Goal: Task Accomplishment & Management: Manage account settings

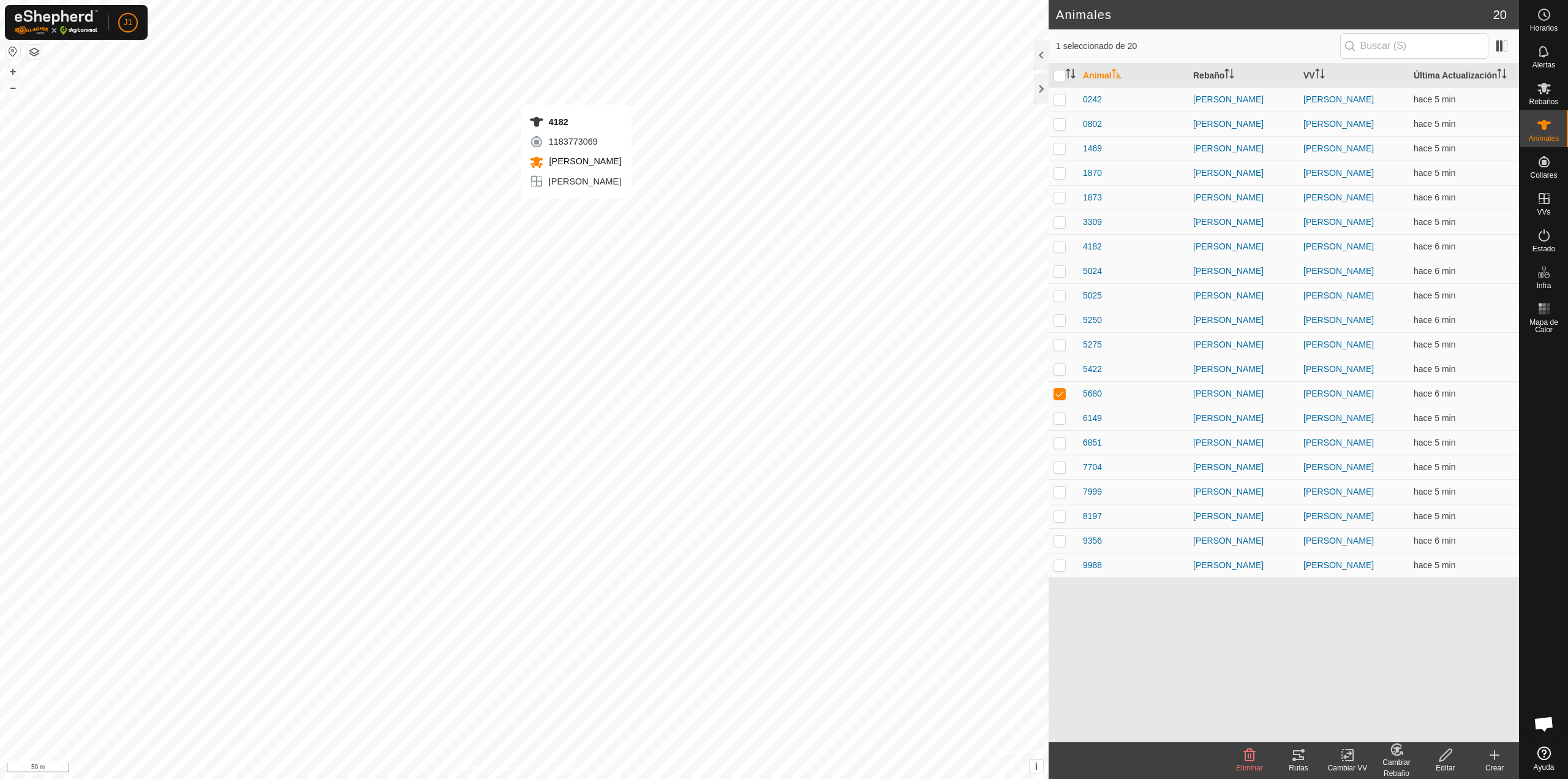
checkbox input "true"
checkbox input "false"
click at [1060, 247] on p-checkbox at bounding box center [1059, 246] width 12 height 10
checkbox input "false"
click at [1445, 758] on icon at bounding box center [1445, 755] width 12 height 12
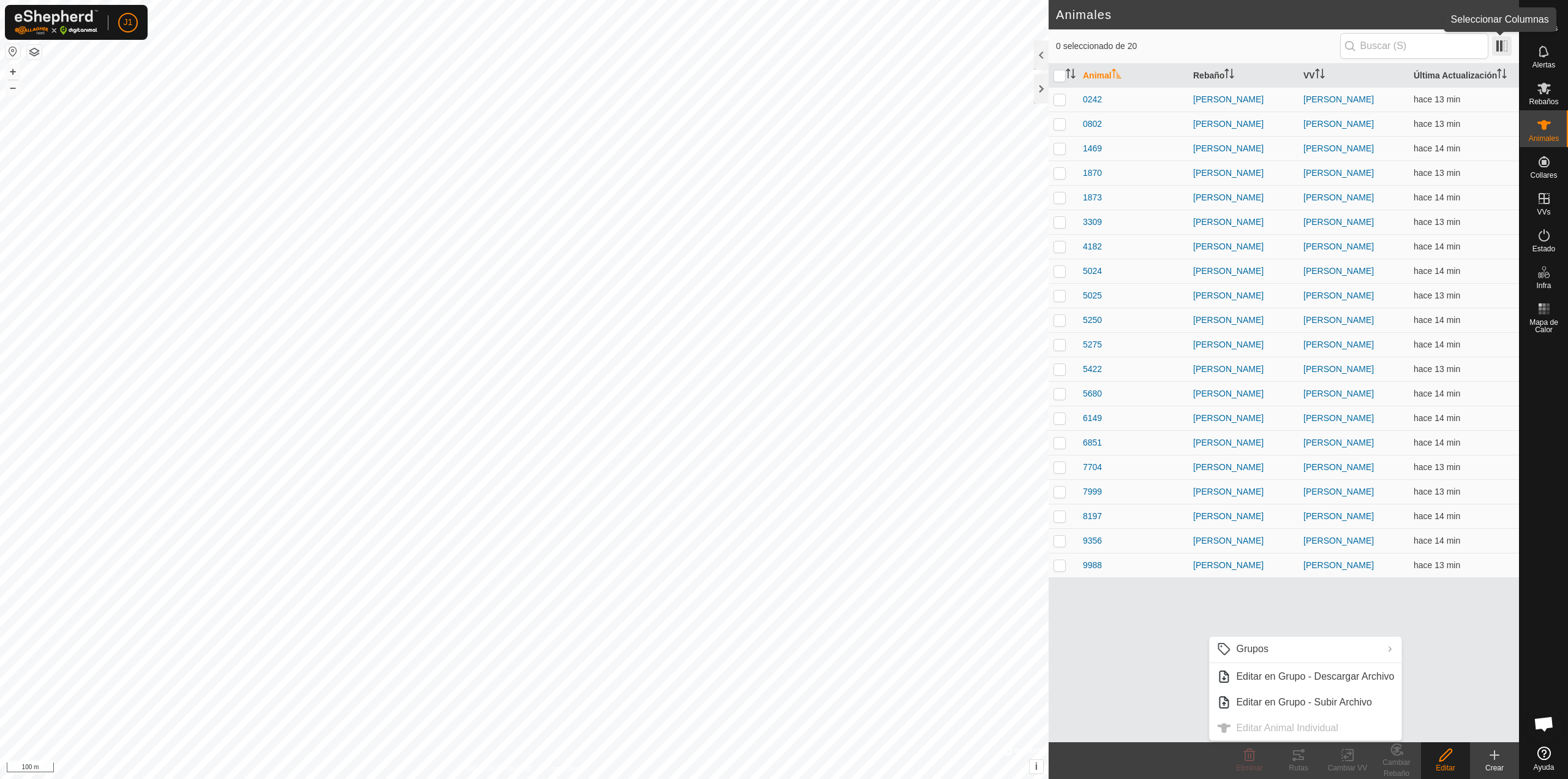
click at [1504, 47] on span at bounding box center [1502, 46] width 19 height 19
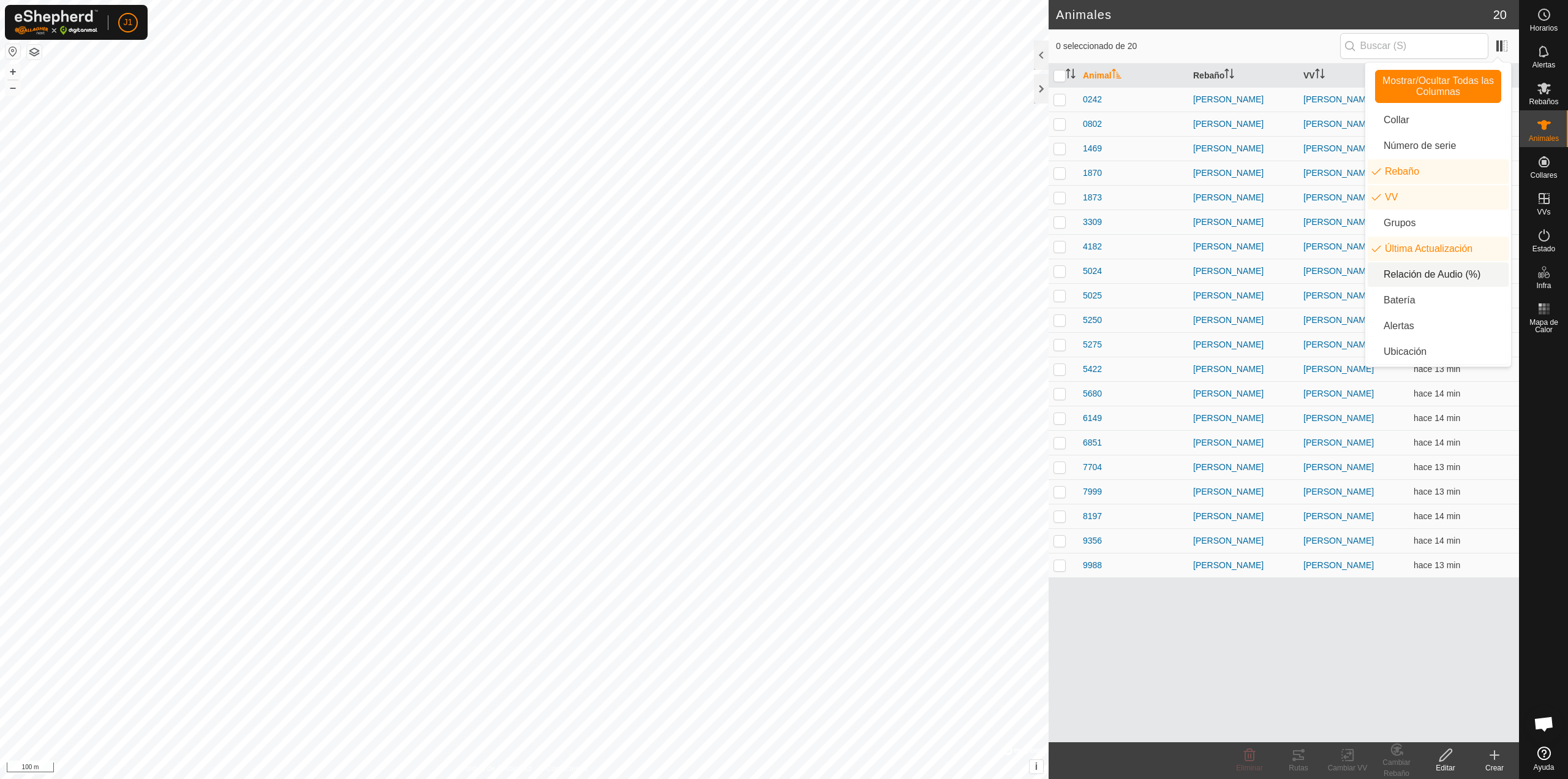
click at [1422, 279] on li "Relación de Audio (%)" at bounding box center [1438, 275] width 141 height 25
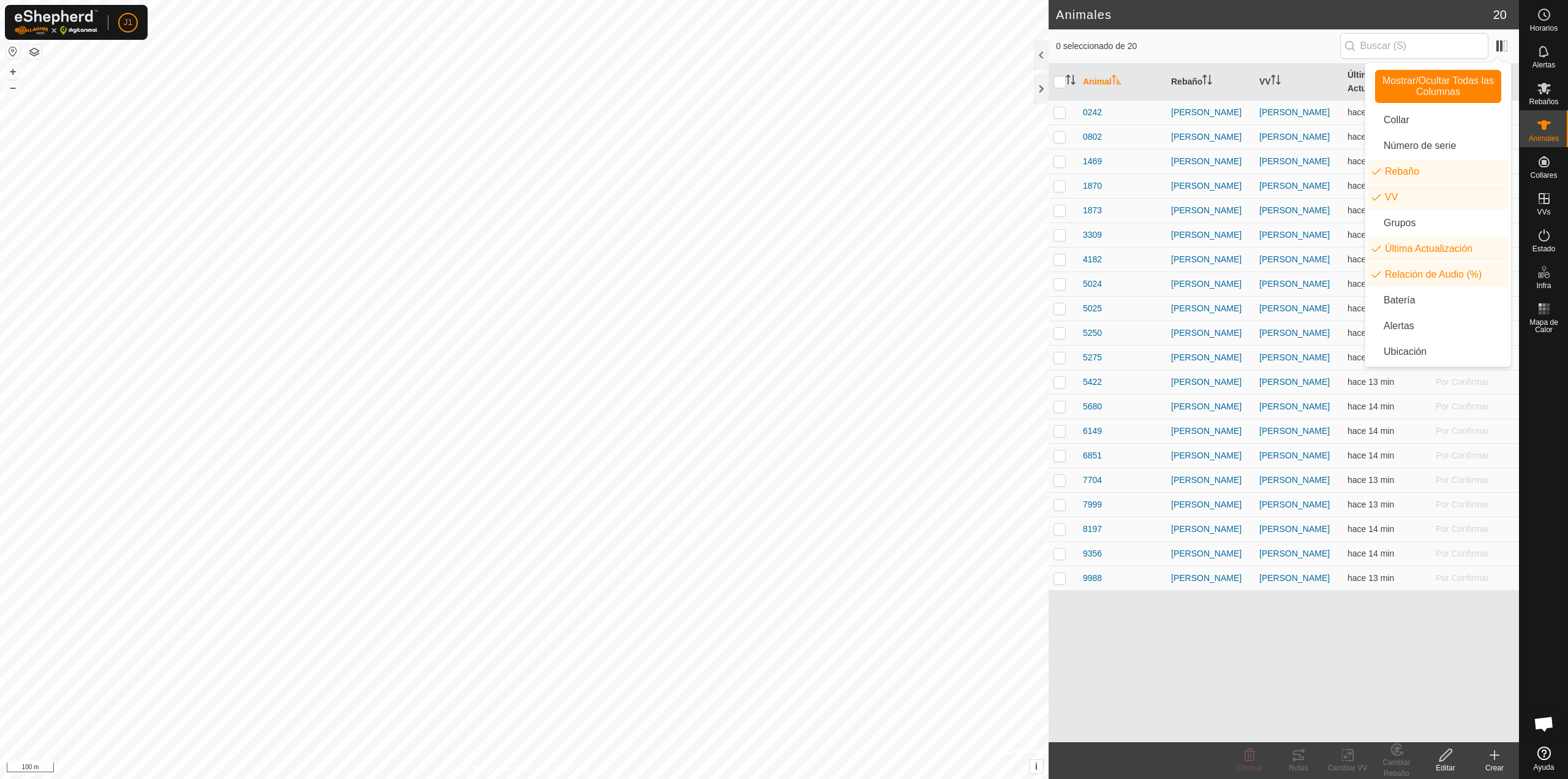
click at [1364, 629] on div "Animal Rebaño VV Última Actualización Relación de Audio (%) 0242 artola Artola …" at bounding box center [1284, 403] width 471 height 678
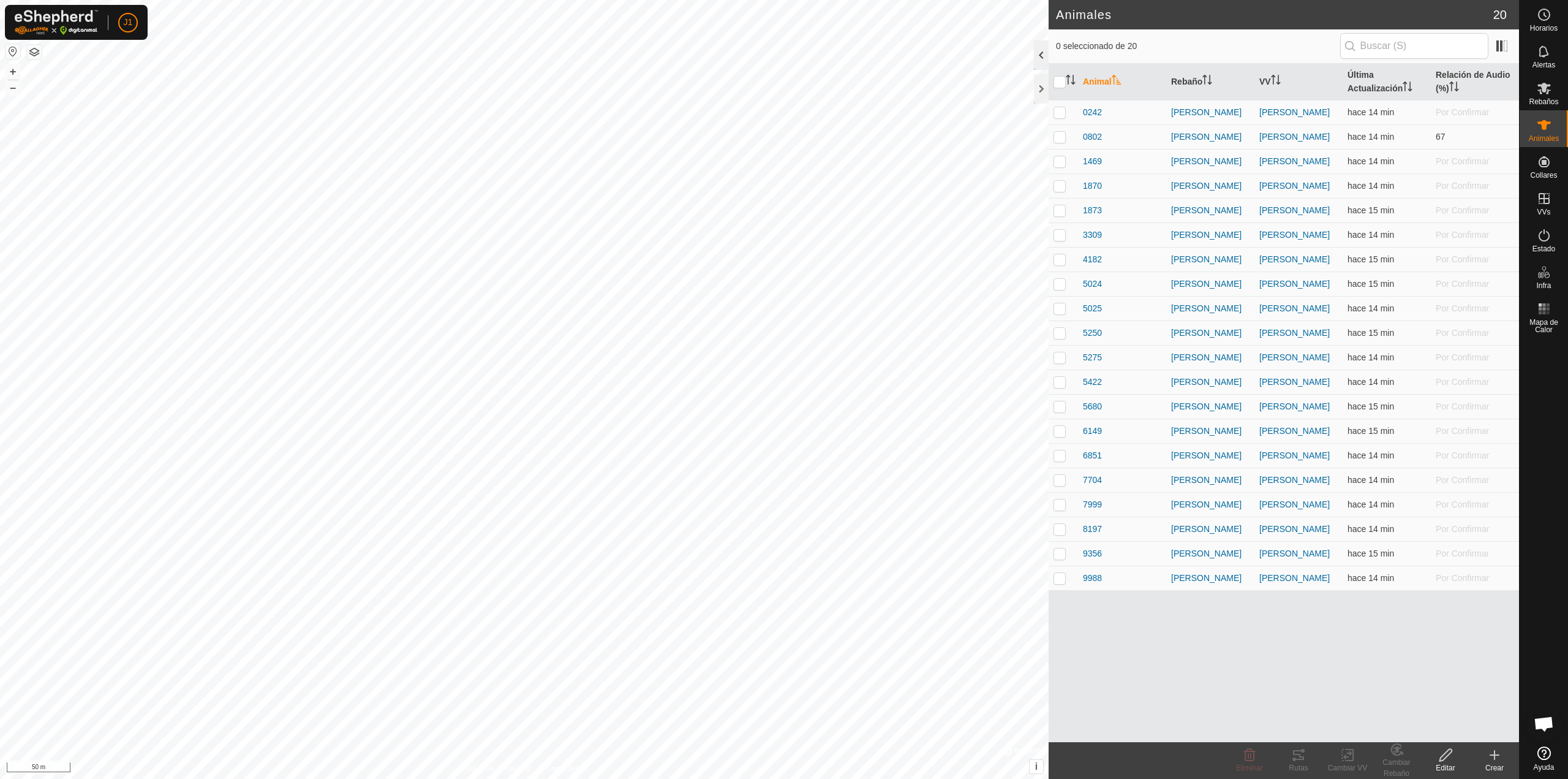
click at [1047, 53] on div at bounding box center [1041, 55] width 15 height 29
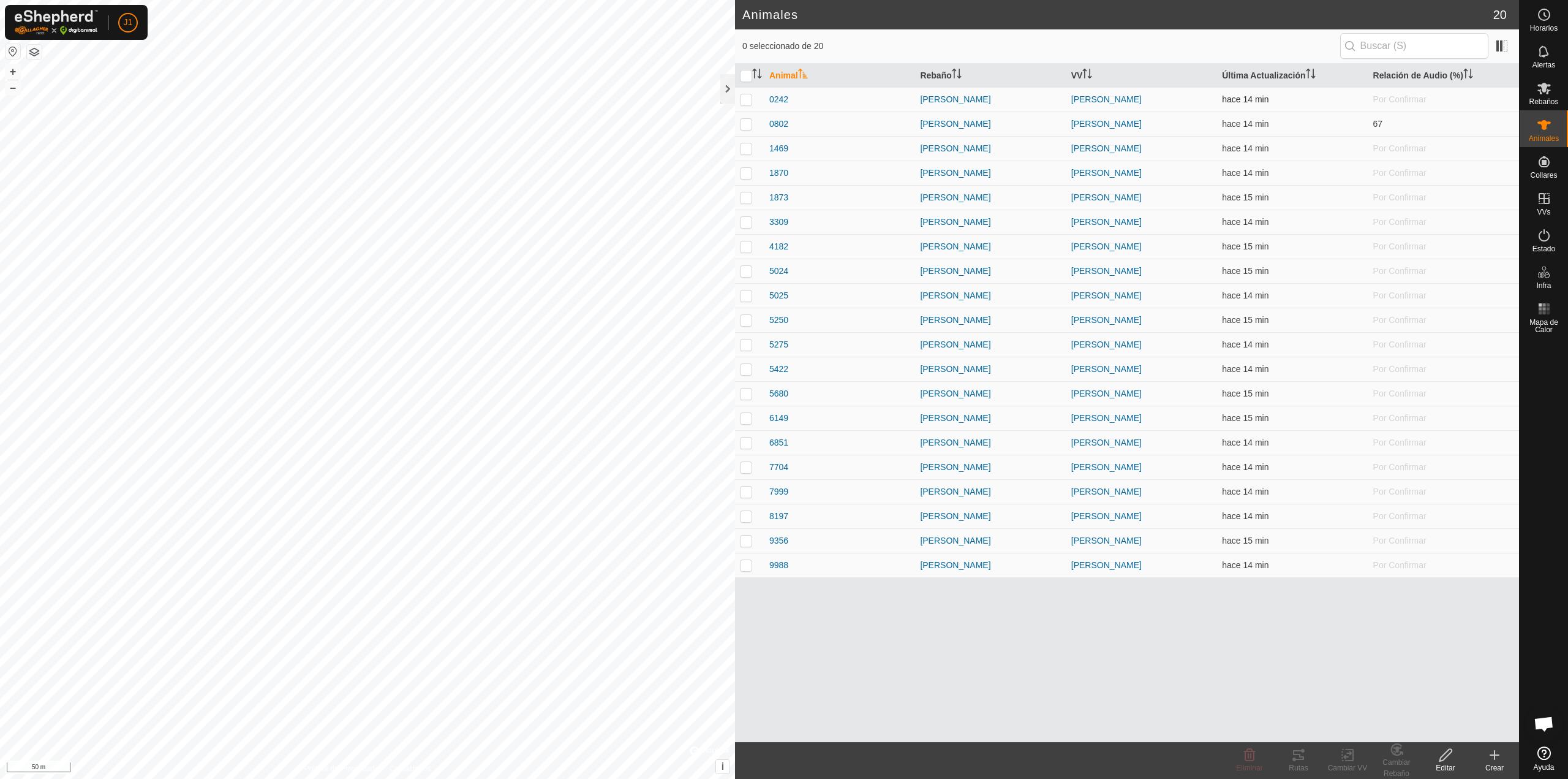
click at [735, 89] on td at bounding box center [750, 100] width 29 height 25
checkbox input "true"
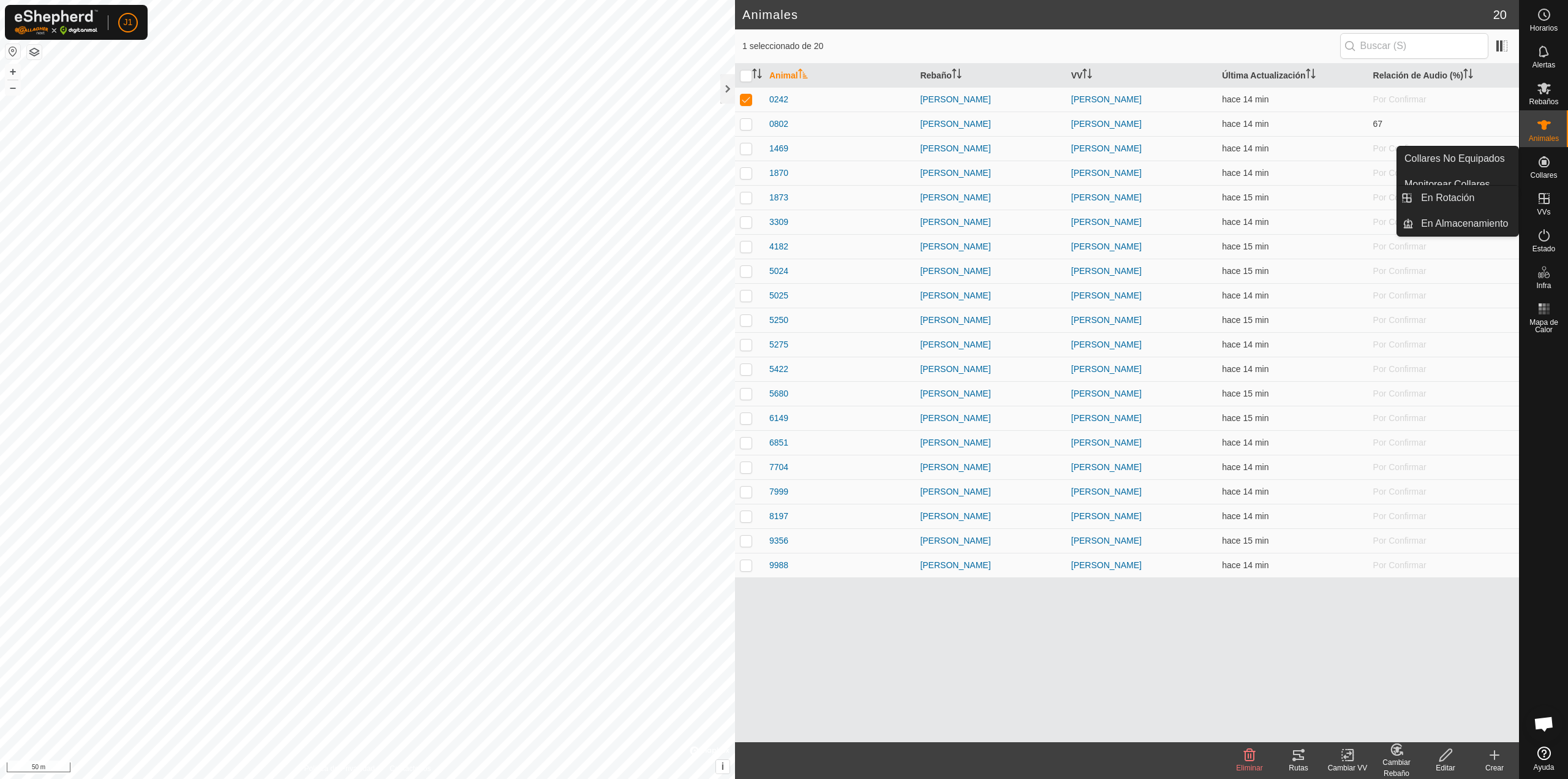
drag, startPoint x: 1537, startPoint y: 220, endPoint x: 1545, endPoint y: 211, distance: 12.0
click at [1545, 211] on span "VVs" at bounding box center [1543, 212] width 13 height 7
drag, startPoint x: 1518, startPoint y: 200, endPoint x: 1494, endPoint y: 195, distance: 24.5
click at [1494, 195] on link "En Rotación" at bounding box center [1466, 198] width 105 height 25
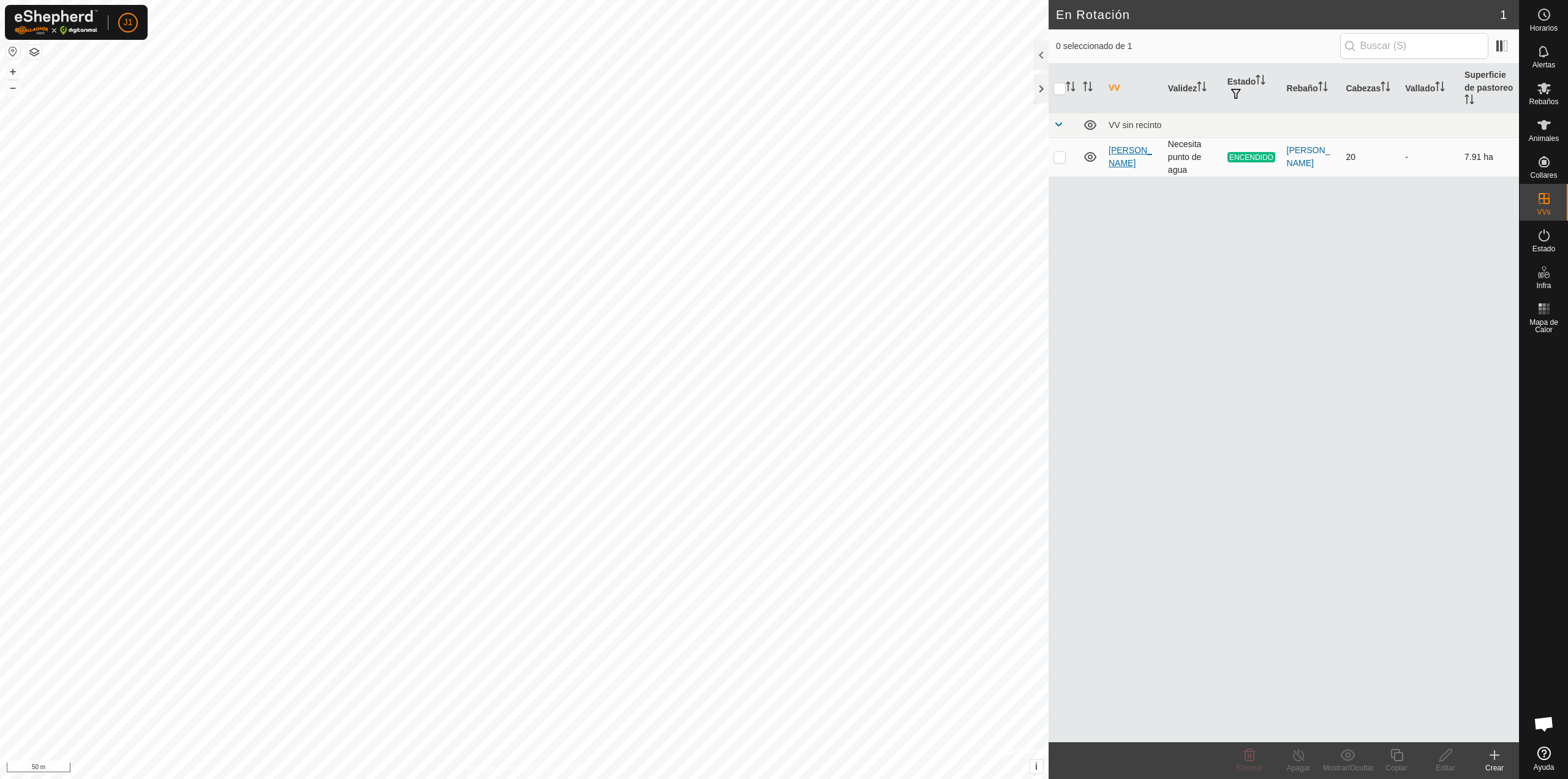
click at [1123, 154] on link "[PERSON_NAME]" at bounding box center [1130, 156] width 43 height 23
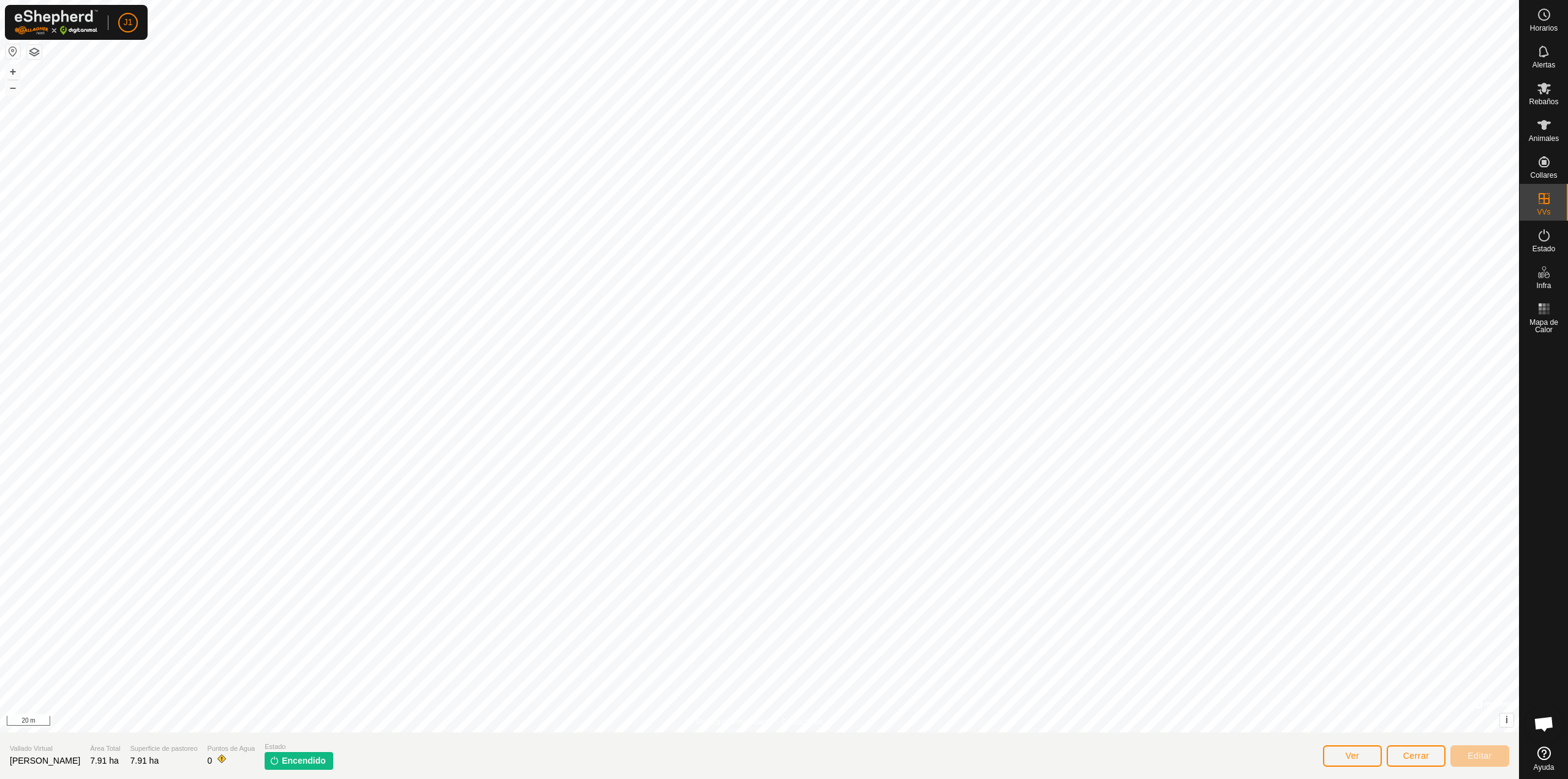
click at [282, 760] on span "Encendido" at bounding box center [304, 760] width 44 height 13
click at [265, 766] on p-tag "Encendido" at bounding box center [299, 760] width 69 height 18
click at [269, 761] on img at bounding box center [274, 760] width 10 height 10
click at [1369, 752] on button "Ver" at bounding box center [1353, 756] width 59 height 21
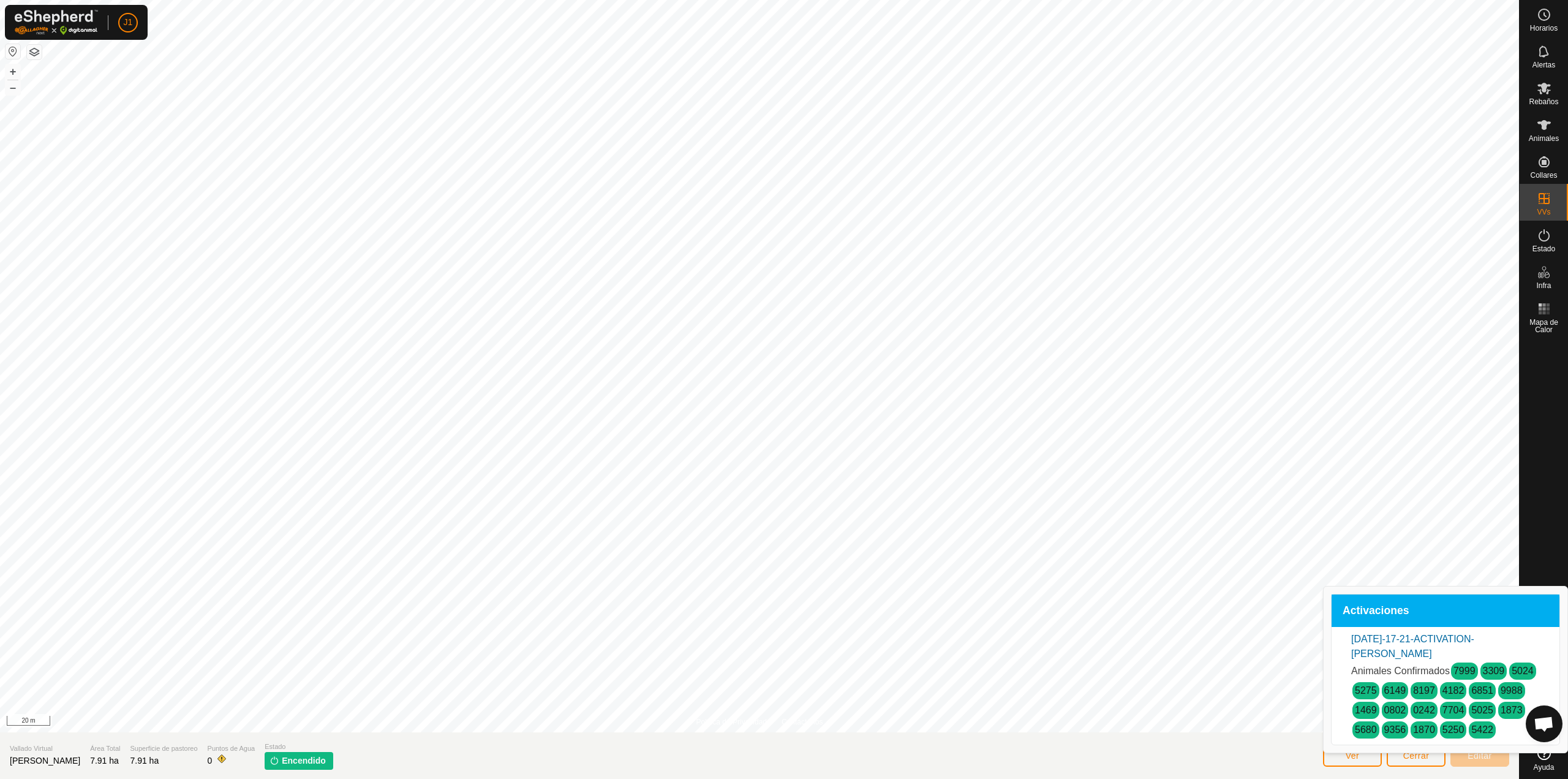
click at [1421, 685] on link "8197" at bounding box center [1424, 691] width 22 height 11
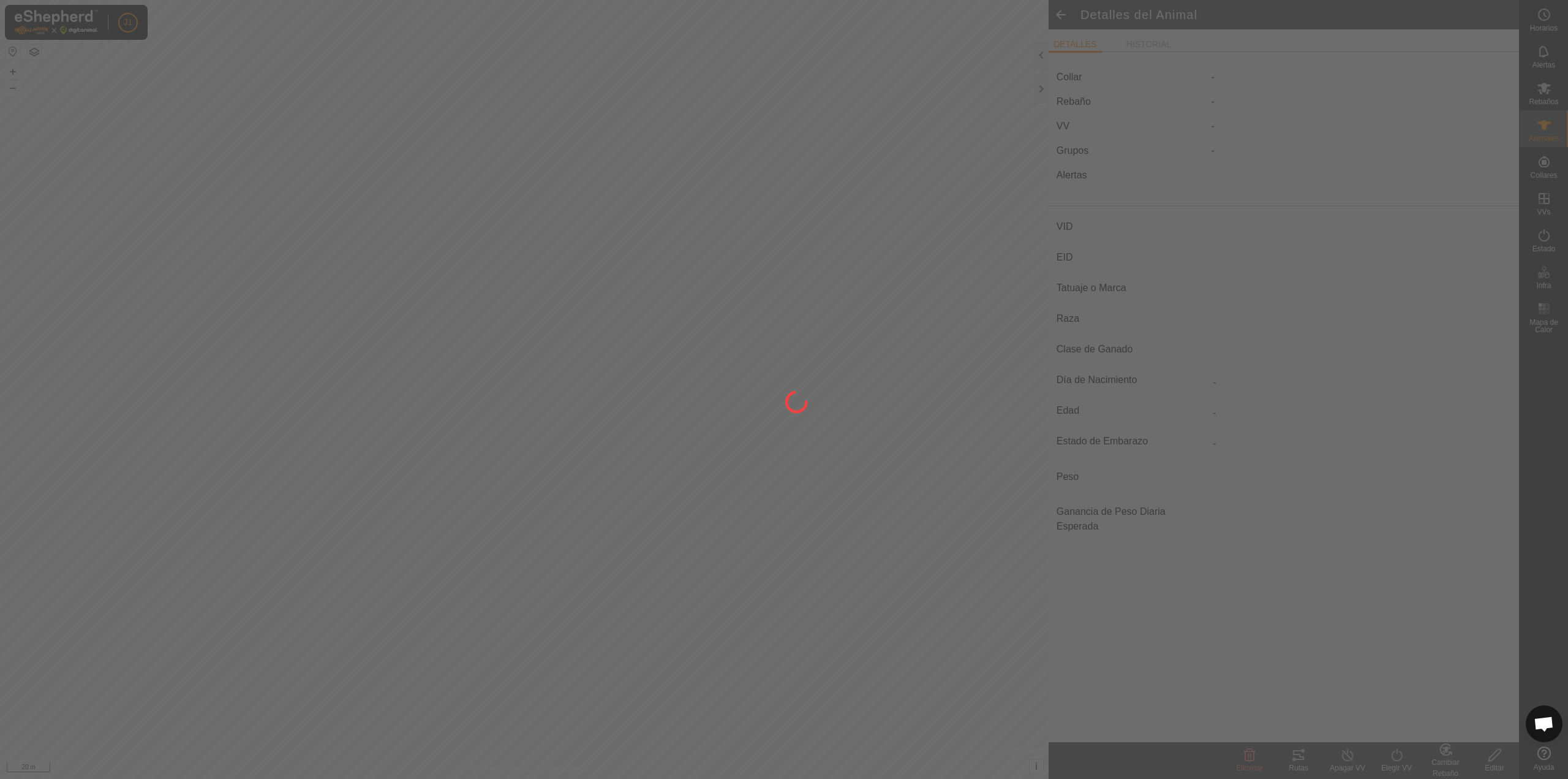
type input "8197"
type input "-"
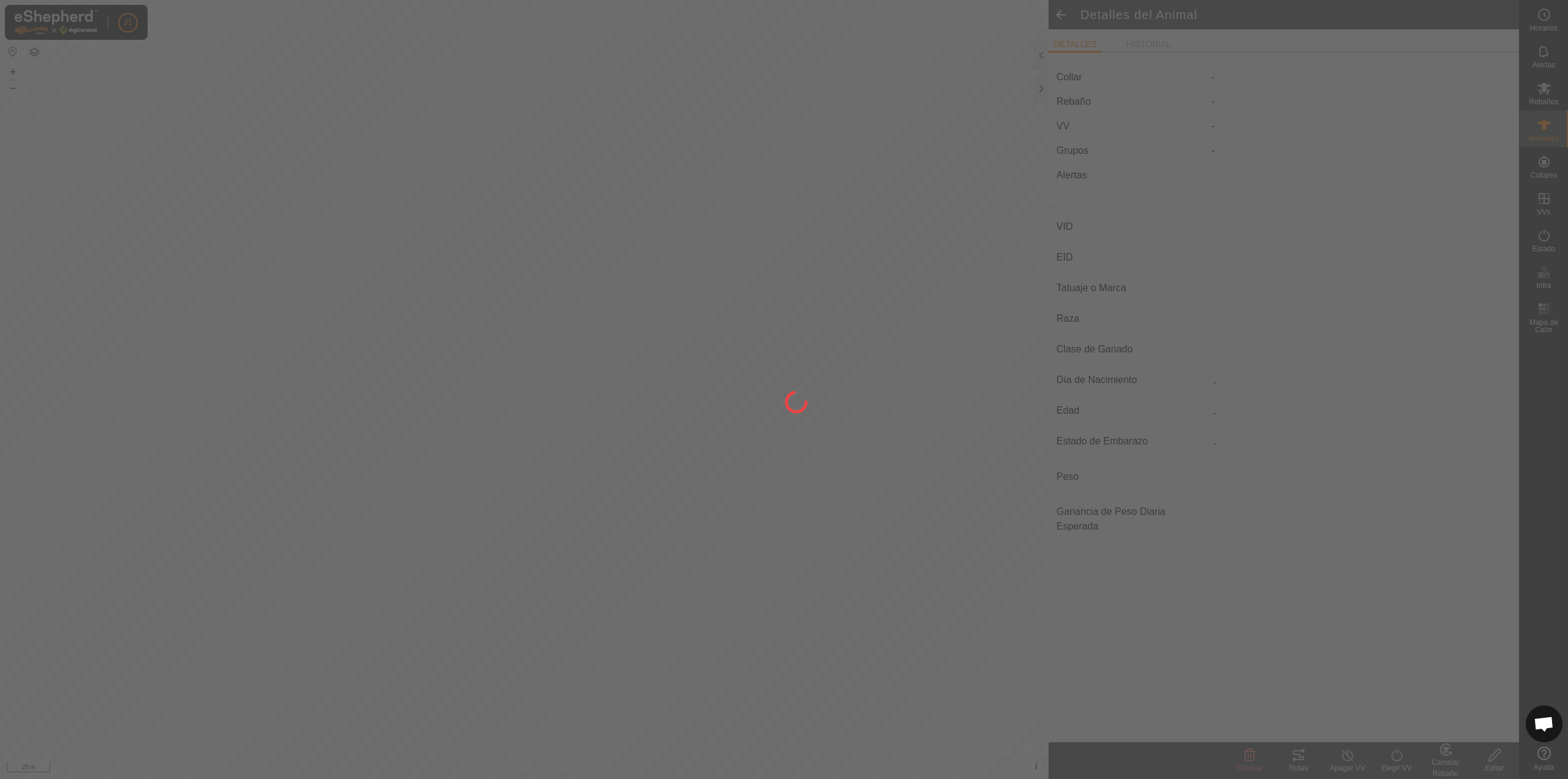
type input "0 kg"
type input "-"
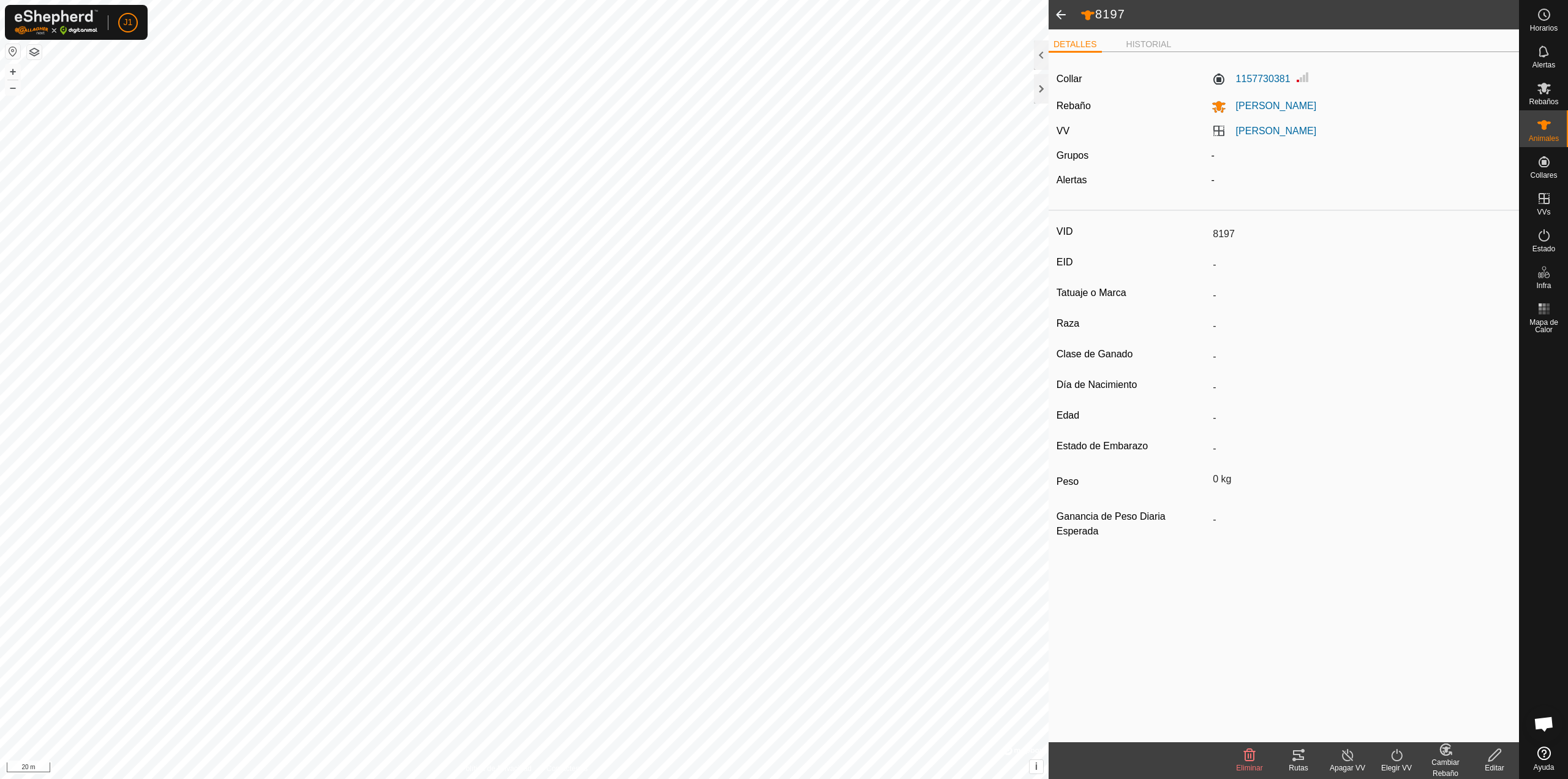
click at [1058, 18] on span at bounding box center [1061, 14] width 25 height 29
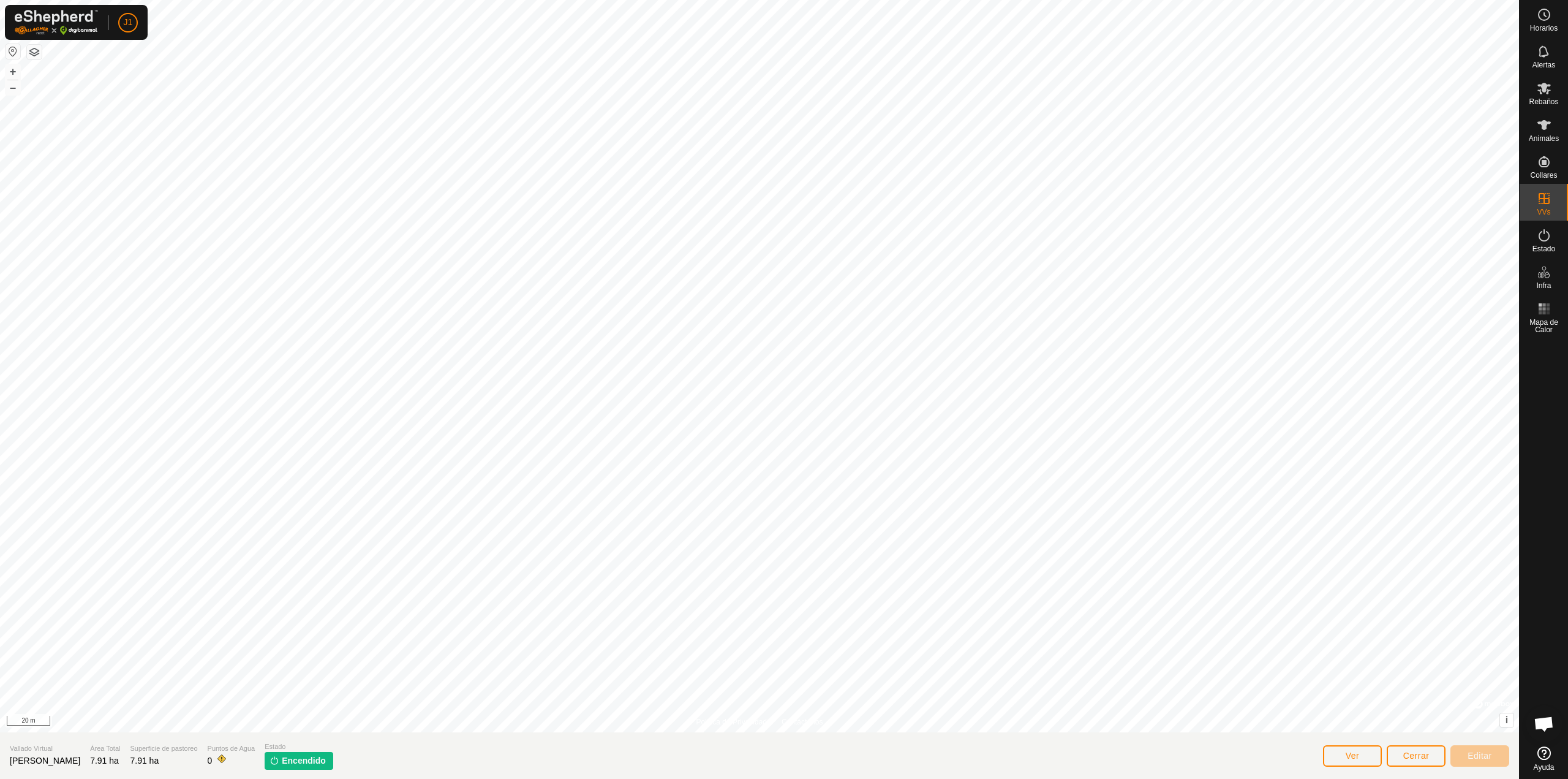
click at [287, 759] on span "Encendido" at bounding box center [304, 760] width 44 height 13
click at [1540, 199] on icon at bounding box center [1544, 199] width 11 height 11
click at [1547, 95] on es-mob-svg-icon at bounding box center [1544, 88] width 22 height 19
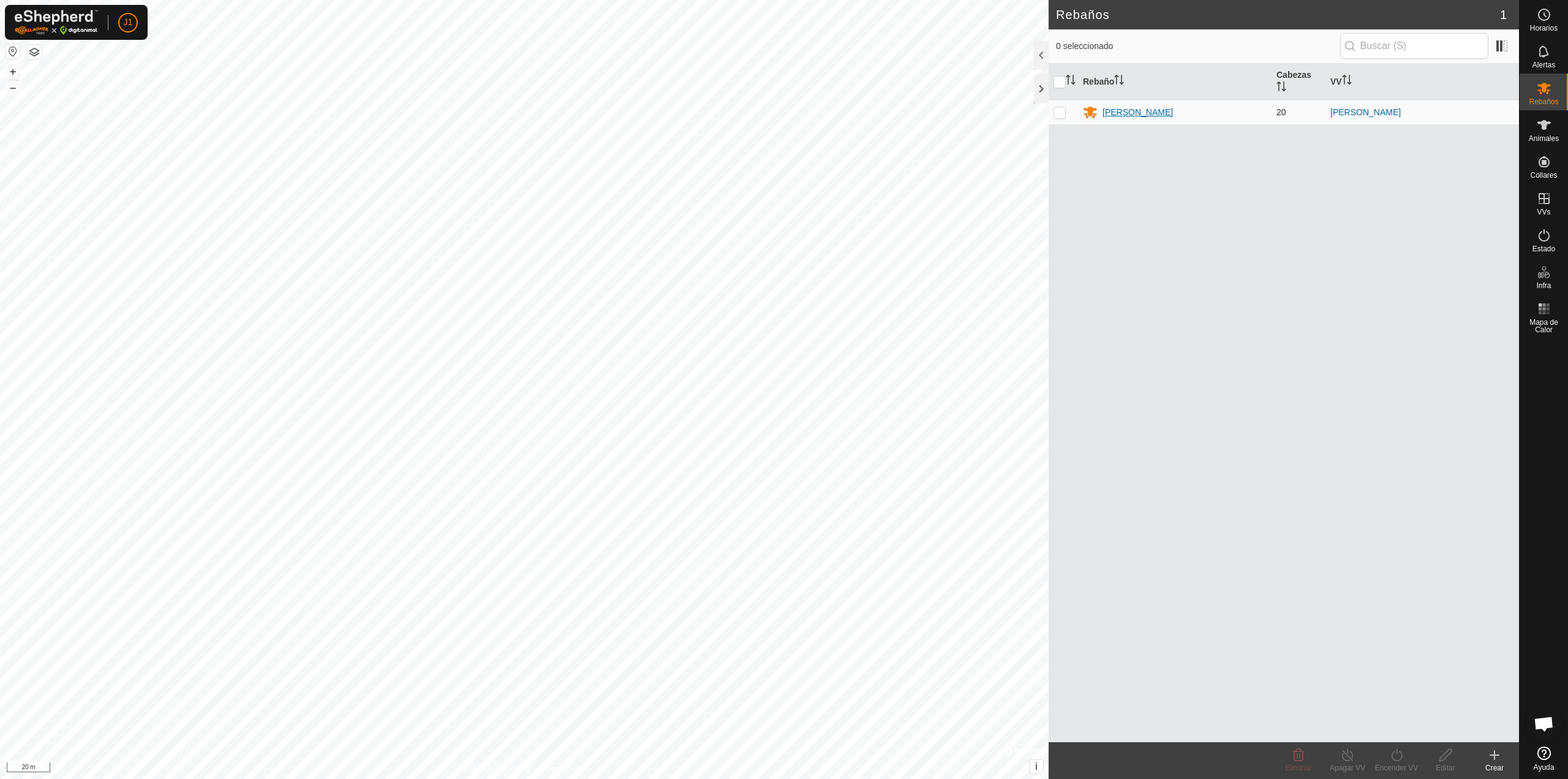
click at [1108, 113] on div "[PERSON_NAME]" at bounding box center [1138, 112] width 71 height 13
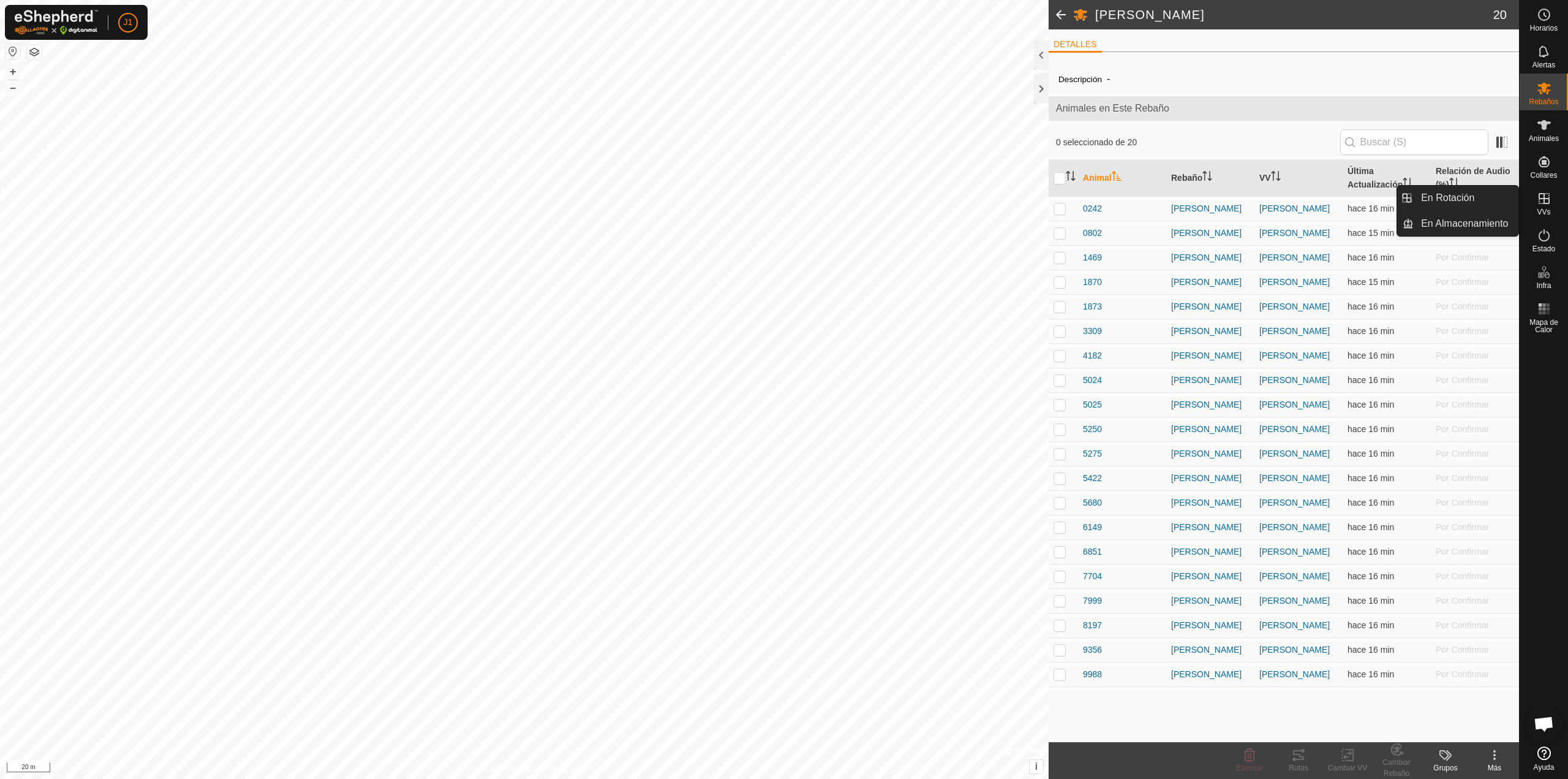
click at [1548, 205] on icon at bounding box center [1544, 198] width 15 height 15
click at [1510, 201] on link "En Rotación" at bounding box center [1466, 198] width 105 height 25
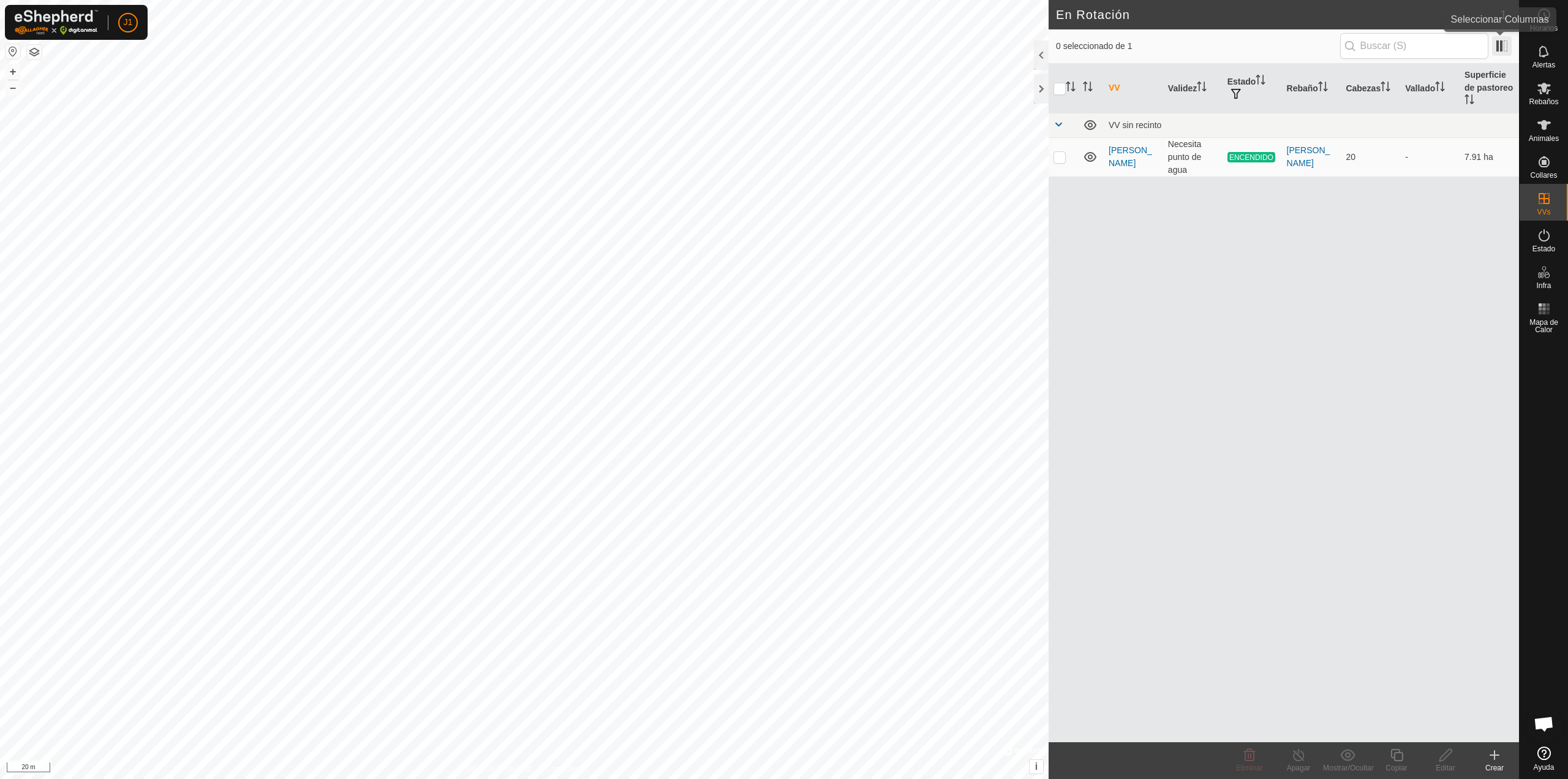
click at [1503, 47] on span at bounding box center [1502, 46] width 19 height 19
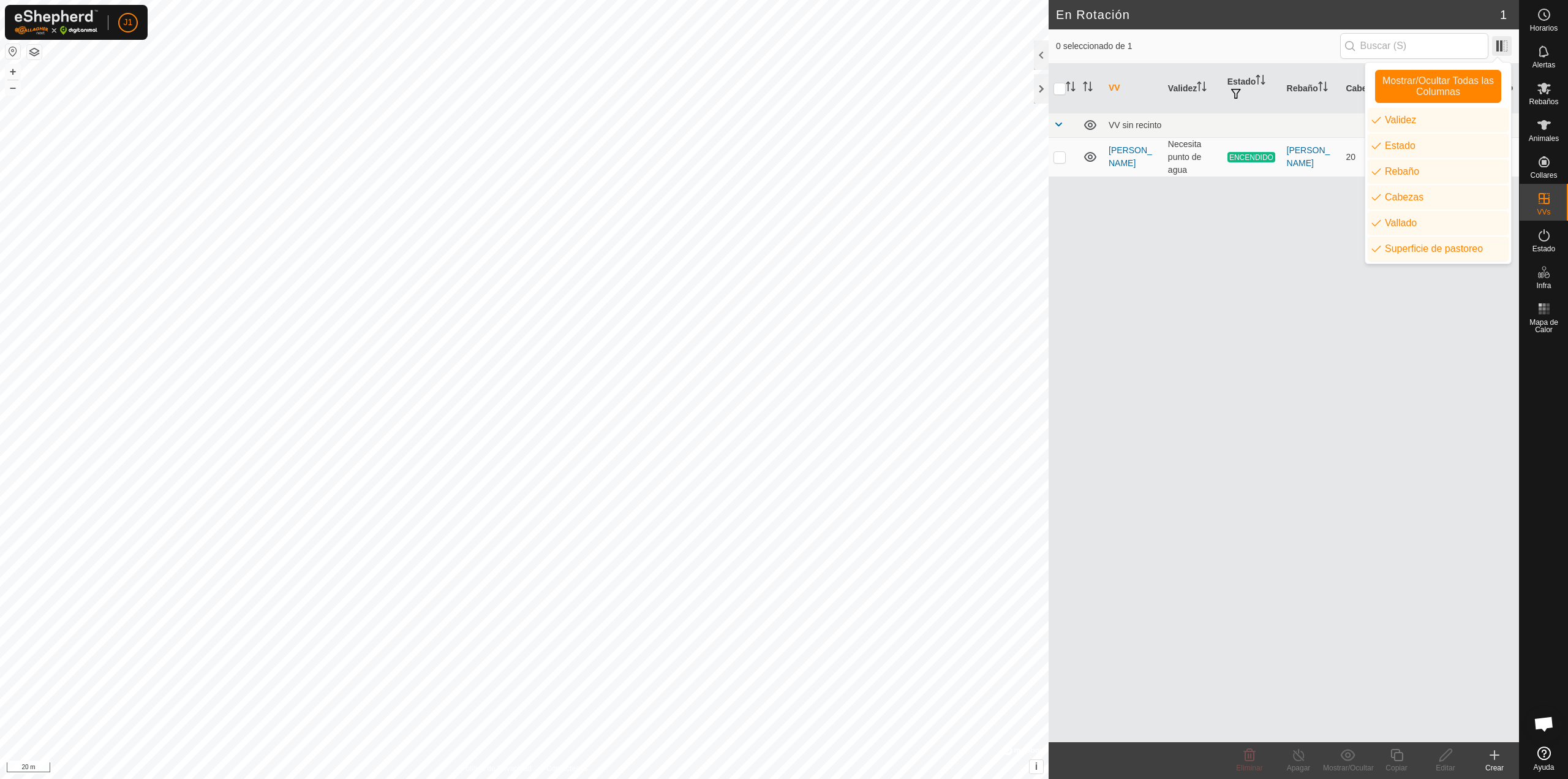
click at [1502, 49] on span at bounding box center [1502, 46] width 19 height 19
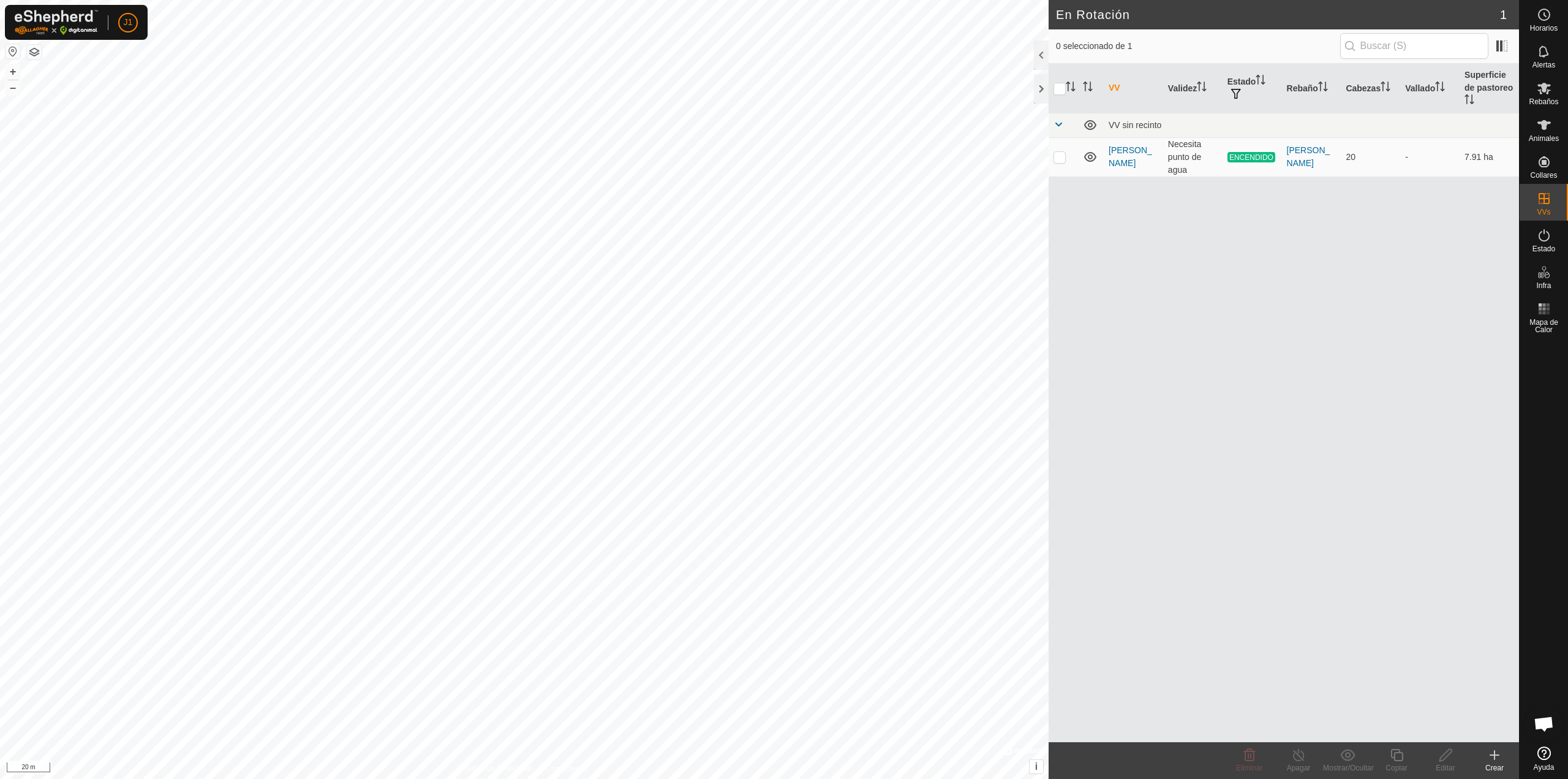
click at [1495, 758] on icon at bounding box center [1495, 755] width 0 height 9
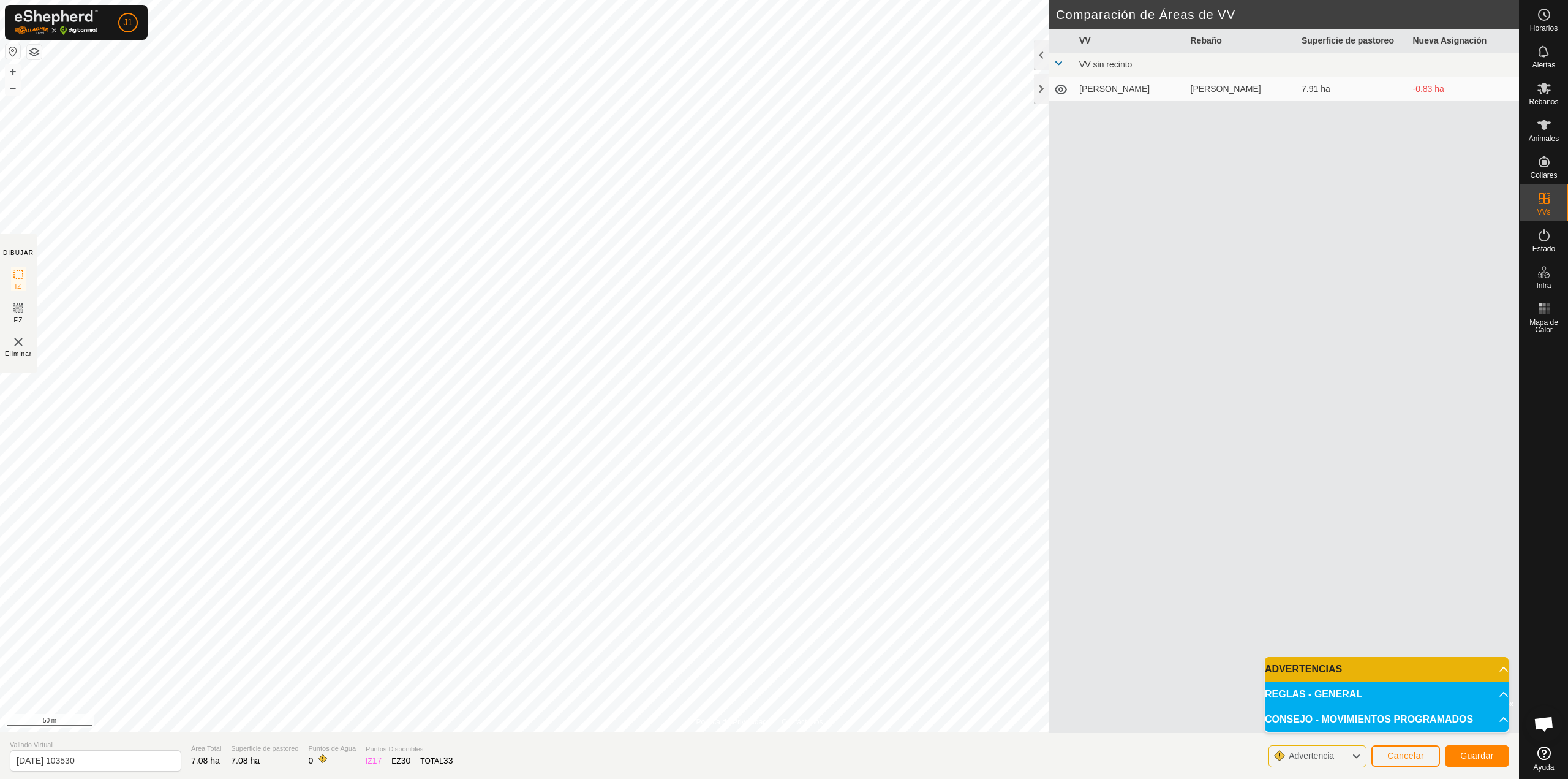
click at [1346, 662] on p-accordion-header "ADVERTENCIAS" at bounding box center [1387, 669] width 244 height 25
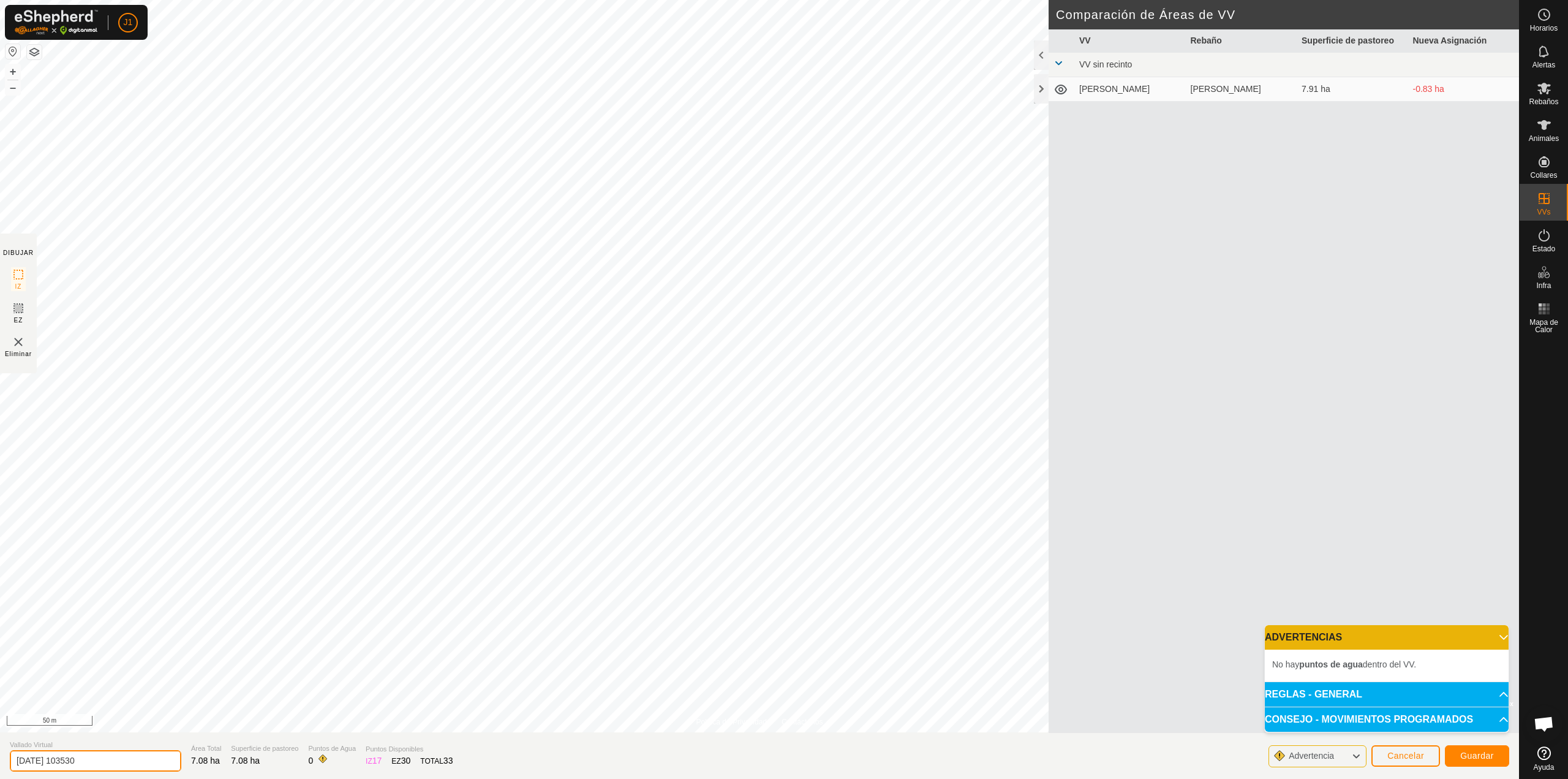
click at [126, 763] on input "2025-10-11 103530" at bounding box center [95, 760] width 171 height 21
click at [125, 763] on input "2025-10-11 103530" at bounding box center [95, 760] width 171 height 21
type input "aprdizaje"
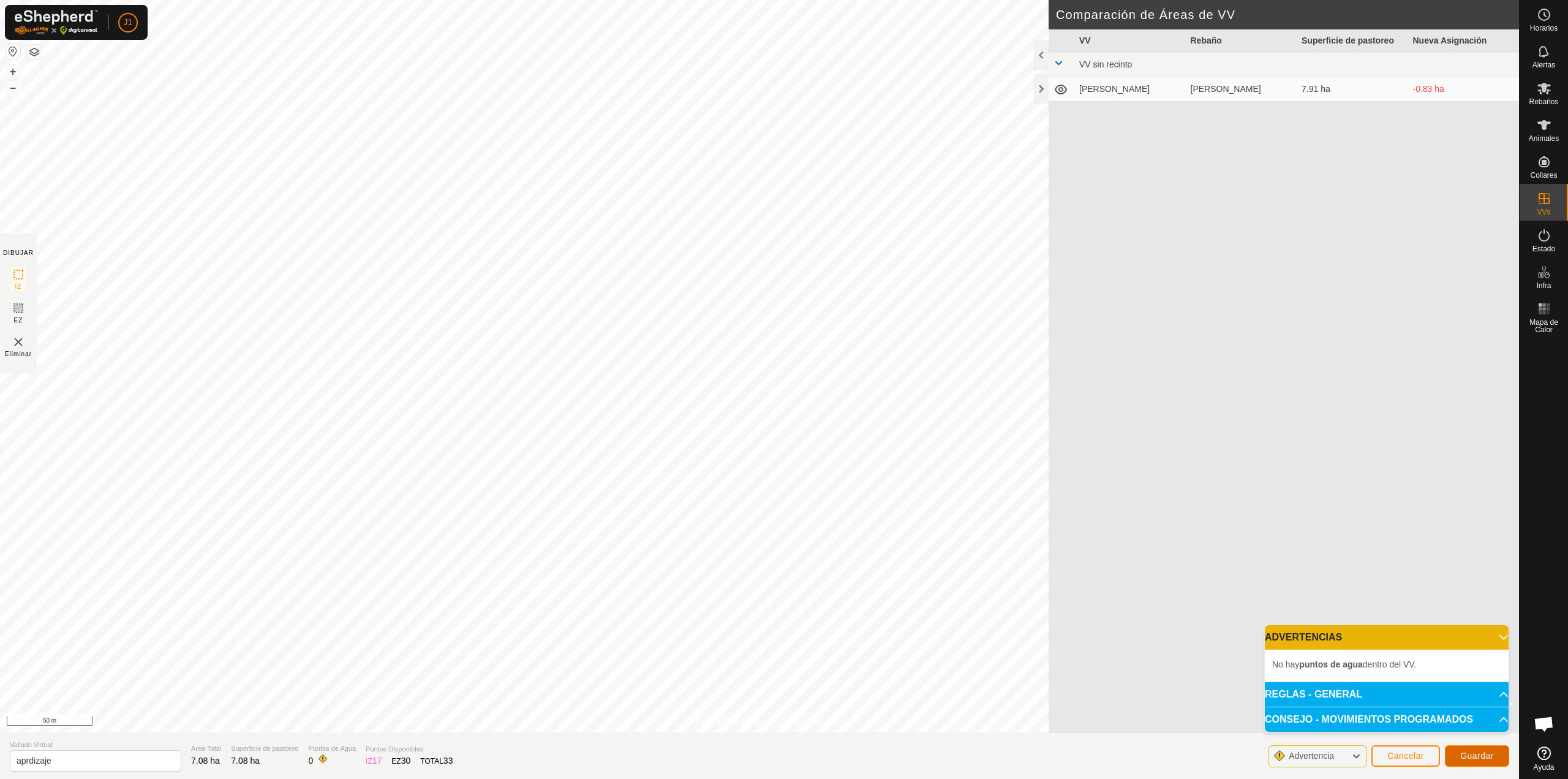
click at [1480, 751] on span "Guardar" at bounding box center [1477, 755] width 34 height 10
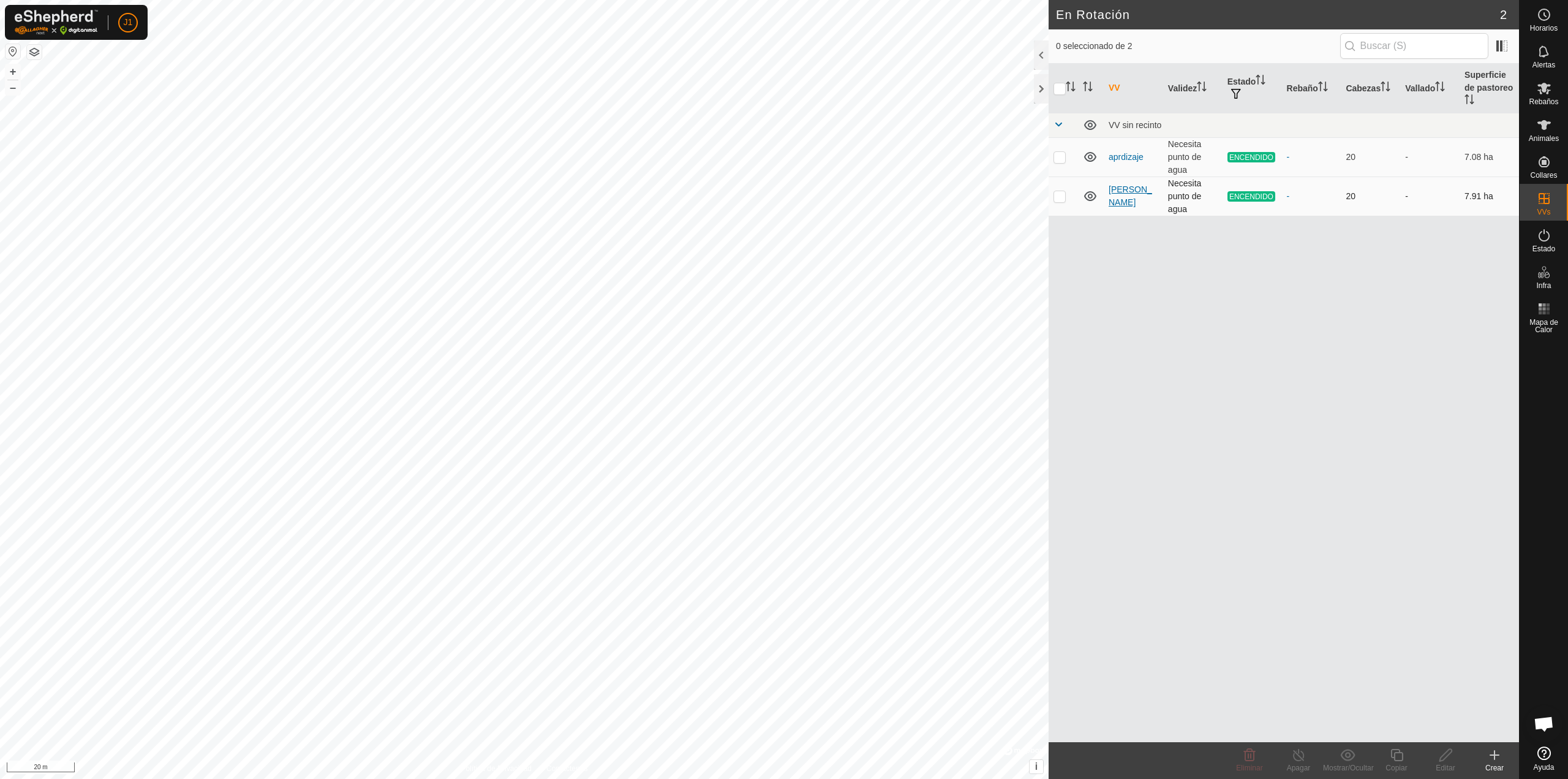
click at [1122, 200] on link "[PERSON_NAME]" at bounding box center [1130, 196] width 43 height 23
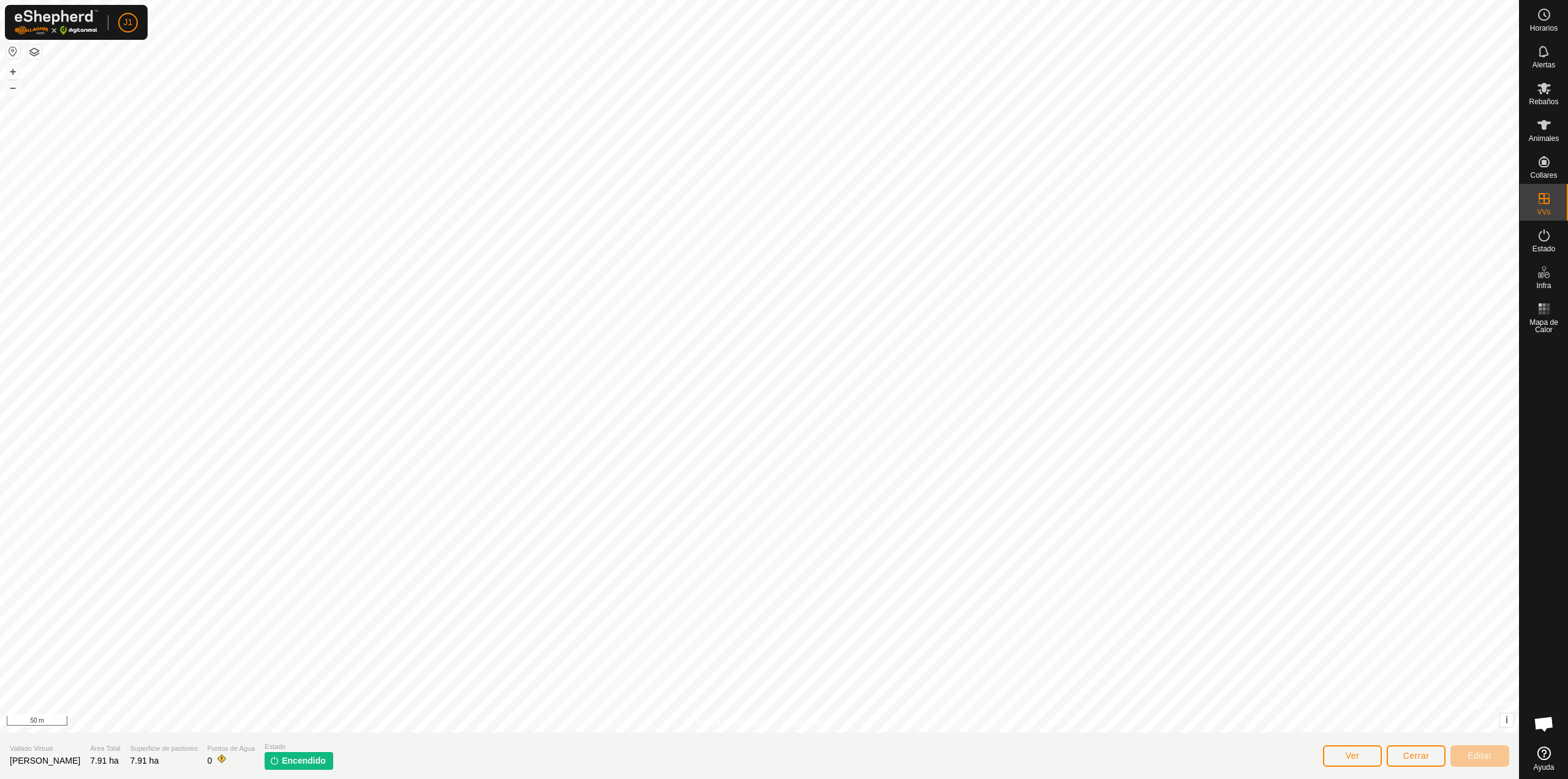
click at [269, 763] on img at bounding box center [274, 760] width 10 height 10
click at [282, 761] on span "Encendido" at bounding box center [304, 760] width 44 height 13
click at [1390, 756] on button "Cerrar" at bounding box center [1416, 756] width 59 height 21
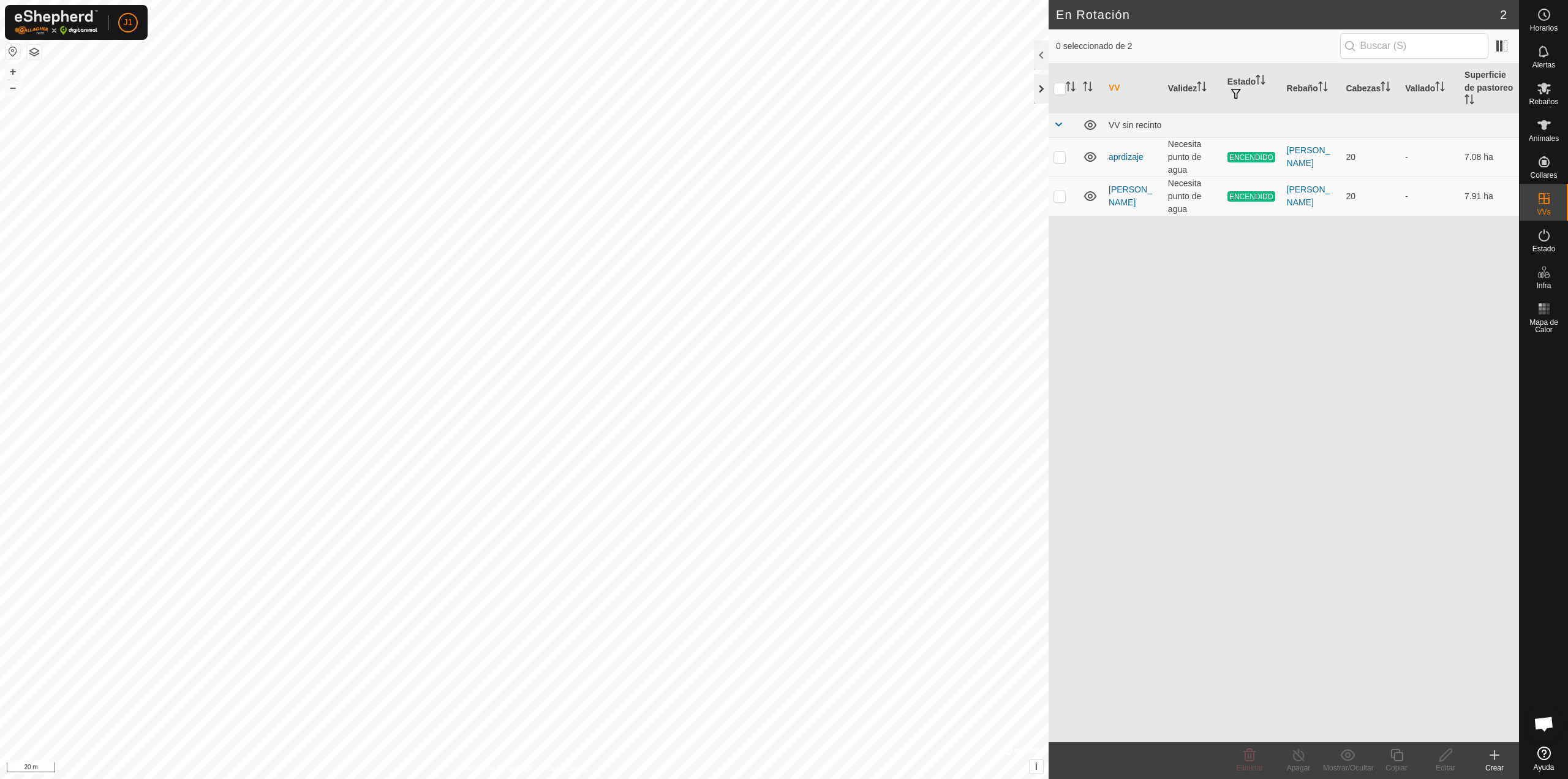
checkbox input "true"
click at [1043, 85] on div at bounding box center [1041, 88] width 15 height 29
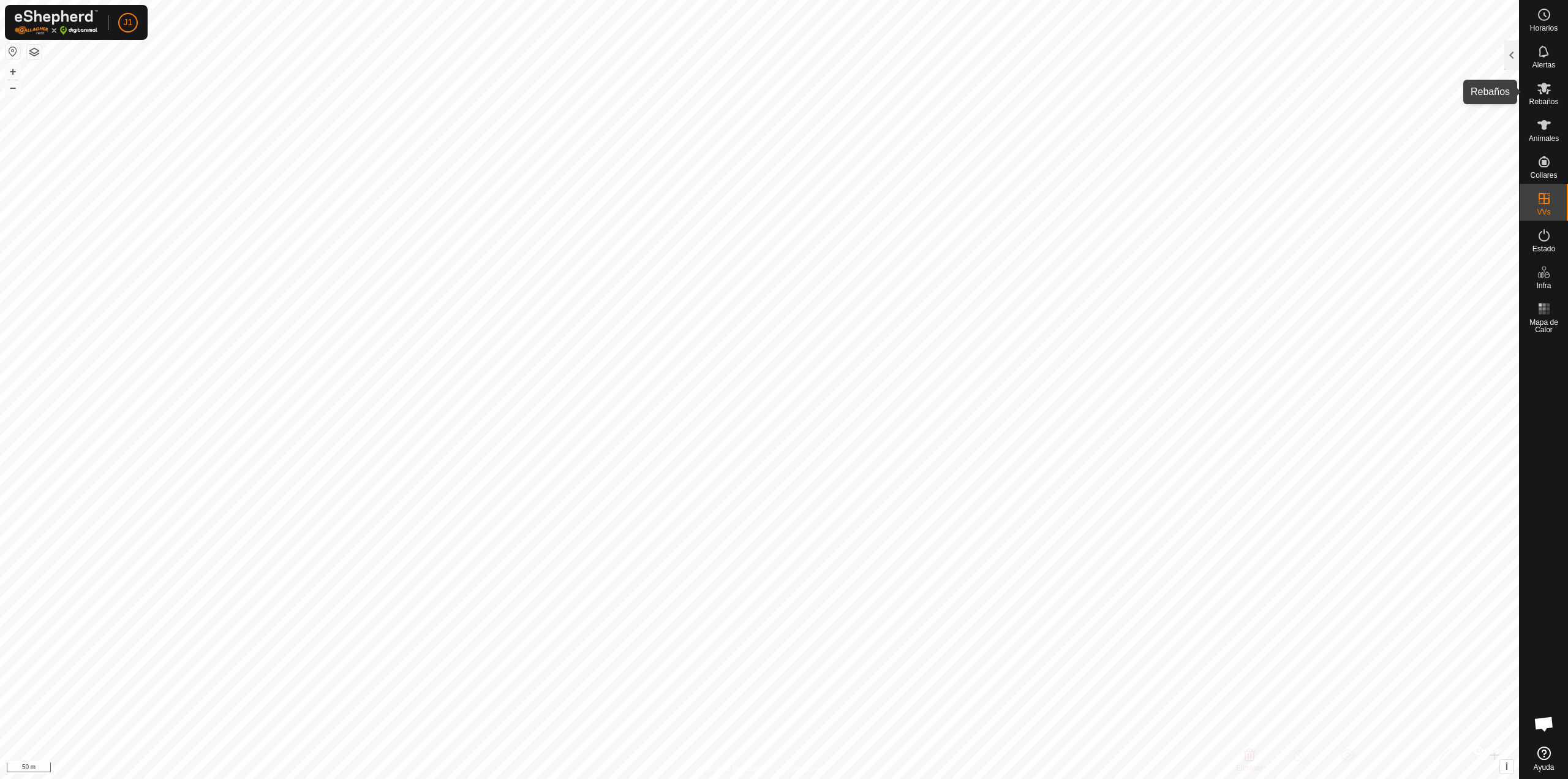
click at [1537, 95] on icon at bounding box center [1544, 88] width 15 height 15
click at [1548, 98] on span "Rebaños" at bounding box center [1543, 102] width 29 height 7
click at [1520, 59] on div "Alertas" at bounding box center [1543, 56] width 49 height 37
click at [1542, 102] on span "Rebaños" at bounding box center [1543, 102] width 29 height 7
click at [1511, 58] on div at bounding box center [1511, 55] width 15 height 29
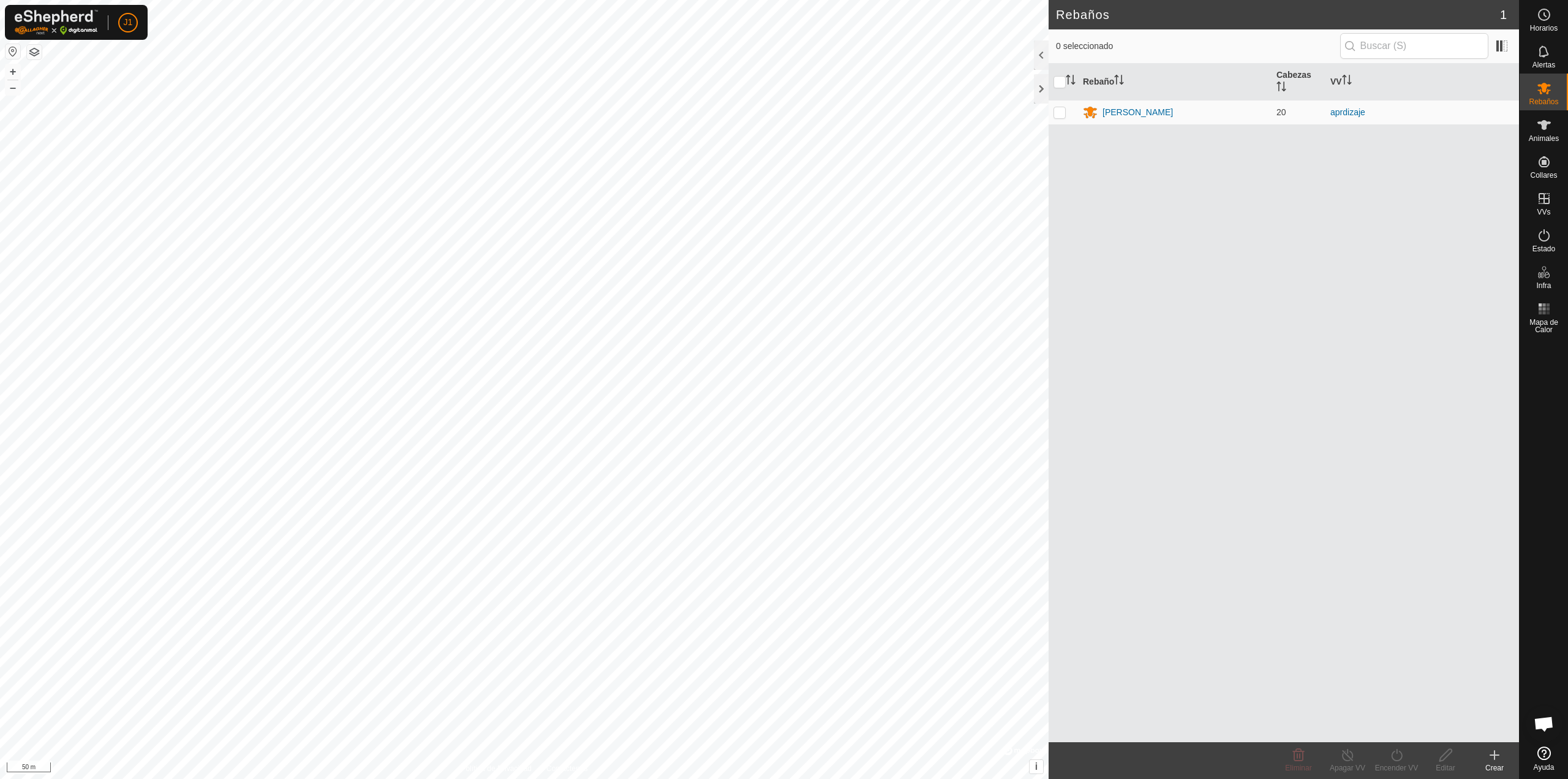
click at [1499, 760] on icon at bounding box center [1495, 754] width 15 height 15
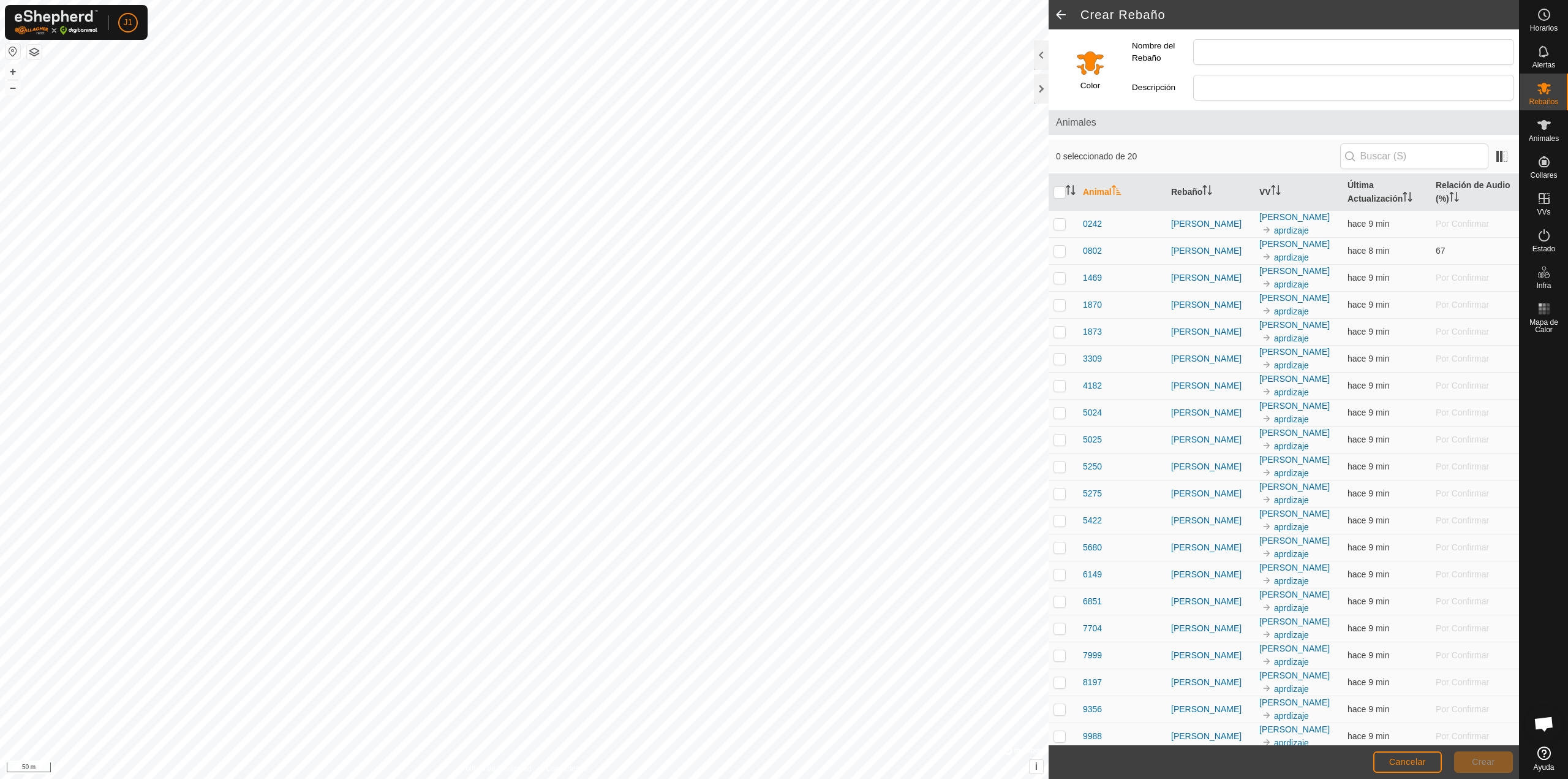
click at [1058, 12] on span at bounding box center [1061, 14] width 25 height 29
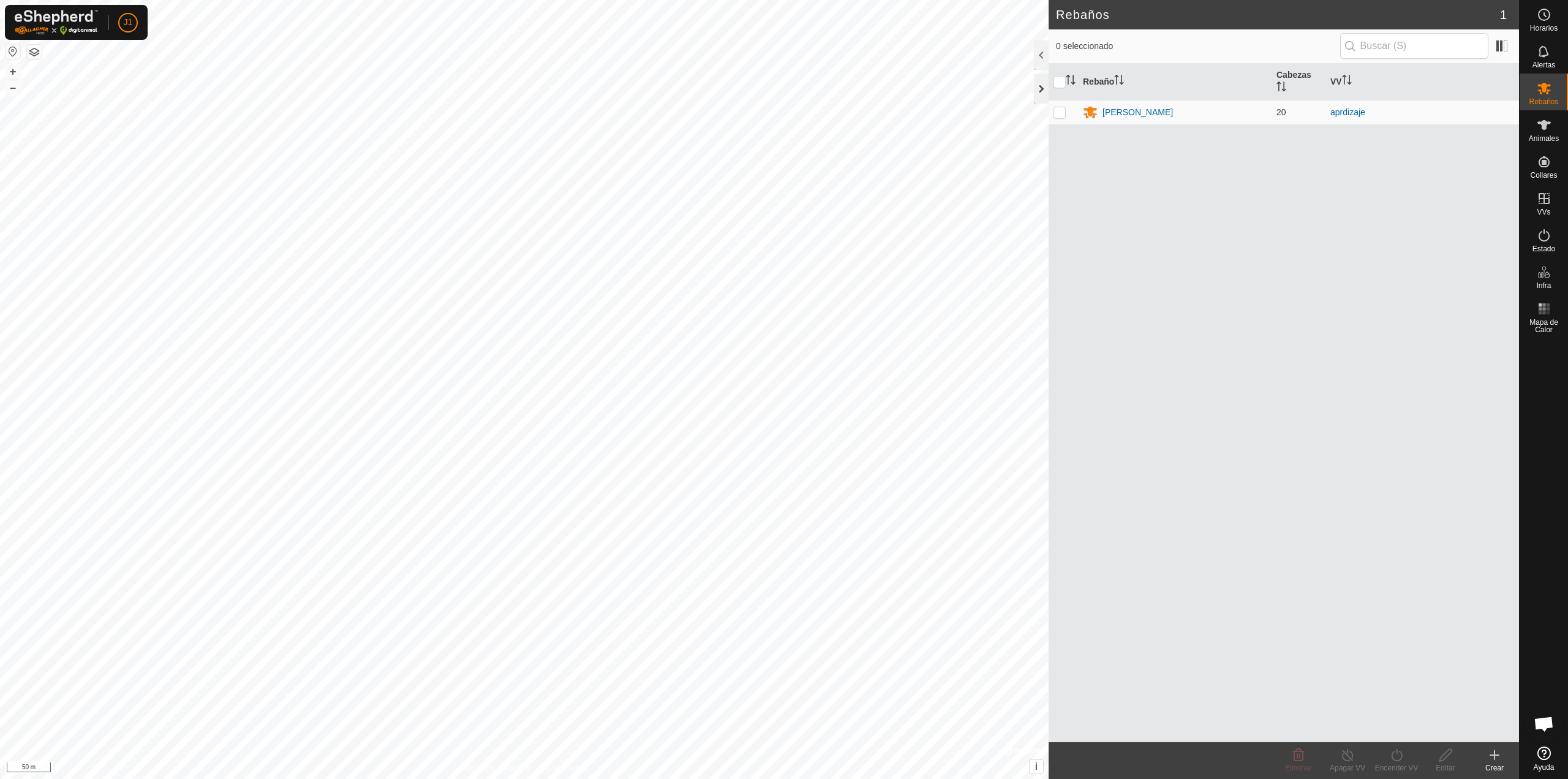
click at [1044, 86] on div at bounding box center [1041, 88] width 15 height 29
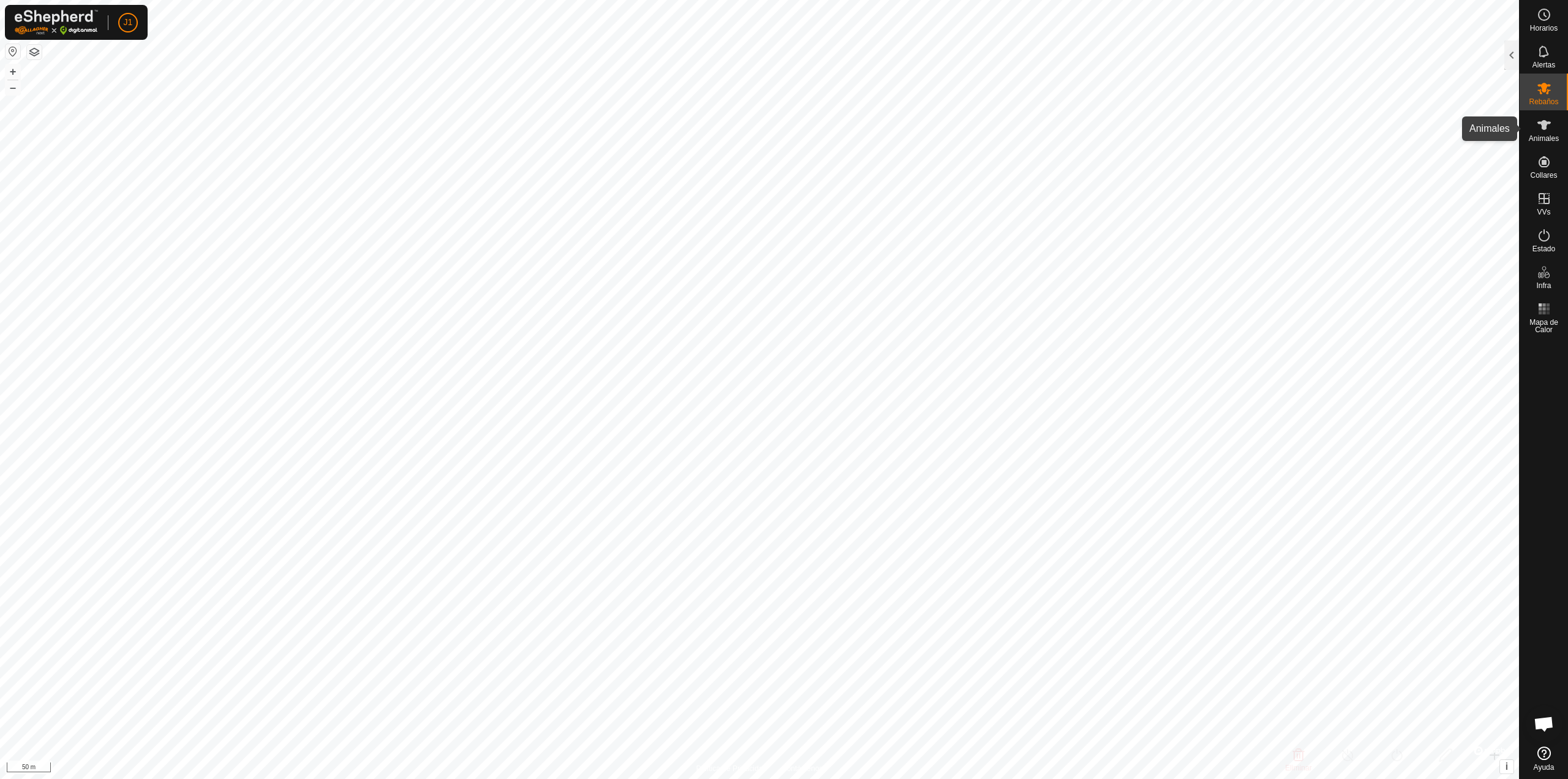
click at [1534, 133] on es-animals-svg-icon at bounding box center [1544, 125] width 22 height 19
click at [1548, 92] on icon at bounding box center [1543, 88] width 13 height 11
click at [1509, 64] on div at bounding box center [1511, 55] width 15 height 29
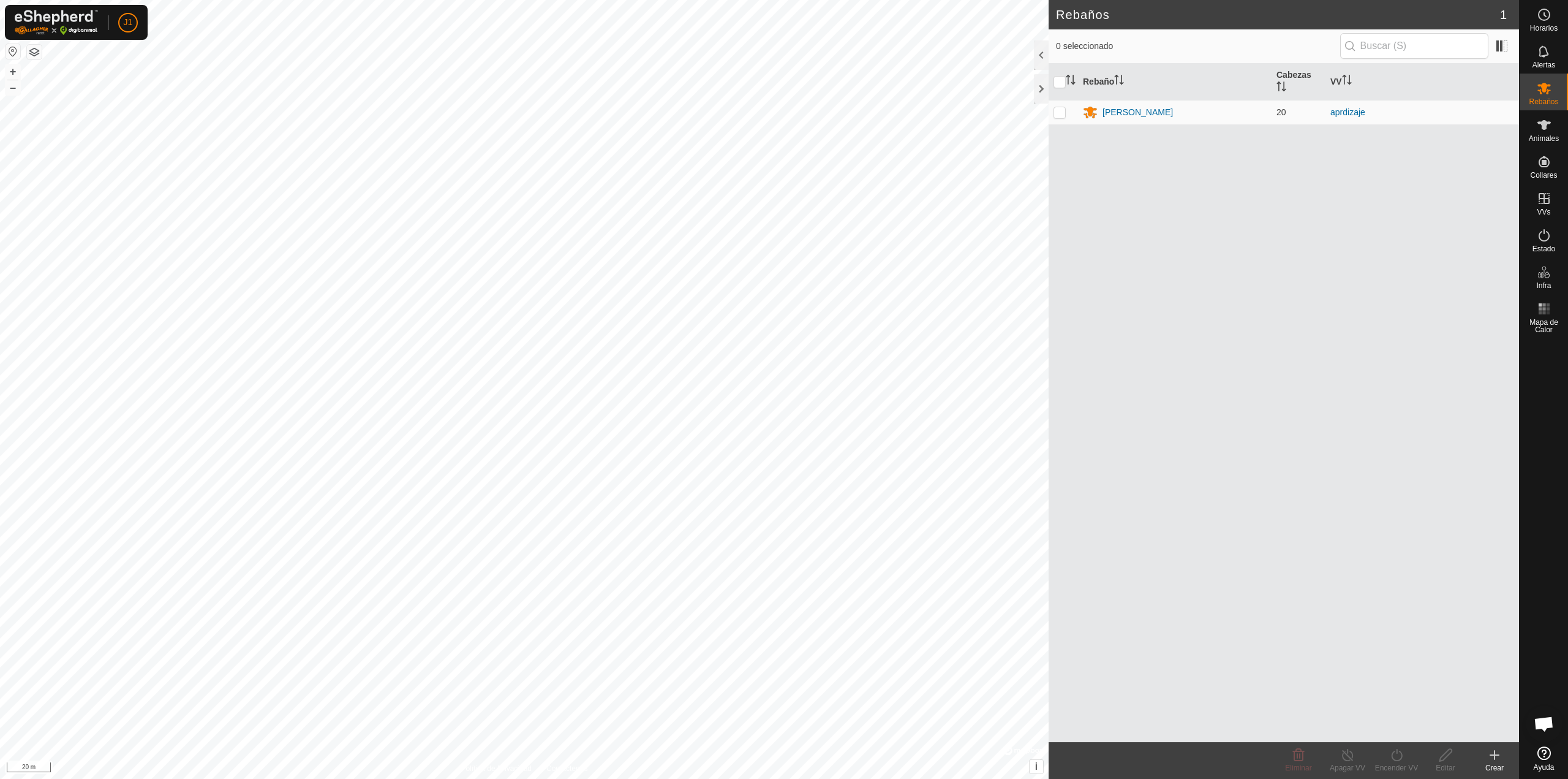
click at [1499, 753] on icon at bounding box center [1495, 754] width 15 height 15
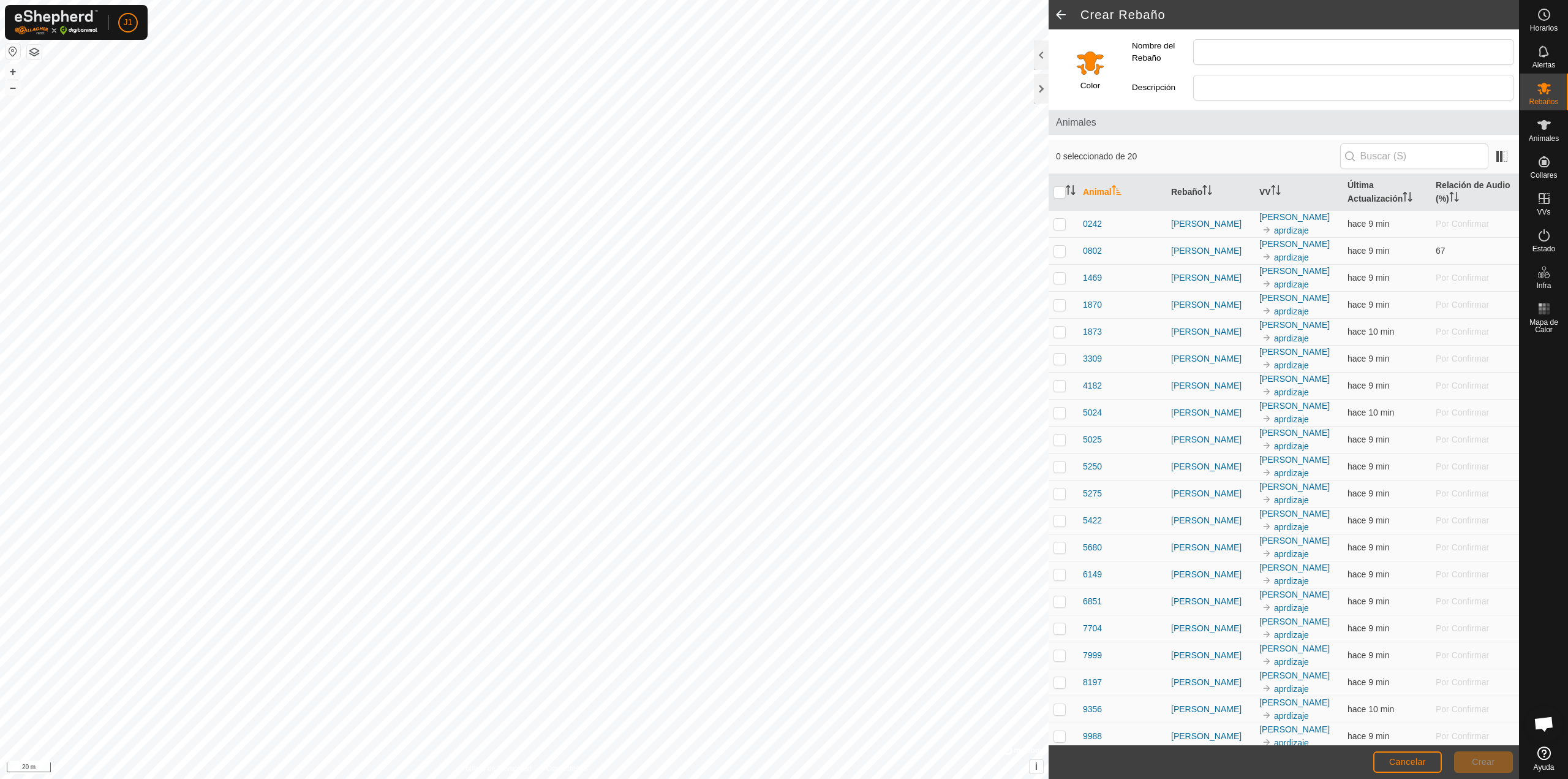
click at [1235, 65] on div "Nombre del Rebaño" at bounding box center [1323, 52] width 392 height 35
click at [1233, 55] on input "Nombre del Rebaño" at bounding box center [1354, 51] width 321 height 26
type input "toro"
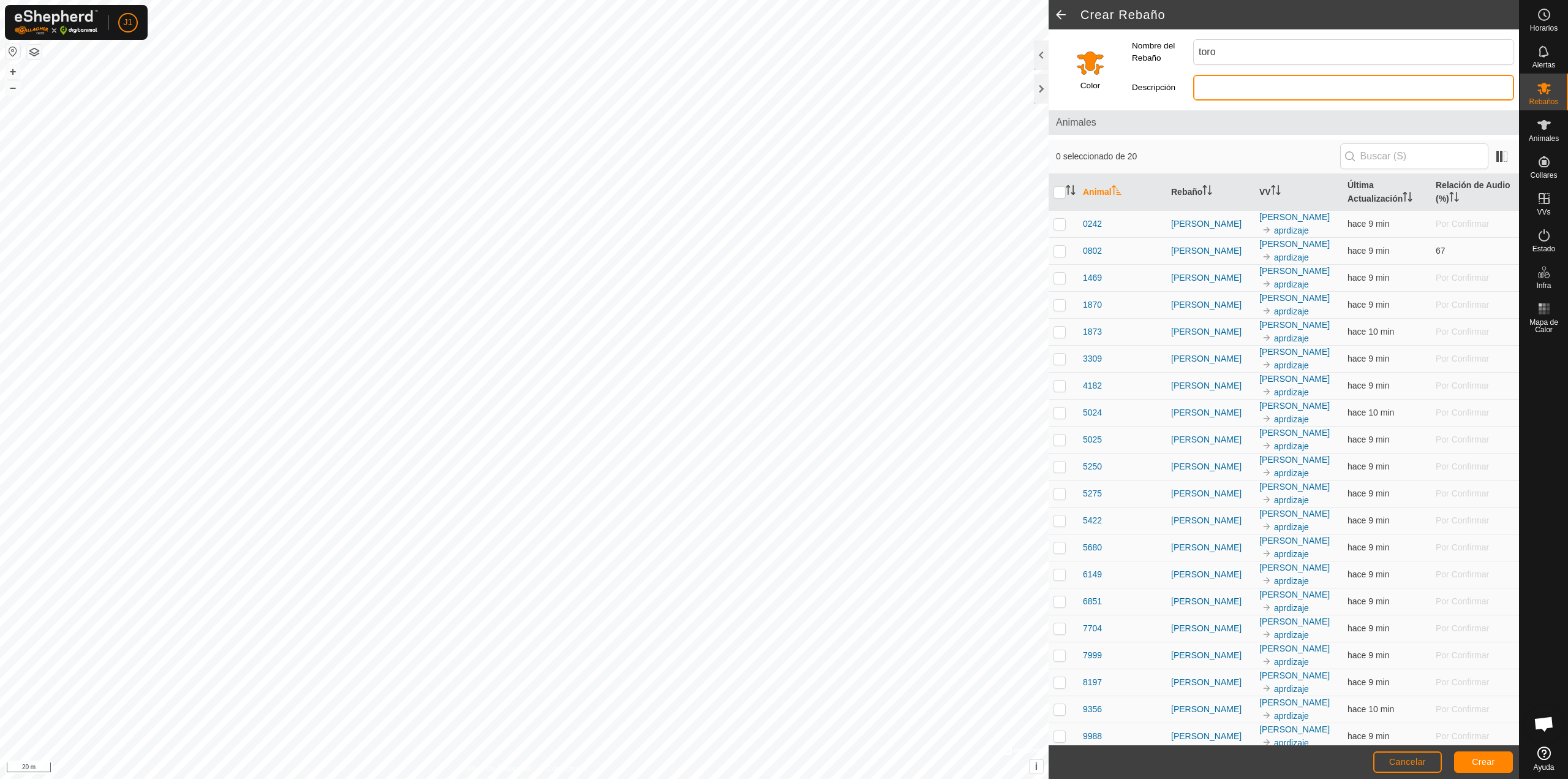
click at [1224, 88] on input "Descripción" at bounding box center [1354, 87] width 321 height 26
click at [1251, 53] on input "toro" at bounding box center [1354, 51] width 321 height 26
click at [1044, 56] on div at bounding box center [1041, 55] width 15 height 29
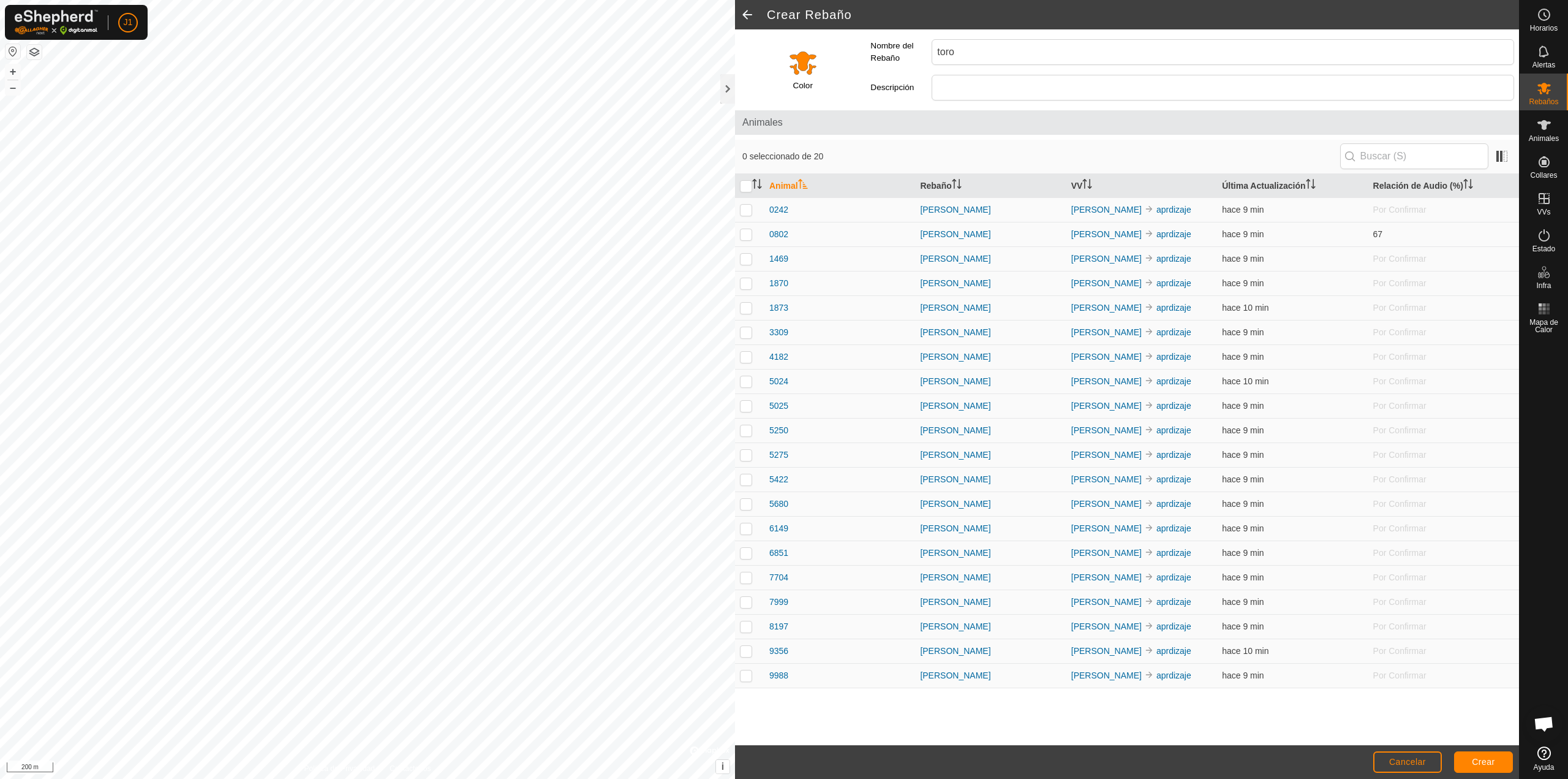
click at [750, 9] on span at bounding box center [748, 14] width 25 height 29
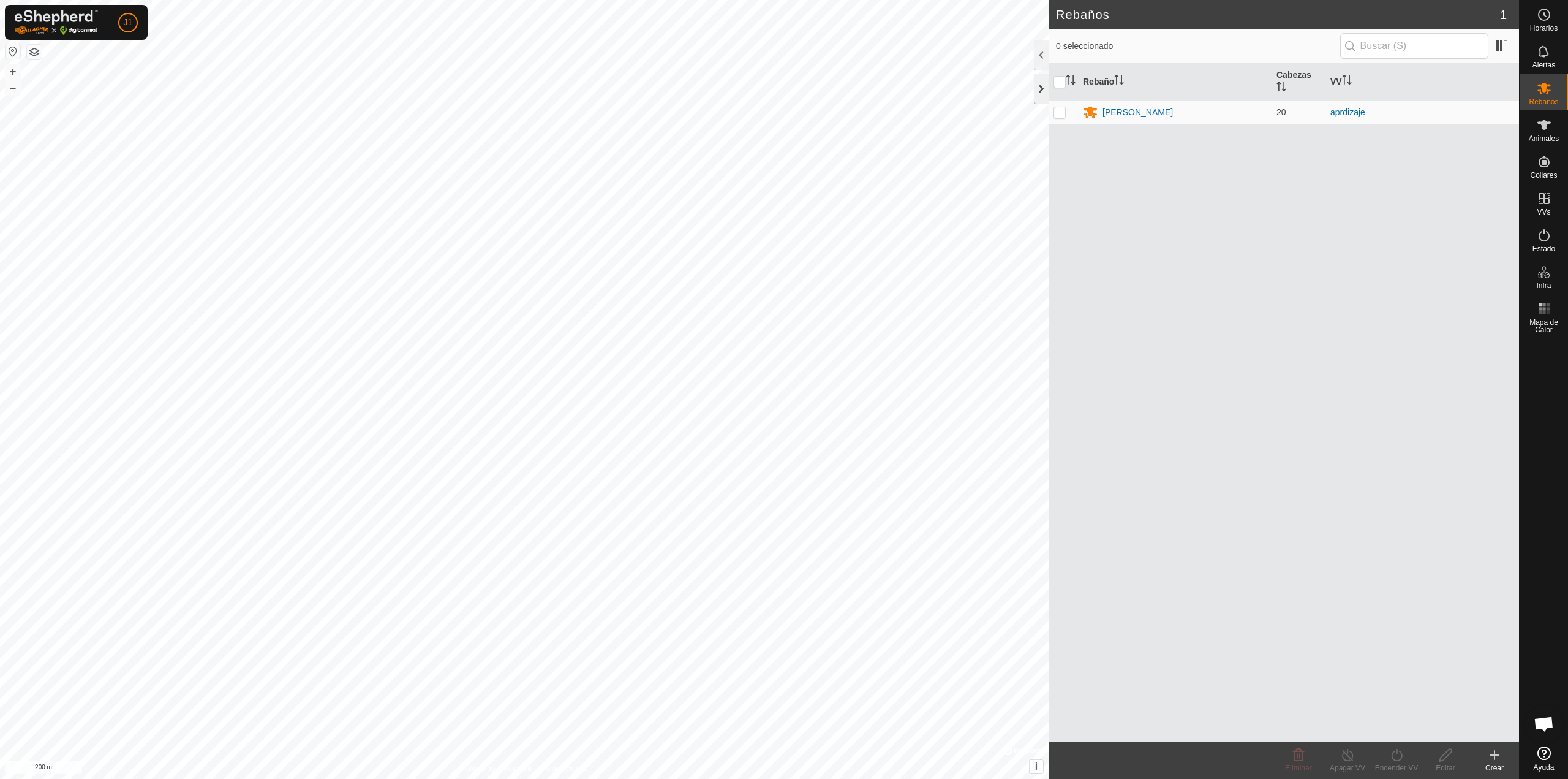
click at [1041, 87] on div at bounding box center [1041, 88] width 15 height 29
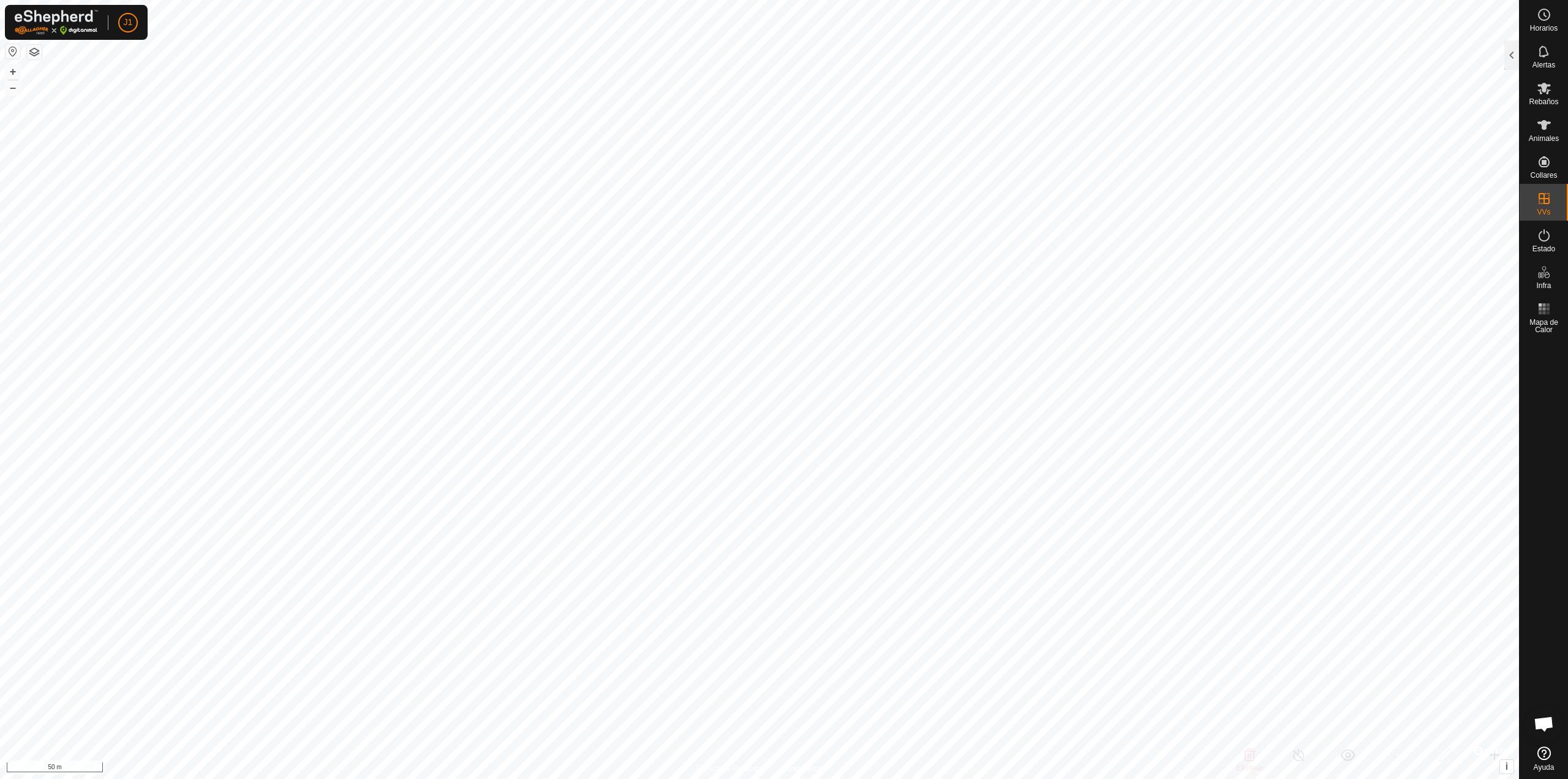
checkbox input "true"
checkbox input "false"
click at [1241, 778] on html "J1 Horarios Alertas Rebaños Animales Collares VVs Estado Infra Mapa de Calor Ay…" at bounding box center [784, 390] width 1568 height 779
click at [1063, 778] on html "J1 Horarios Alertas Rebaños Animales Collares VVs Estado Infra Mapa de Calor Ay…" at bounding box center [784, 390] width 1568 height 779
checkbox input "false"
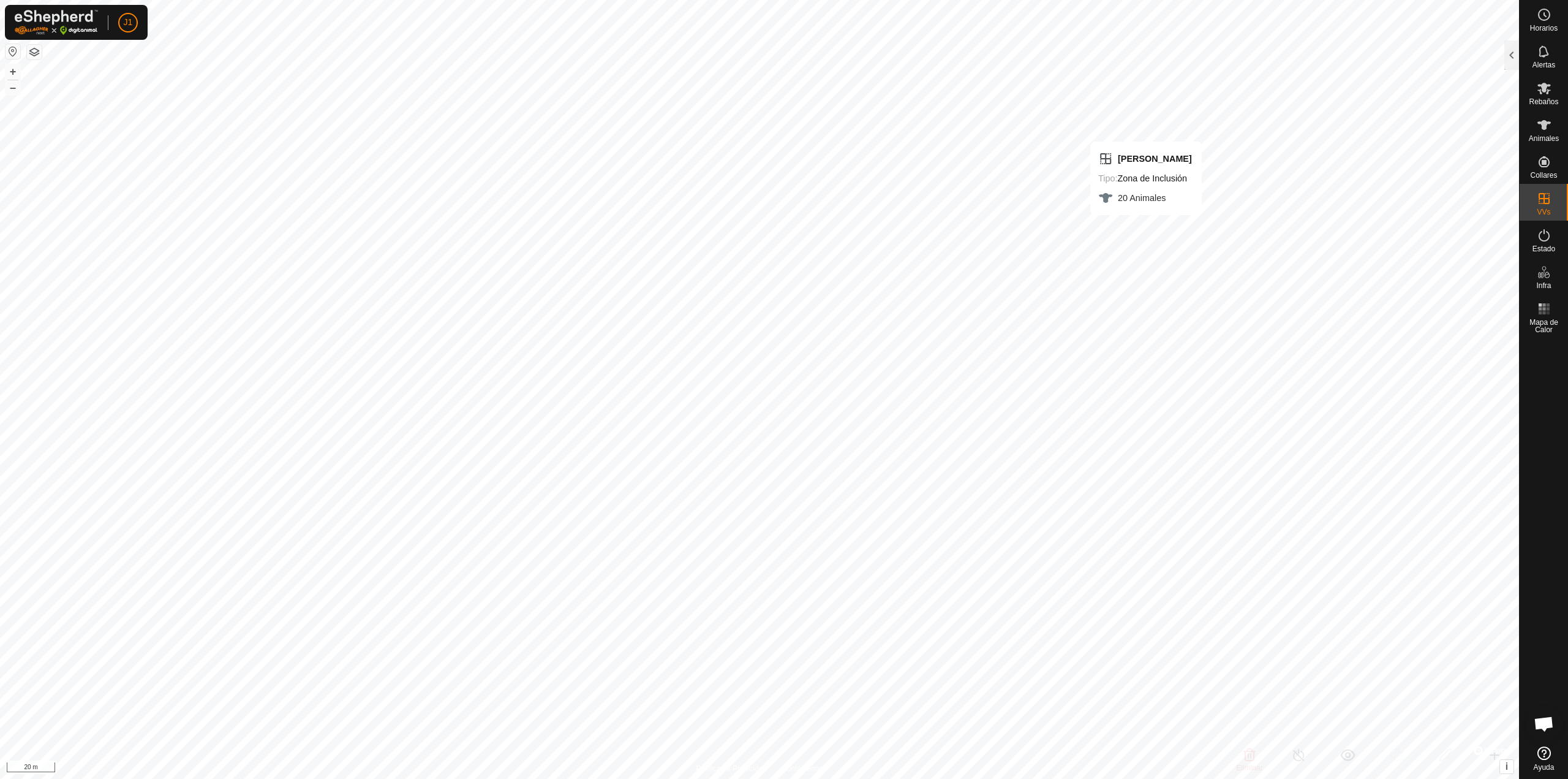
checkbox input "false"
checkbox input "true"
click at [1479, 216] on link "En Almacenamiento" at bounding box center [1466, 223] width 105 height 25
click at [1465, 224] on link "En Almacenamiento" at bounding box center [1466, 223] width 105 height 25
click at [1540, 238] on icon at bounding box center [1544, 235] width 15 height 15
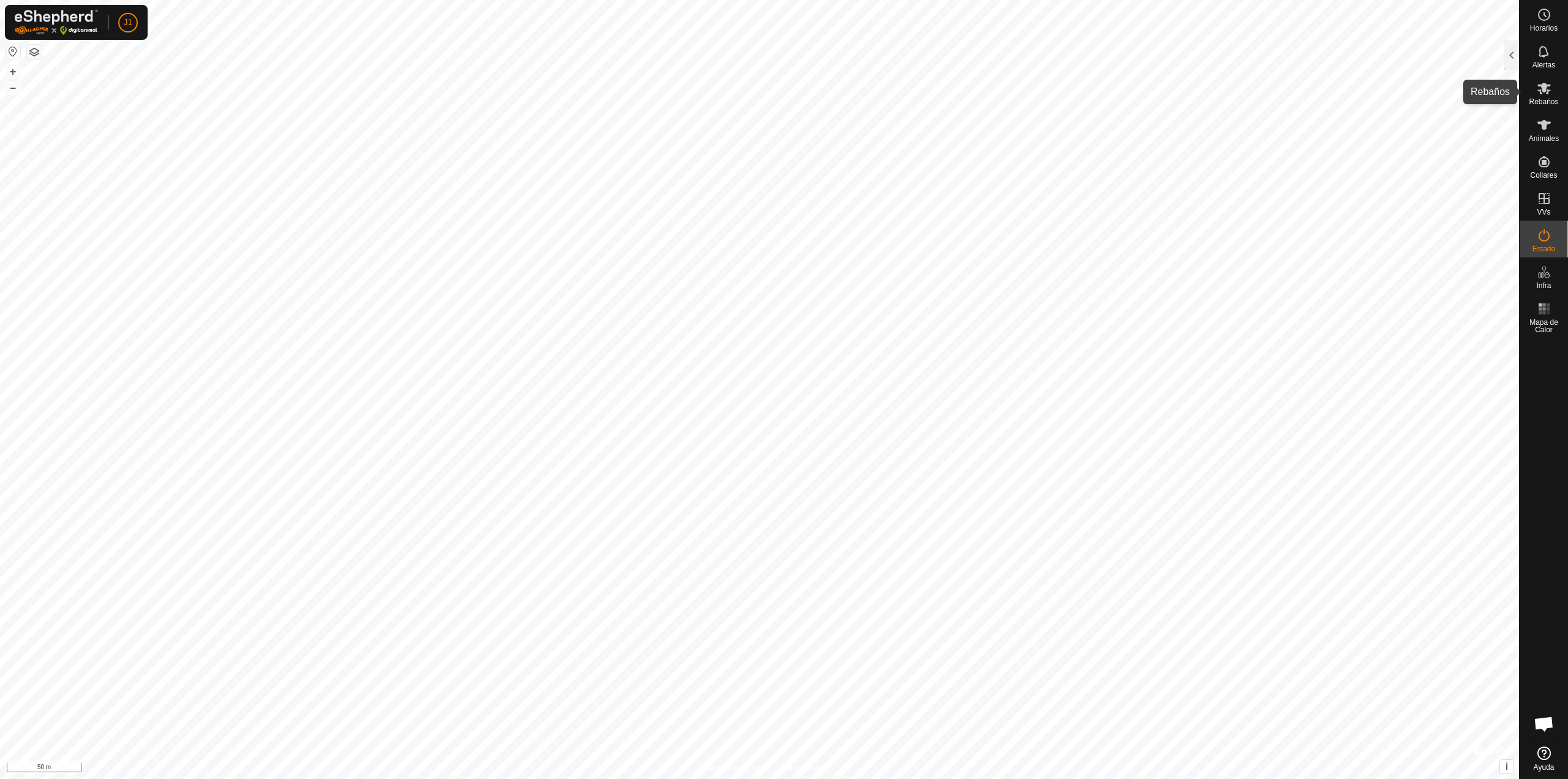
click at [1543, 83] on icon at bounding box center [1544, 88] width 15 height 15
click at [1510, 57] on div at bounding box center [1511, 55] width 15 height 29
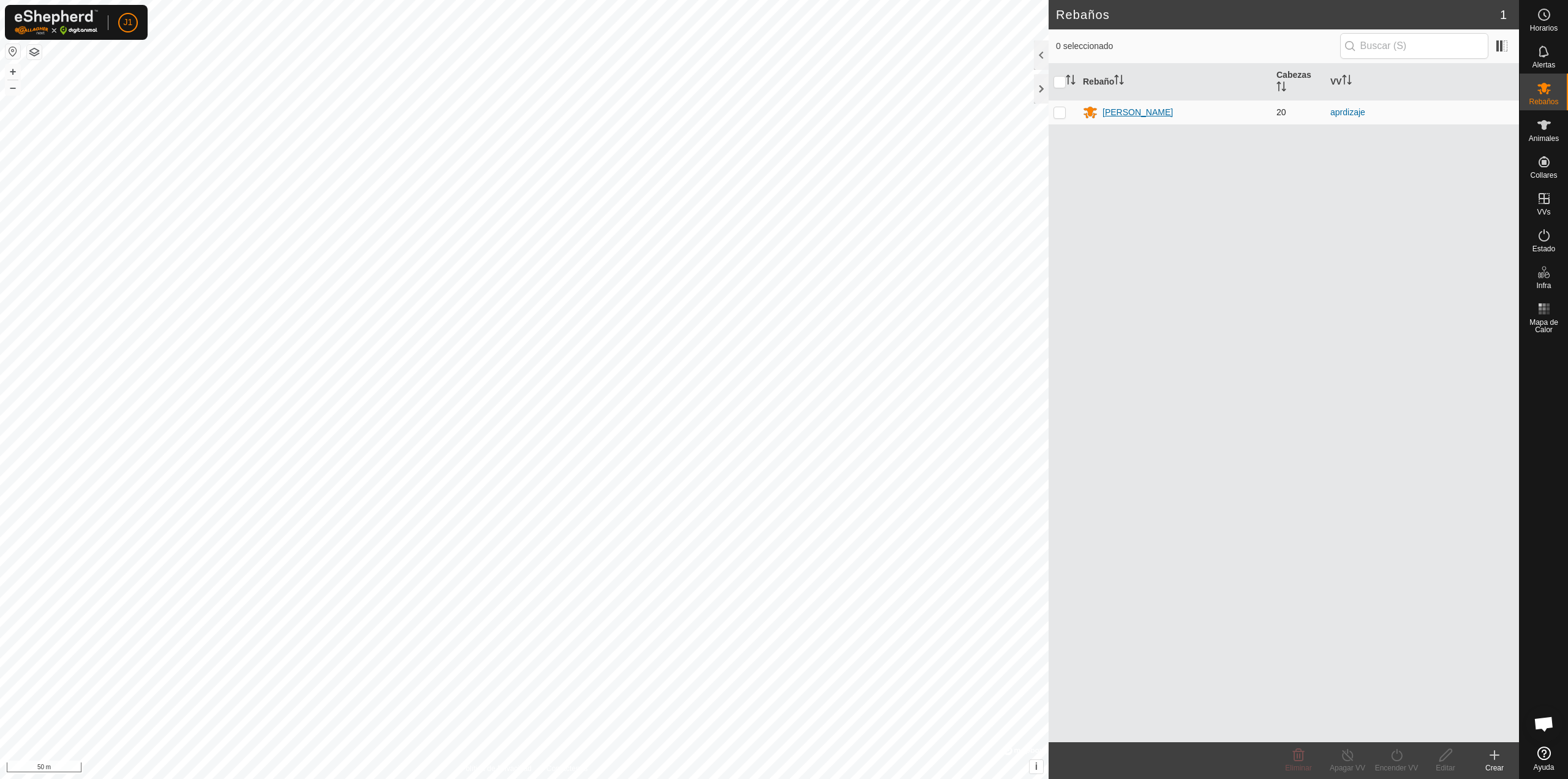
click at [1119, 111] on div "[PERSON_NAME]" at bounding box center [1138, 112] width 71 height 13
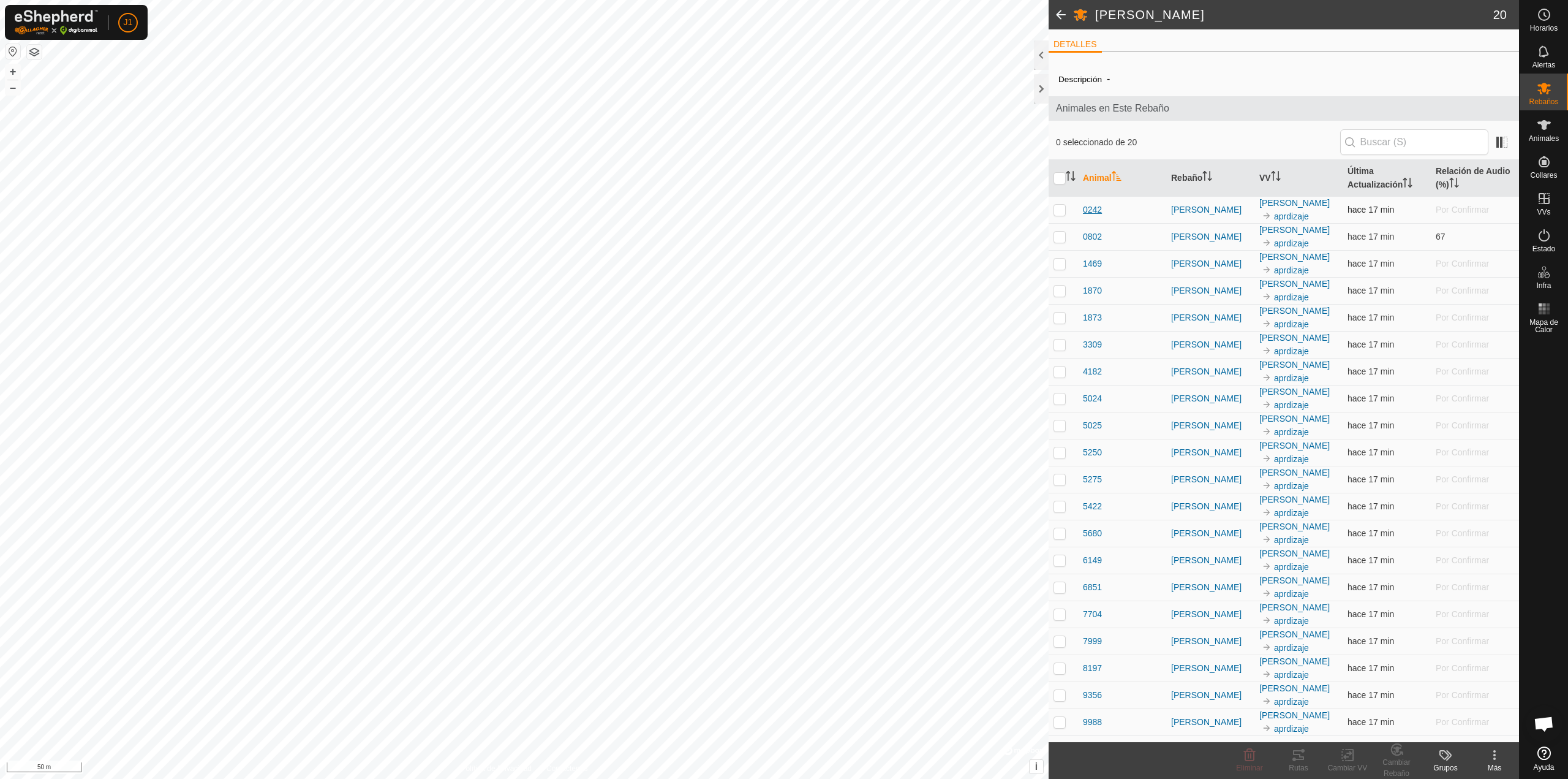
click at [1096, 208] on span "0242" at bounding box center [1093, 209] width 19 height 13
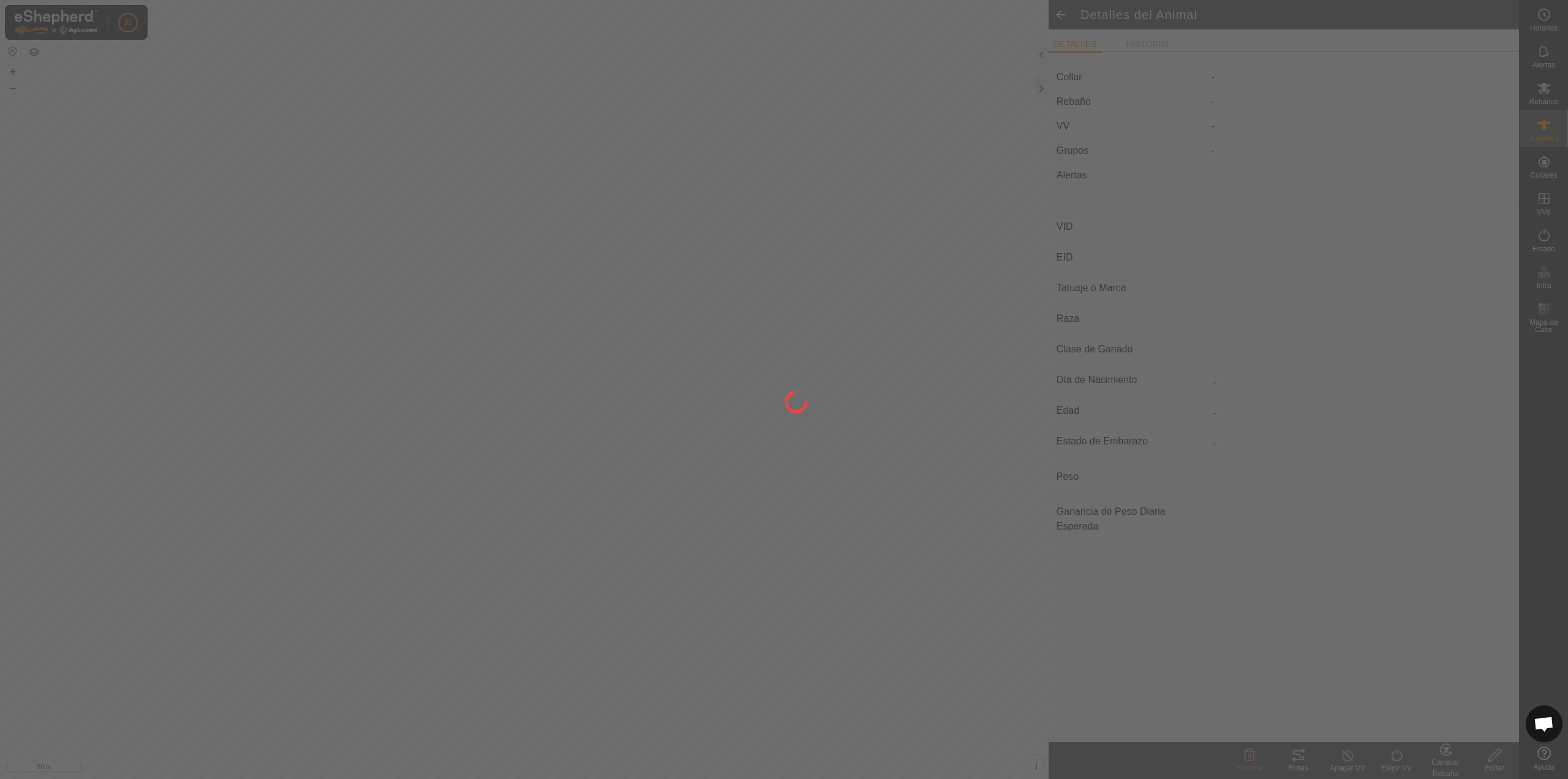
type input "0242"
type input "-"
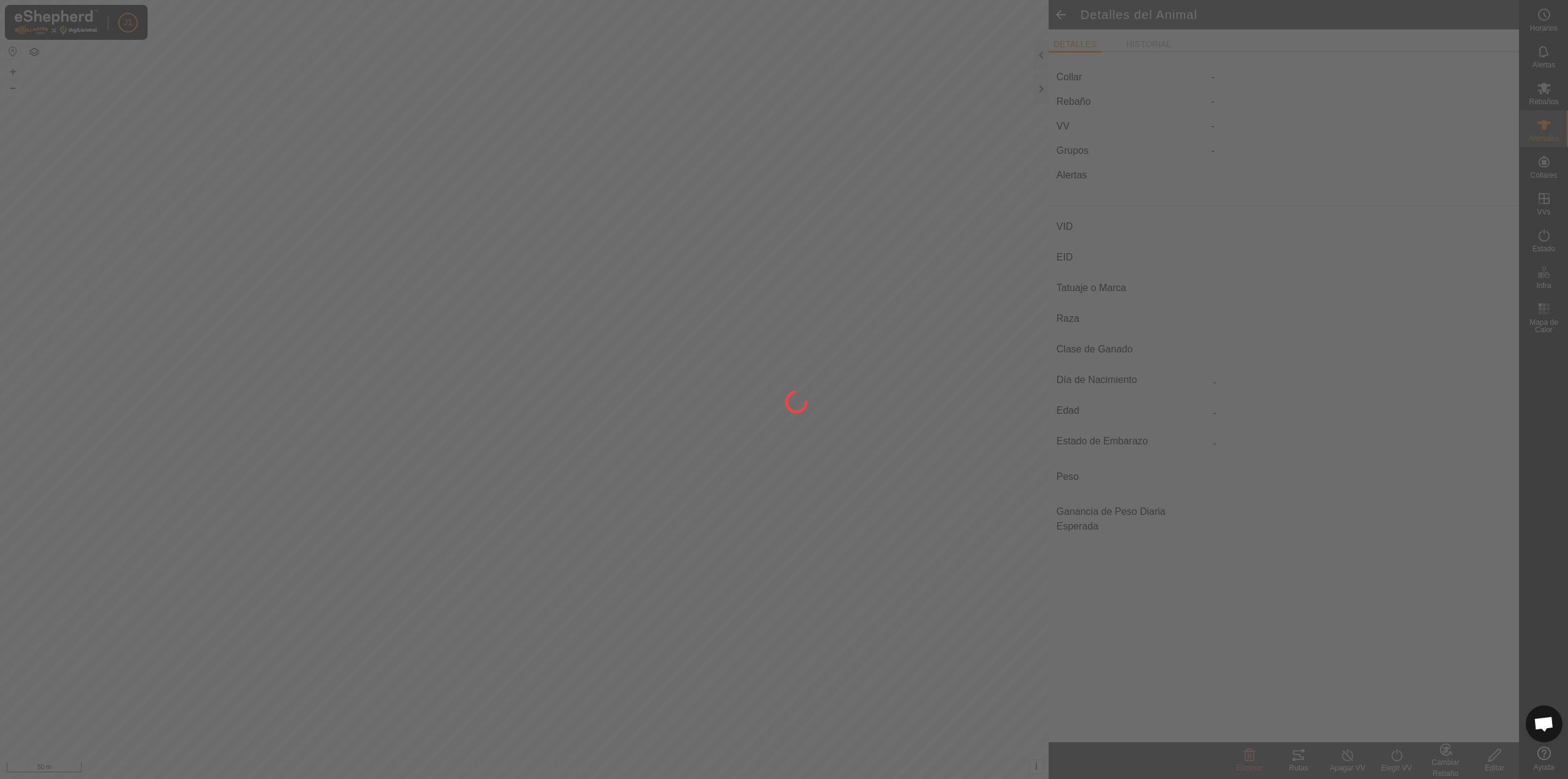
type input "0 kg"
type input "-"
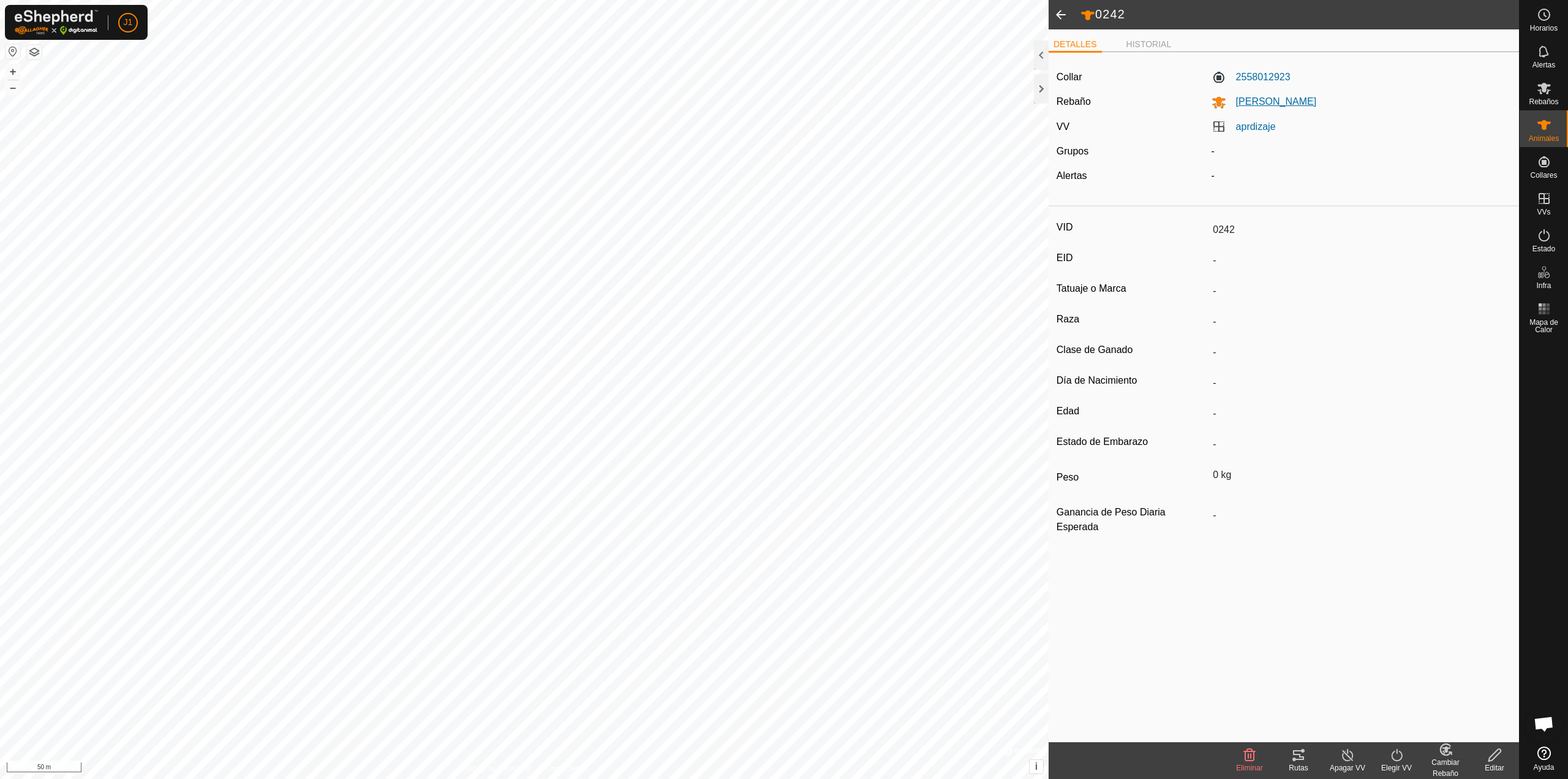
click at [1253, 98] on span "[PERSON_NAME]" at bounding box center [1271, 102] width 91 height 11
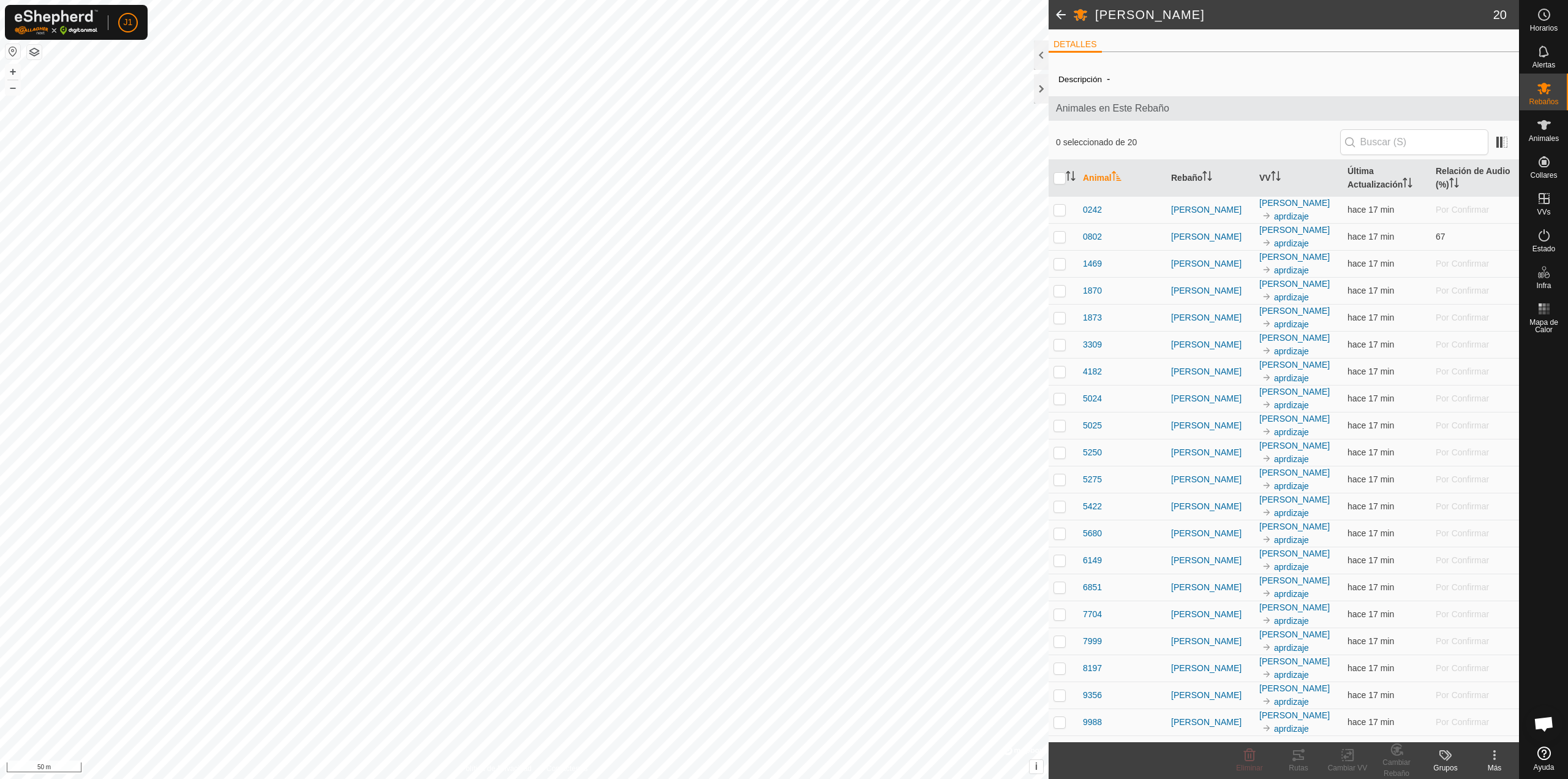
click at [1491, 757] on icon at bounding box center [1495, 754] width 15 height 15
click at [1063, 212] on p-checkbox at bounding box center [1059, 209] width 12 height 10
checkbox input "true"
click at [1058, 259] on p-checkbox at bounding box center [1059, 263] width 12 height 10
checkbox input "true"
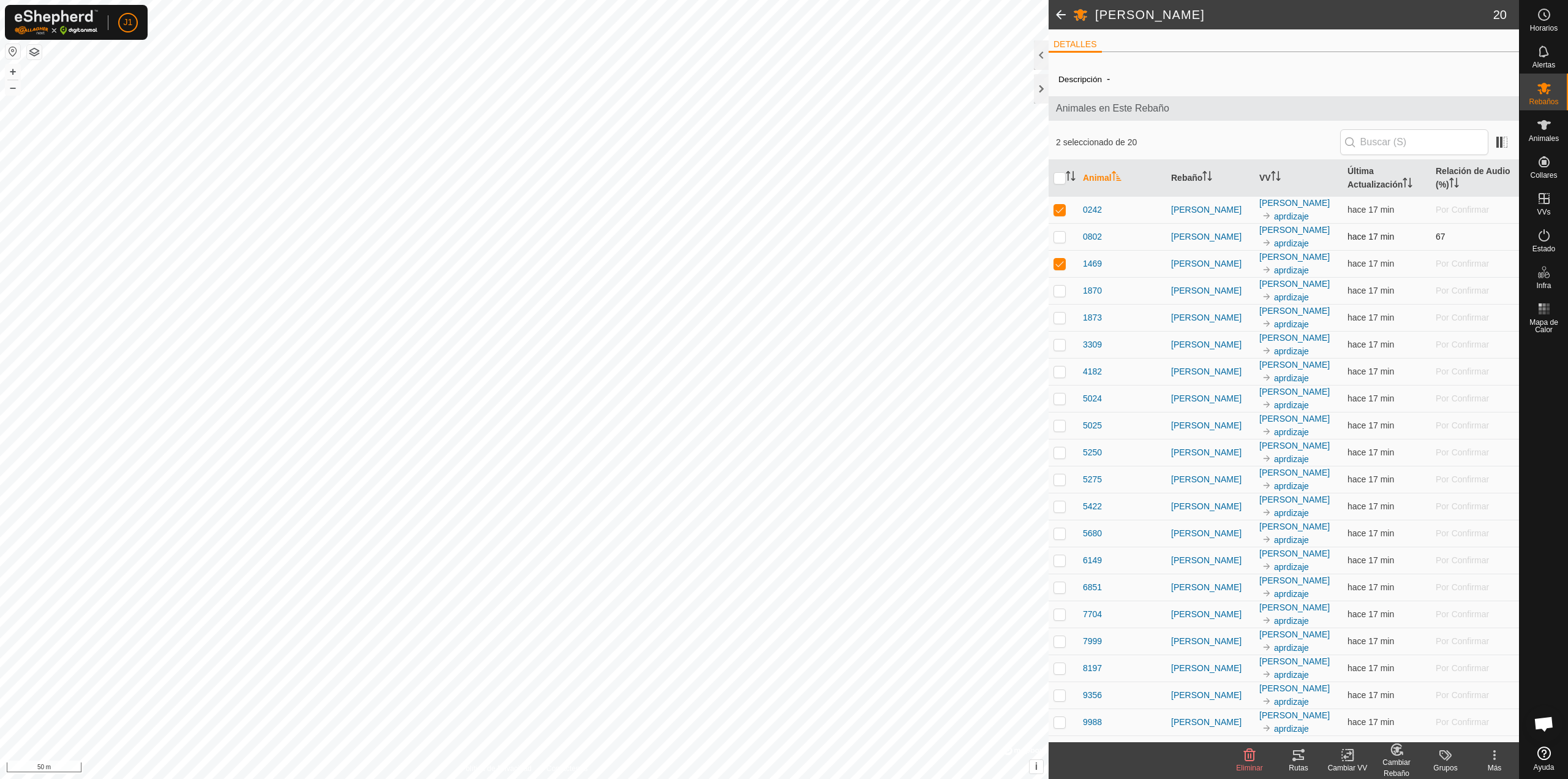
click at [1061, 235] on p-checkbox at bounding box center [1059, 236] width 12 height 10
checkbox input "true"
click at [1394, 760] on div "Cambiar Rebaño" at bounding box center [1397, 768] width 49 height 22
click at [1409, 703] on link "Elegir Rebaño..." at bounding box center [1434, 702] width 123 height 25
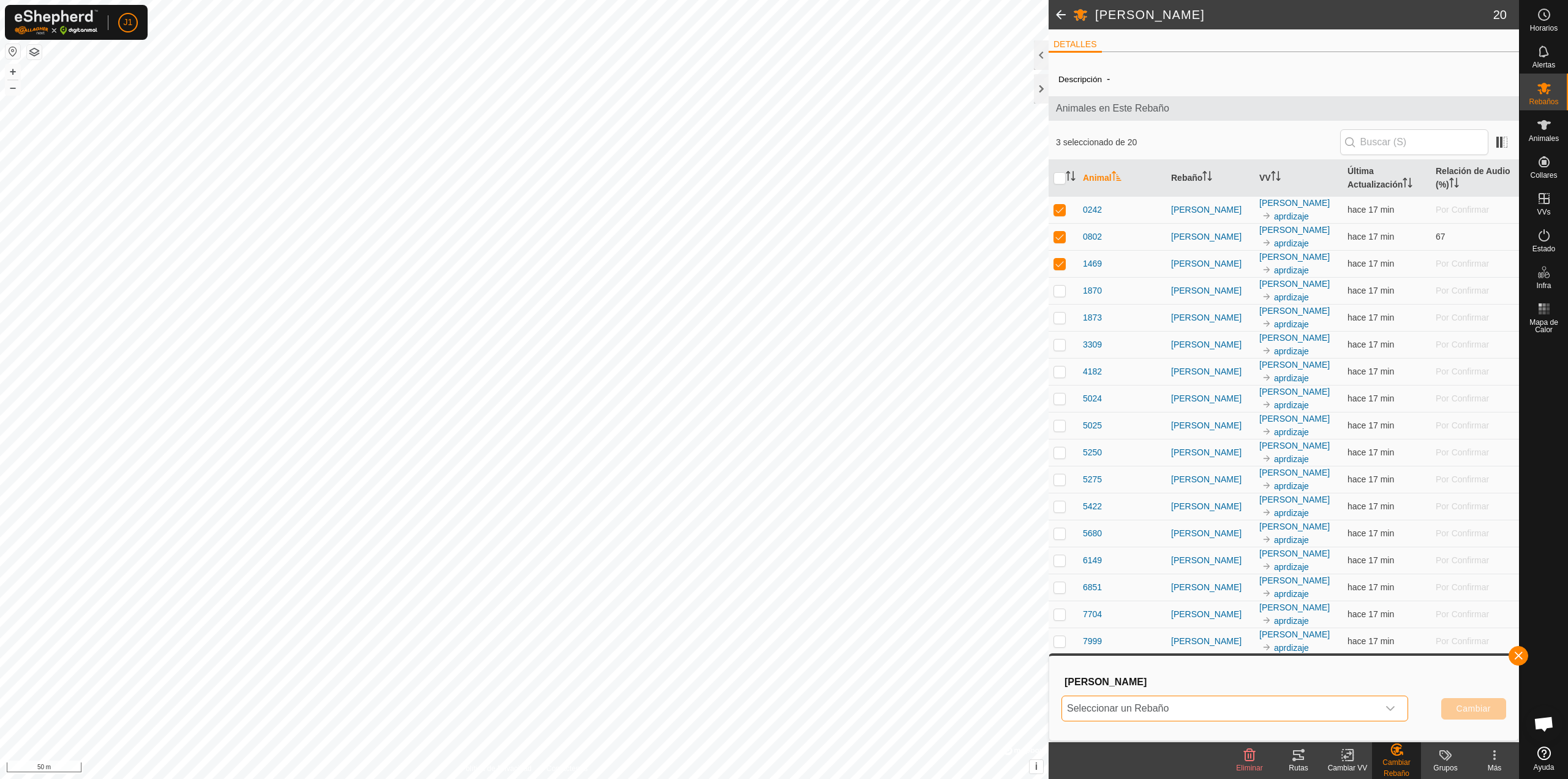
click at [1151, 701] on span "Seleccionar un Rebaño" at bounding box center [1220, 708] width 316 height 25
click at [1514, 653] on button "button" at bounding box center [1519, 655] width 19 height 19
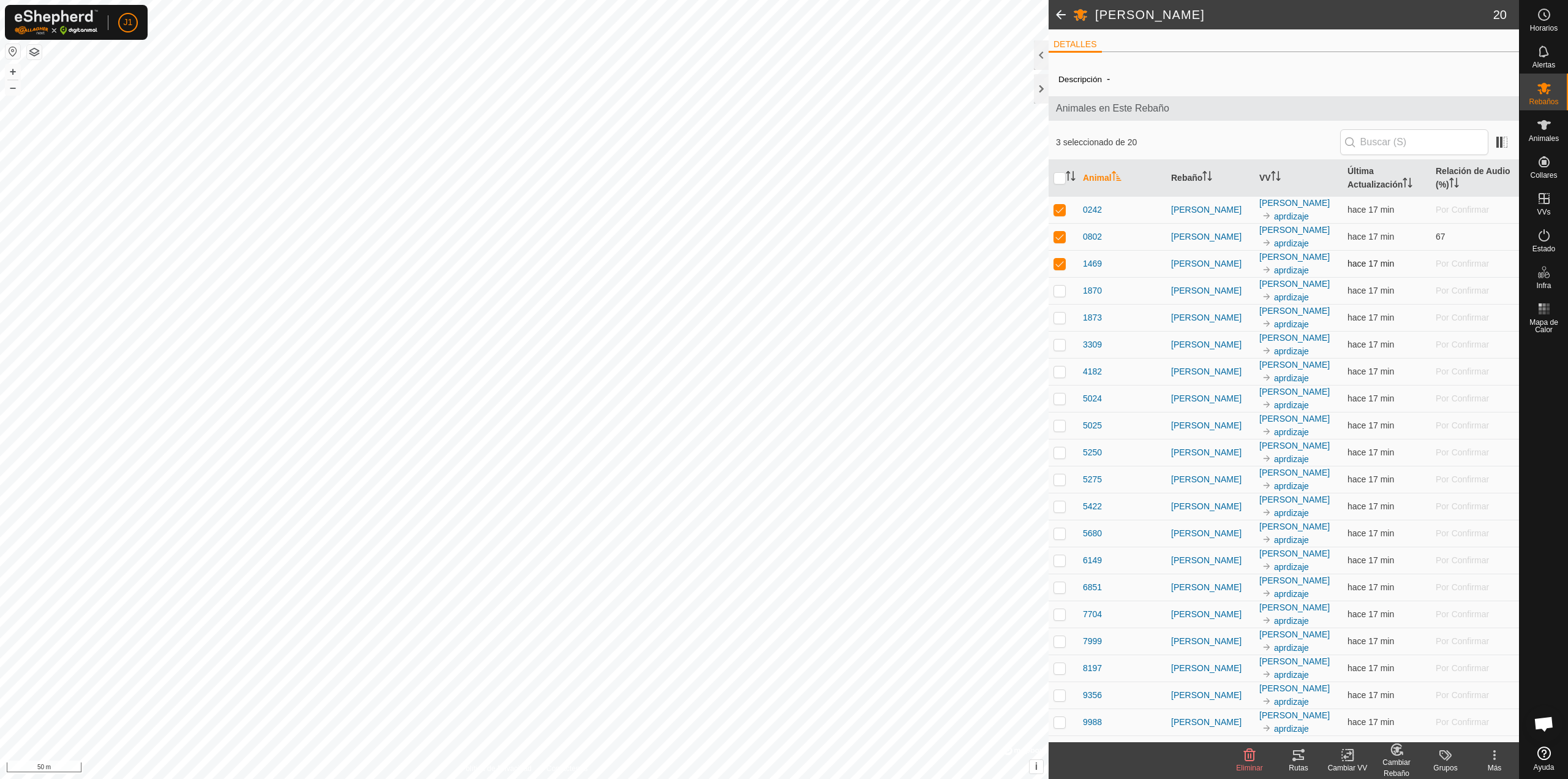
click at [1061, 259] on p-checkbox at bounding box center [1059, 263] width 12 height 10
checkbox input "false"
click at [1064, 231] on p-checkbox at bounding box center [1059, 236] width 12 height 10
checkbox input "false"
click at [1064, 205] on p-checkbox at bounding box center [1059, 209] width 12 height 10
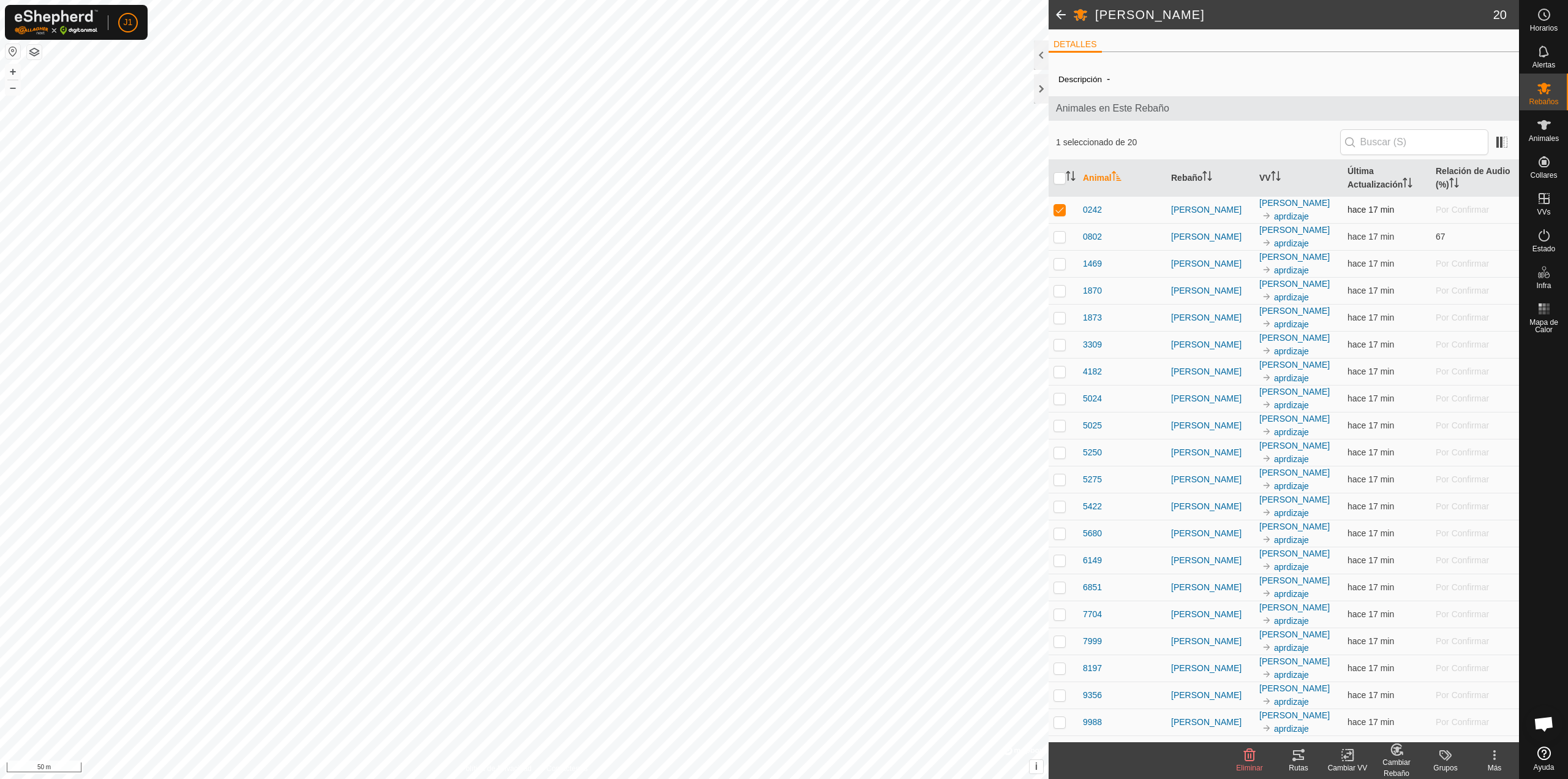
checkbox input "false"
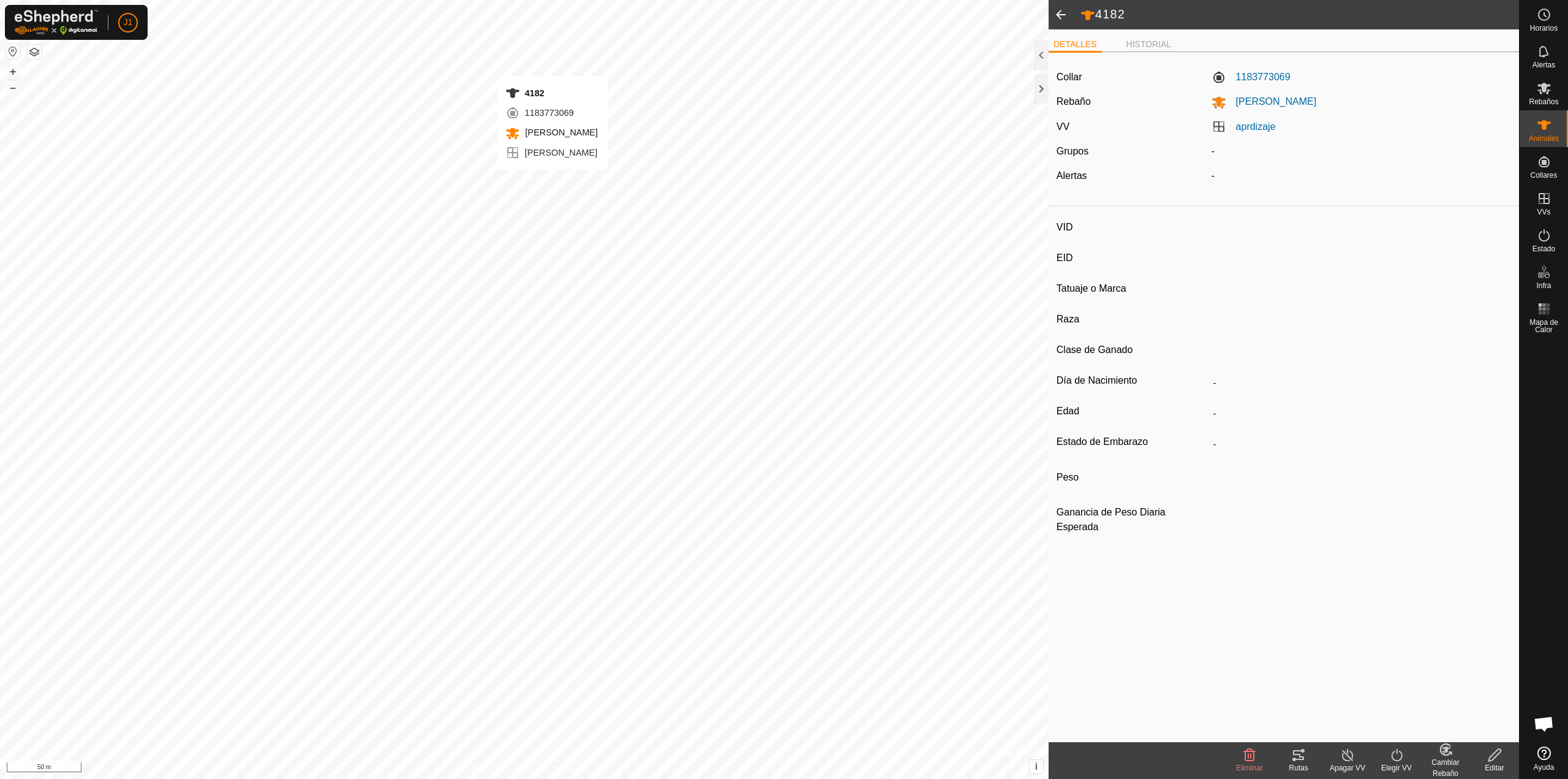
type input "4182"
type input "-"
type input "toro"
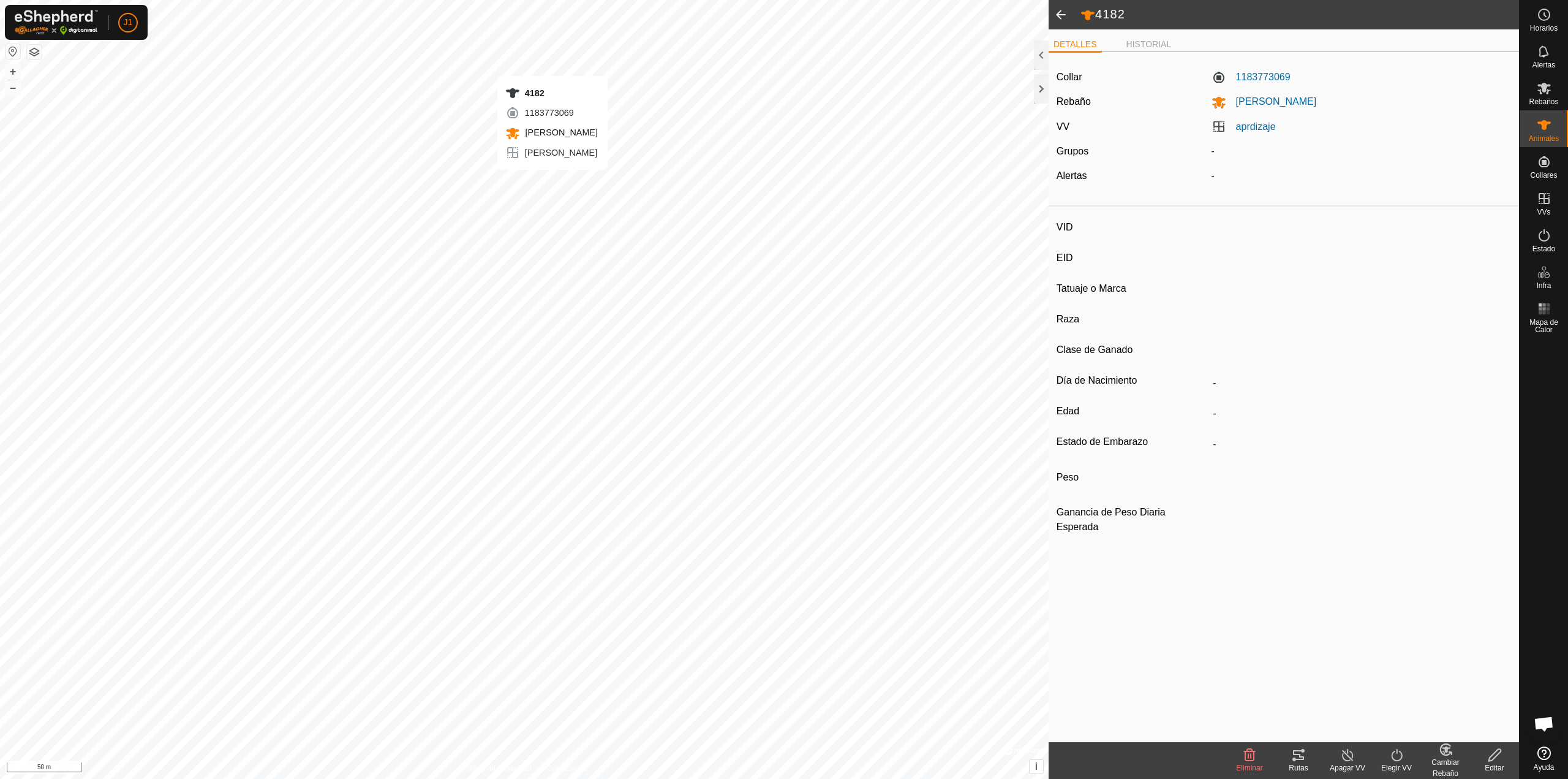
type input "0 kg"
type input "-"
click at [1395, 756] on icon at bounding box center [1397, 754] width 15 height 15
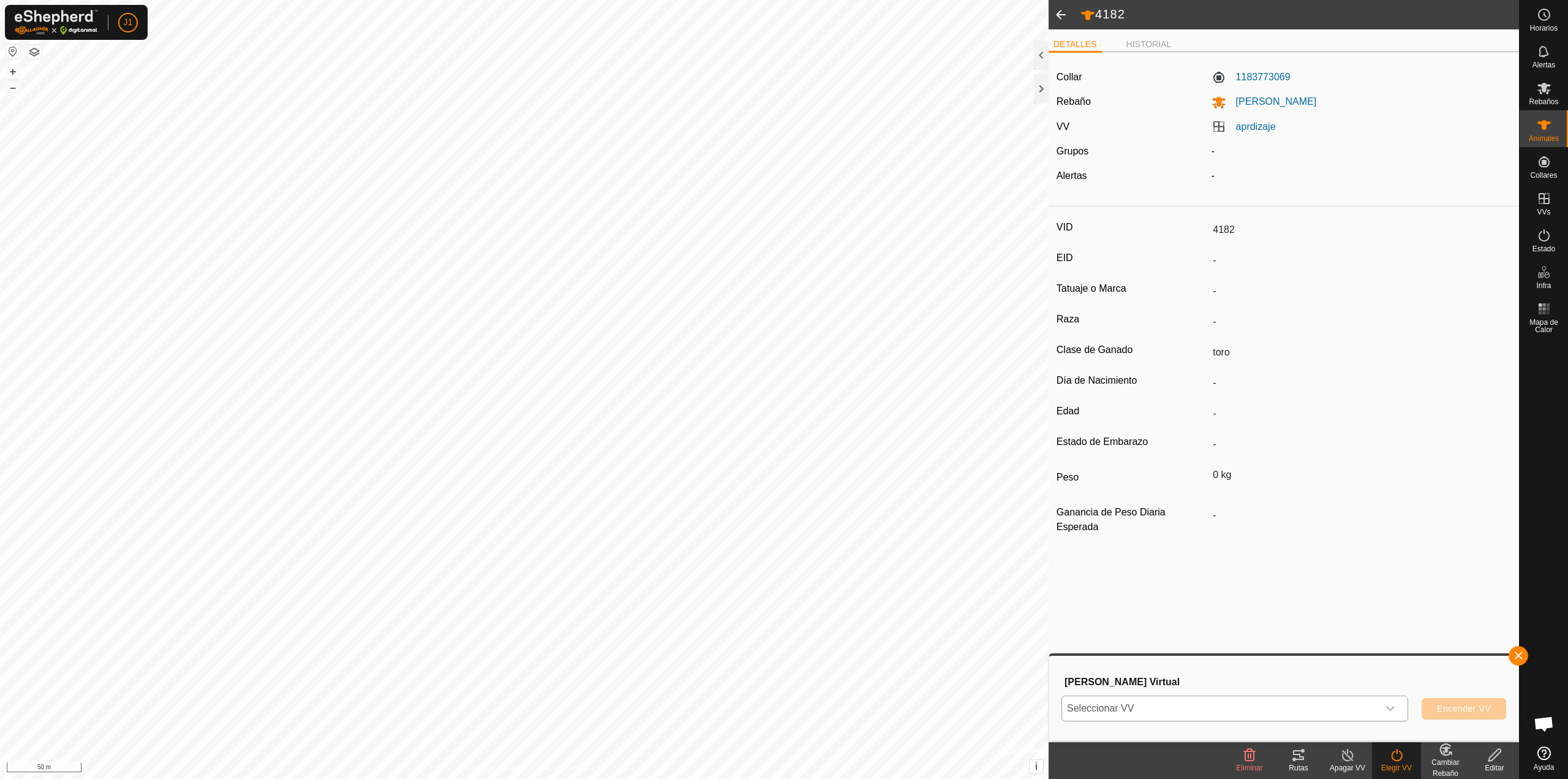
click at [1305, 717] on span "Seleccionar VV" at bounding box center [1220, 708] width 316 height 25
click at [1061, 12] on span at bounding box center [1061, 14] width 25 height 29
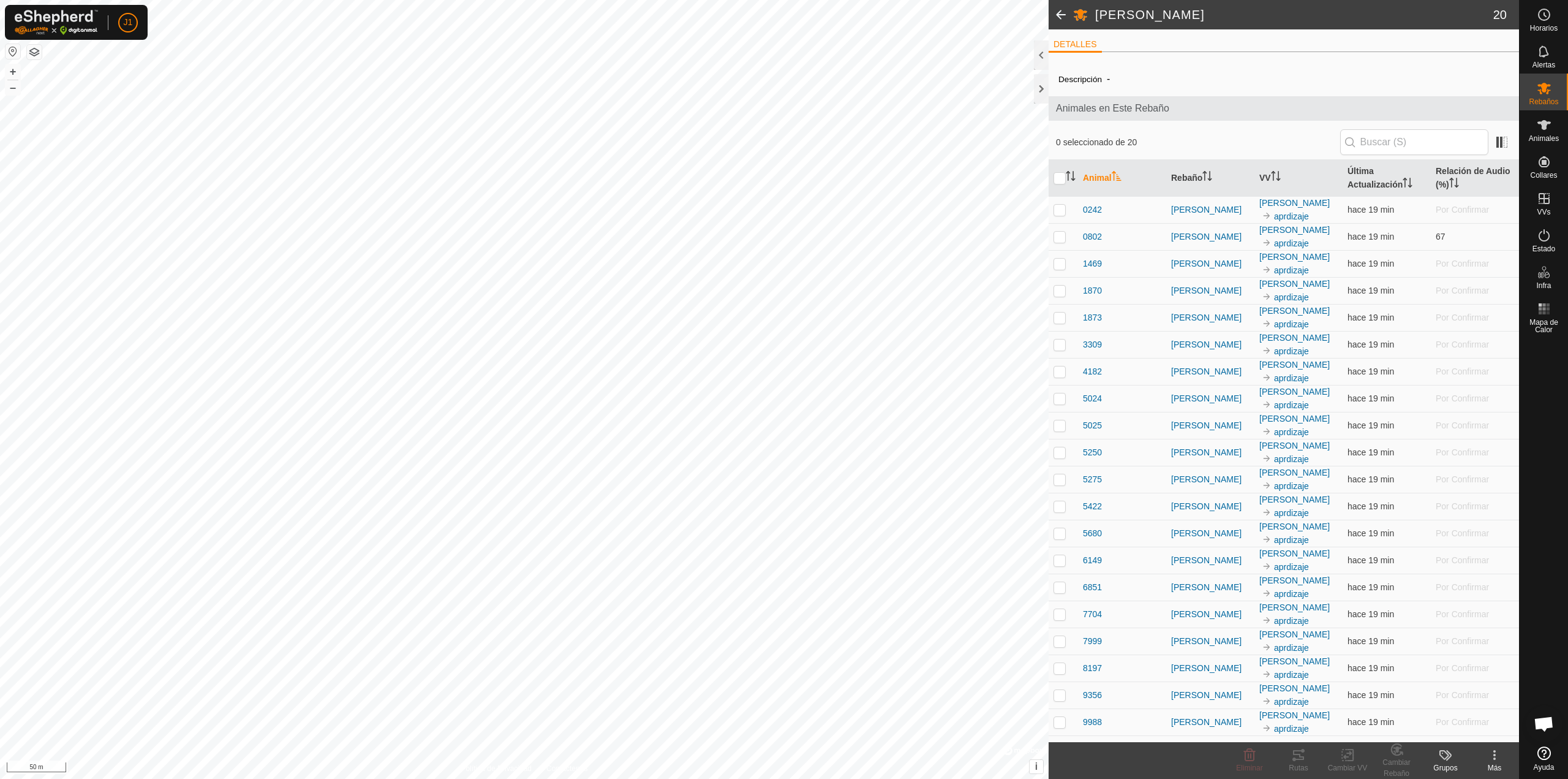
click at [1066, 9] on span at bounding box center [1061, 14] width 25 height 29
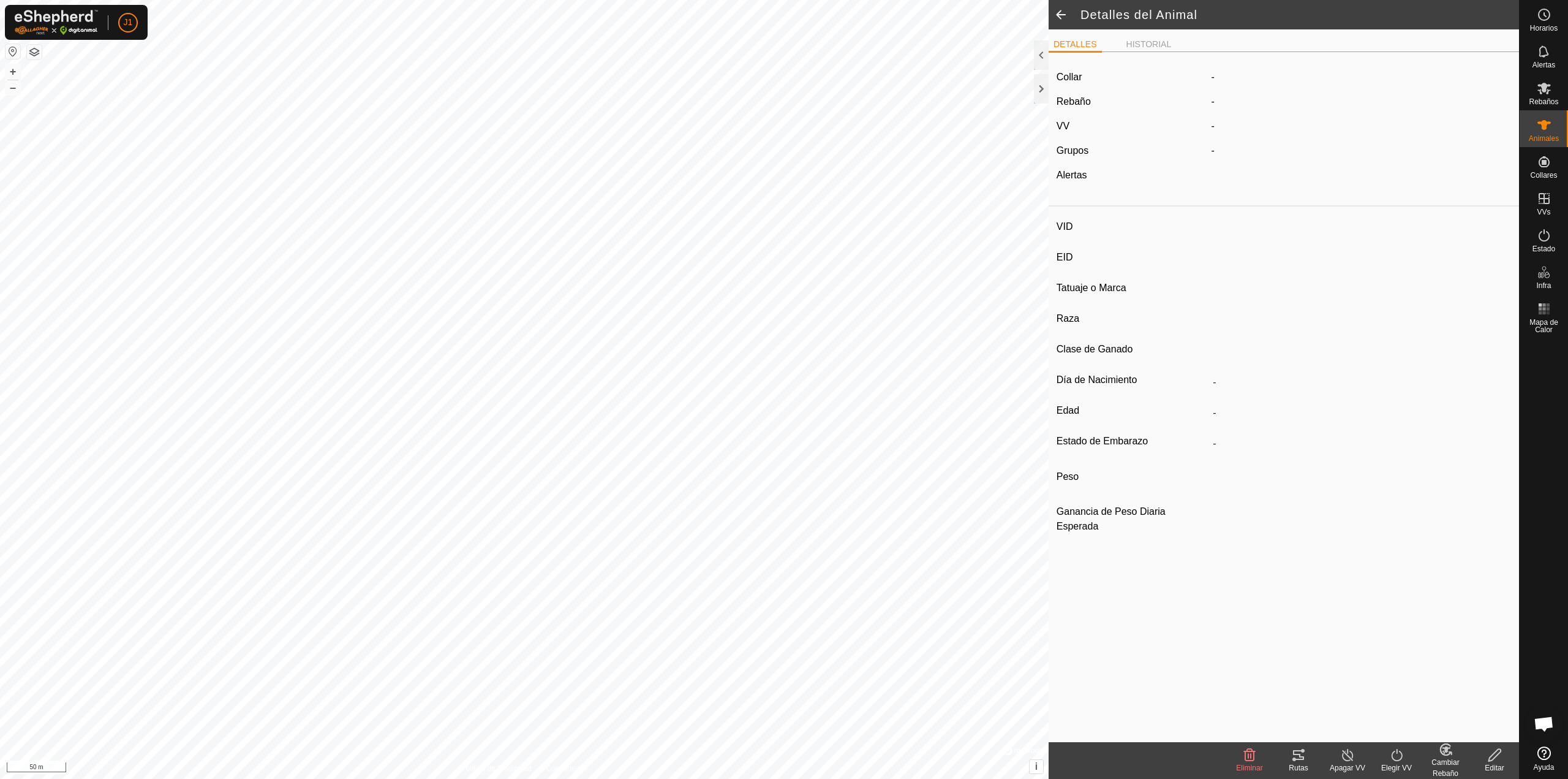
type input "0242"
type input "-"
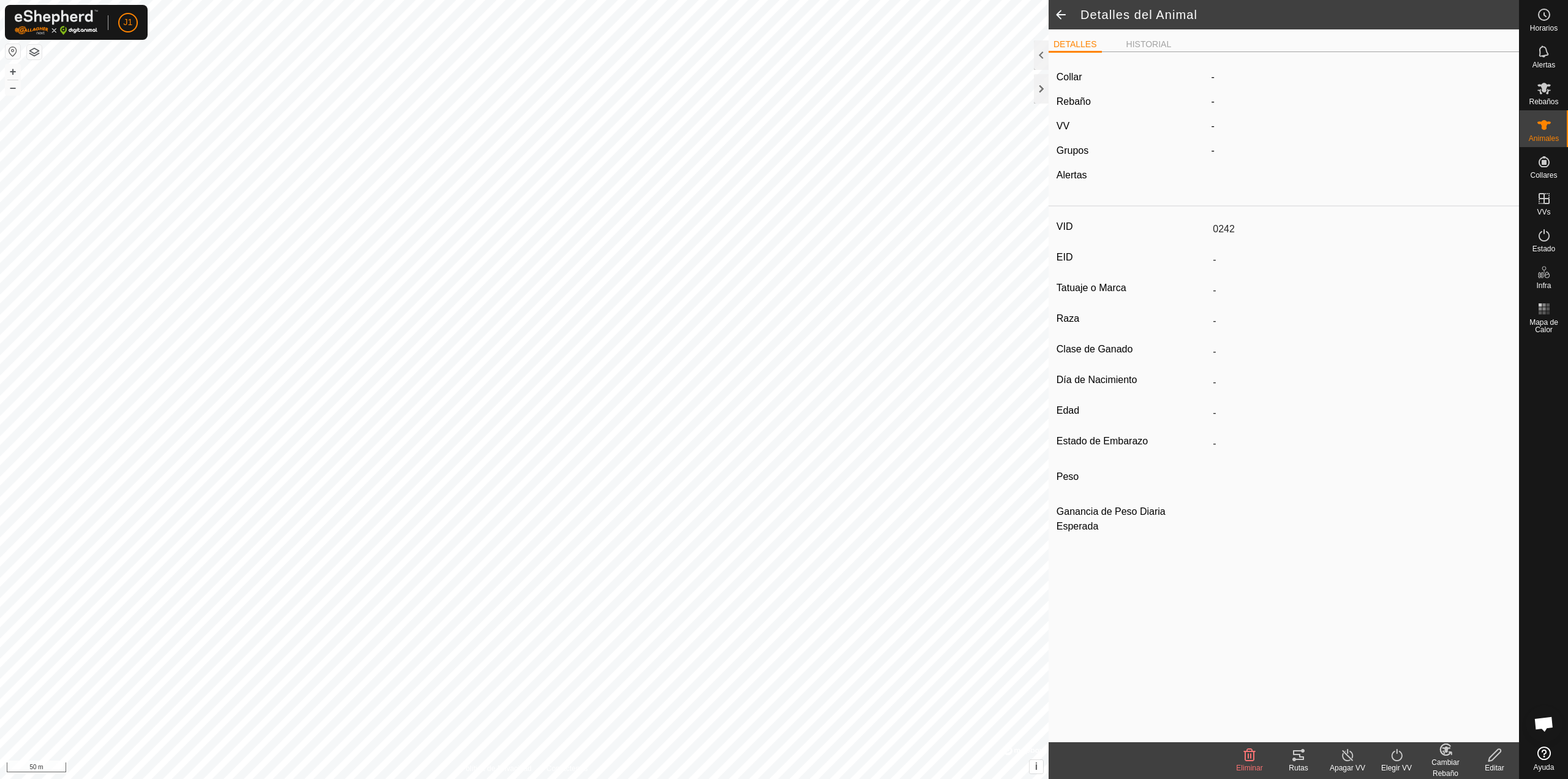
type input "0 kg"
type input "-"
click at [1060, 13] on span at bounding box center [1061, 14] width 25 height 29
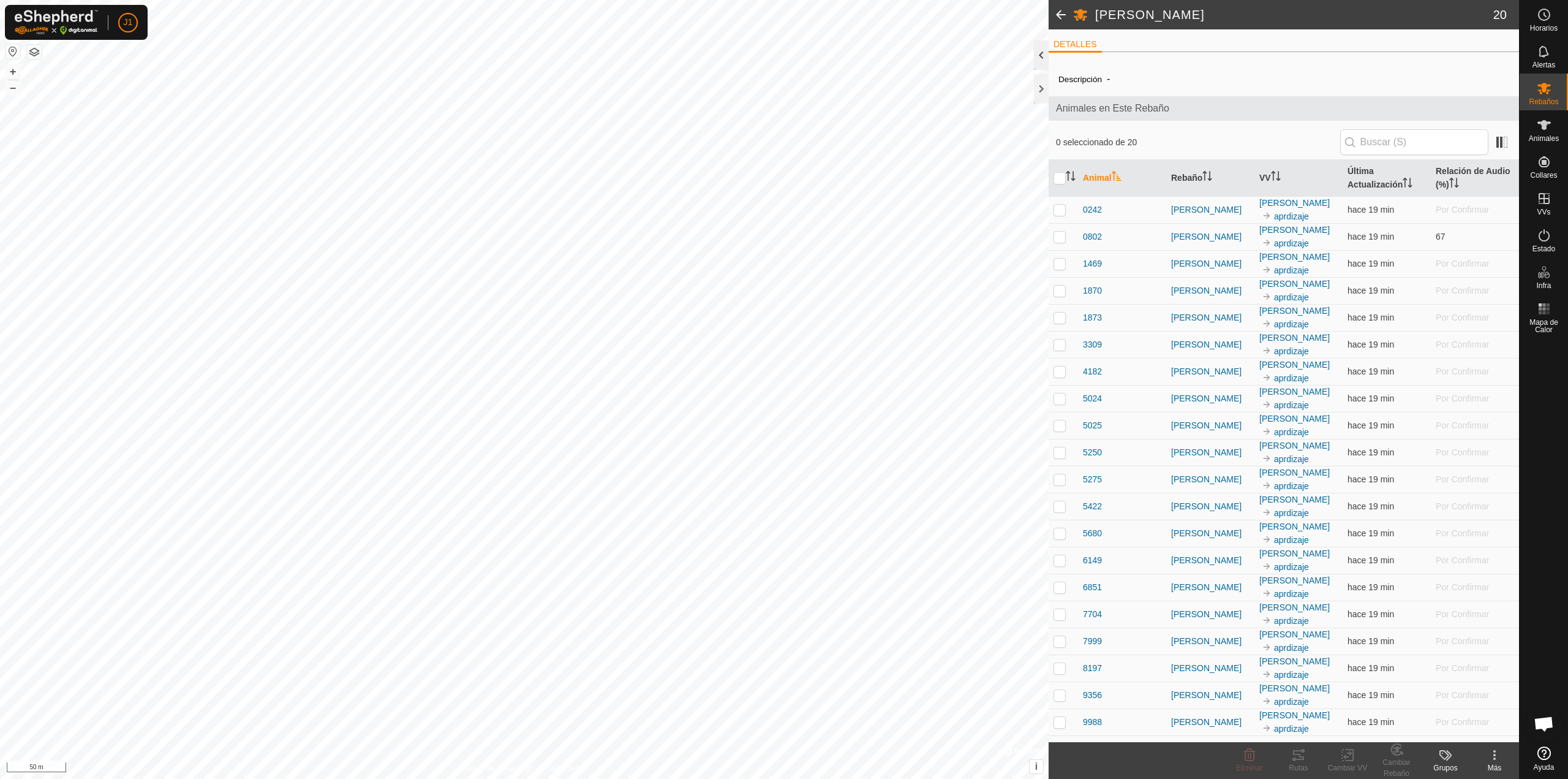
click at [1037, 53] on div at bounding box center [1041, 55] width 15 height 29
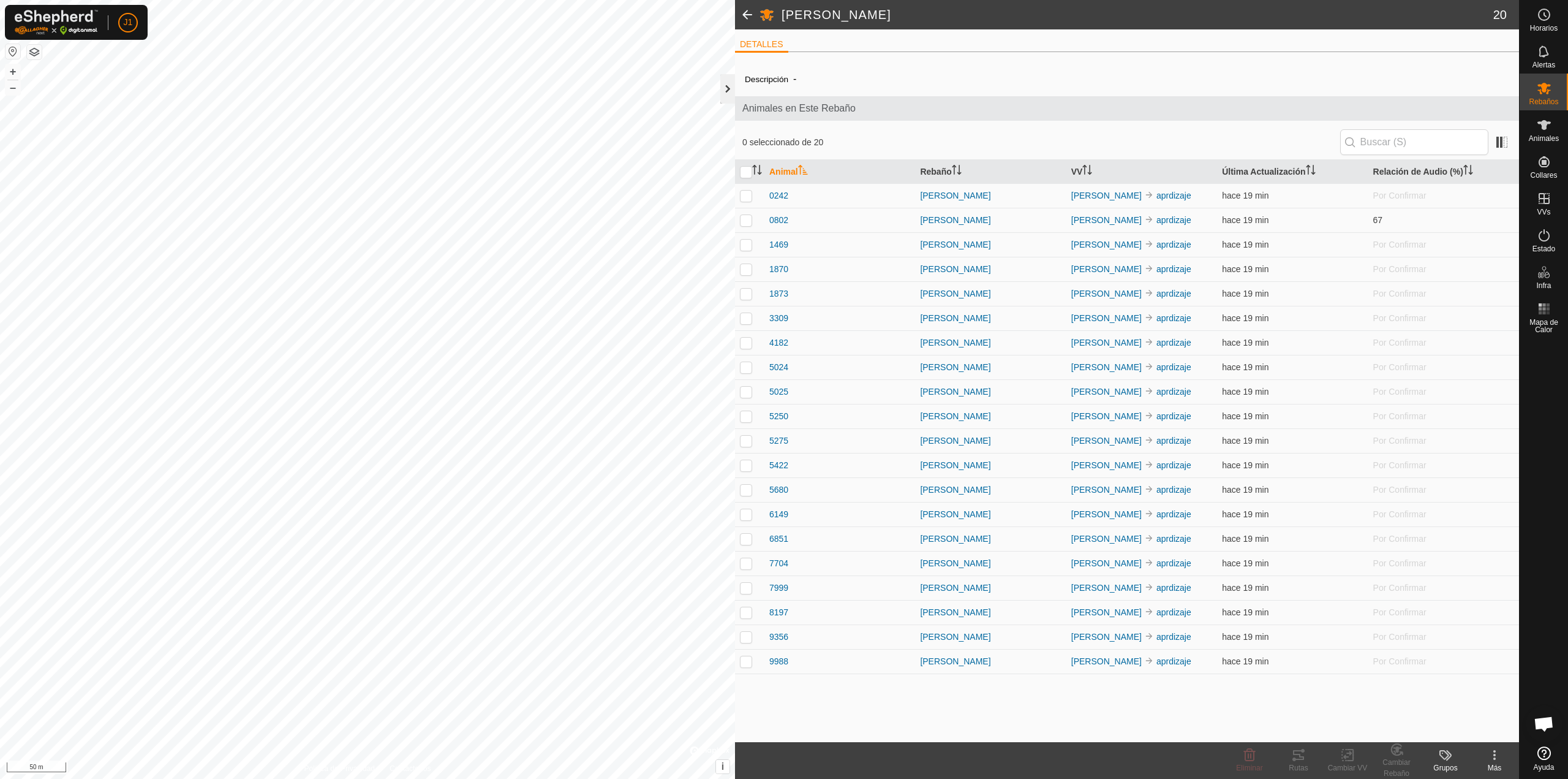
click at [727, 89] on div at bounding box center [727, 88] width 15 height 29
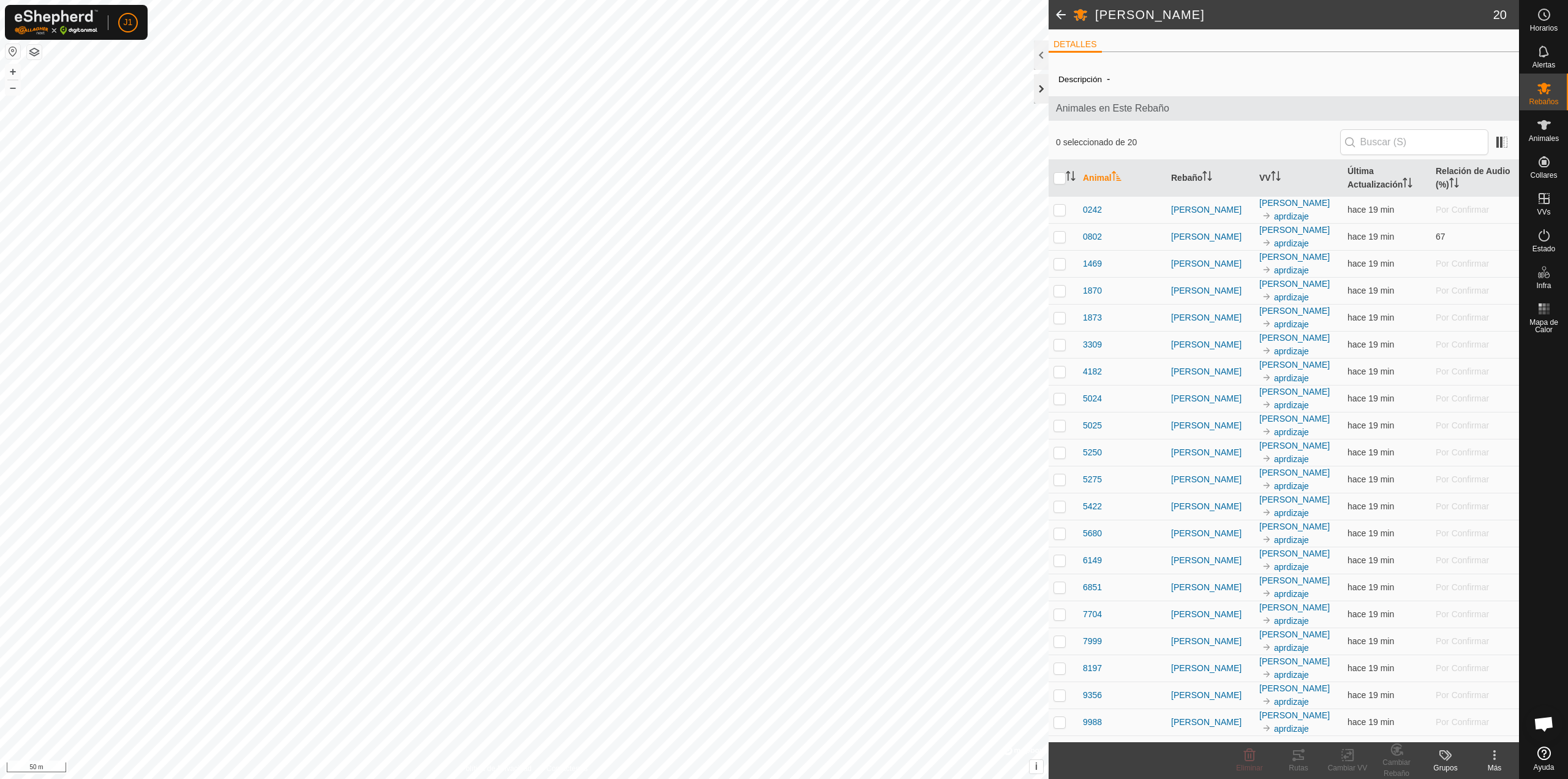
click at [1036, 92] on div at bounding box center [1041, 88] width 15 height 29
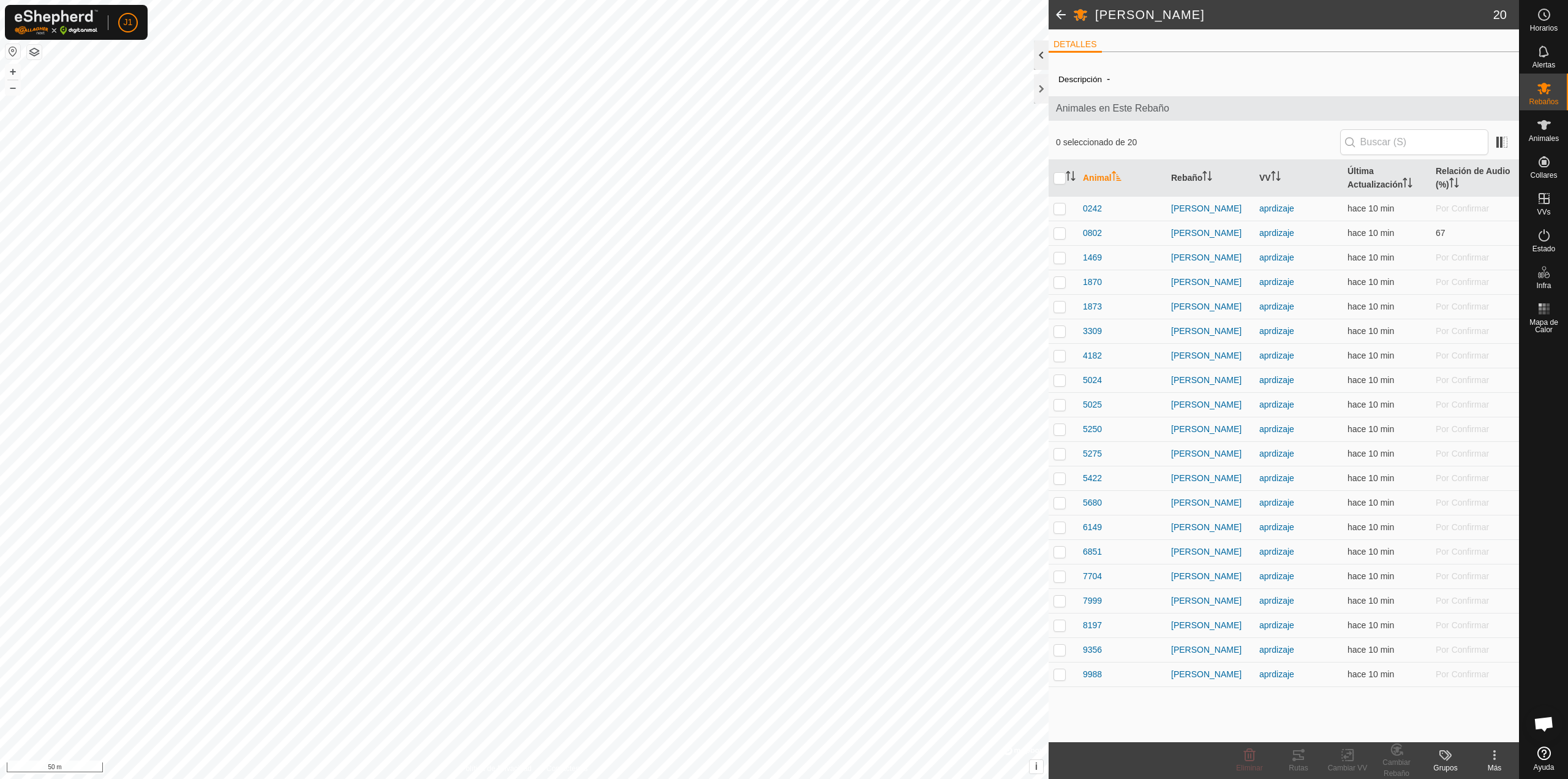
click at [1044, 59] on div at bounding box center [1041, 55] width 15 height 29
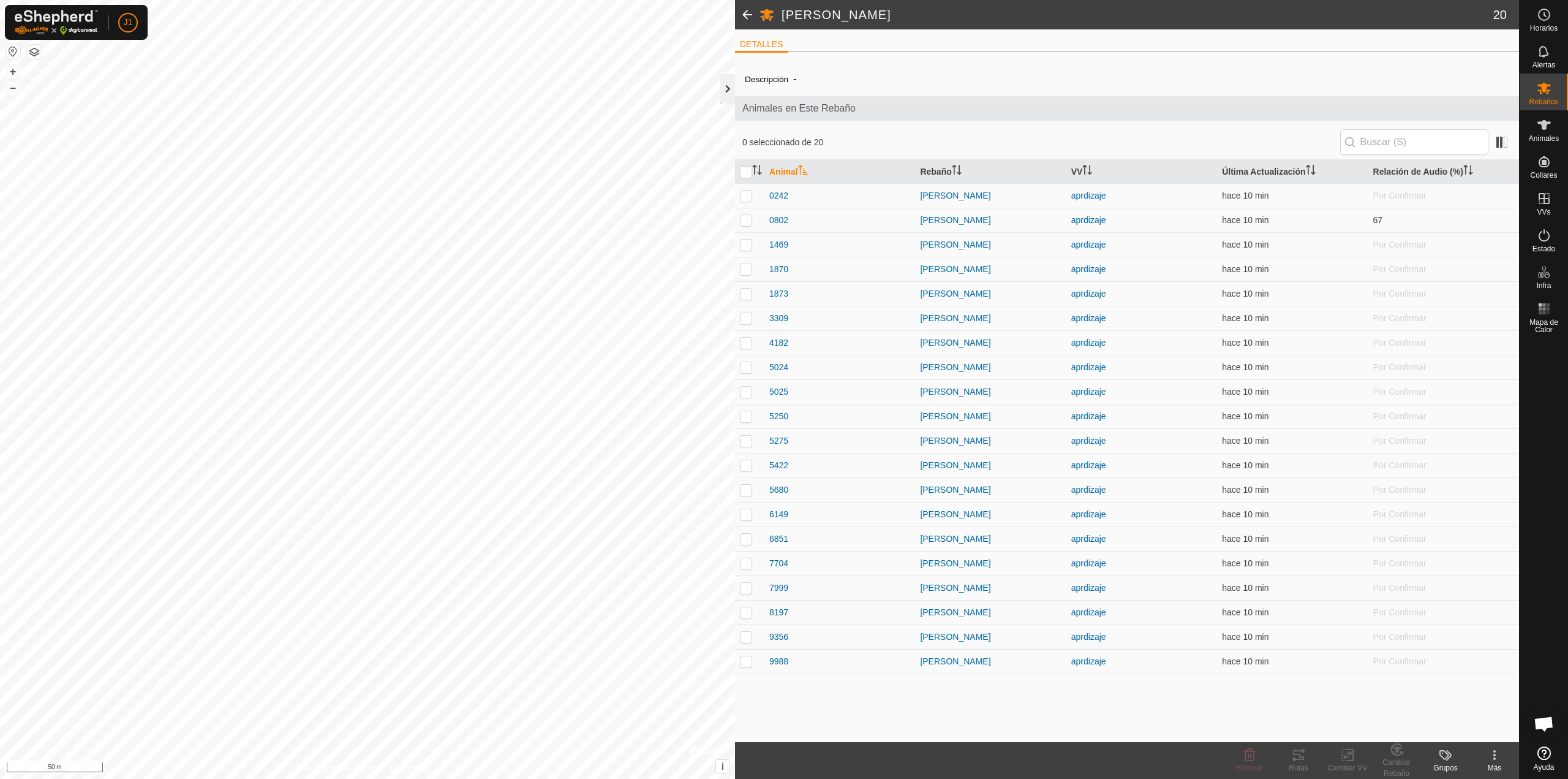
click at [729, 91] on div at bounding box center [727, 88] width 15 height 29
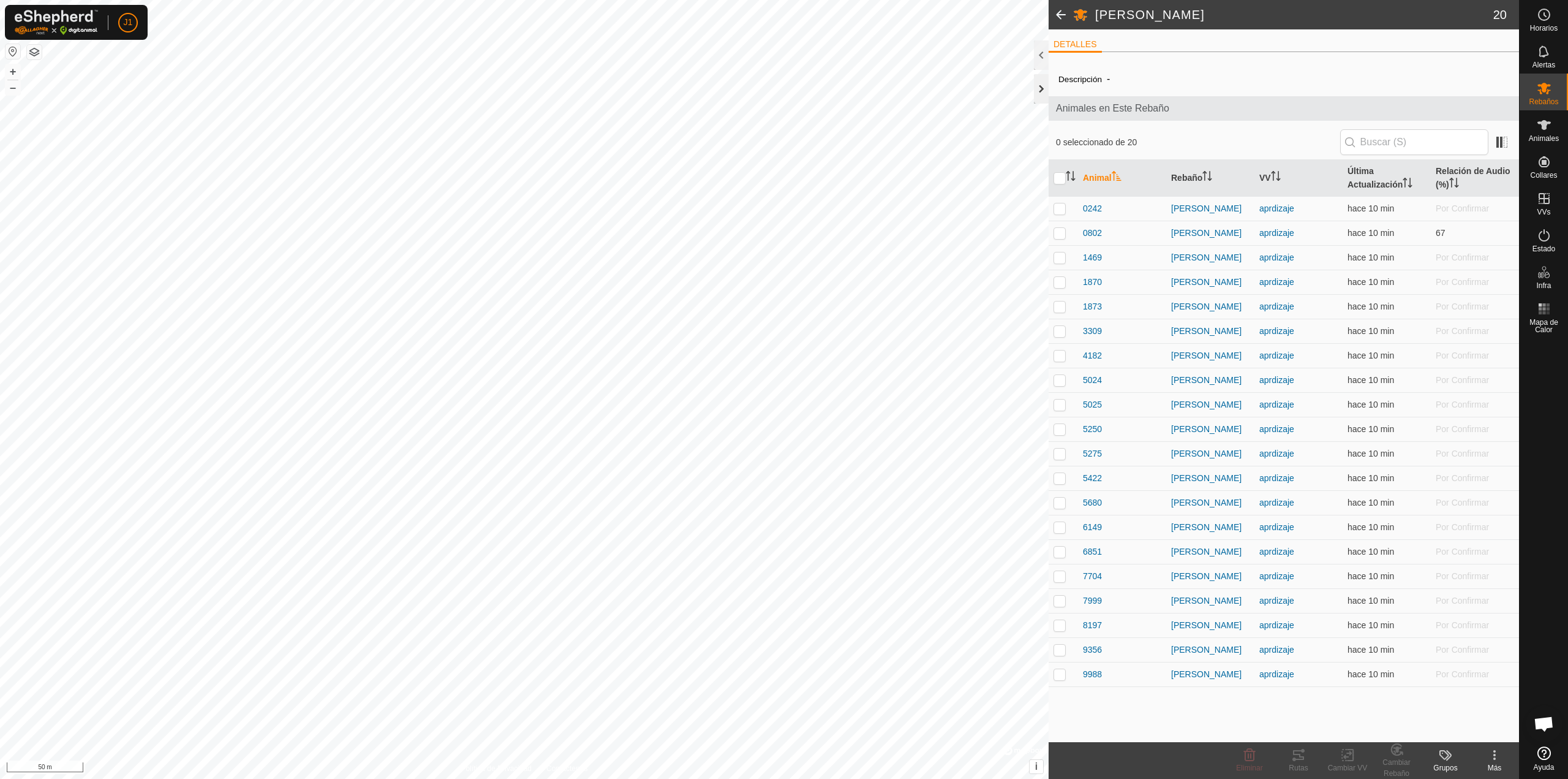
click at [1045, 89] on div at bounding box center [1041, 88] width 15 height 29
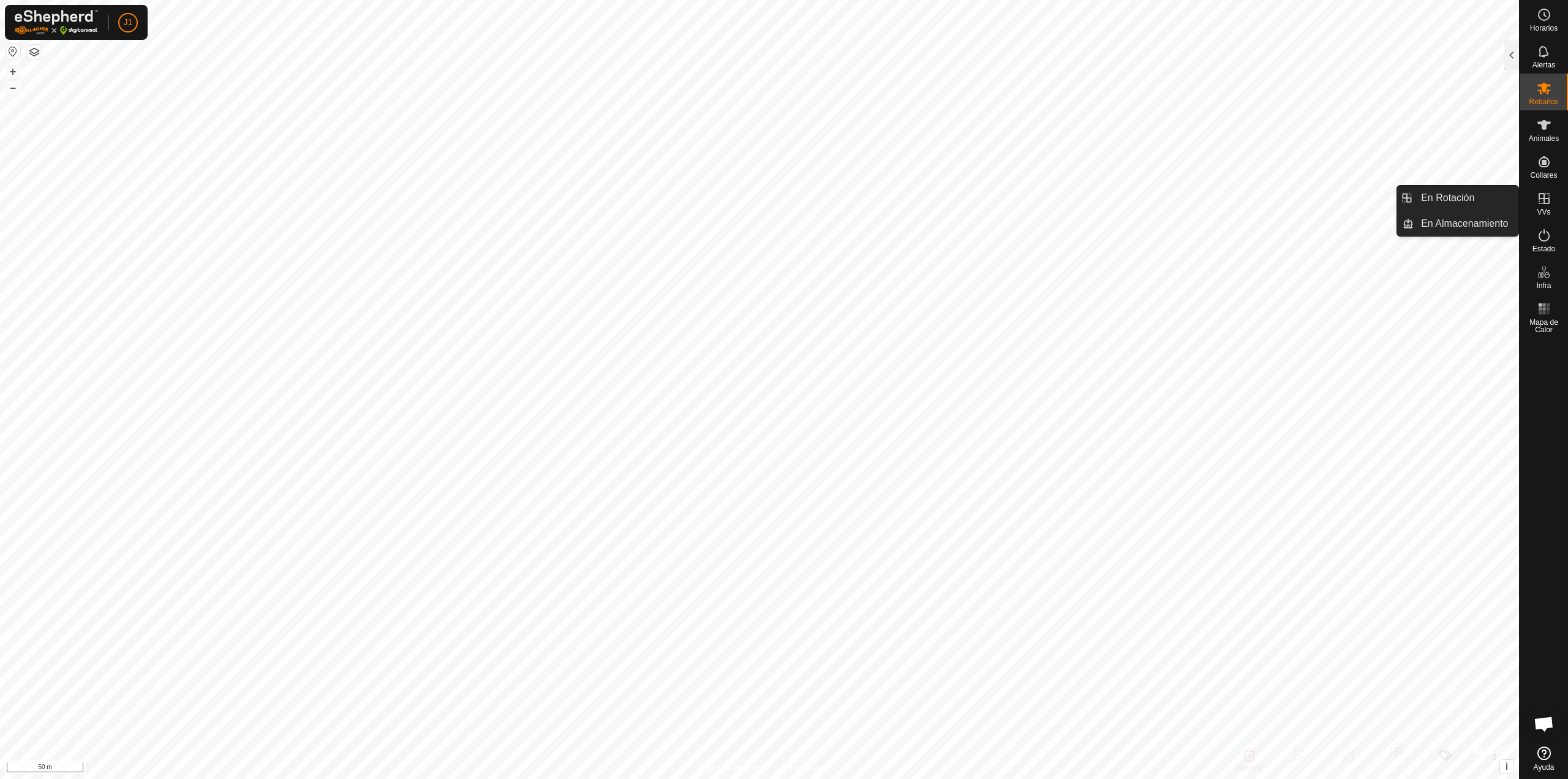
click at [1545, 201] on icon at bounding box center [1544, 198] width 15 height 15
click at [1481, 197] on link "En Rotación" at bounding box center [1466, 198] width 105 height 25
checkbox input "true"
click at [1545, 203] on icon at bounding box center [1544, 198] width 15 height 15
click at [1535, 129] on es-animals-svg-icon at bounding box center [1544, 125] width 22 height 19
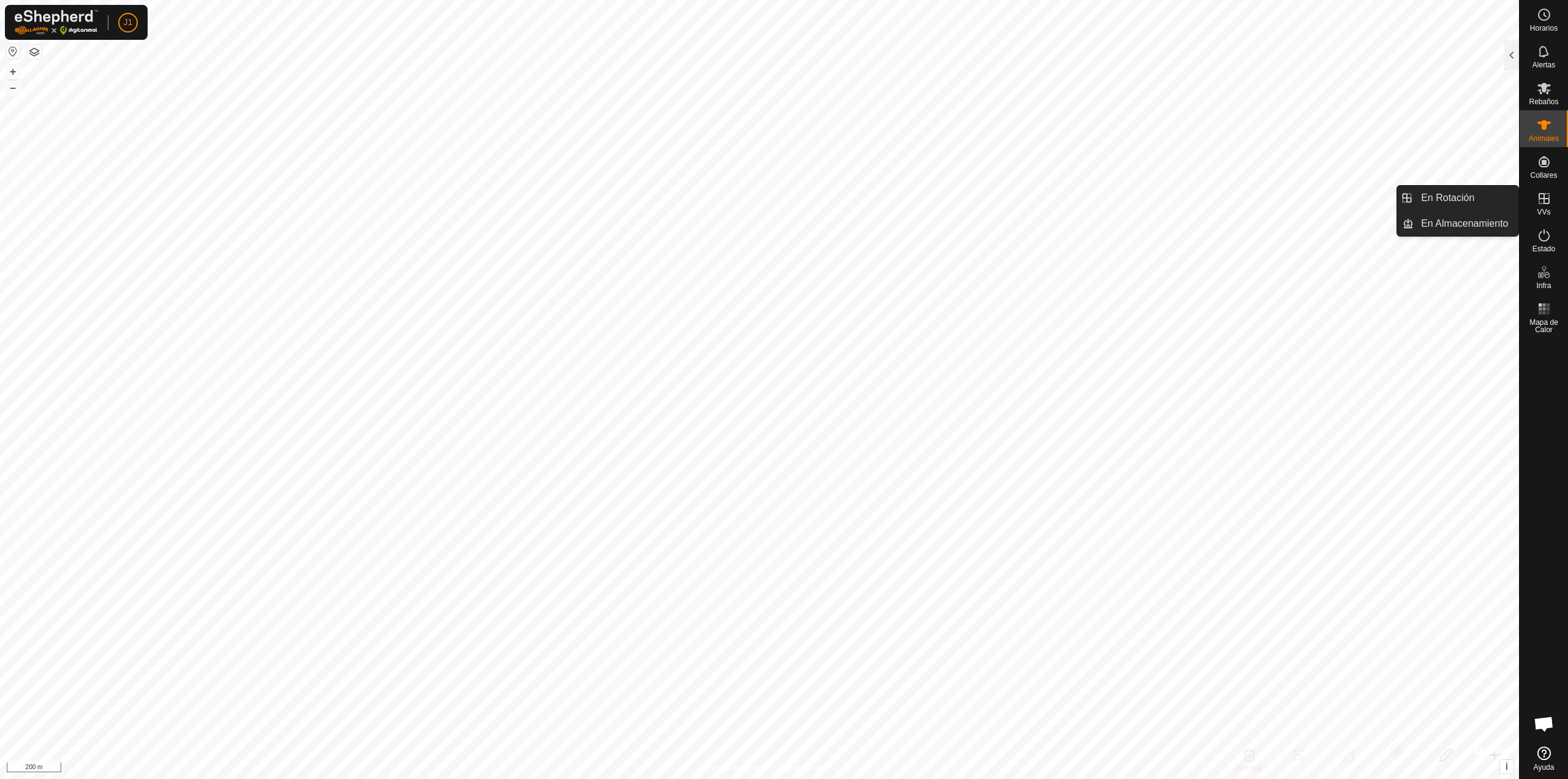
drag, startPoint x: 1543, startPoint y: 184, endPoint x: 1546, endPoint y: 207, distance: 23.2
click at [1546, 205] on icon at bounding box center [1544, 198] width 15 height 15
click at [1507, 206] on link "En Rotación" at bounding box center [1466, 198] width 105 height 25
click at [1466, 200] on link "En Rotación" at bounding box center [1466, 198] width 105 height 25
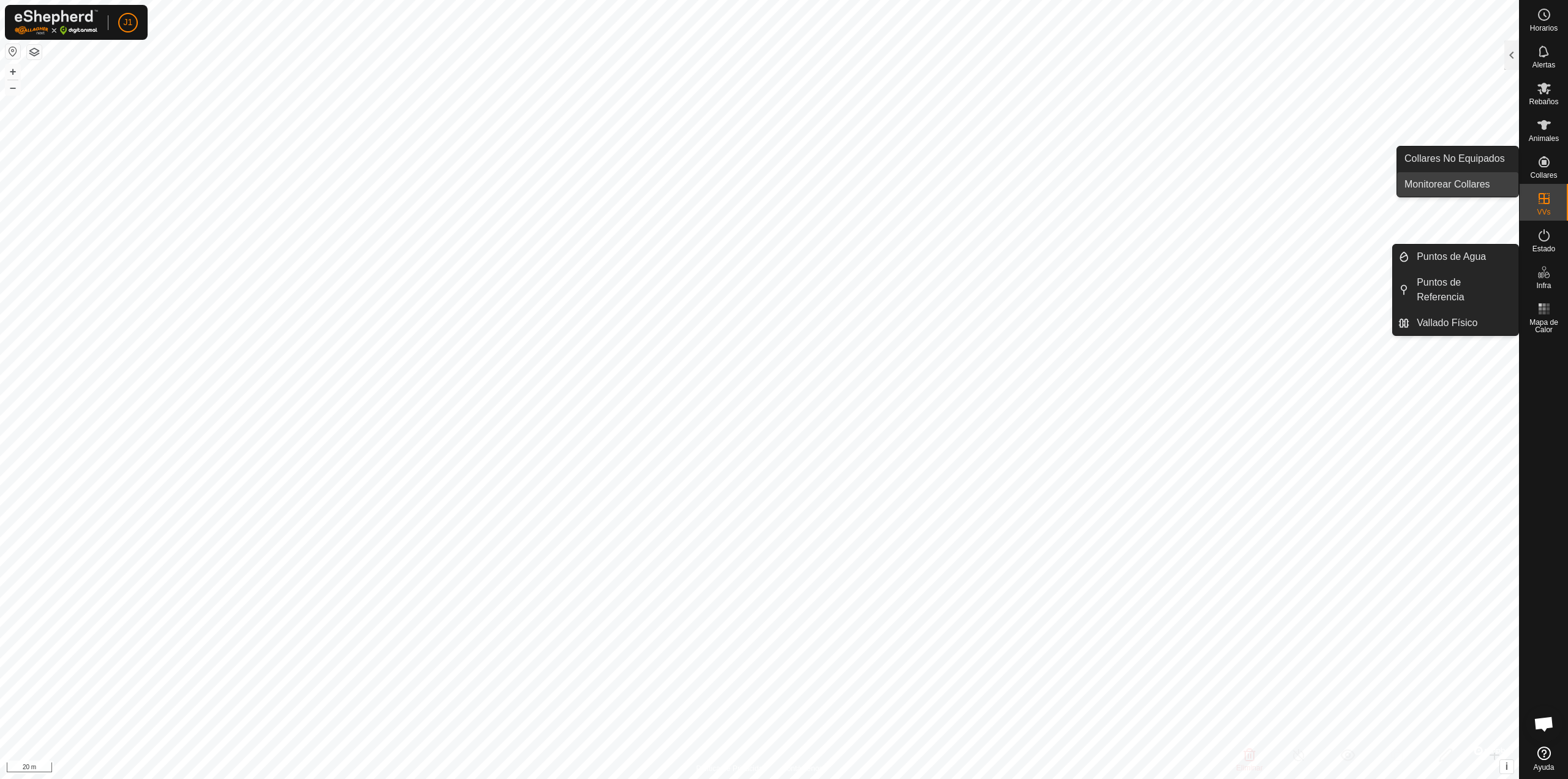
click at [1482, 182] on link "Monitorear Collares" at bounding box center [1458, 185] width 121 height 25
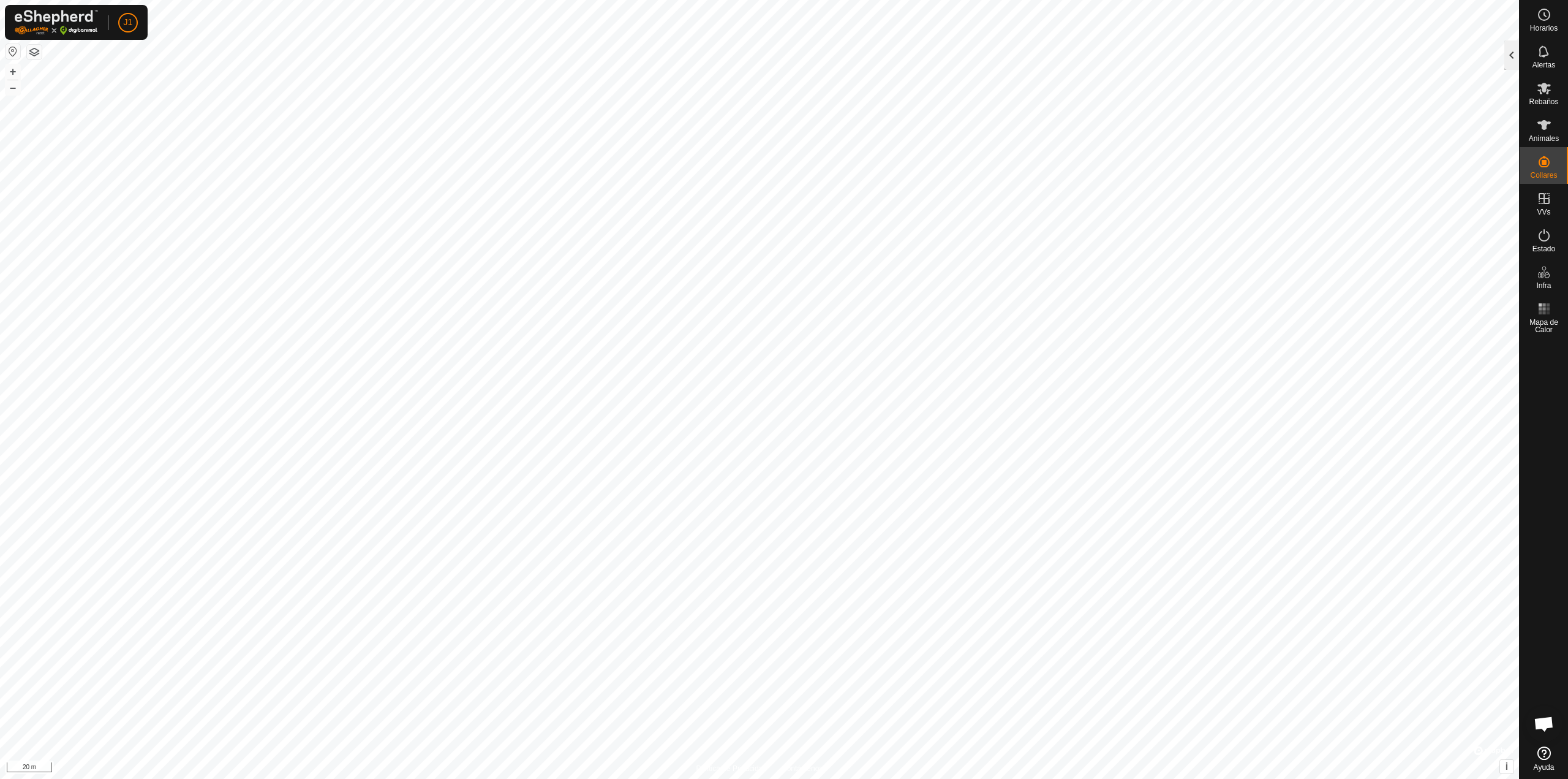
click at [1511, 56] on div at bounding box center [1511, 55] width 15 height 29
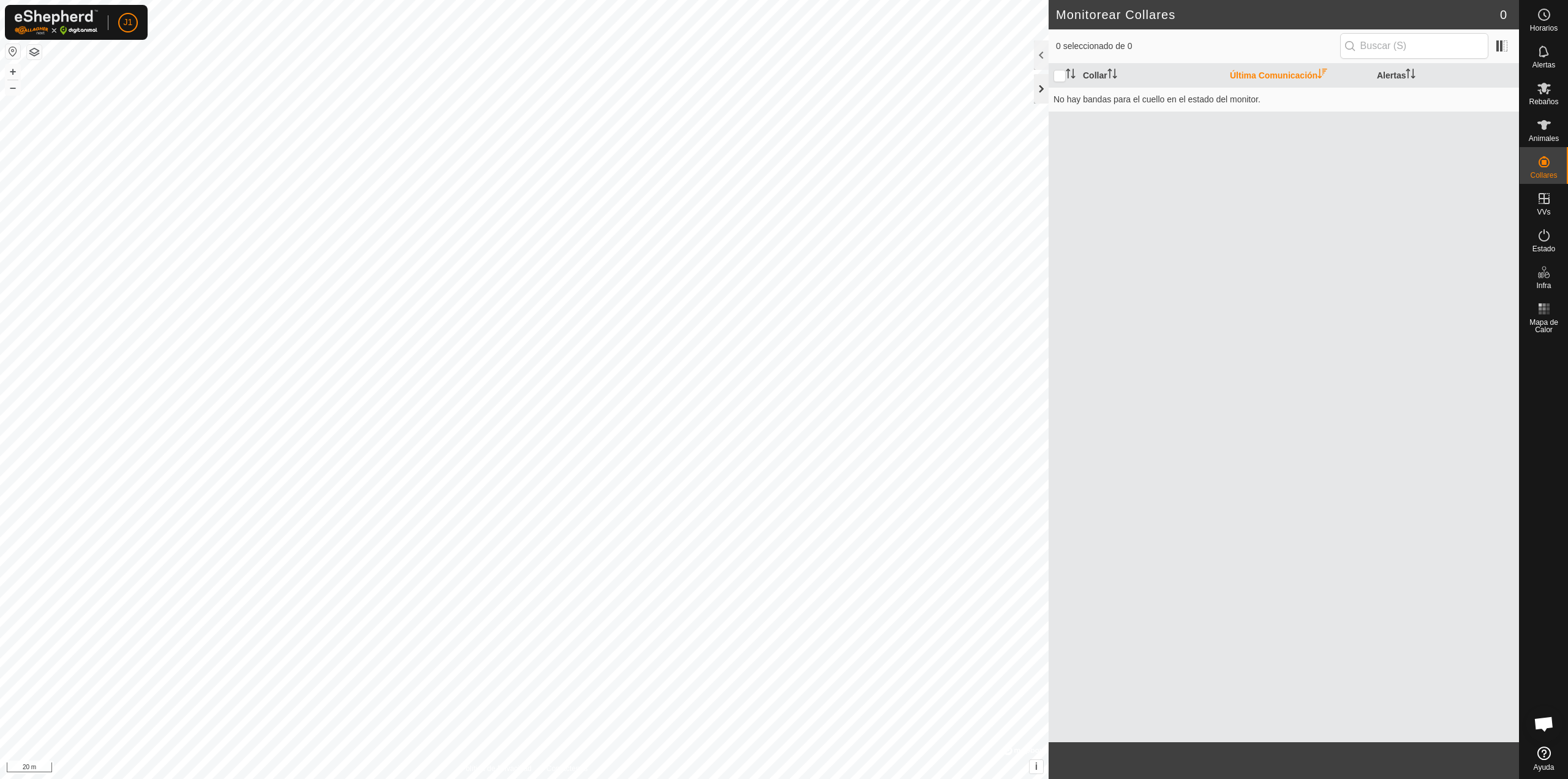
click at [1044, 93] on div at bounding box center [1041, 88] width 15 height 29
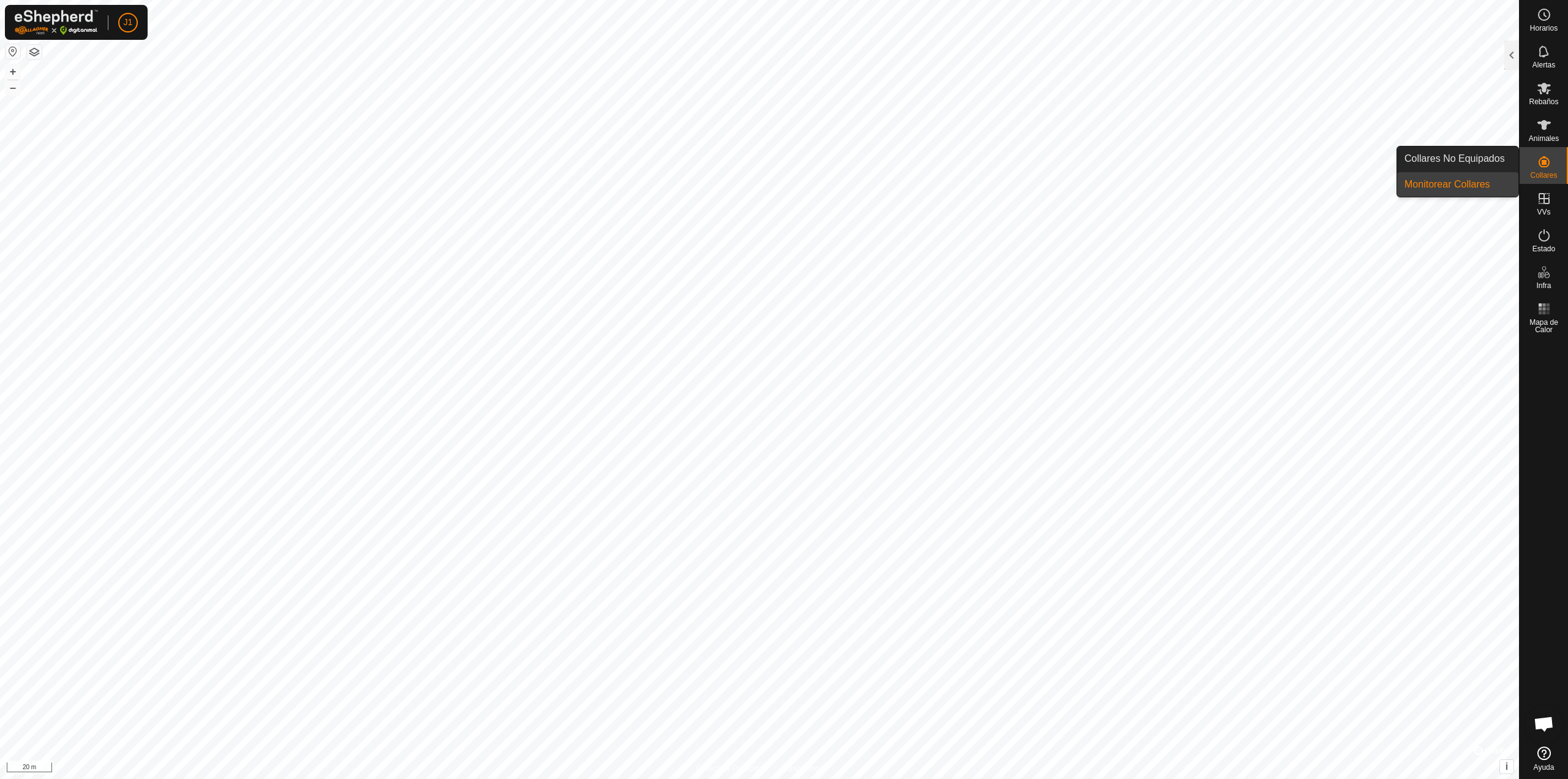
click at [1476, 182] on link "Monitorear Collares" at bounding box center [1458, 185] width 121 height 25
click at [1548, 100] on span "Rebaños" at bounding box center [1543, 102] width 29 height 7
click at [1516, 59] on div at bounding box center [1511, 55] width 15 height 29
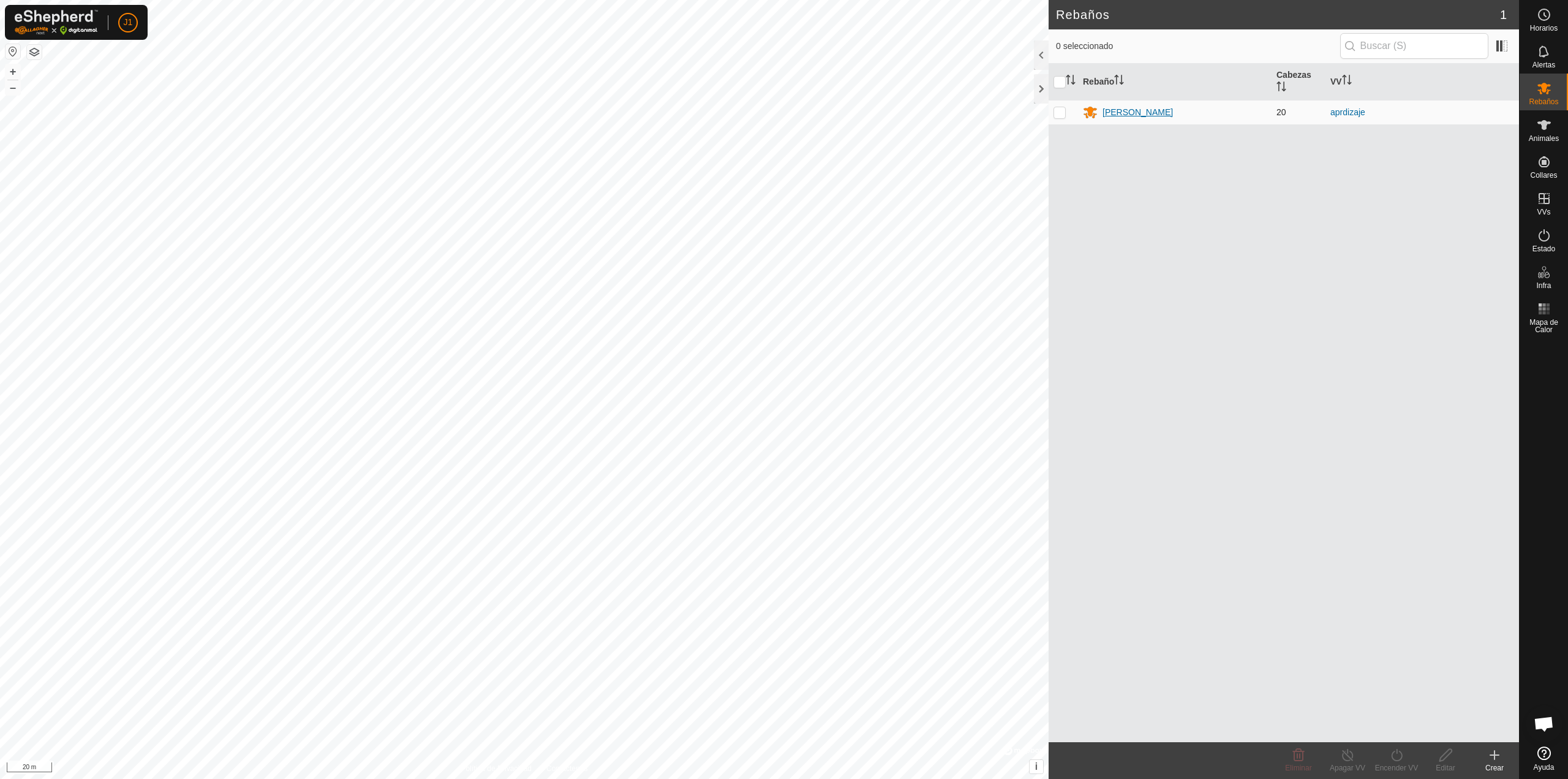
click at [1112, 113] on div "[PERSON_NAME]" at bounding box center [1138, 112] width 71 height 13
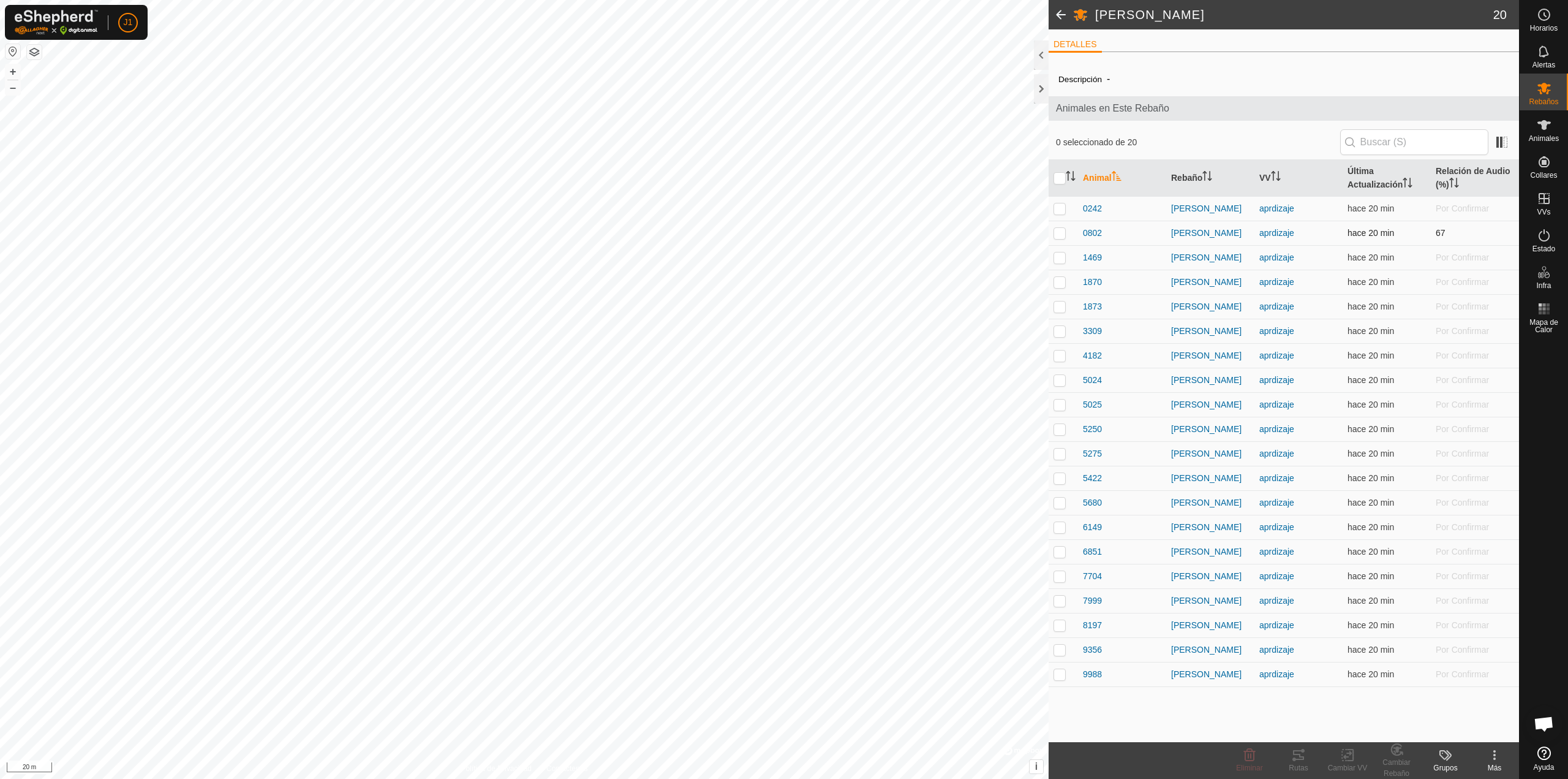
drag, startPoint x: 1461, startPoint y: 239, endPoint x: 1469, endPoint y: 241, distance: 8.2
click at [1469, 241] on td "67" at bounding box center [1475, 233] width 88 height 25
click at [1463, 269] on td "Por Confirmar" at bounding box center [1475, 258] width 88 height 25
drag, startPoint x: 1434, startPoint y: 228, endPoint x: 1474, endPoint y: 234, distance: 40.4
click at [1474, 234] on td "67" at bounding box center [1475, 233] width 88 height 25
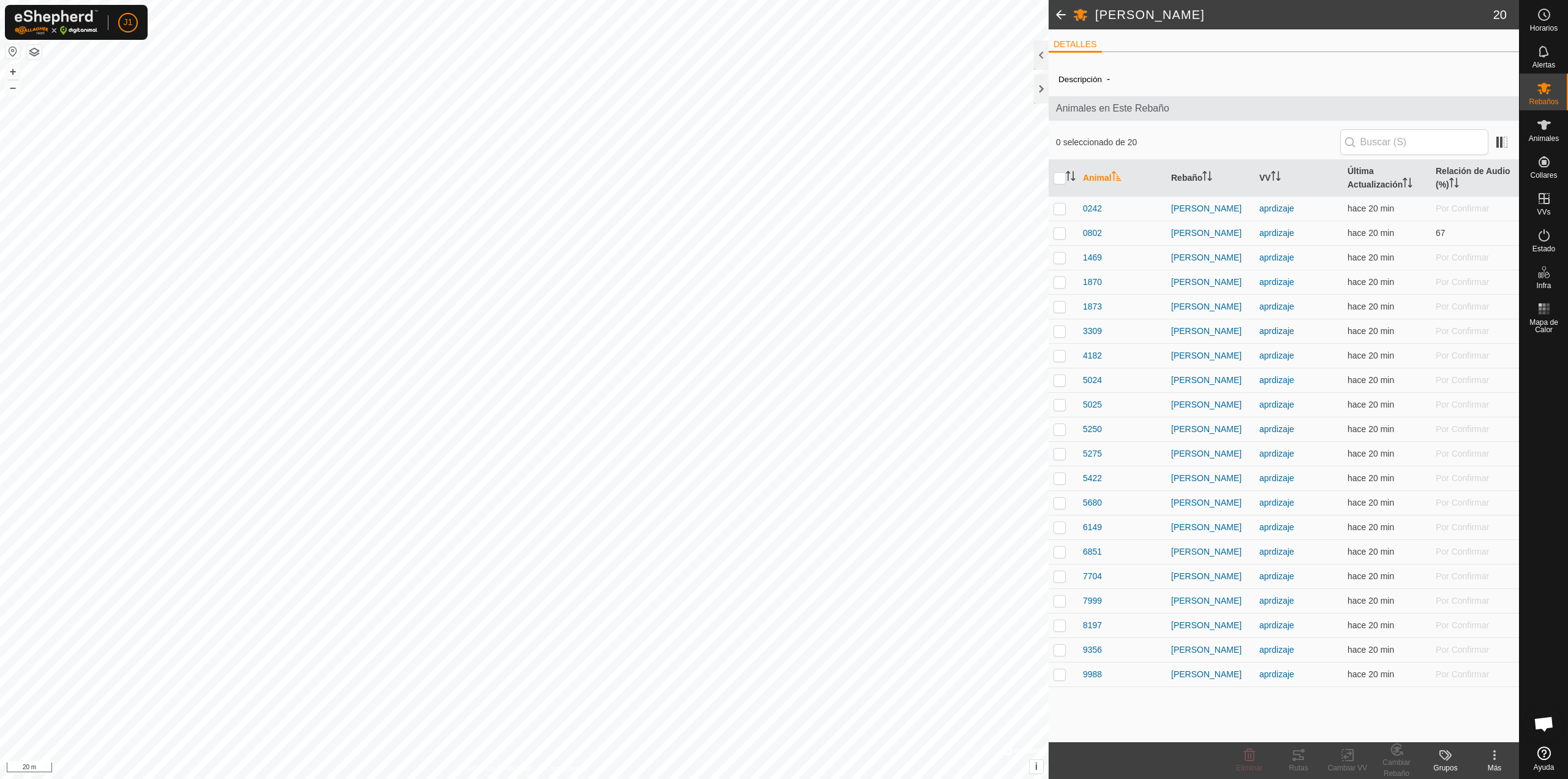
click at [1498, 754] on icon at bounding box center [1495, 754] width 15 height 15
click at [1433, 730] on link "Editar Detalle del Rebaño" at bounding box center [1448, 728] width 141 height 25
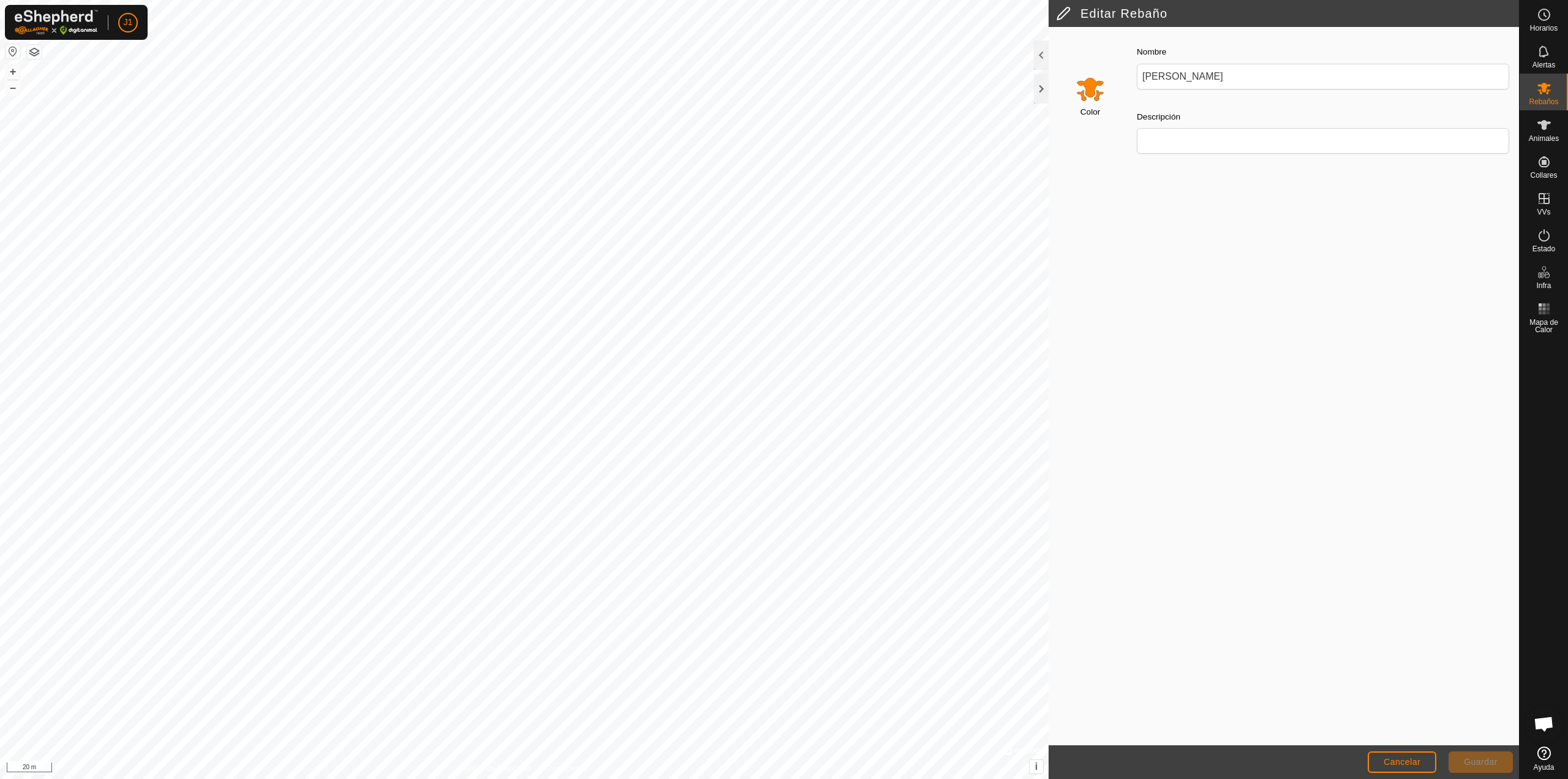
click at [1087, 98] on input "Select a color" at bounding box center [1089, 88] width 29 height 29
click at [1038, 56] on div at bounding box center [1041, 55] width 15 height 29
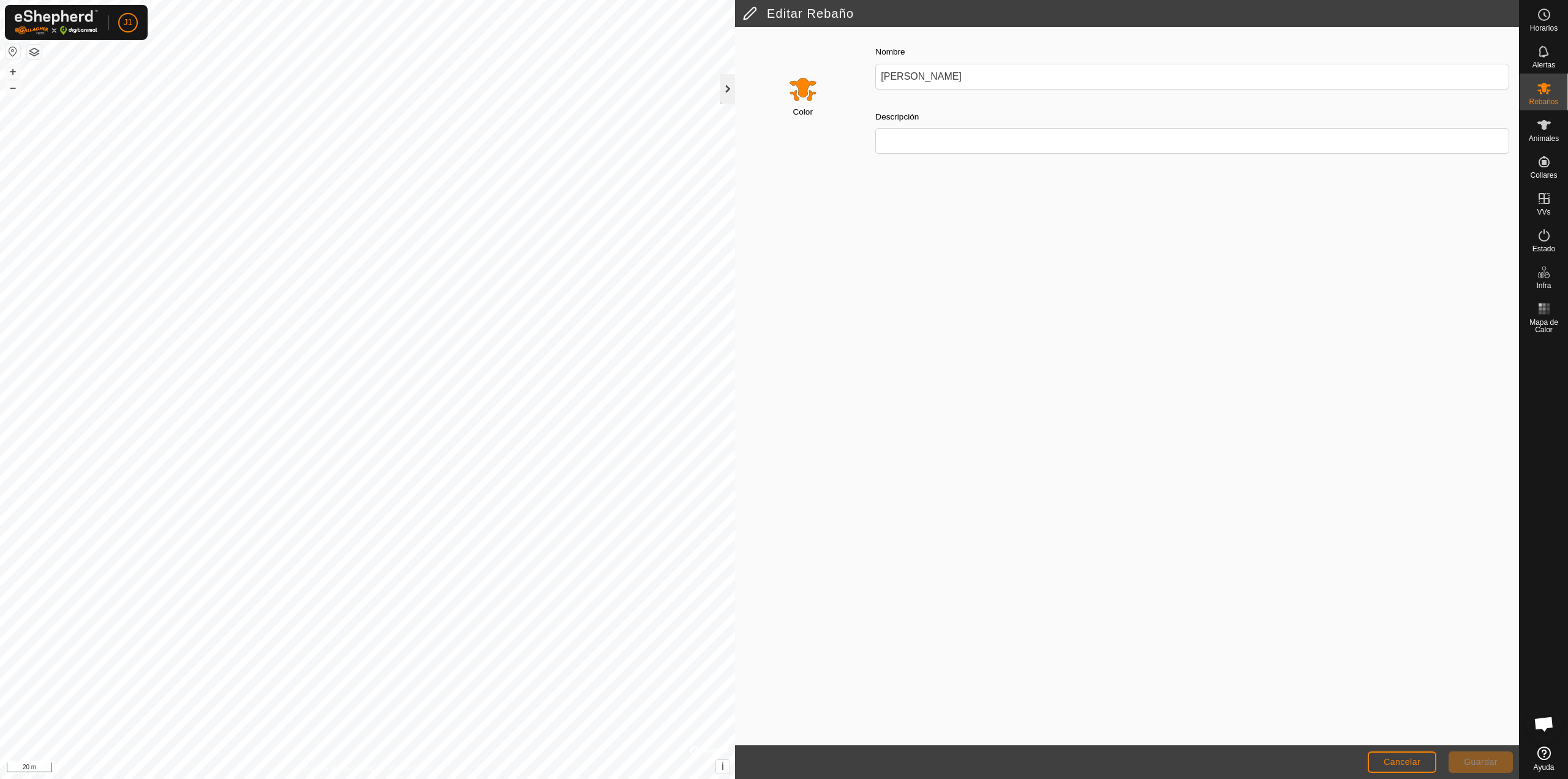
click at [725, 87] on div at bounding box center [727, 88] width 15 height 29
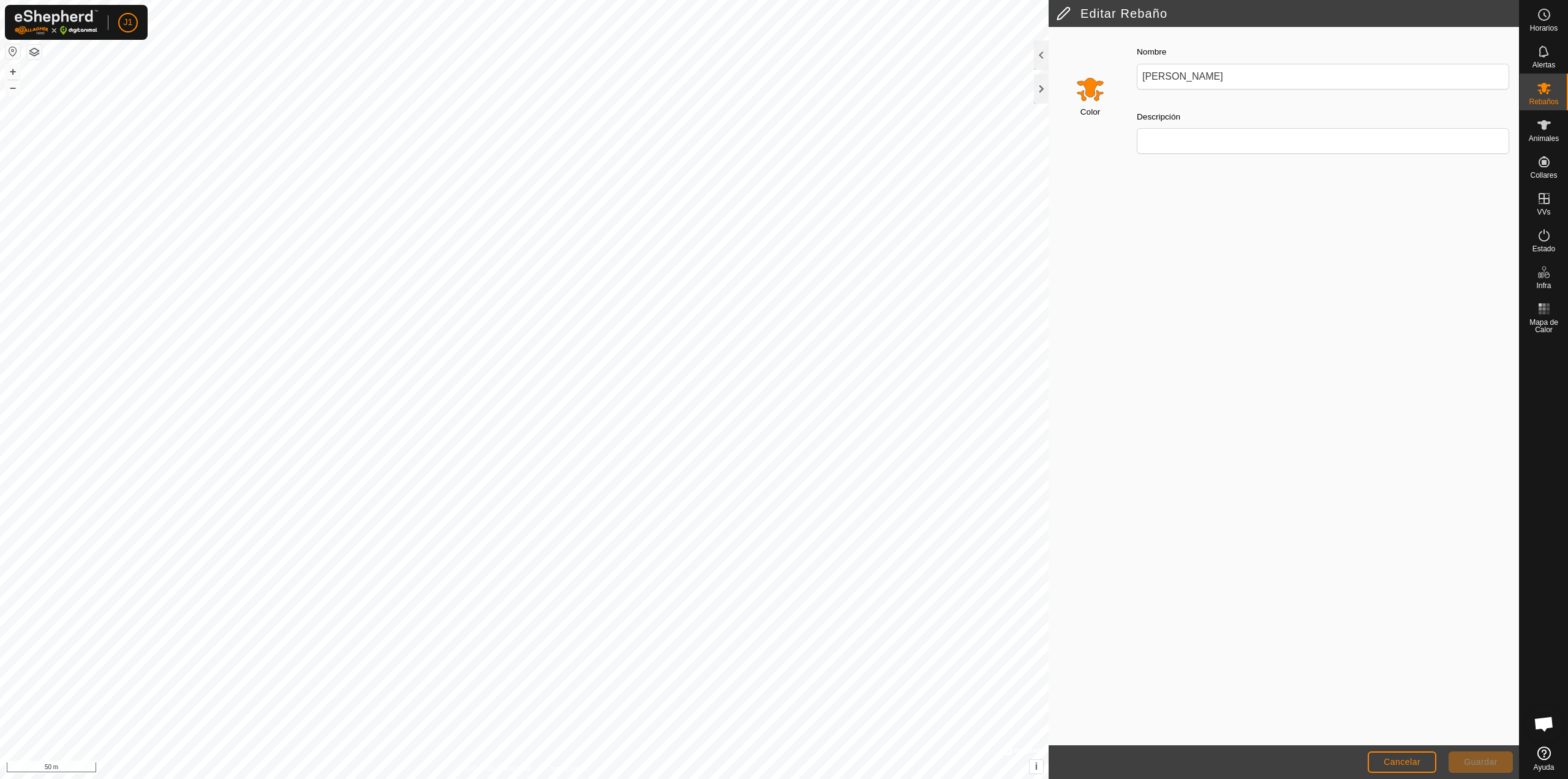
click at [1437, 762] on footer "Cancelar Guardar" at bounding box center [1284, 762] width 471 height 34
click at [1433, 763] on button "Cancelar" at bounding box center [1402, 762] width 69 height 21
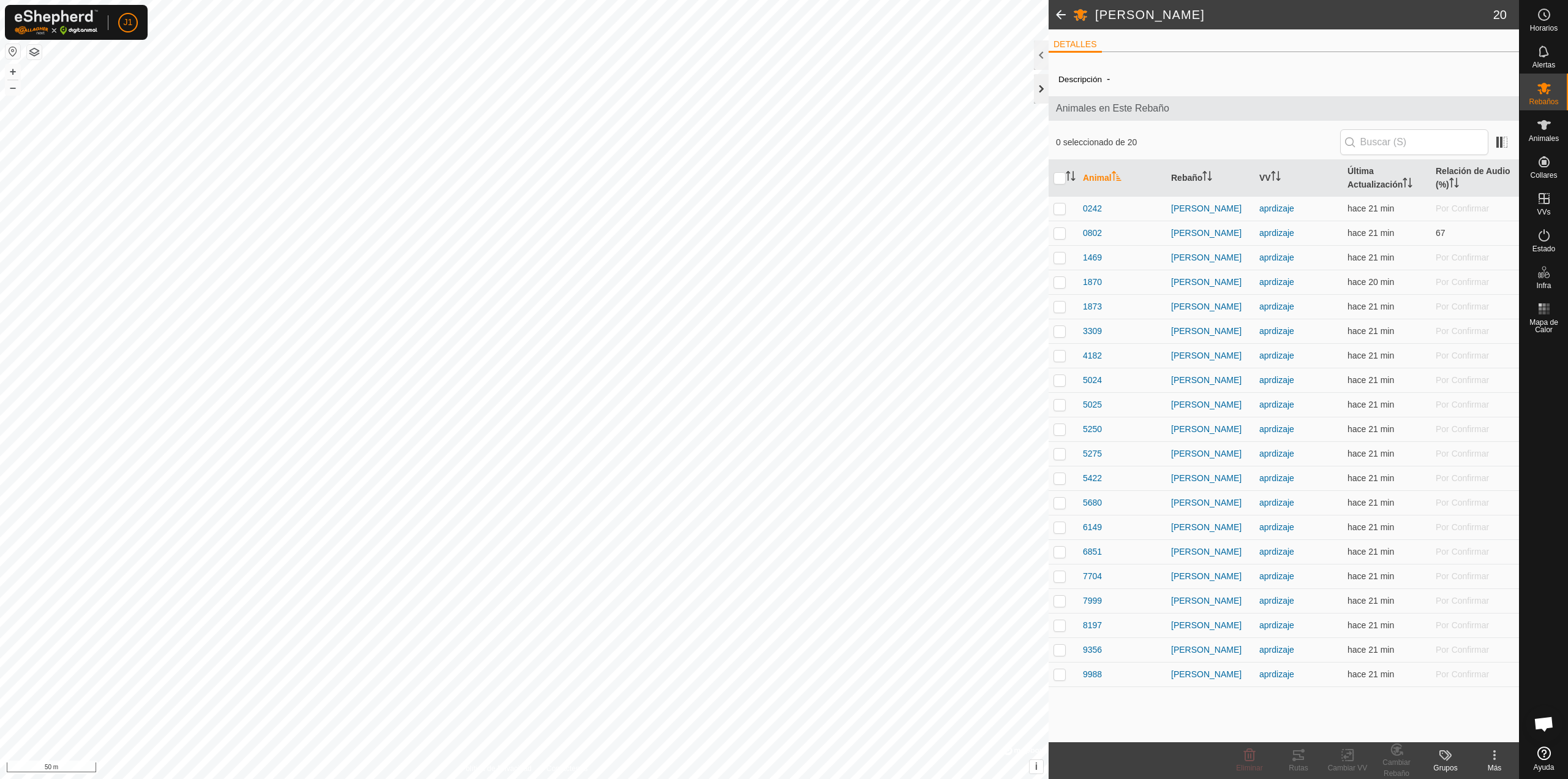
click at [1037, 90] on div at bounding box center [1041, 88] width 15 height 29
click at [1057, 22] on span at bounding box center [1061, 14] width 25 height 29
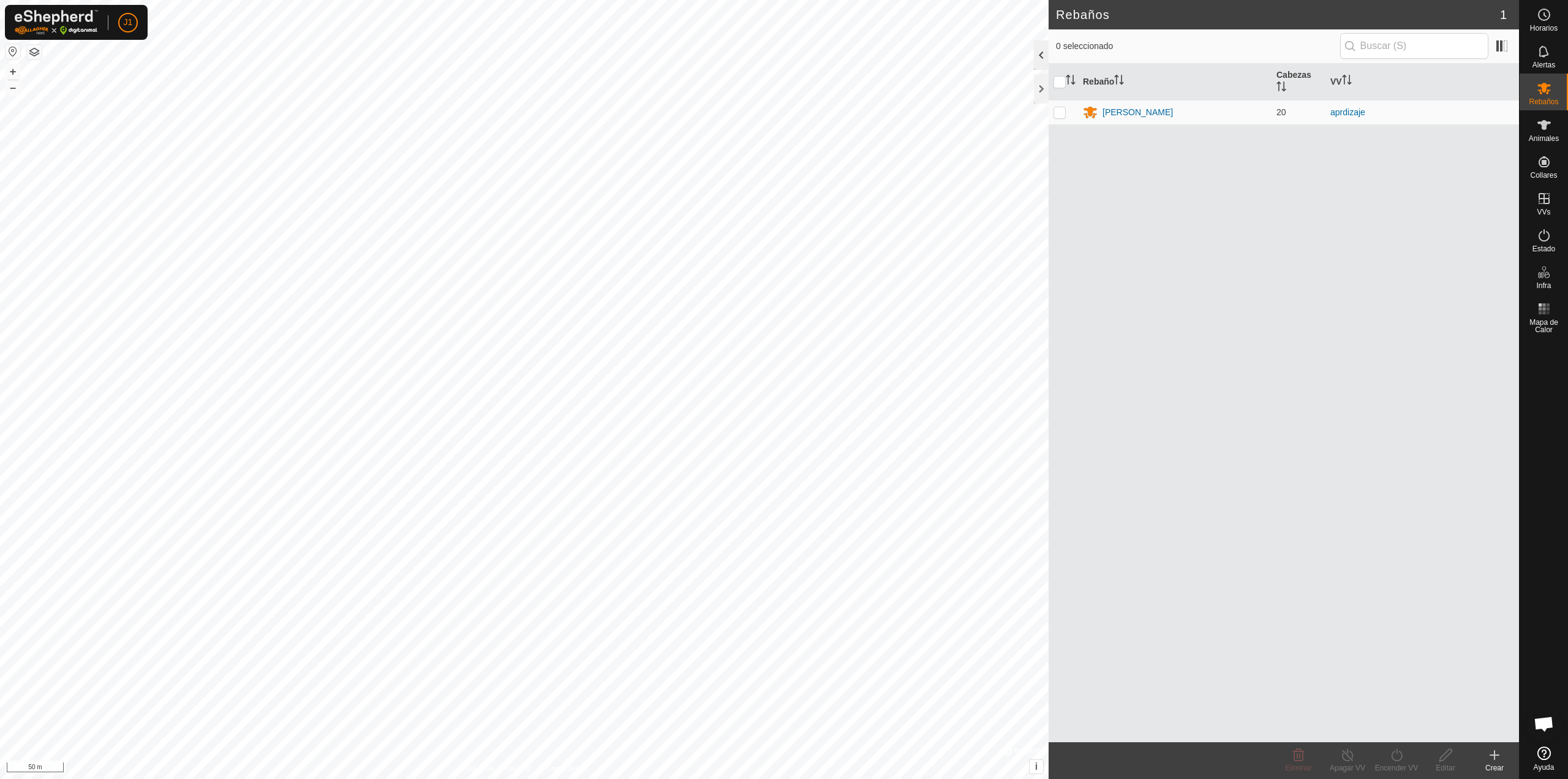
click at [1045, 61] on div at bounding box center [1041, 55] width 15 height 29
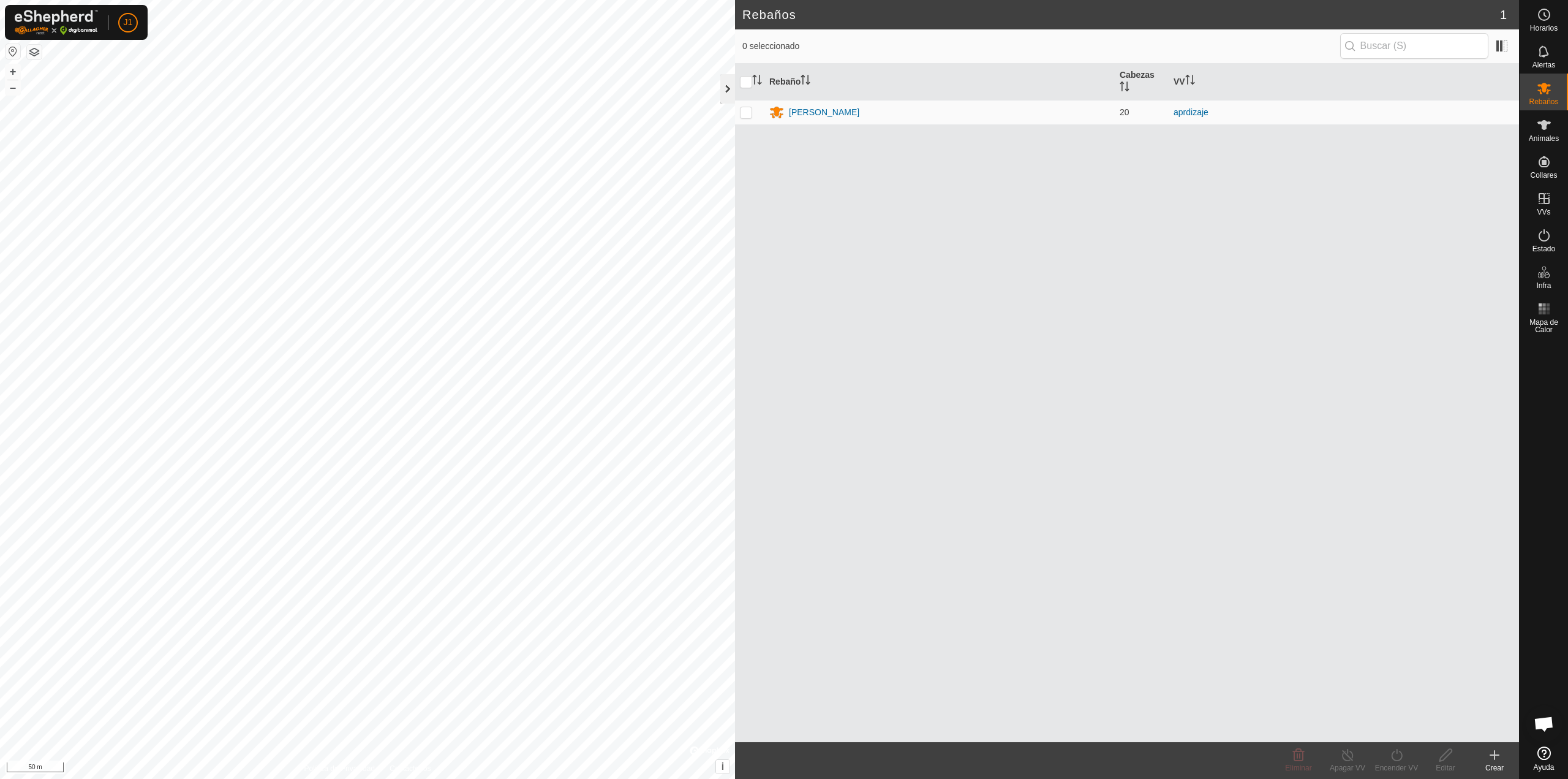
click at [727, 96] on div at bounding box center [727, 88] width 15 height 29
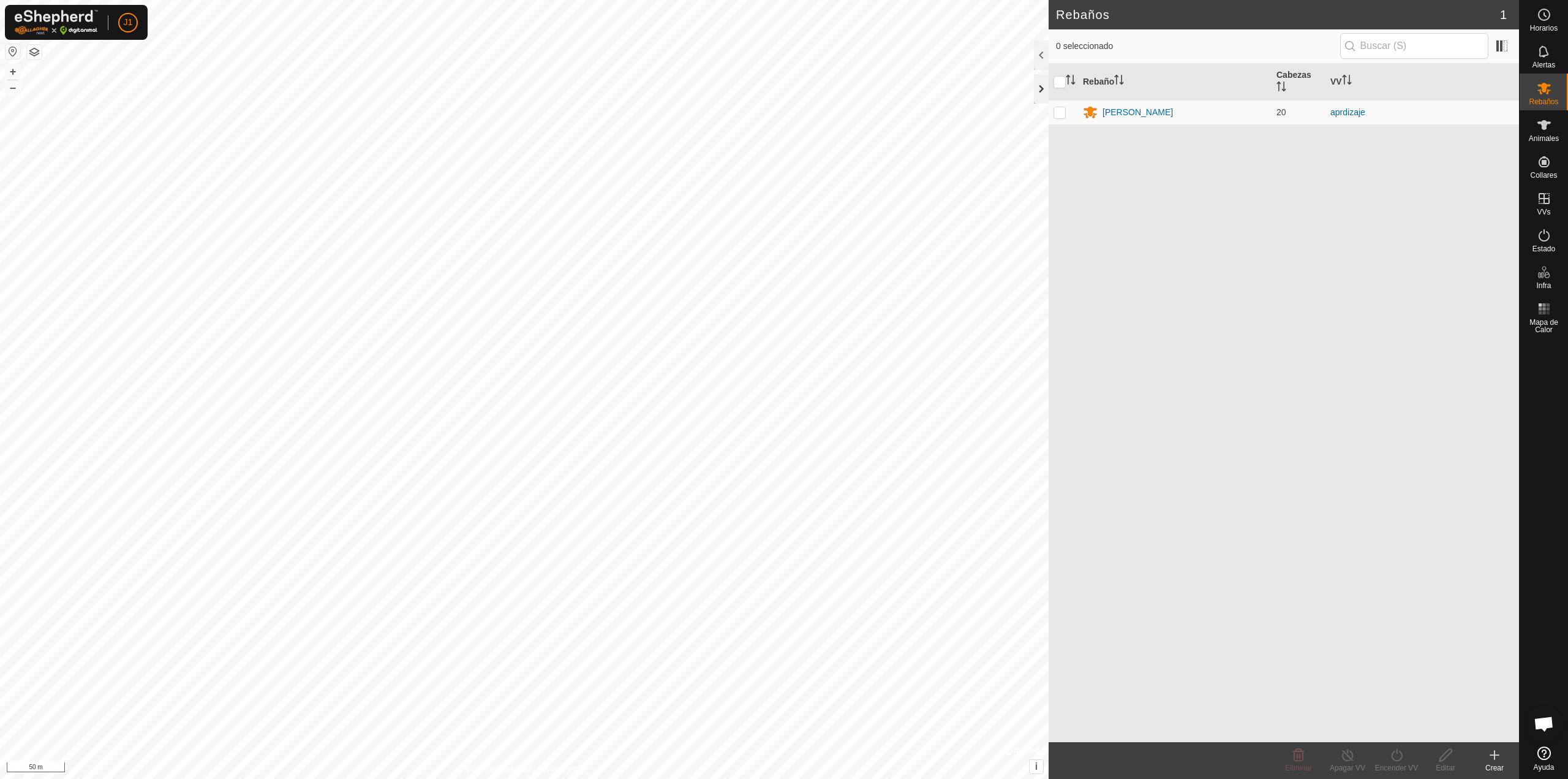
click at [1040, 105] on div at bounding box center [1041, 74] width 15 height 67
click at [1040, 95] on div at bounding box center [1041, 88] width 15 height 29
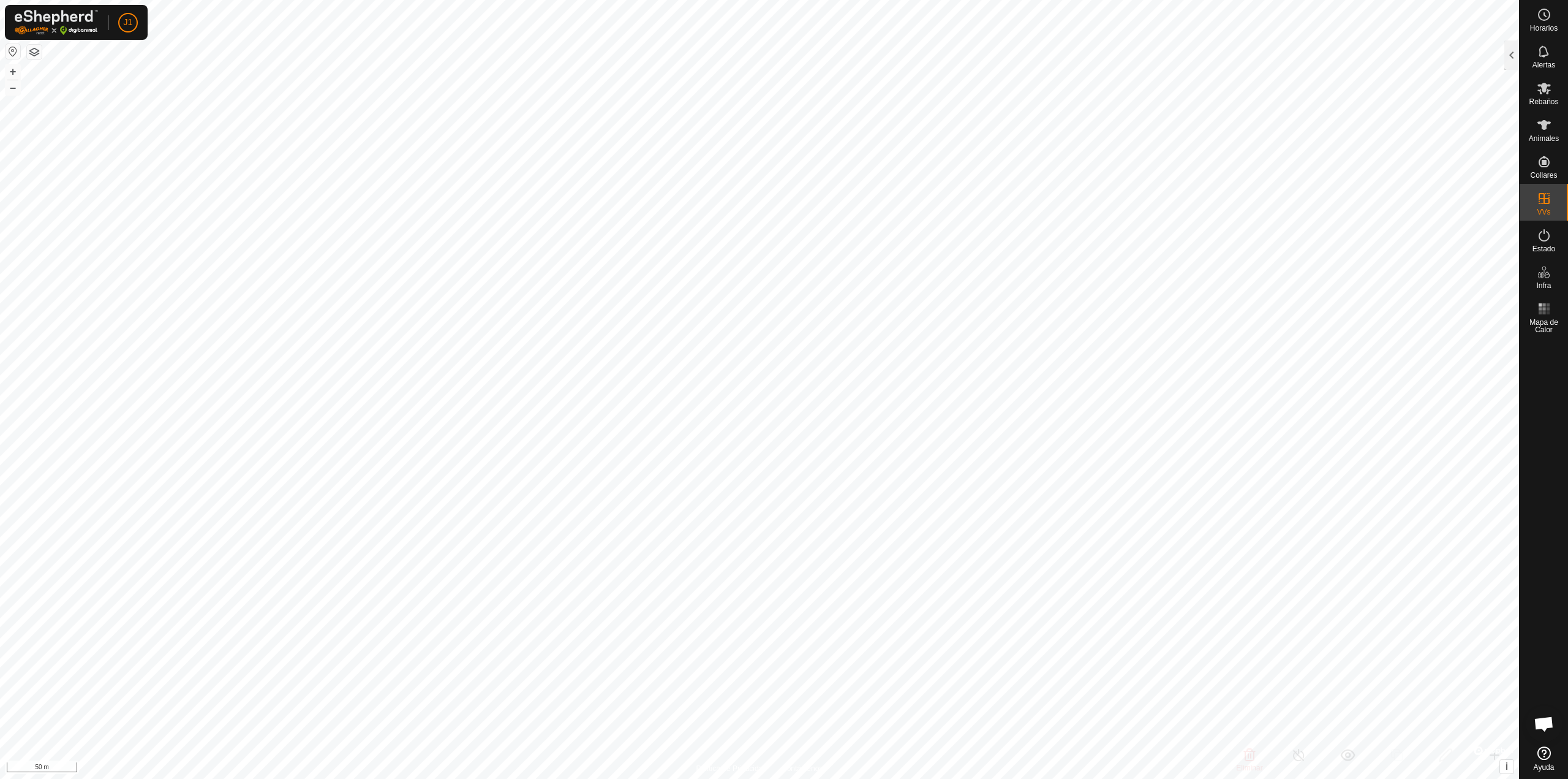
checkbox input "false"
checkbox input "true"
checkbox input "false"
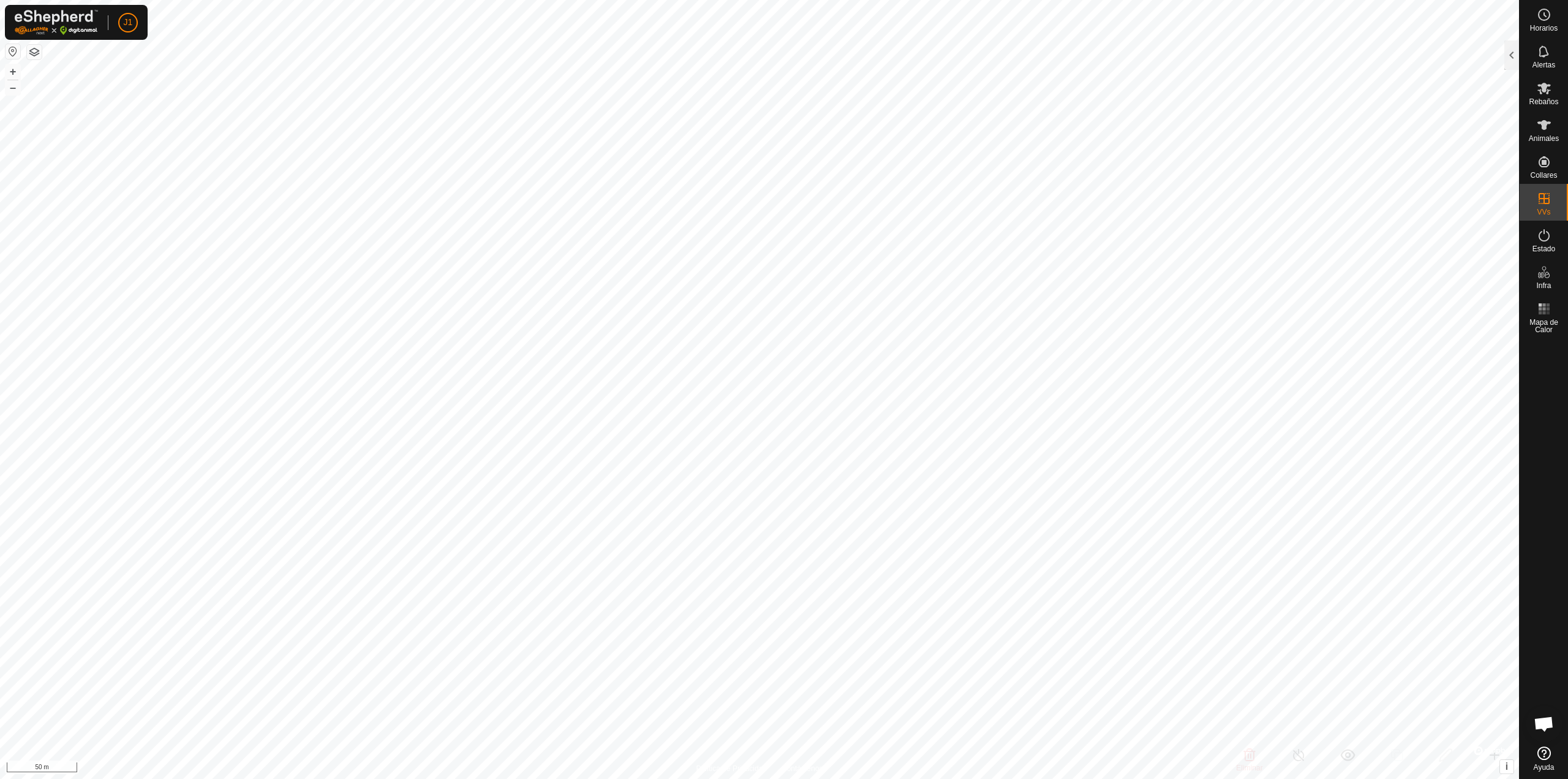
checkbox input "true"
checkbox input "false"
checkbox input "true"
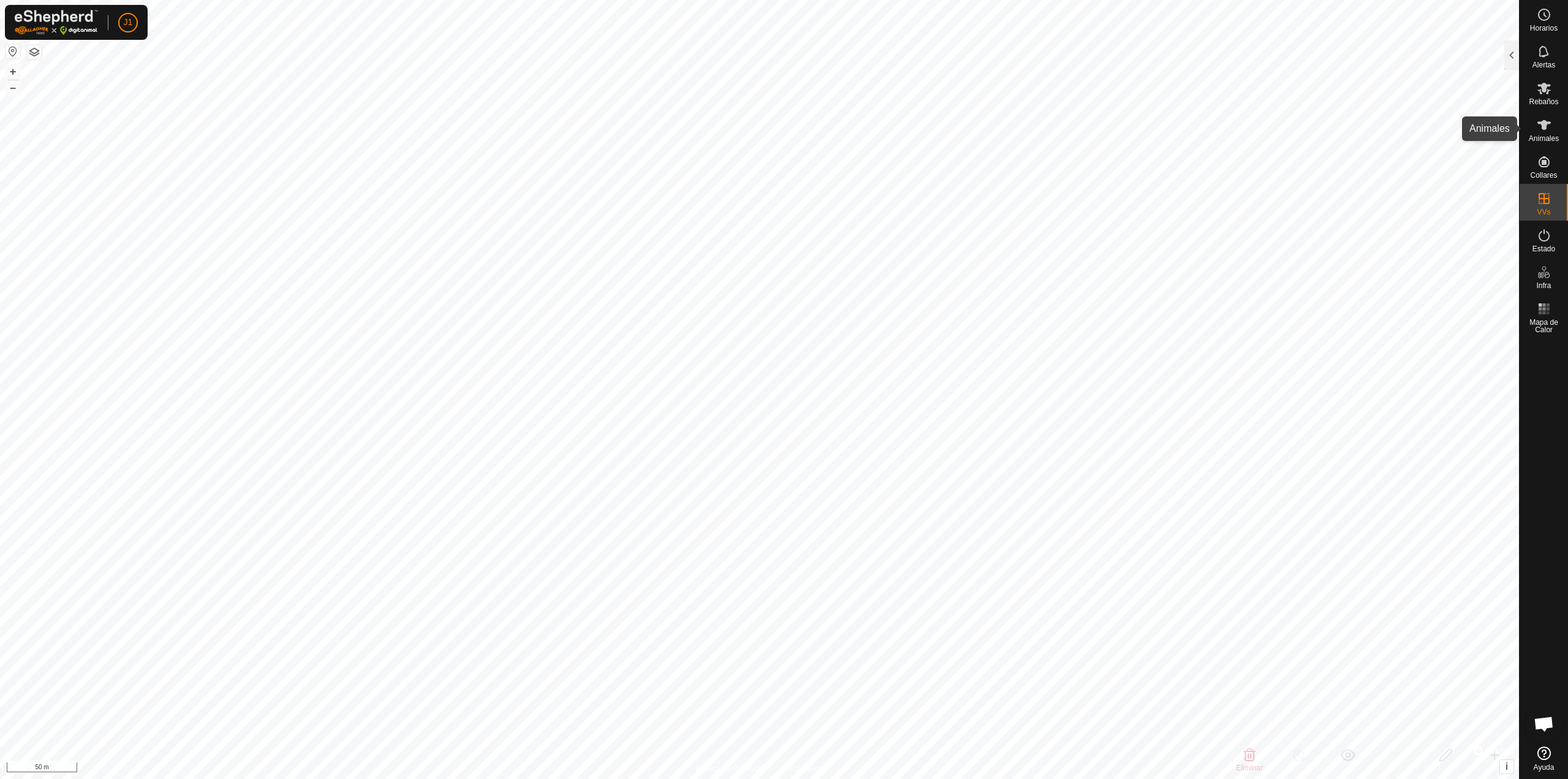
click at [1537, 127] on icon at bounding box center [1544, 125] width 15 height 15
click at [1542, 93] on icon at bounding box center [1543, 88] width 13 height 11
click at [1512, 55] on div at bounding box center [1511, 55] width 15 height 29
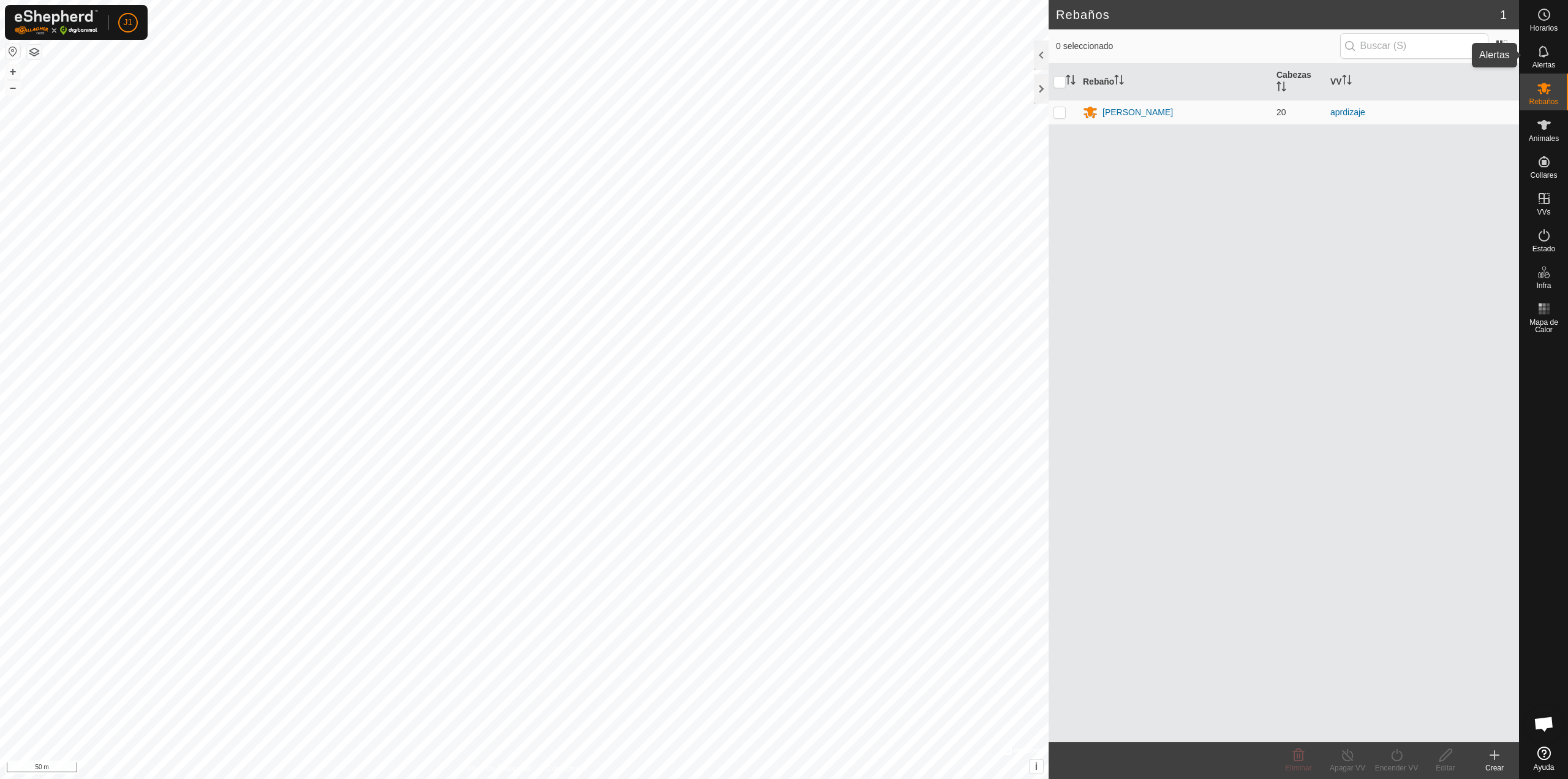
click at [1556, 62] on div "Alertas" at bounding box center [1543, 56] width 49 height 37
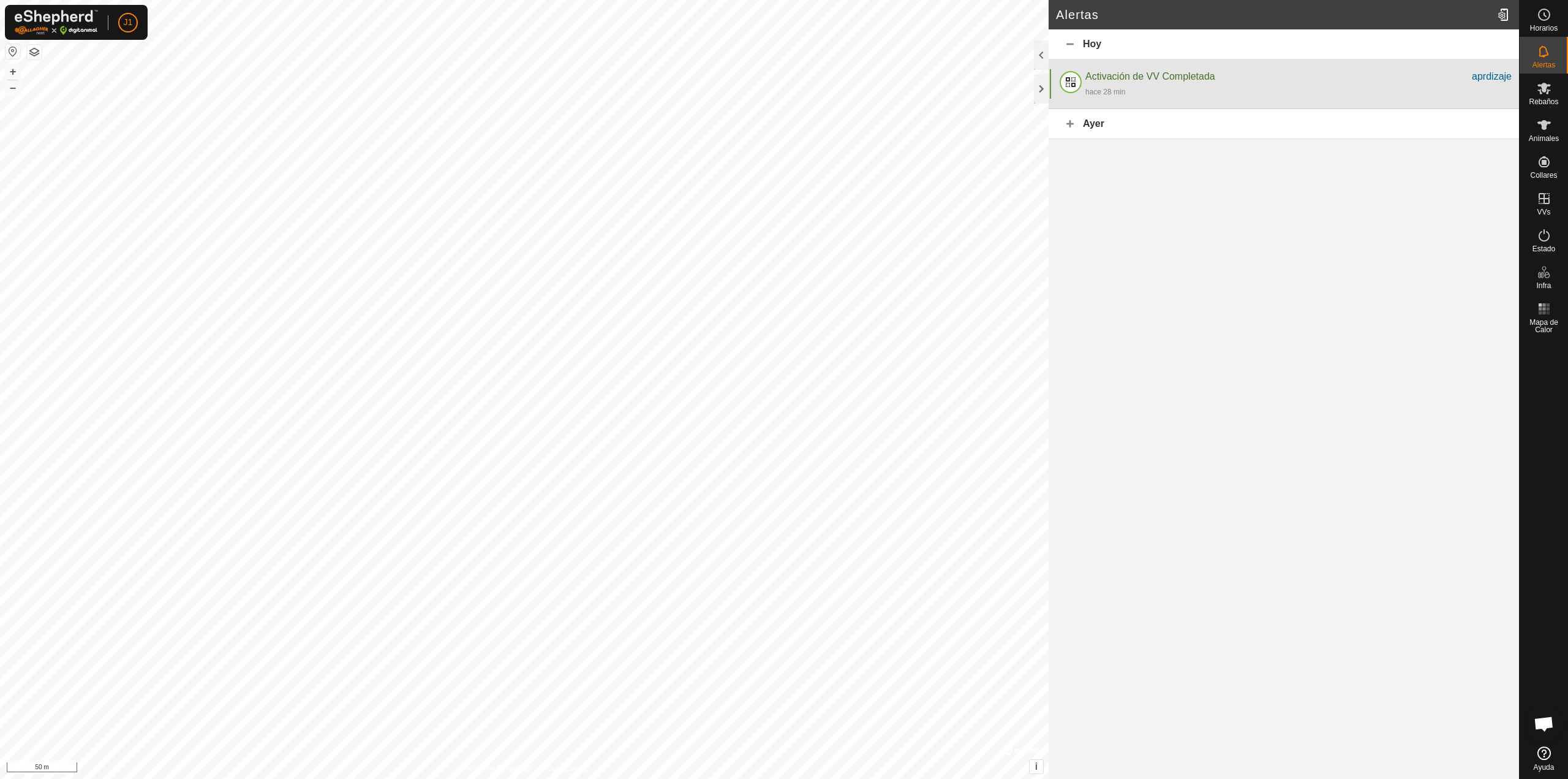
click at [1171, 81] on span "Activación de VV Completada" at bounding box center [1150, 76] width 130 height 11
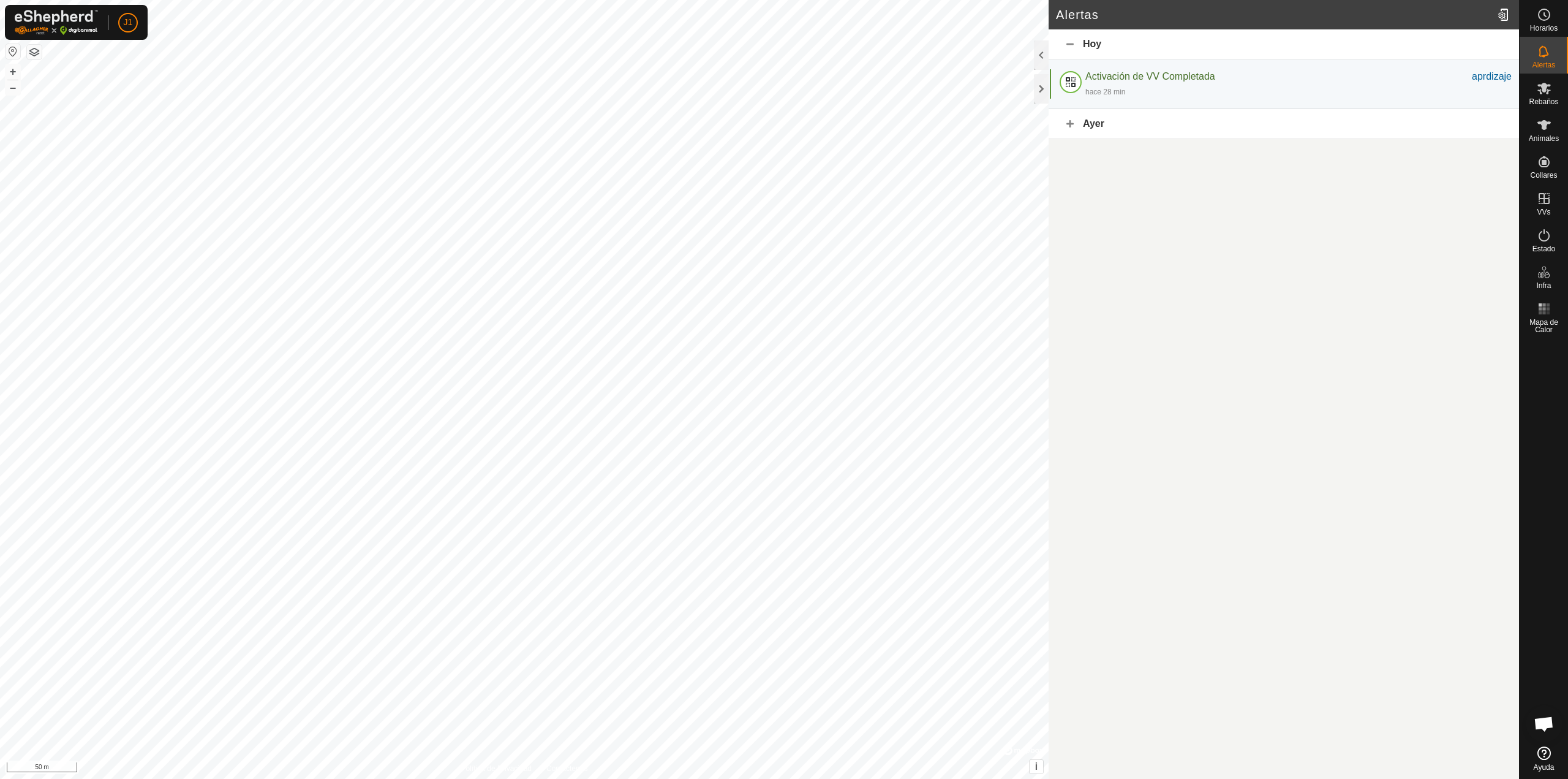
click at [1069, 129] on div "Ayer" at bounding box center [1284, 124] width 471 height 30
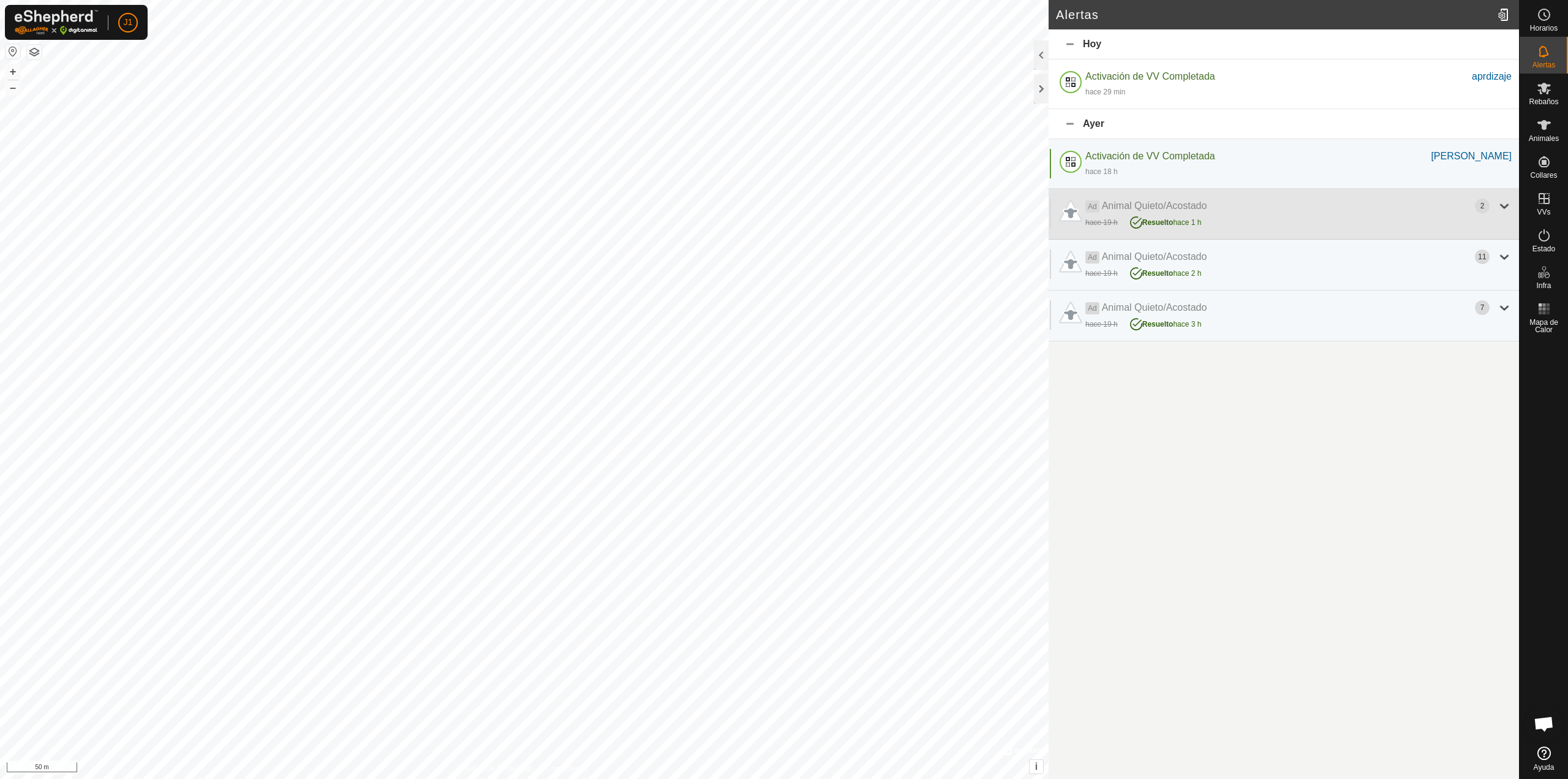
click at [1499, 206] on div at bounding box center [1504, 206] width 15 height 15
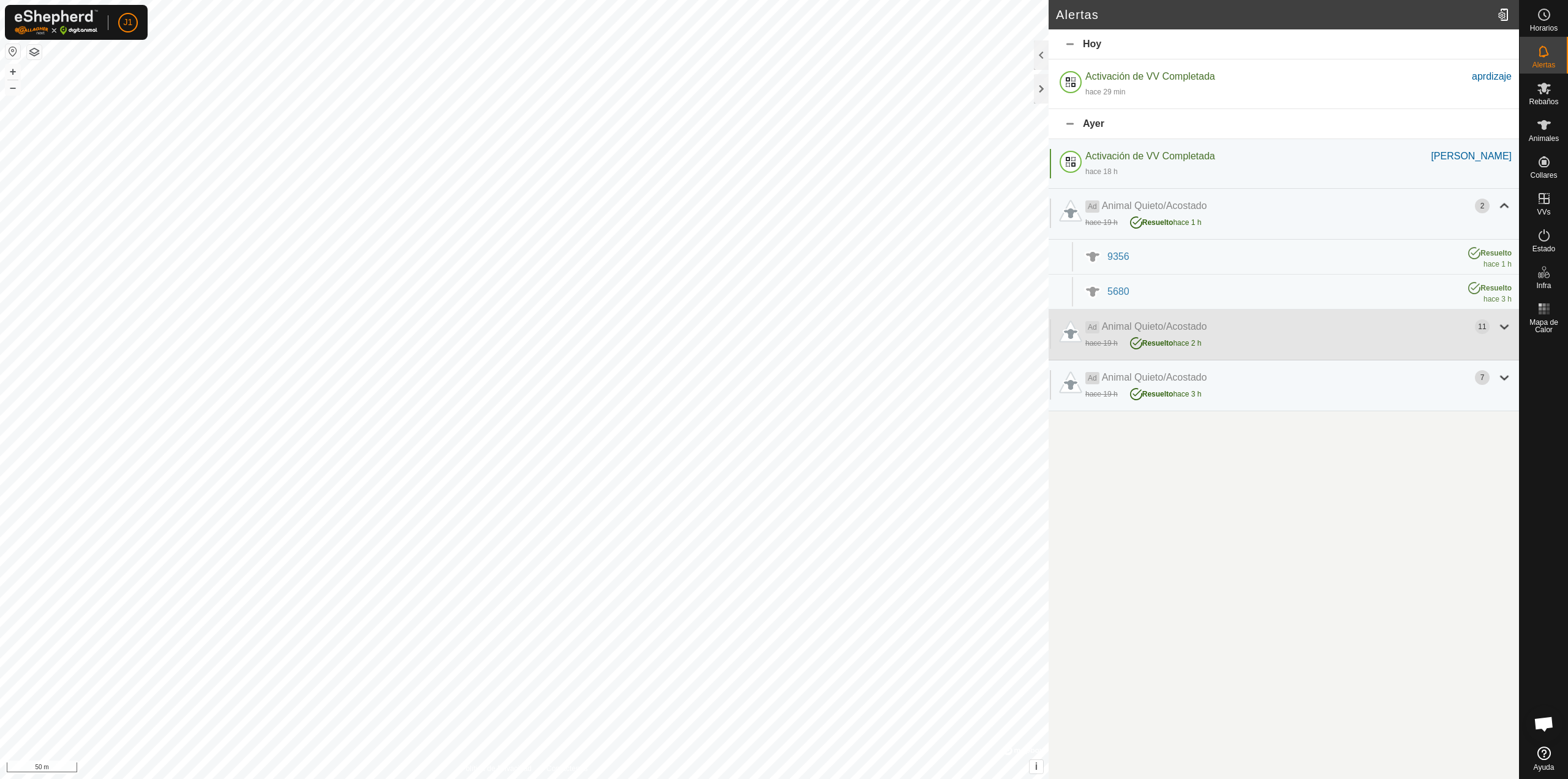
click at [1509, 326] on div at bounding box center [1504, 326] width 15 height 15
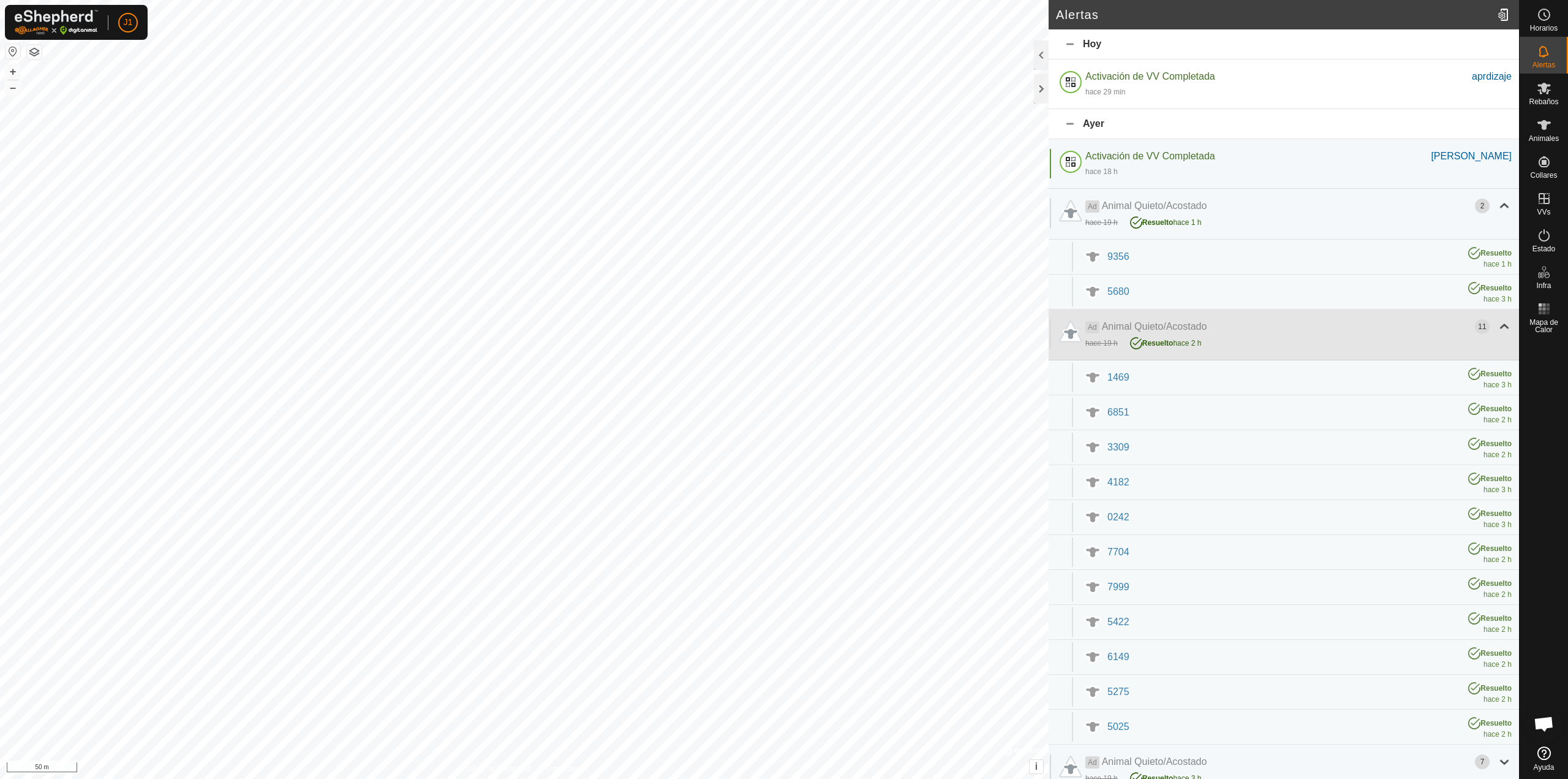
click at [1501, 325] on div at bounding box center [1504, 326] width 15 height 15
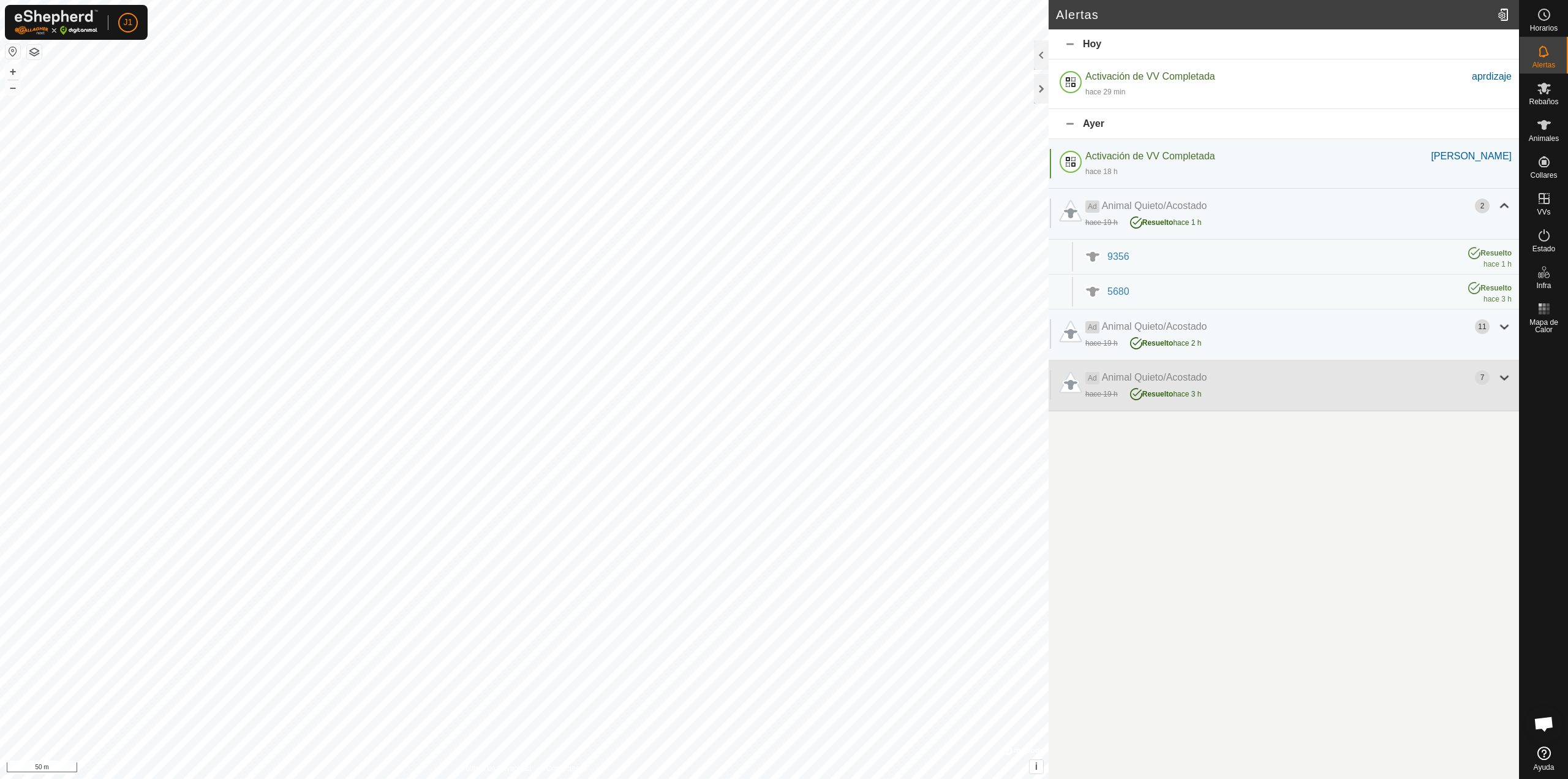
click at [1496, 374] on div "7" at bounding box center [1494, 377] width 37 height 15
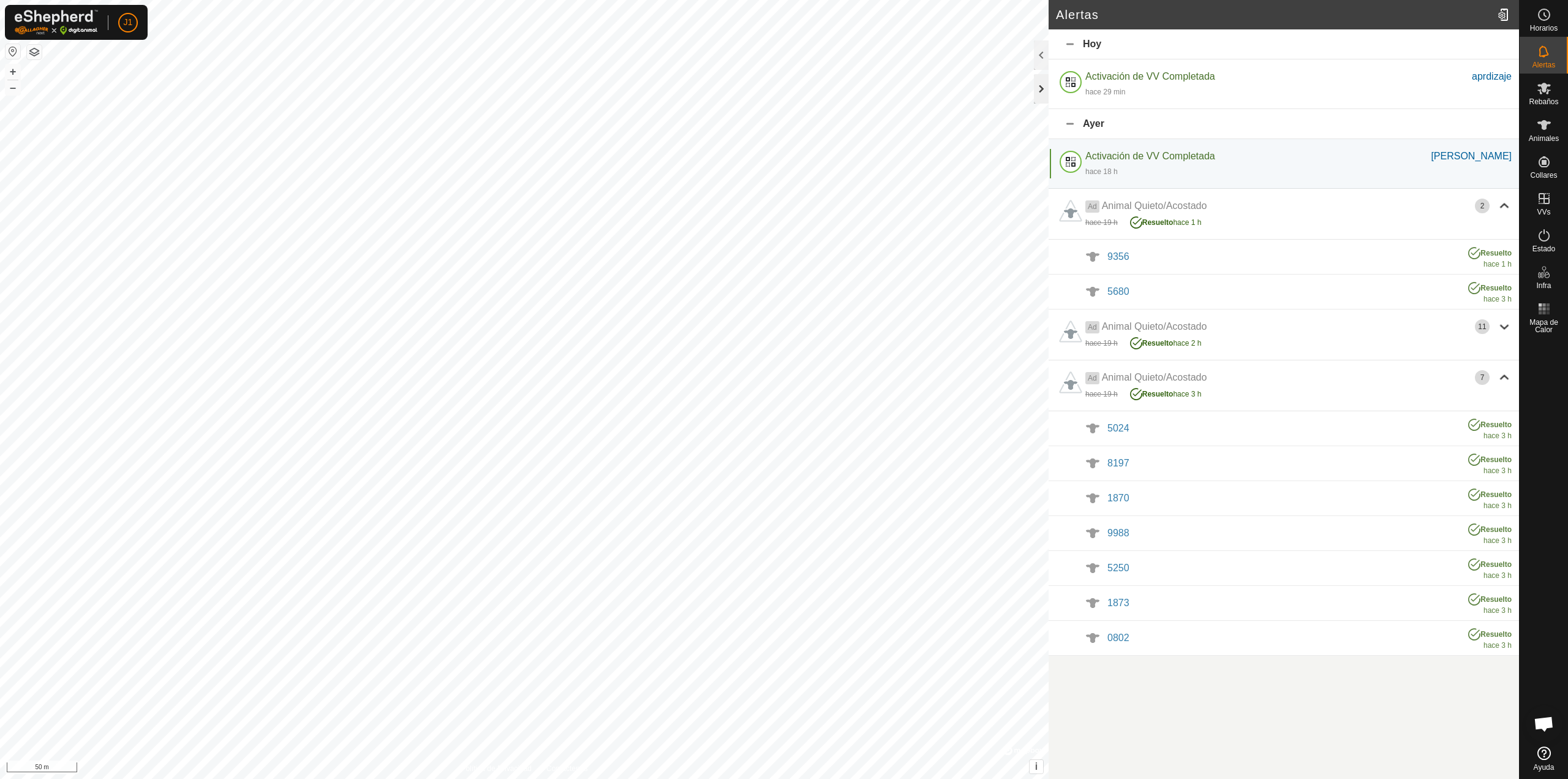
click at [1037, 88] on div at bounding box center [1041, 88] width 15 height 29
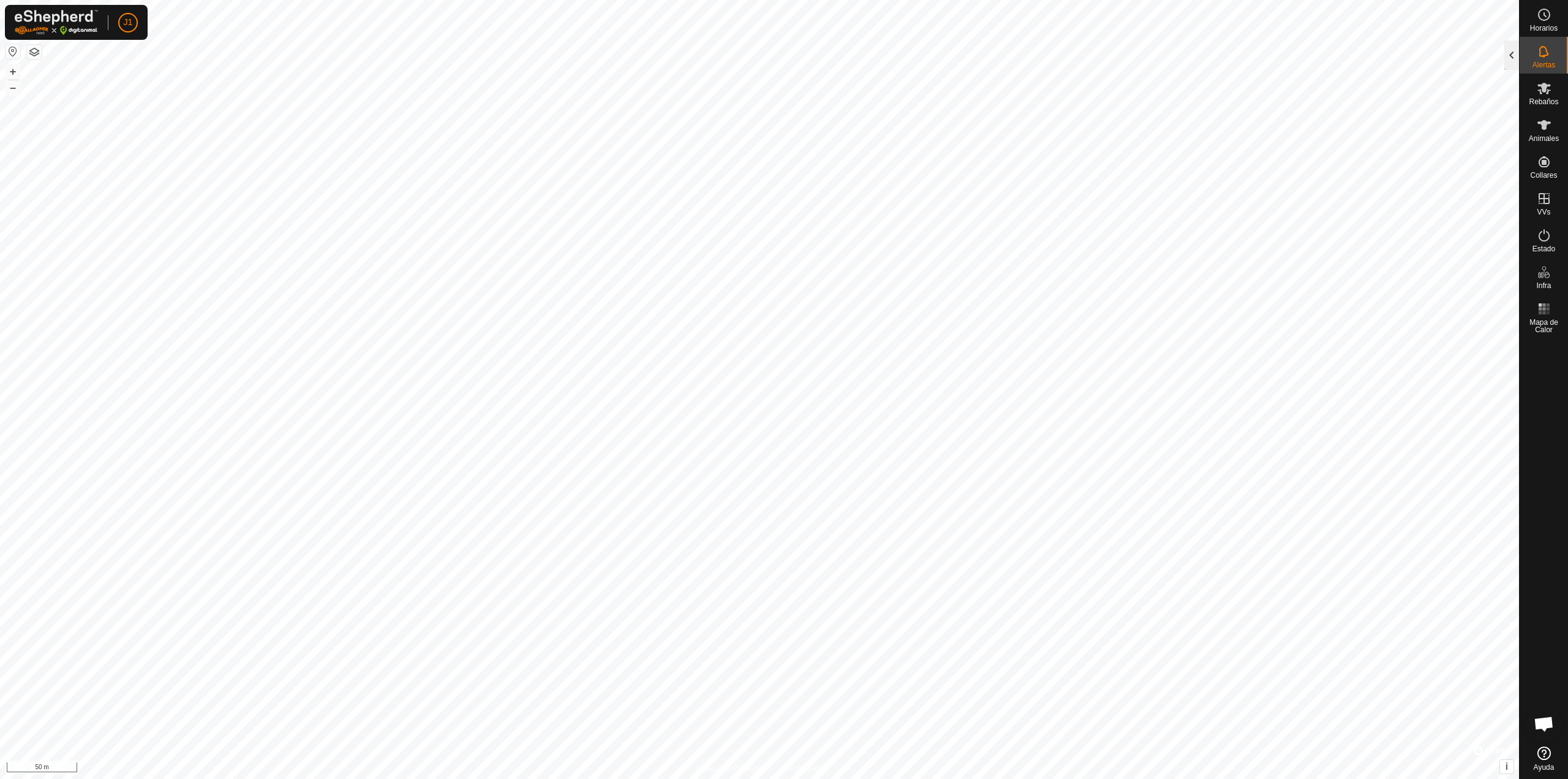
click at [1514, 53] on div at bounding box center [1511, 55] width 15 height 29
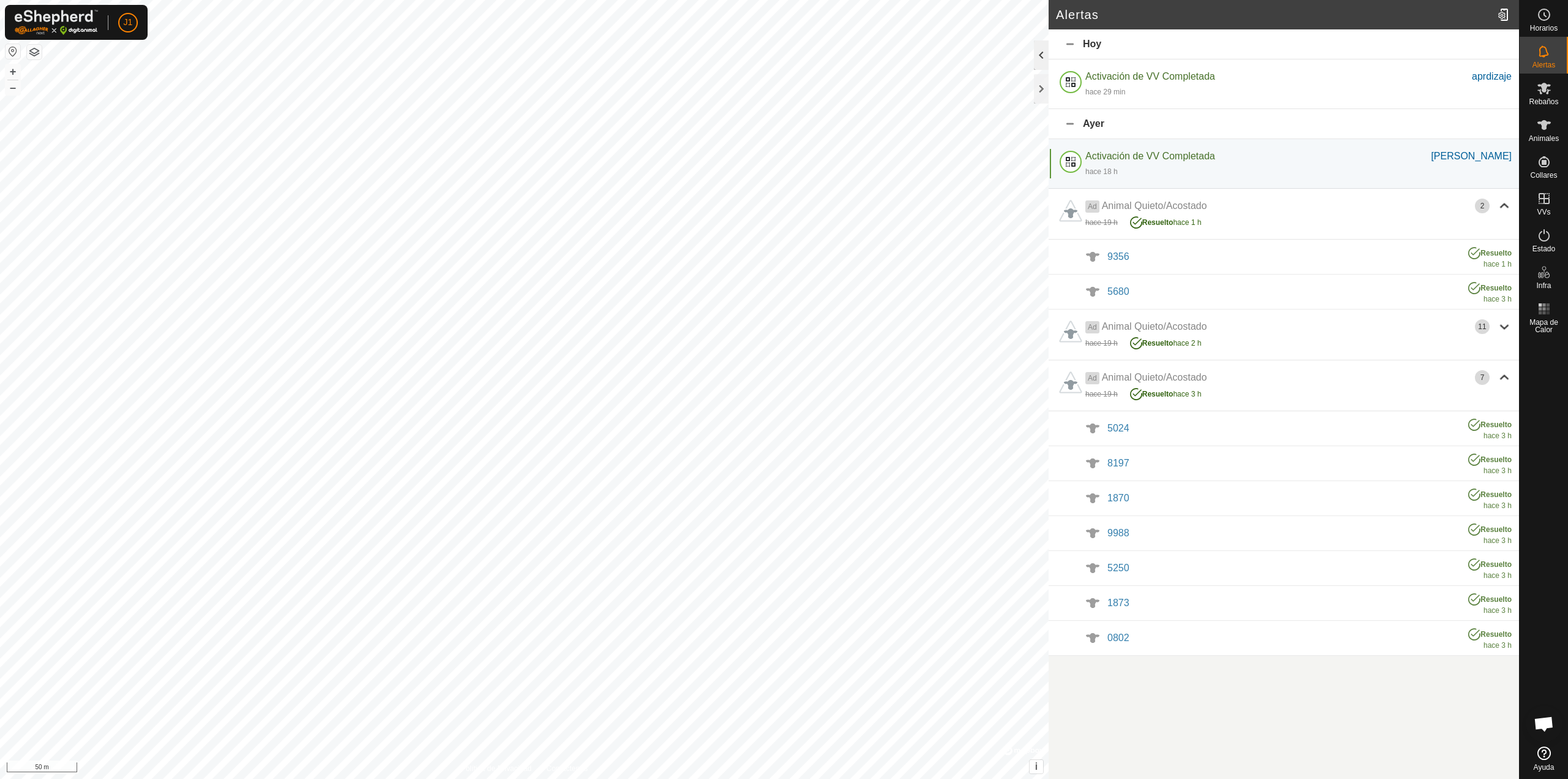
click at [1042, 61] on div at bounding box center [1041, 55] width 15 height 29
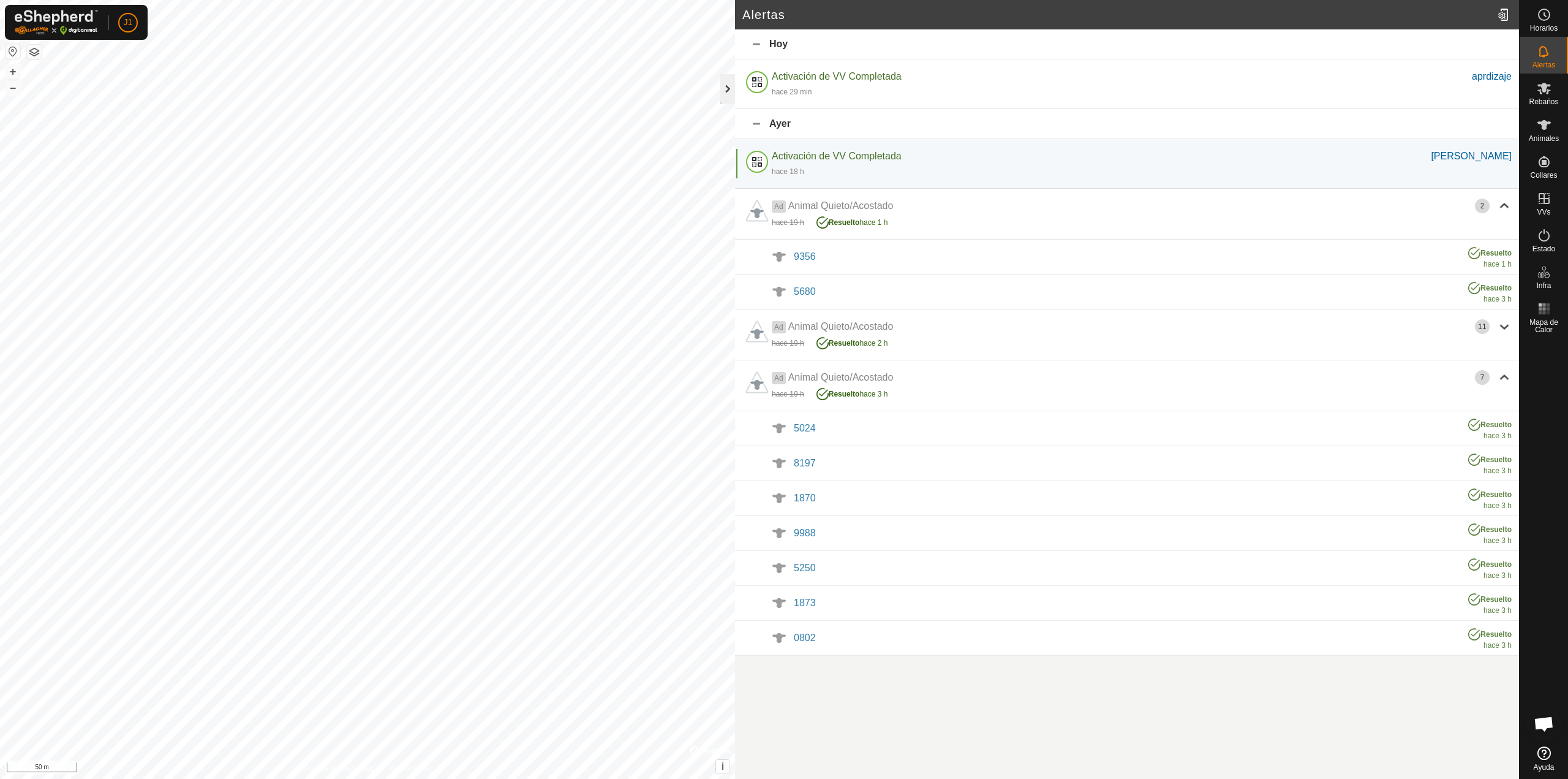
click at [723, 89] on div at bounding box center [727, 88] width 15 height 29
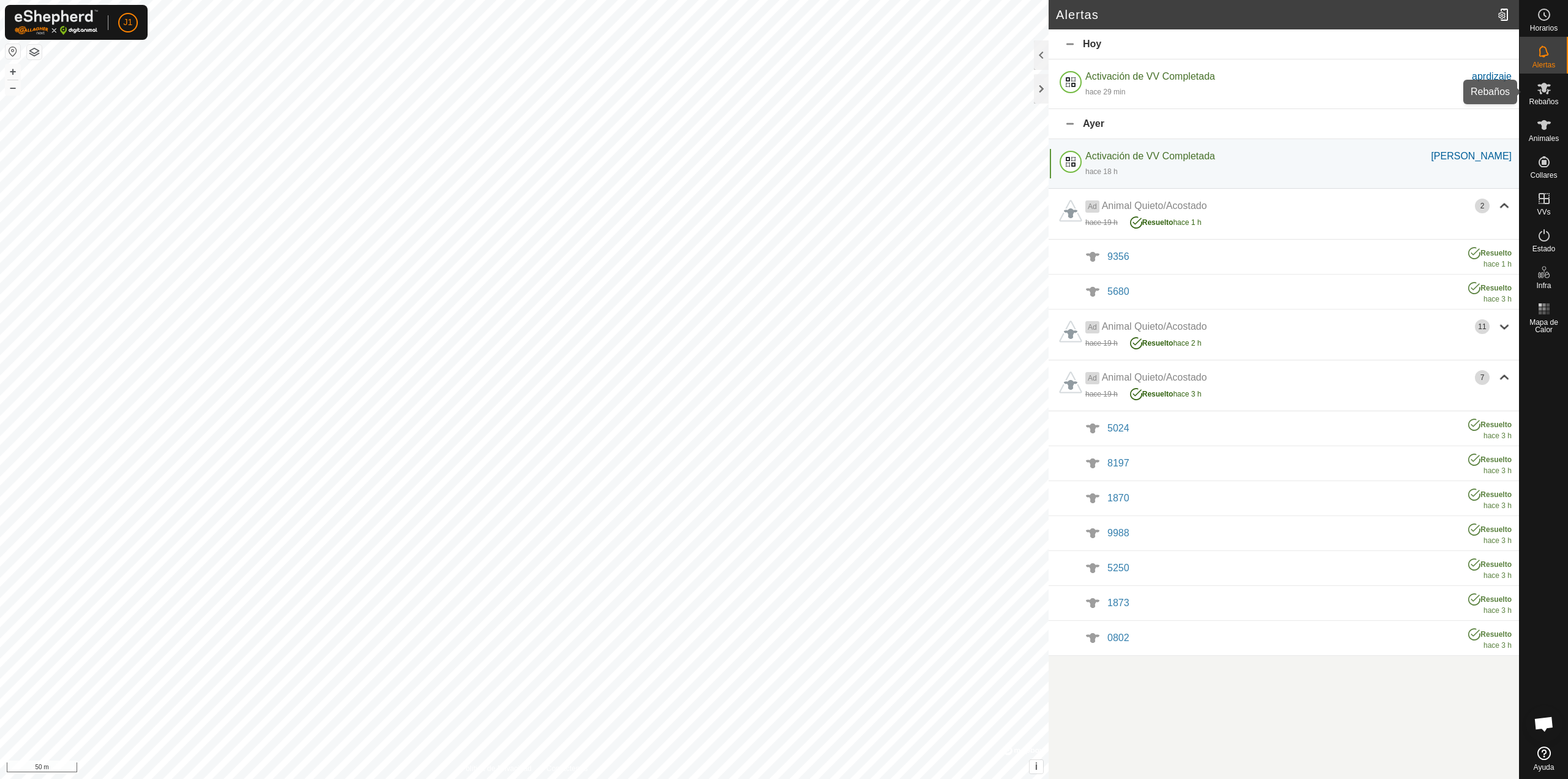
click at [1537, 91] on icon at bounding box center [1544, 88] width 15 height 15
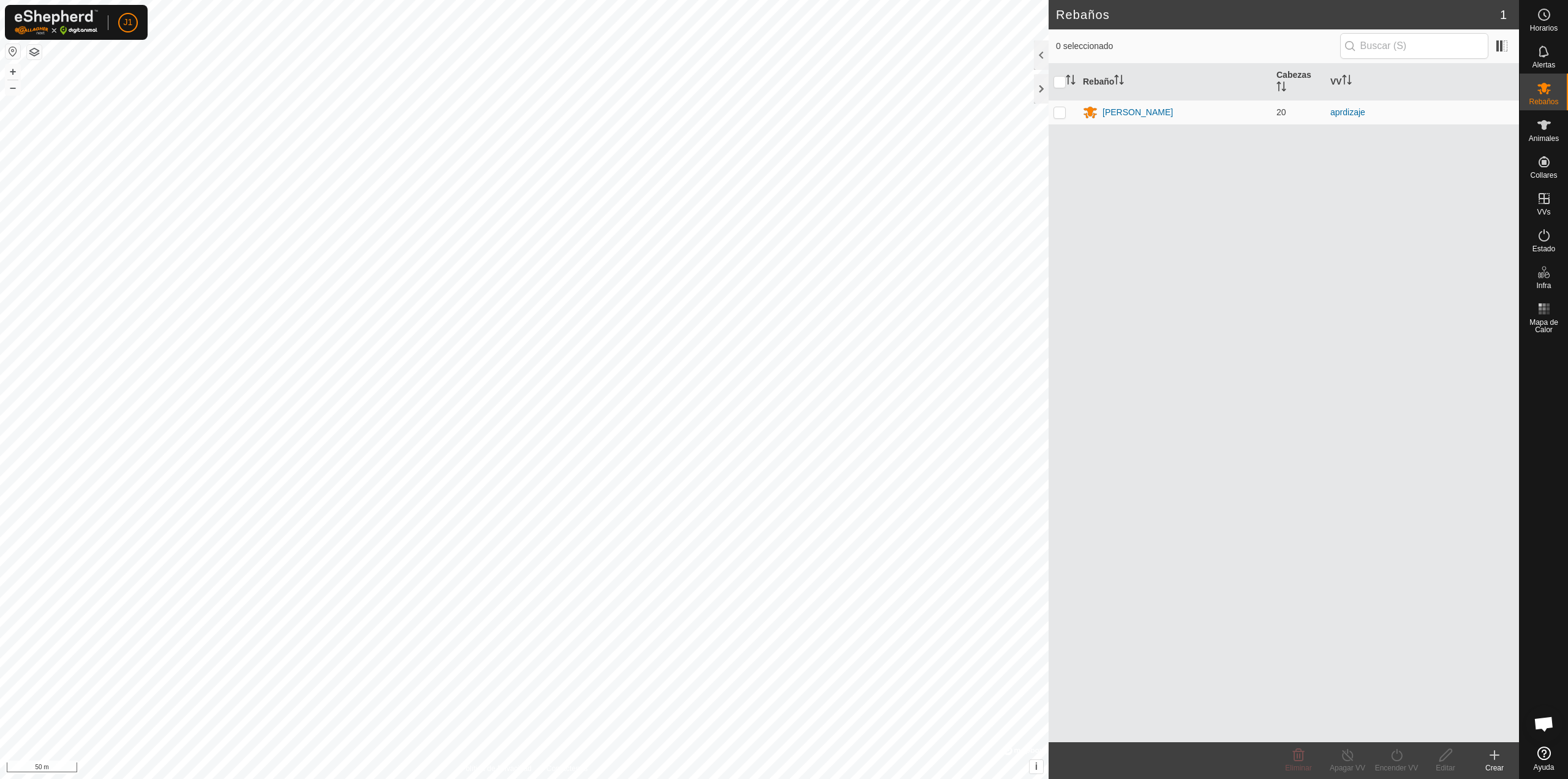
click at [1495, 757] on icon at bounding box center [1495, 755] width 0 height 9
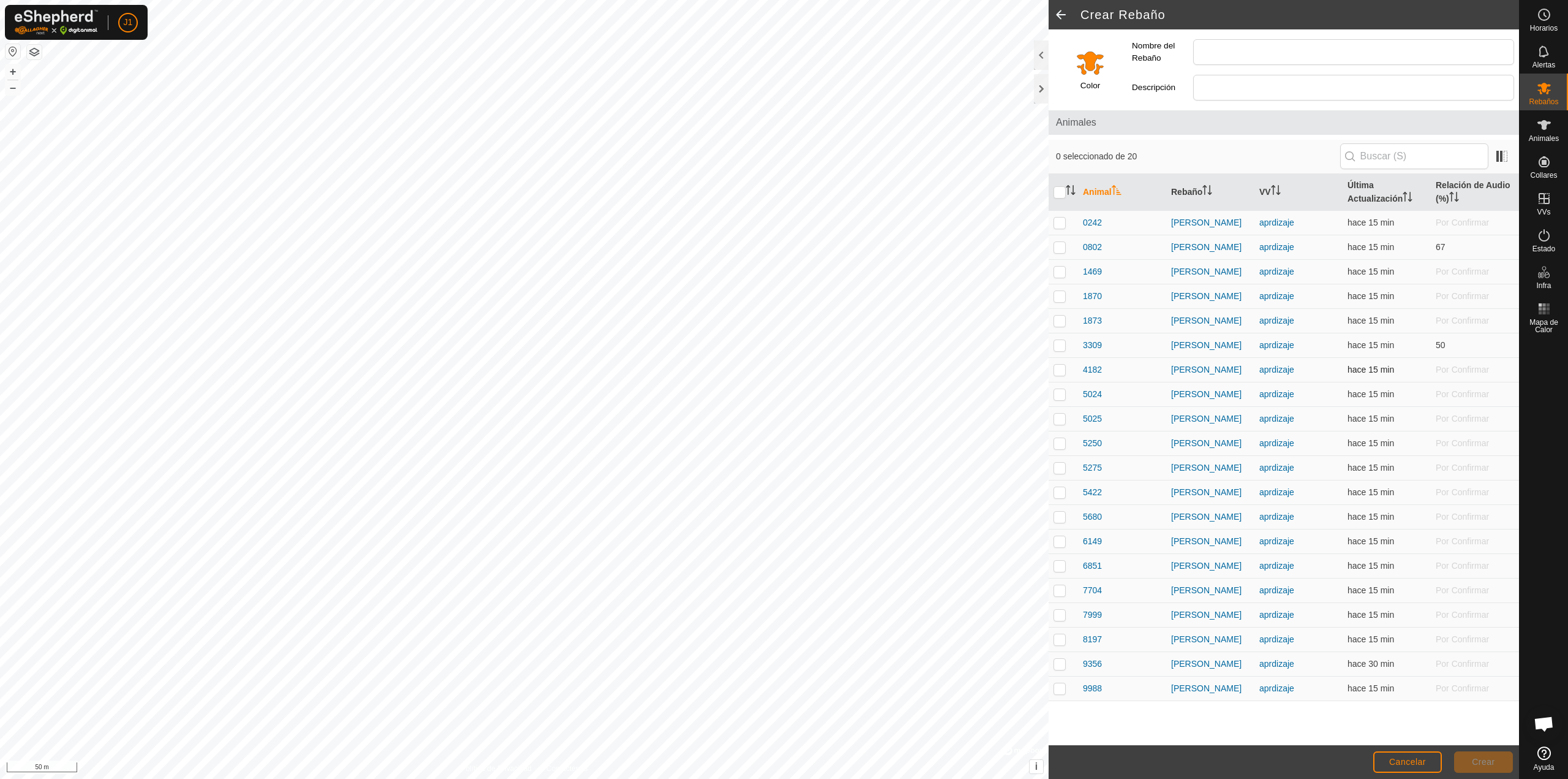
click at [1059, 369] on p-checkbox at bounding box center [1059, 369] width 12 height 10
checkbox input "true"
click at [1221, 47] on input "Nombre del Rebaño" at bounding box center [1354, 51] width 321 height 26
type input "Toro"
click at [1470, 763] on button "Crear" at bounding box center [1483, 762] width 59 height 21
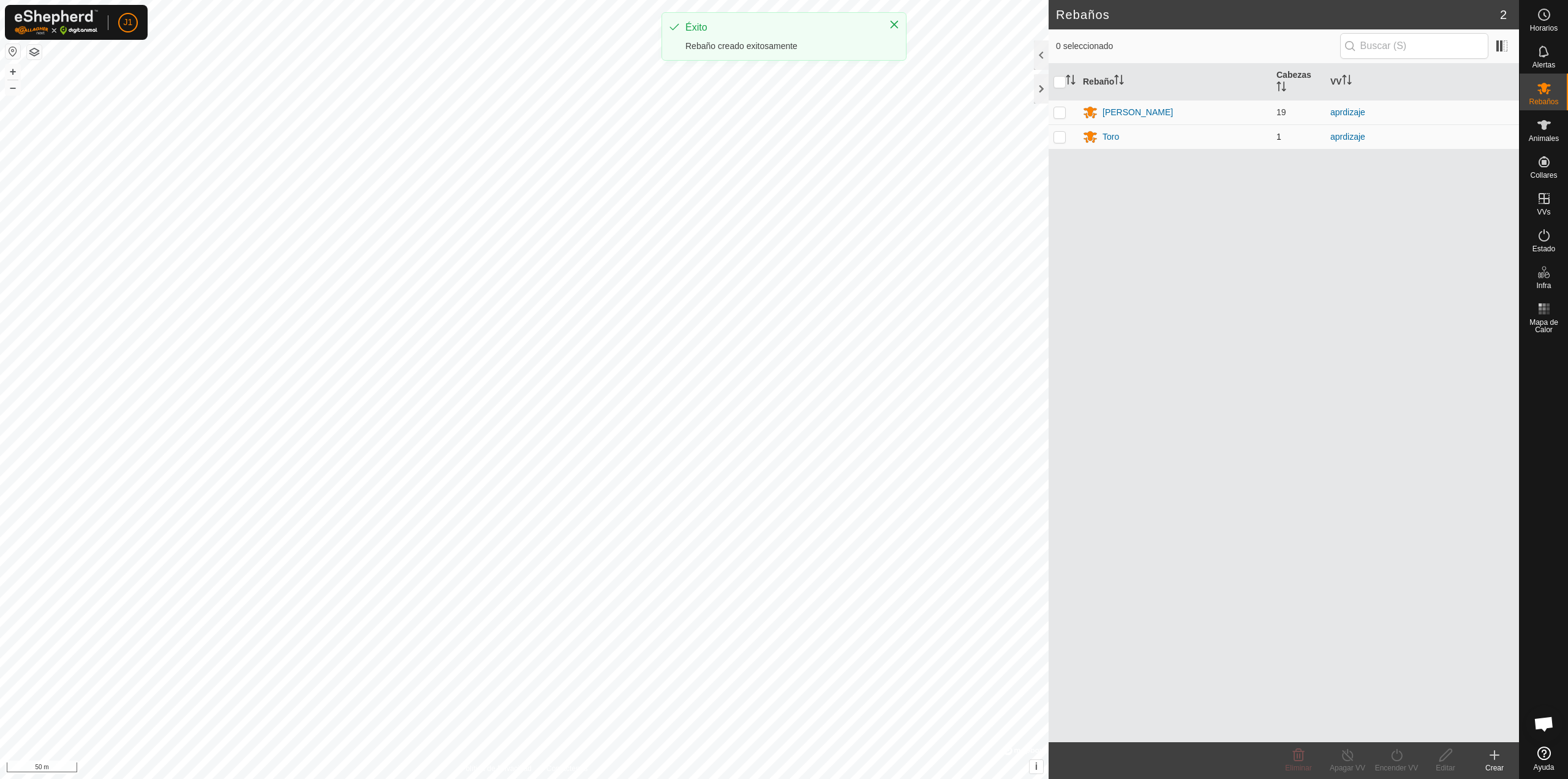
click at [1062, 137] on p-checkbox at bounding box center [1059, 136] width 12 height 10
checkbox input "true"
click at [1442, 753] on icon at bounding box center [1445, 754] width 15 height 15
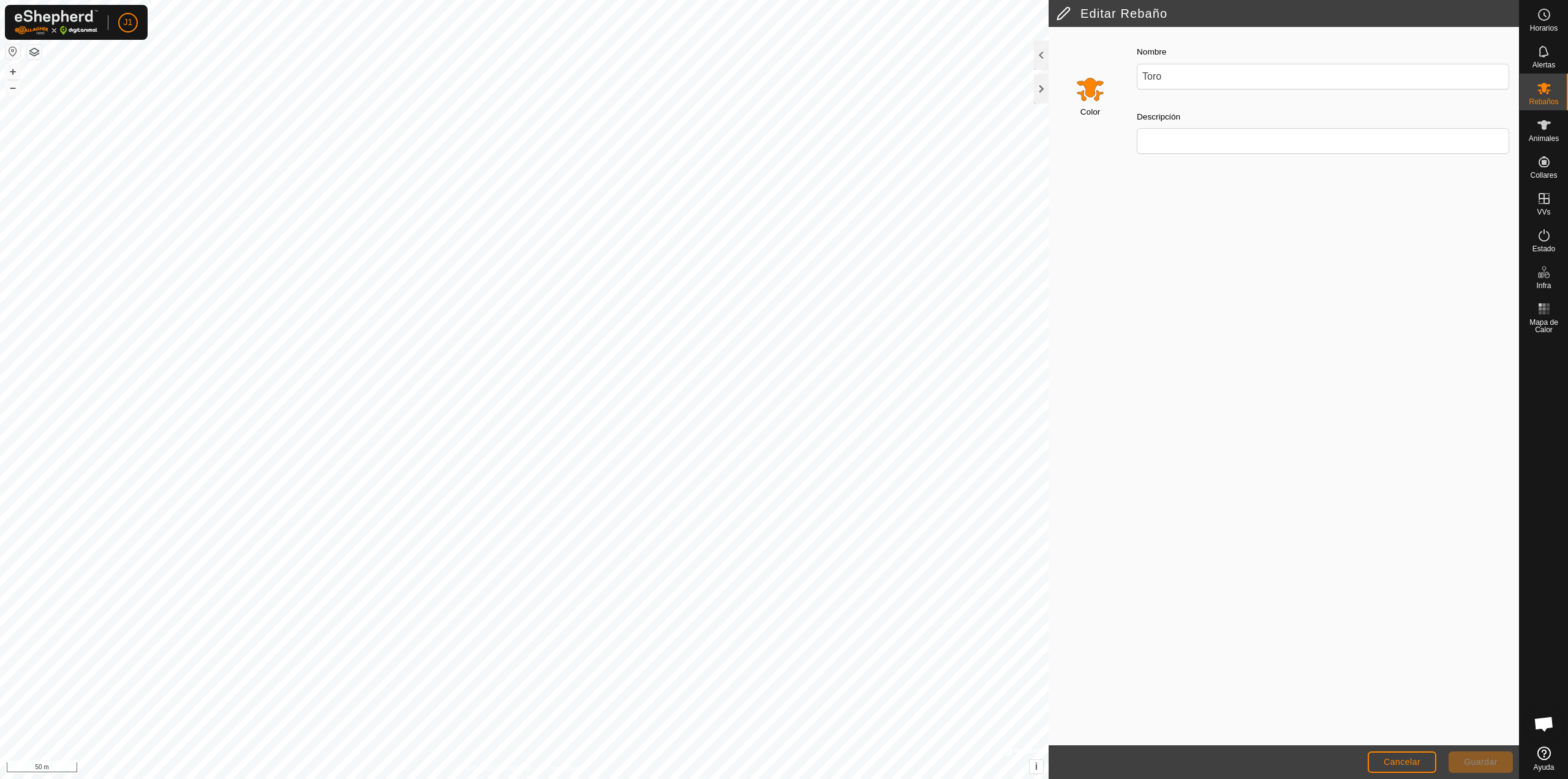
click at [1090, 89] on input "Select a color" at bounding box center [1089, 88] width 29 height 29
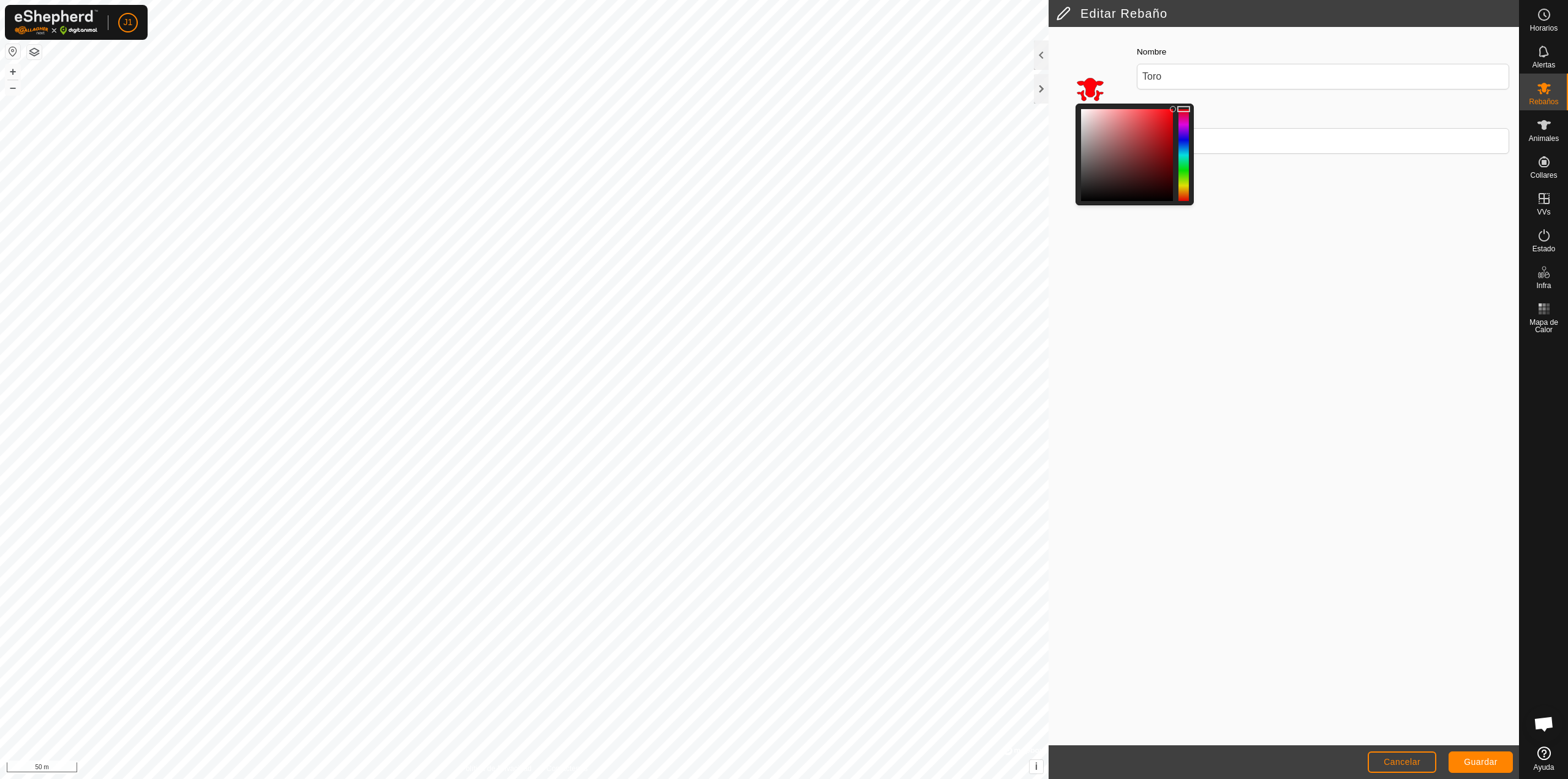
click at [1180, 110] on div at bounding box center [1184, 155] width 11 height 92
click at [1474, 761] on span "Guardar" at bounding box center [1481, 761] width 34 height 10
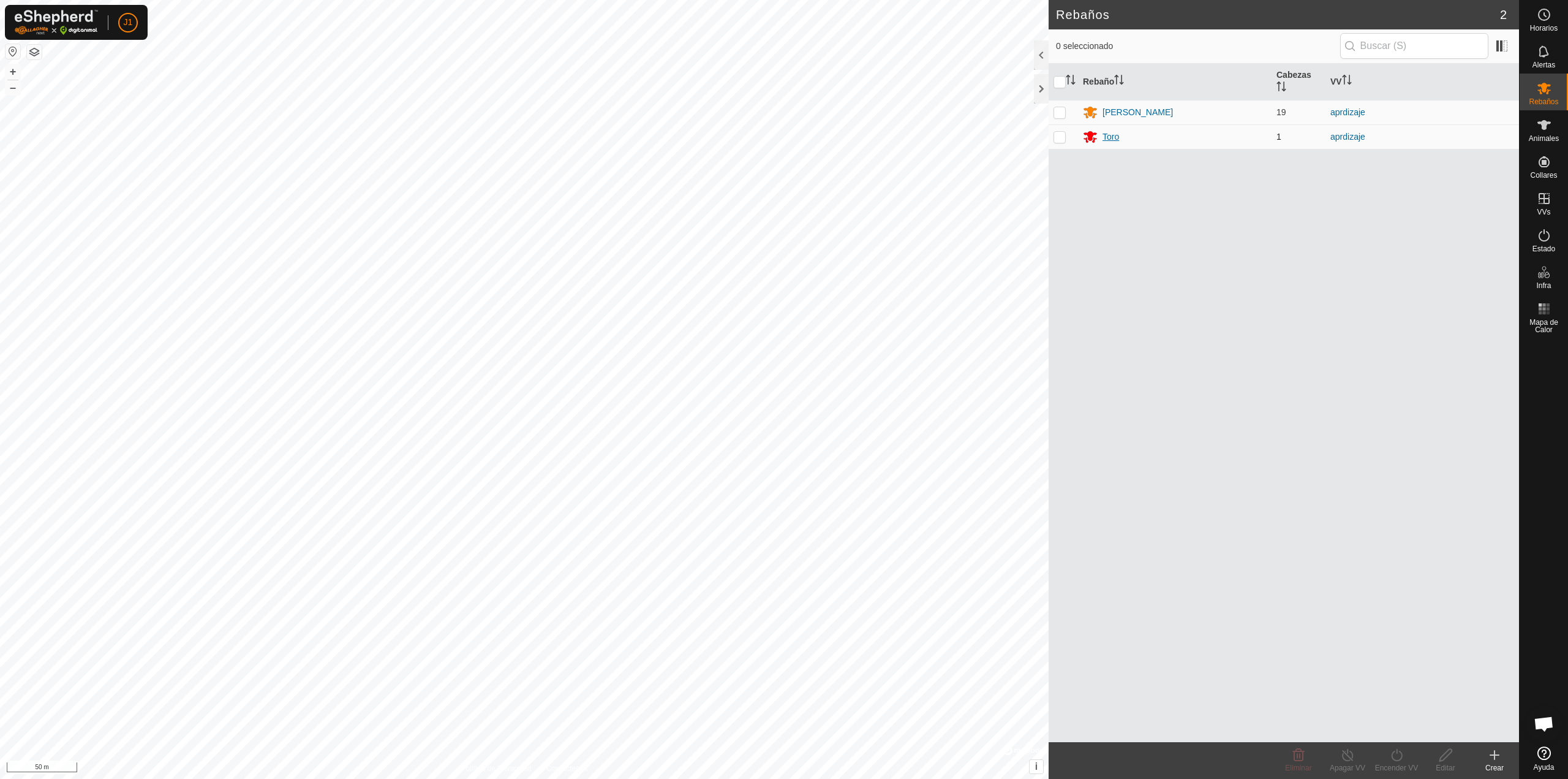
click at [1105, 139] on div "Toro" at bounding box center [1111, 137] width 17 height 13
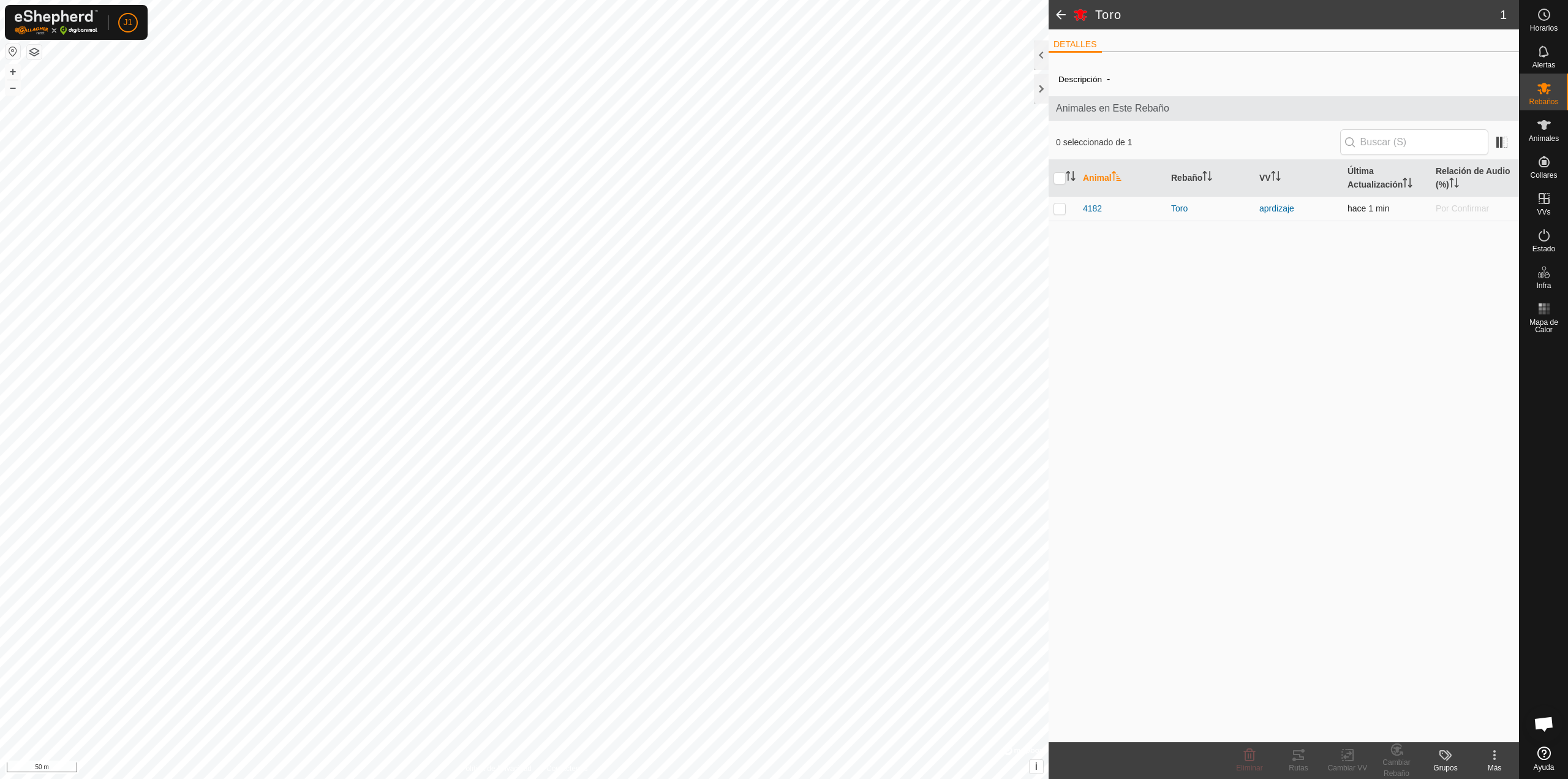
click at [1057, 211] on p-checkbox at bounding box center [1059, 208] width 12 height 10
checkbox input "true"
click at [1355, 755] on icon at bounding box center [1347, 754] width 15 height 15
click at [1369, 703] on link "Elegir VV..." at bounding box center [1383, 702] width 121 height 25
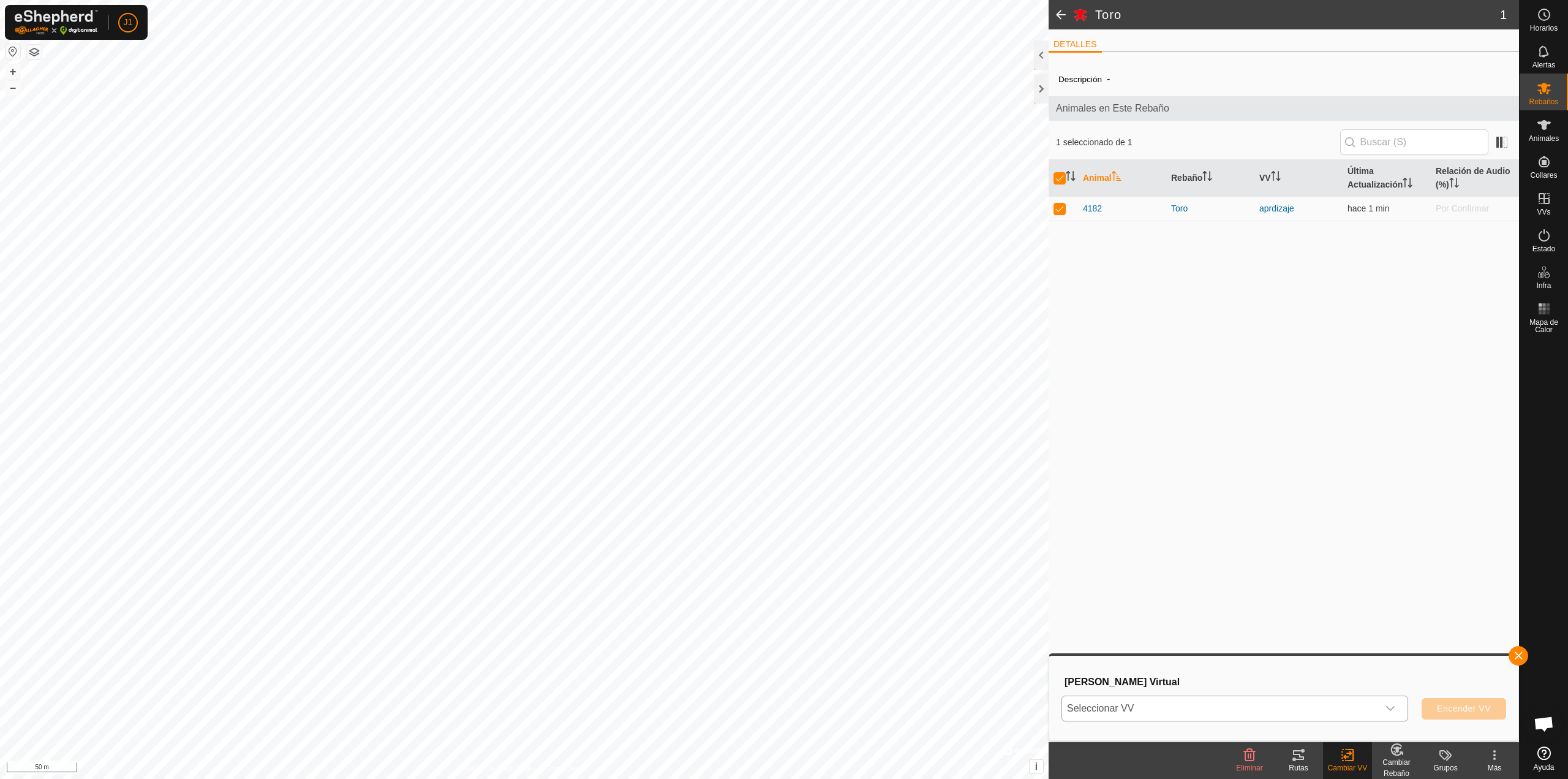
click at [1218, 706] on span "Seleccionar VV" at bounding box center [1220, 708] width 316 height 25
click at [1154, 659] on li "aprdizaje 7.08 ha" at bounding box center [1235, 659] width 345 height 25
click at [1451, 713] on span "Encender VV" at bounding box center [1464, 707] width 54 height 10
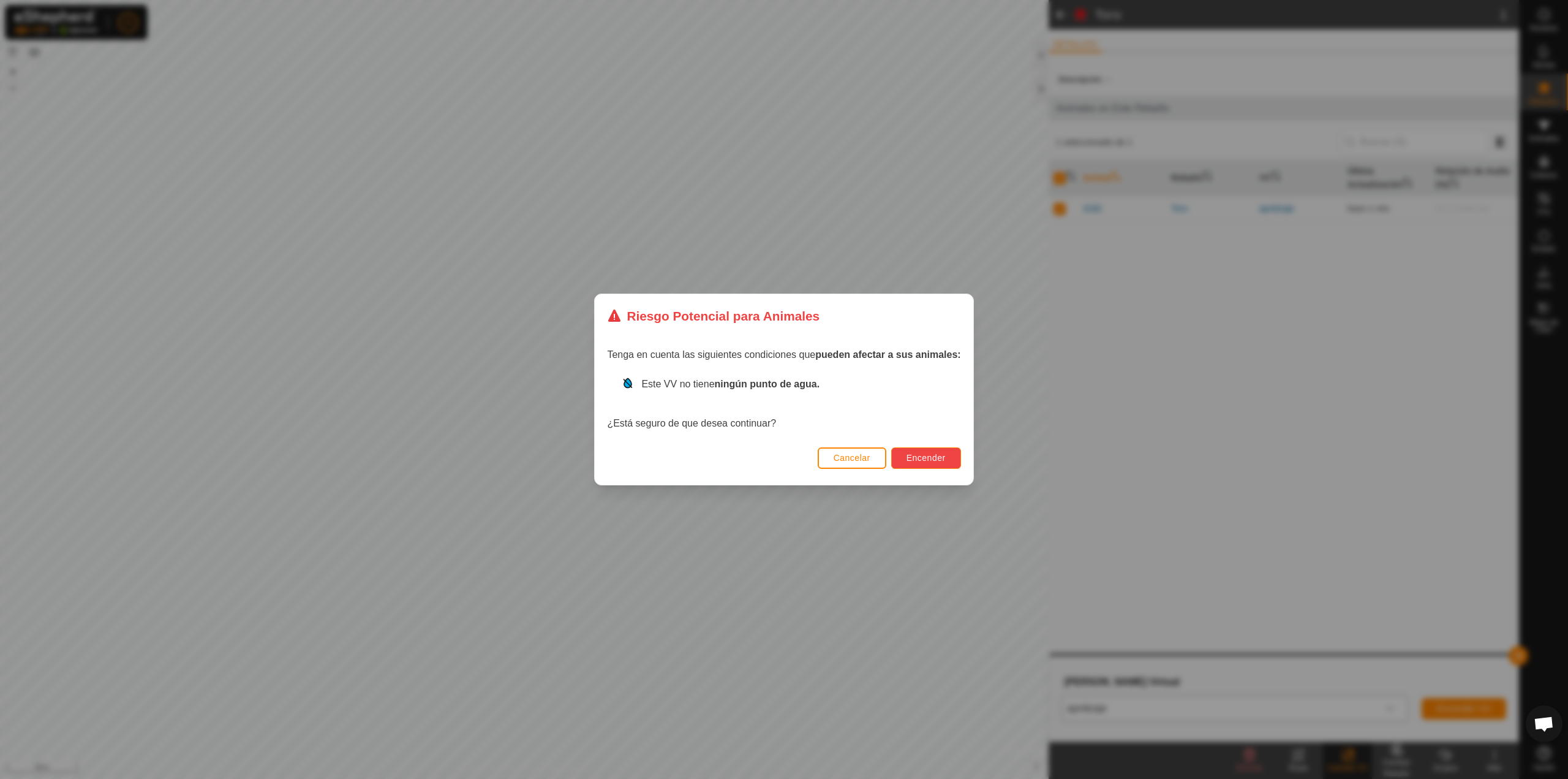
click at [909, 458] on span "Encender" at bounding box center [926, 458] width 39 height 10
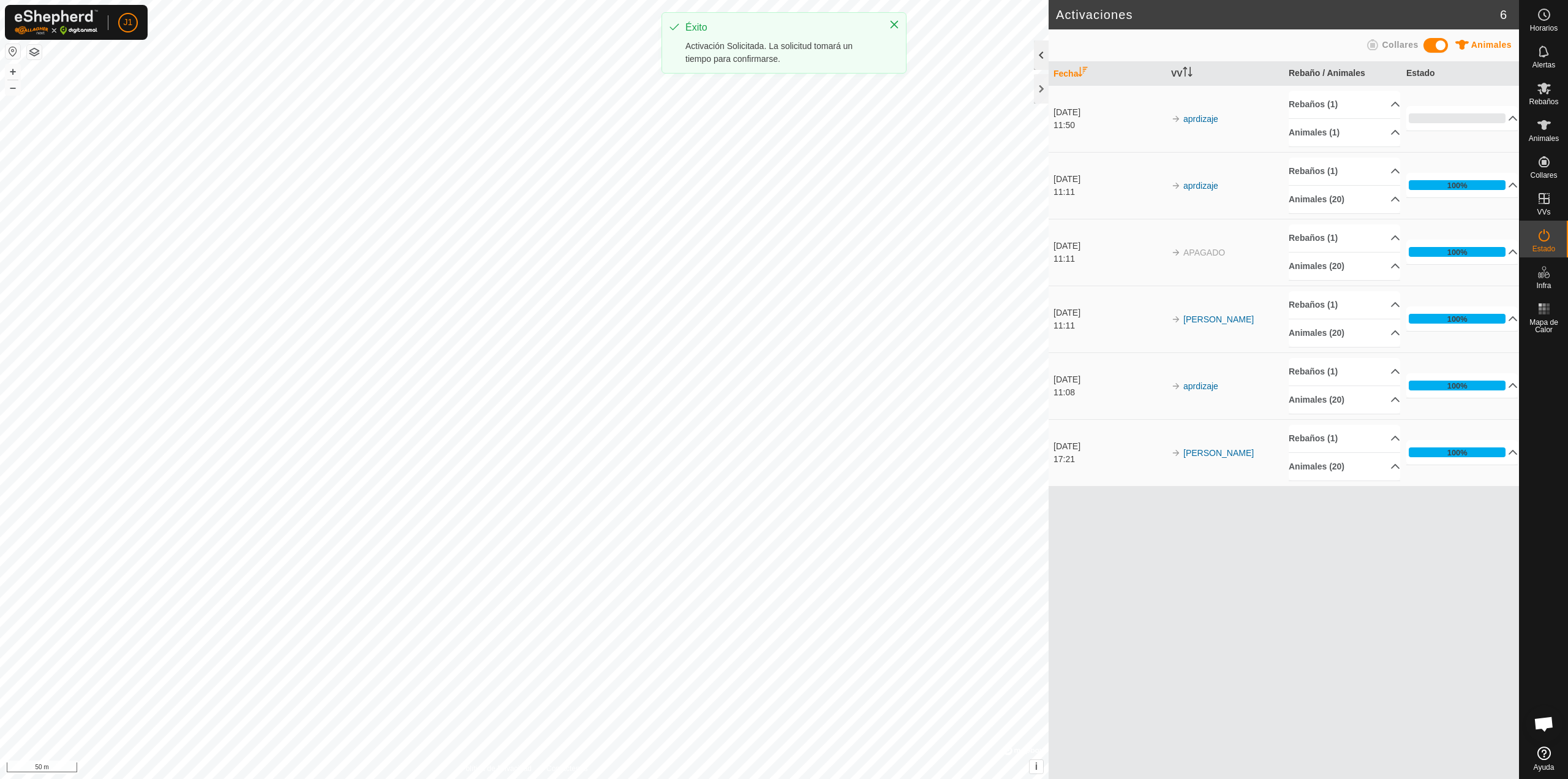
click at [1041, 60] on div at bounding box center [1041, 55] width 15 height 29
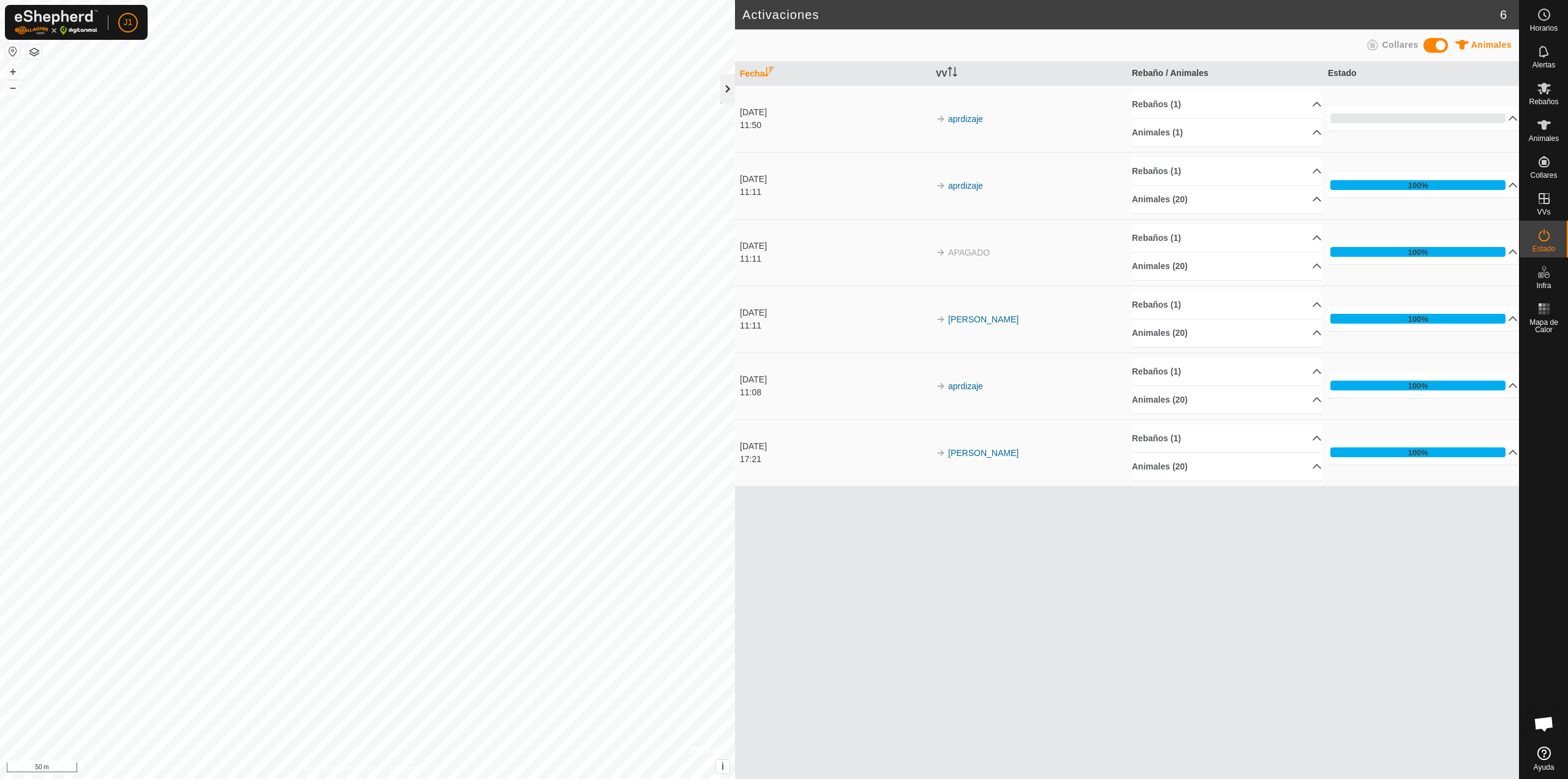
click at [731, 91] on div at bounding box center [727, 88] width 15 height 29
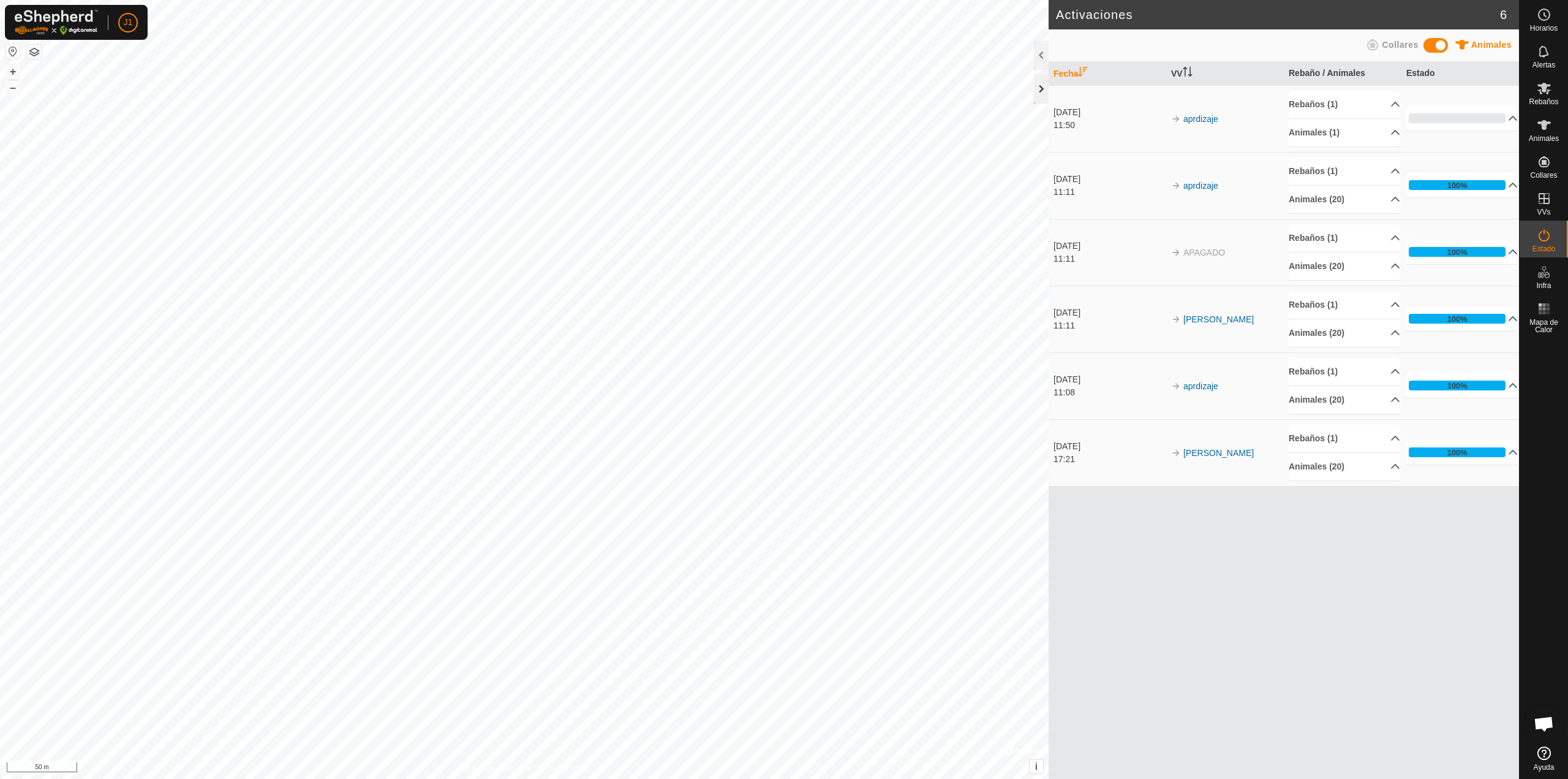
click at [1041, 97] on div at bounding box center [1041, 88] width 15 height 29
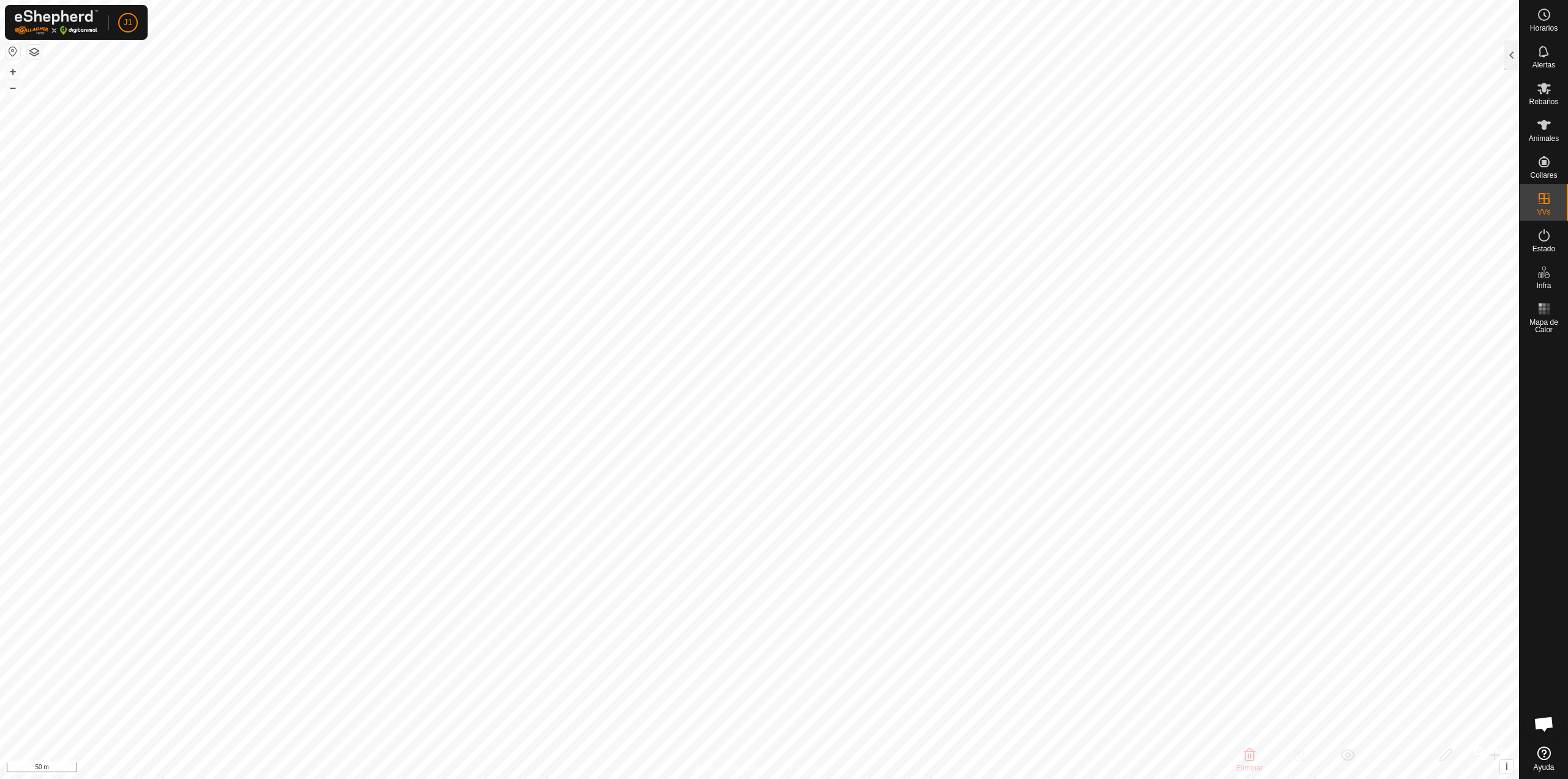
checkbox input "true"
checkbox input "false"
click at [1541, 125] on icon at bounding box center [1544, 125] width 15 height 15
click at [1538, 99] on span "Rebaños" at bounding box center [1543, 102] width 29 height 7
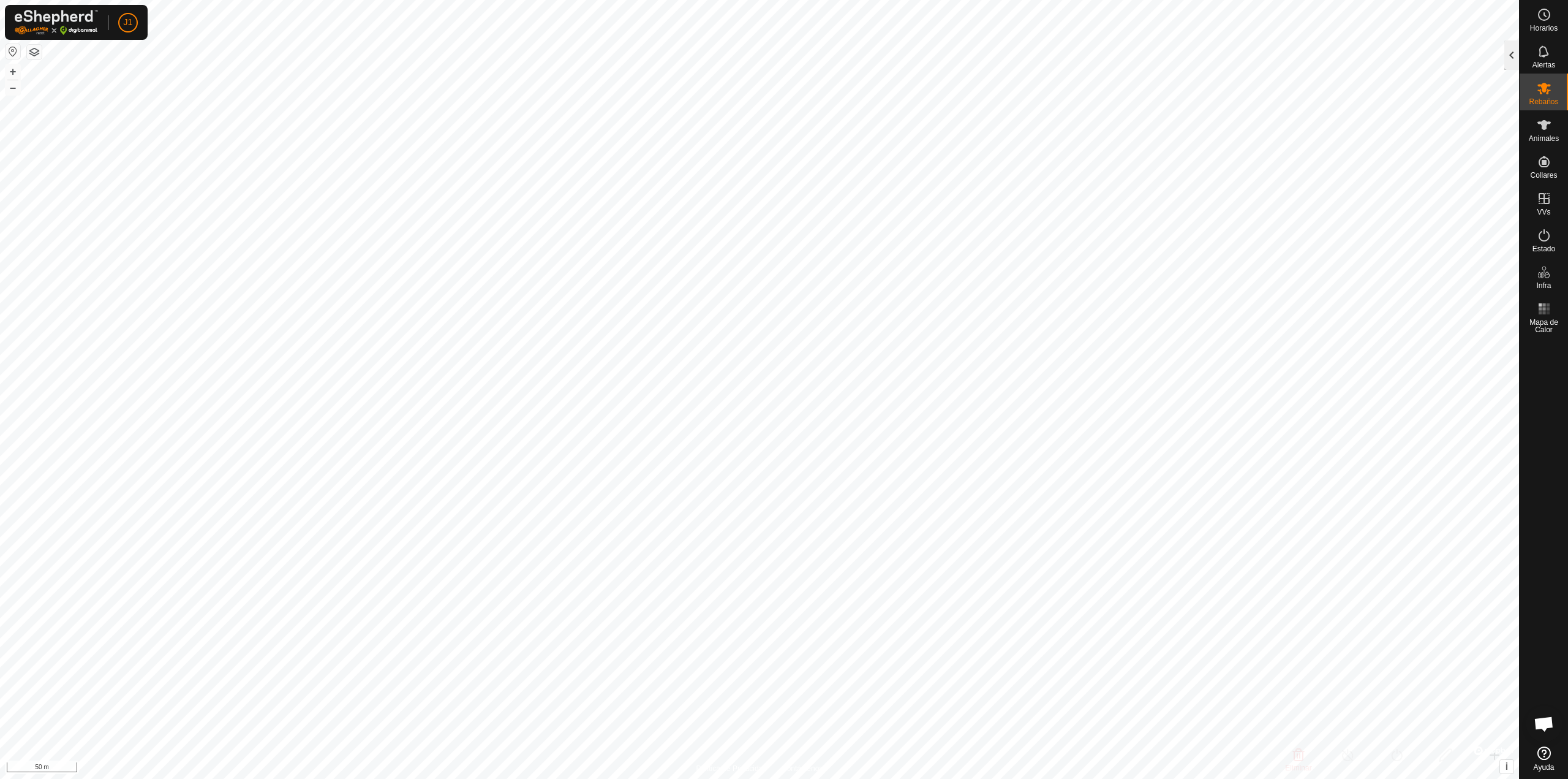
click at [1509, 59] on div at bounding box center [1511, 55] width 15 height 29
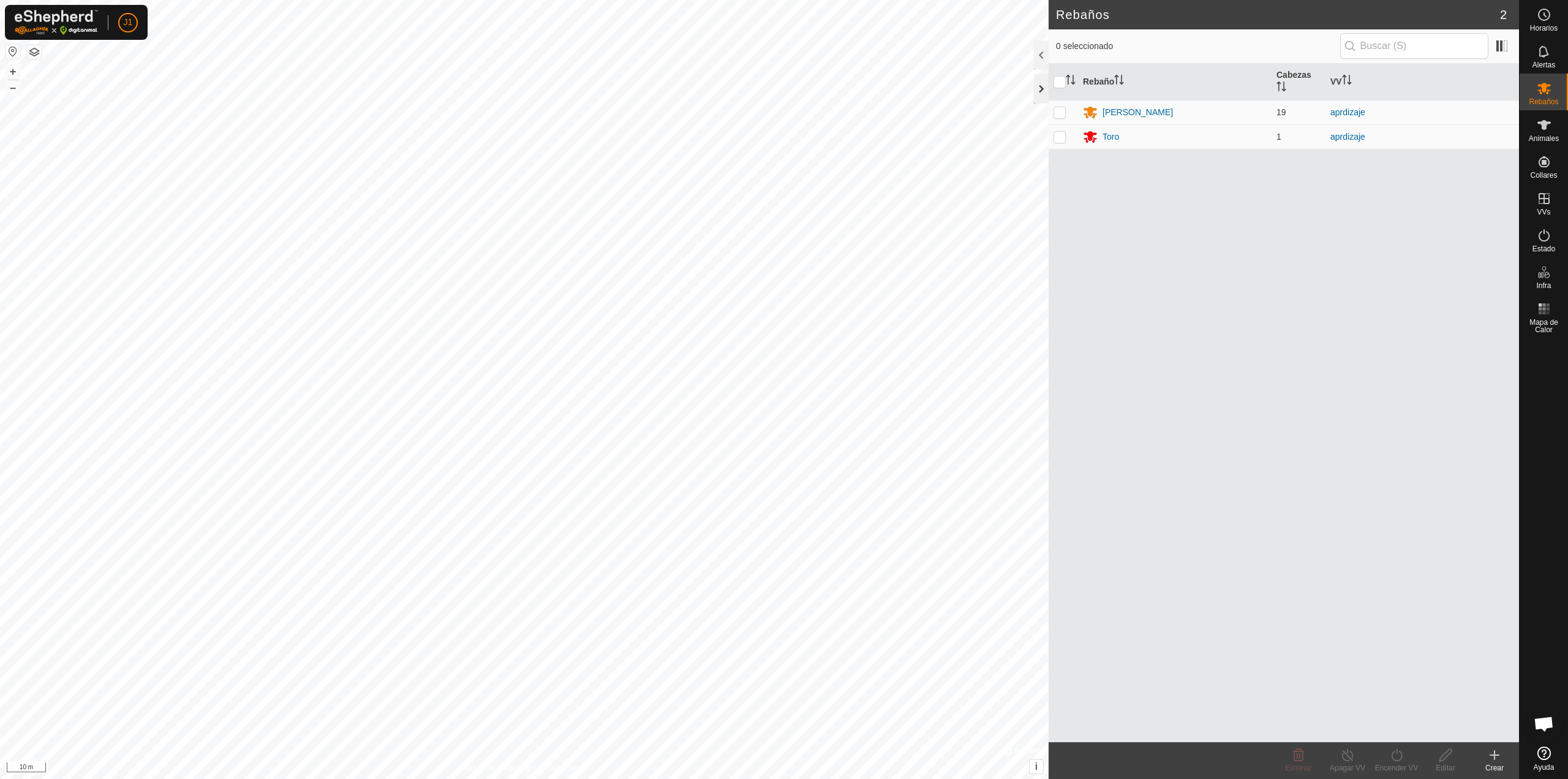
click at [1037, 85] on div at bounding box center [1041, 88] width 15 height 29
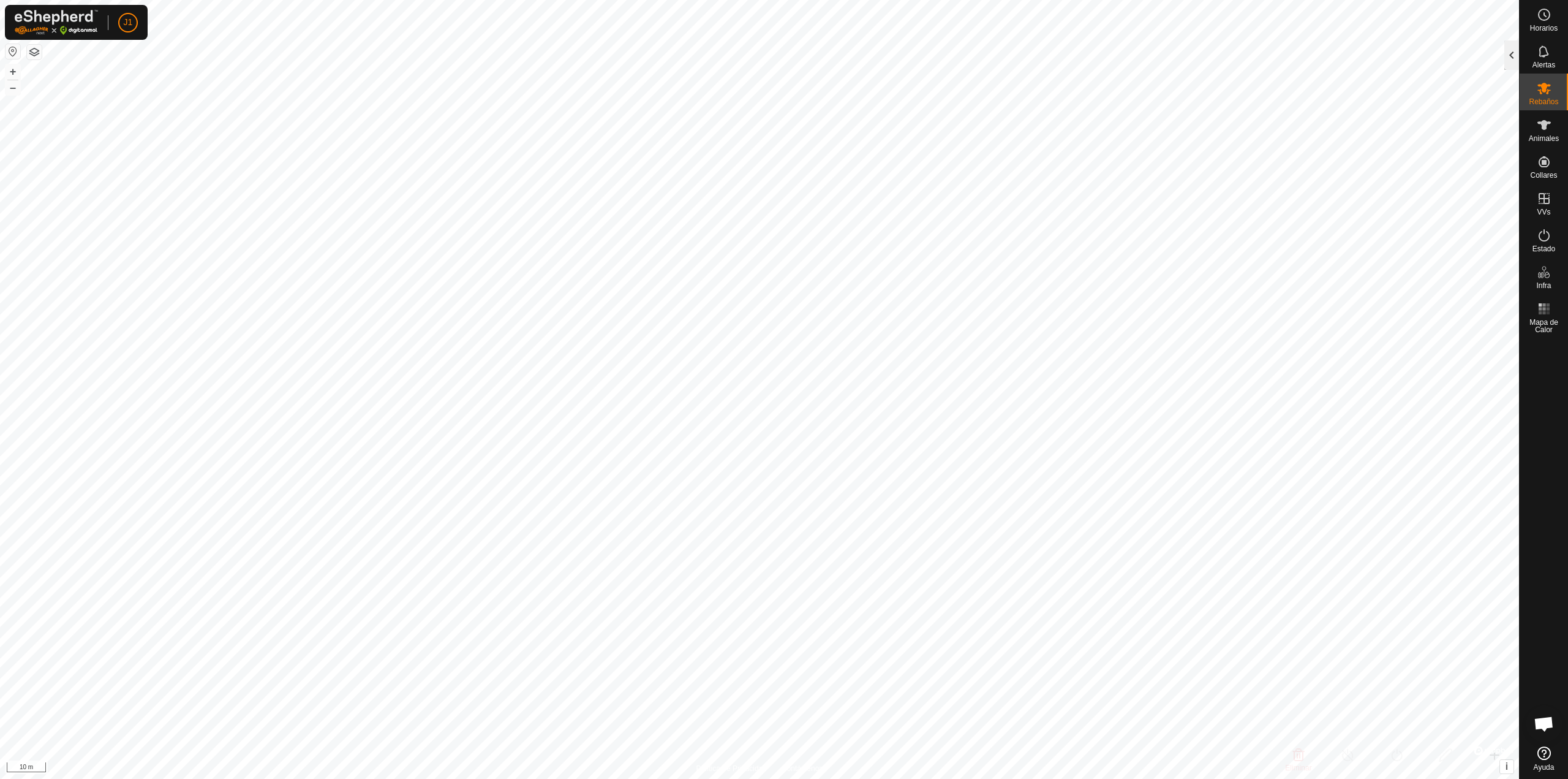
click at [1507, 61] on div at bounding box center [1511, 55] width 15 height 29
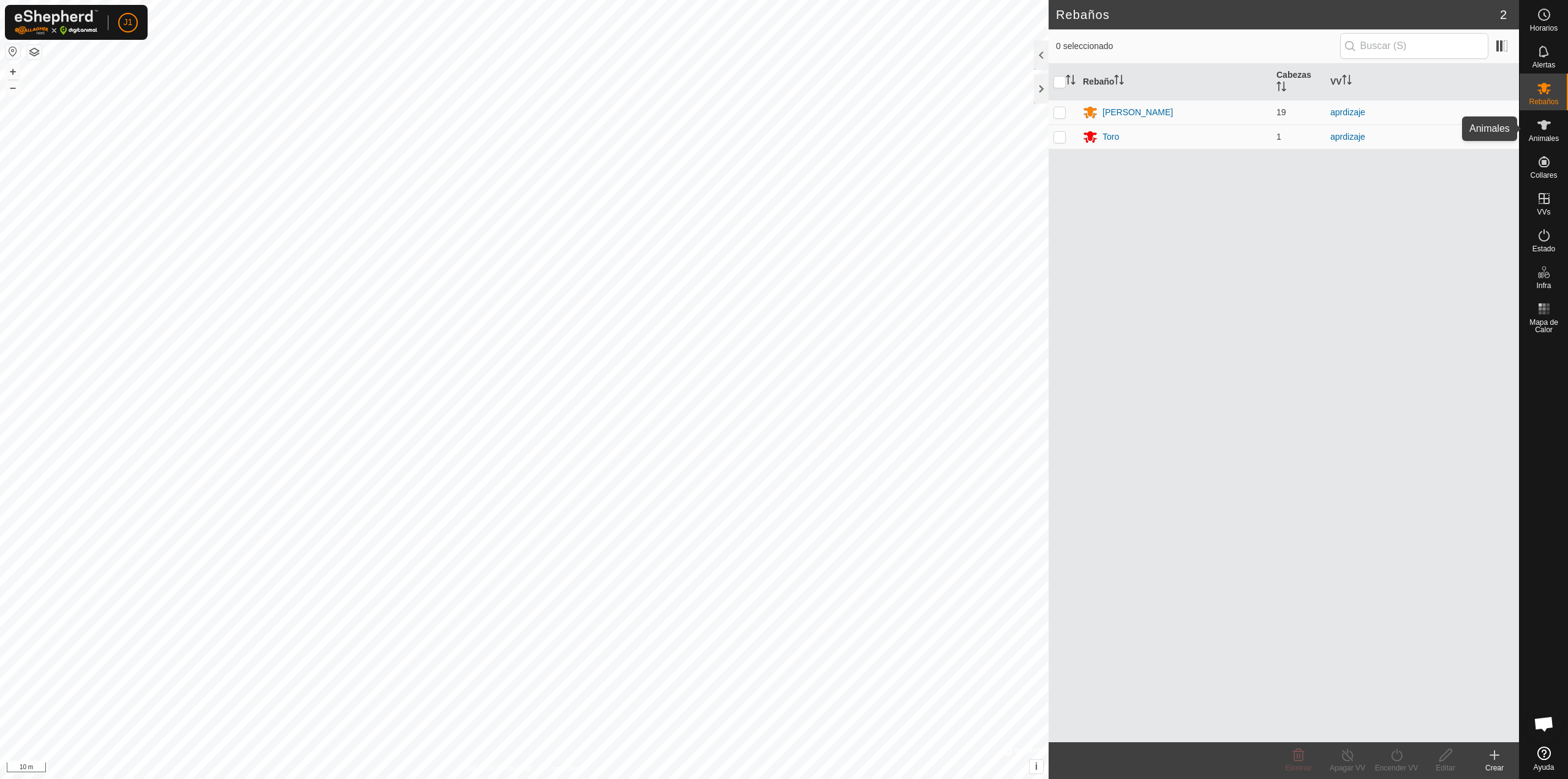
click at [1542, 135] on span "Animales" at bounding box center [1544, 139] width 30 height 7
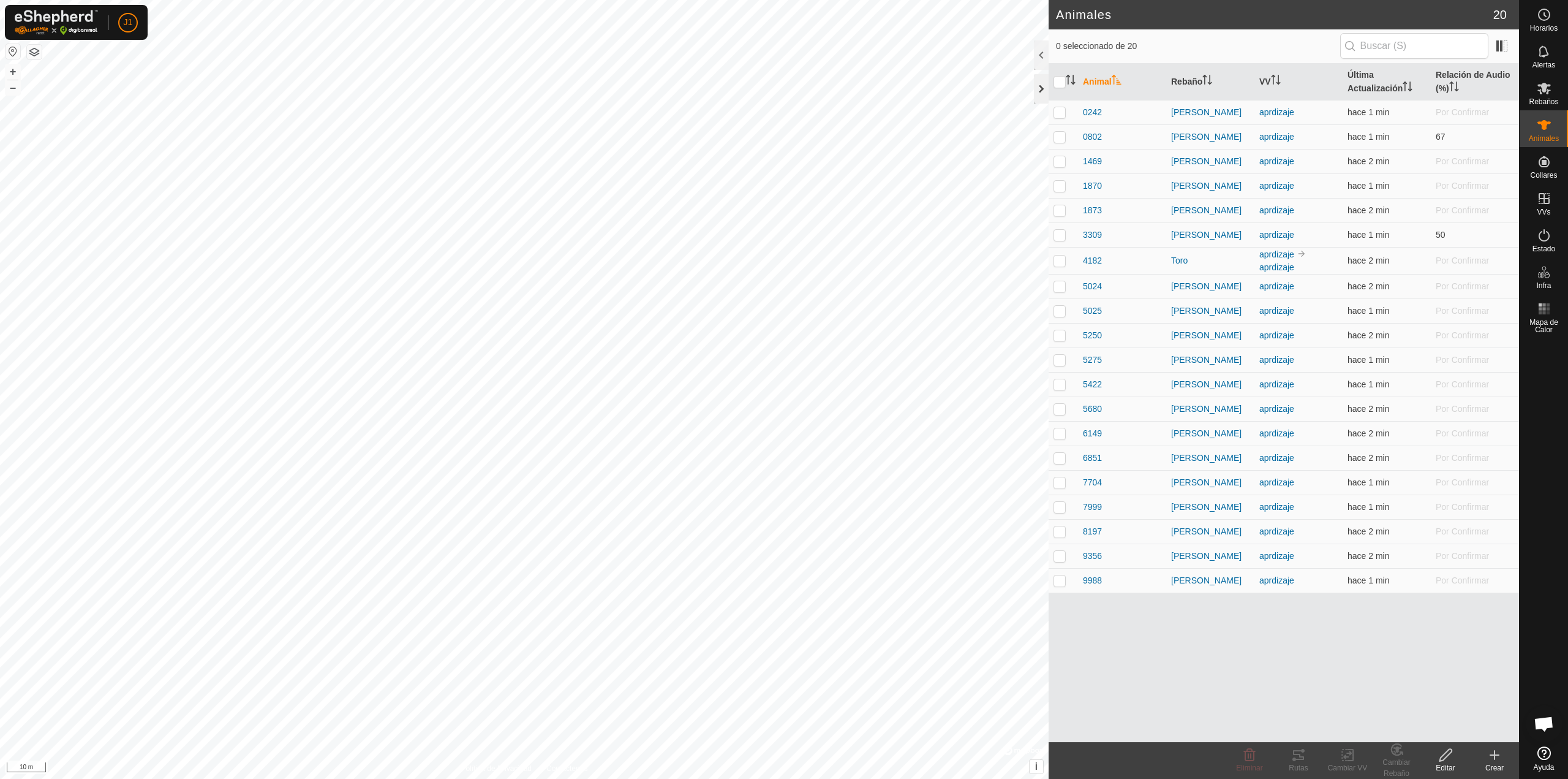
click at [1037, 89] on div at bounding box center [1041, 88] width 15 height 29
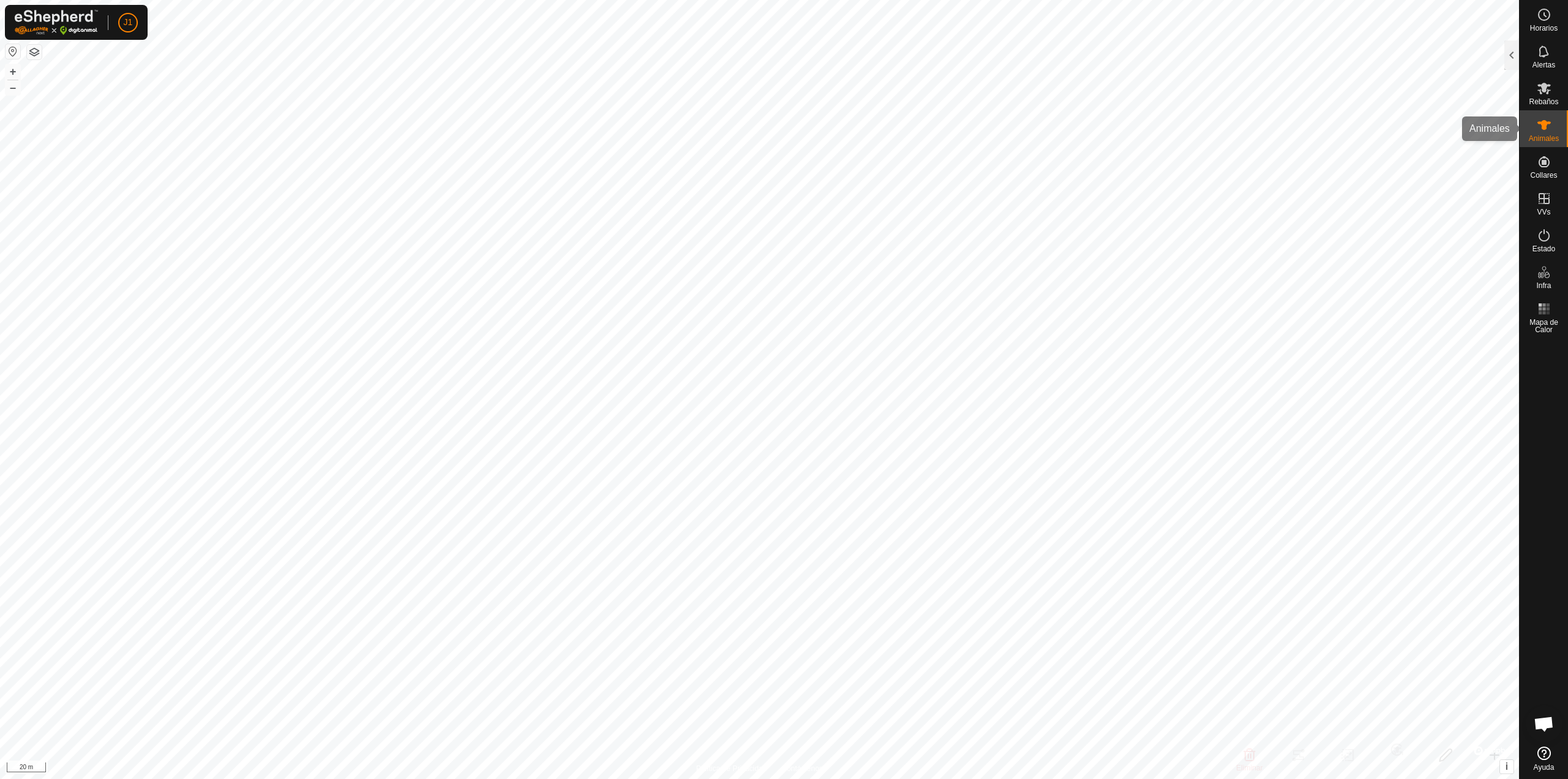
click at [1537, 119] on icon at bounding box center [1544, 125] width 15 height 15
click at [1545, 95] on icon at bounding box center [1544, 88] width 15 height 15
click at [1517, 49] on div at bounding box center [1511, 55] width 15 height 29
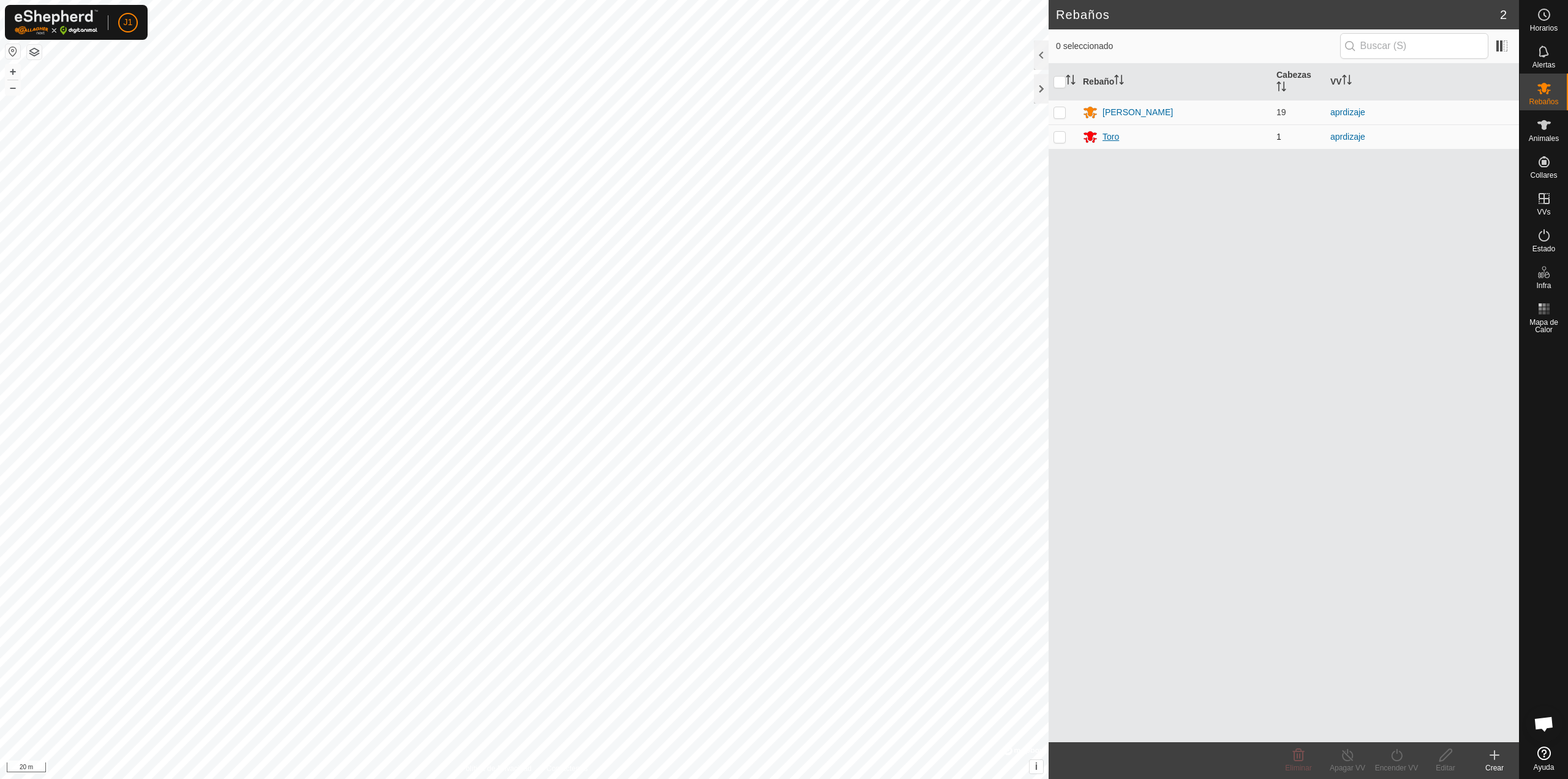
click at [1105, 134] on div "Toro" at bounding box center [1111, 137] width 17 height 13
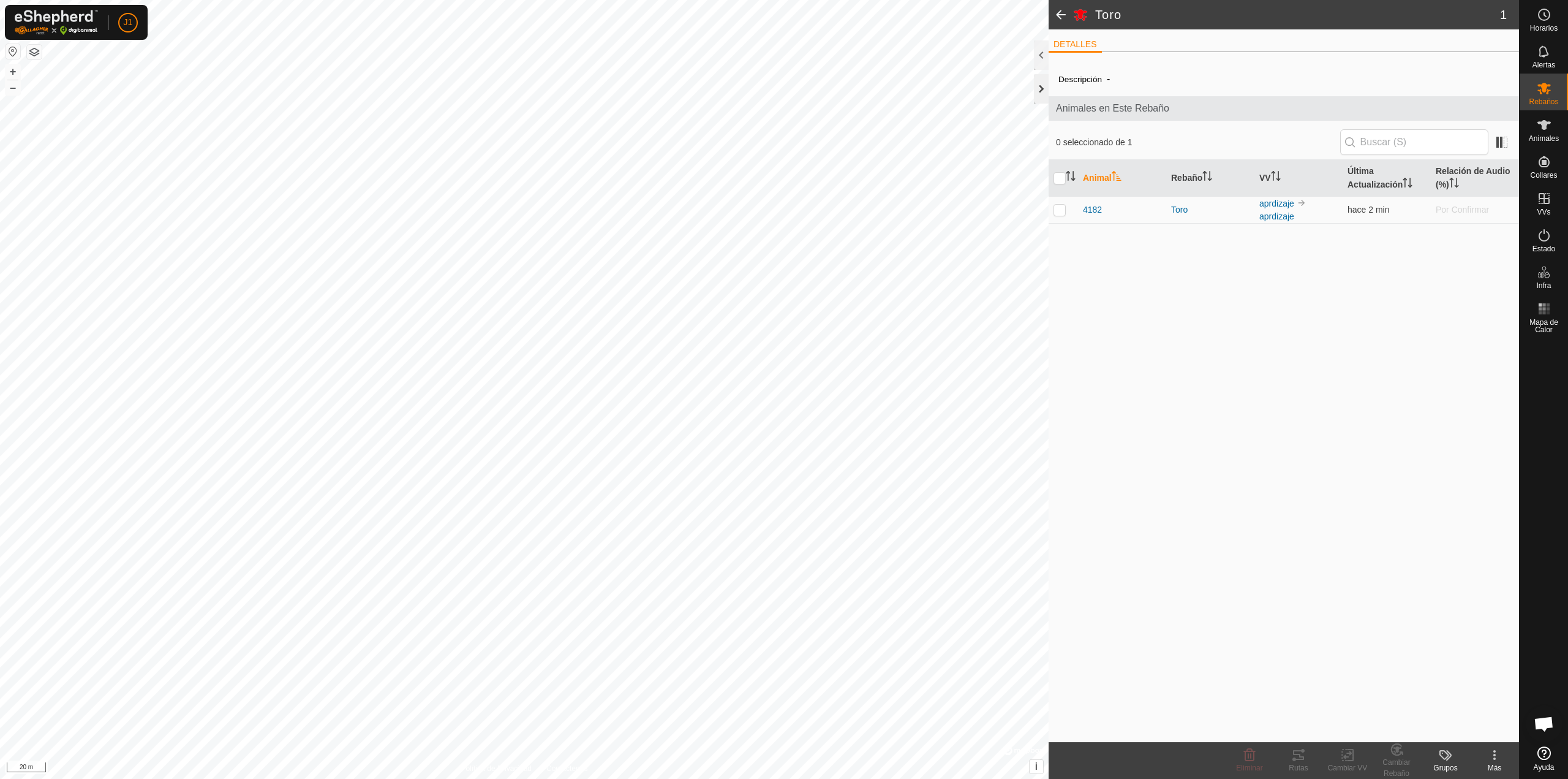
click at [1042, 91] on div at bounding box center [1041, 88] width 15 height 29
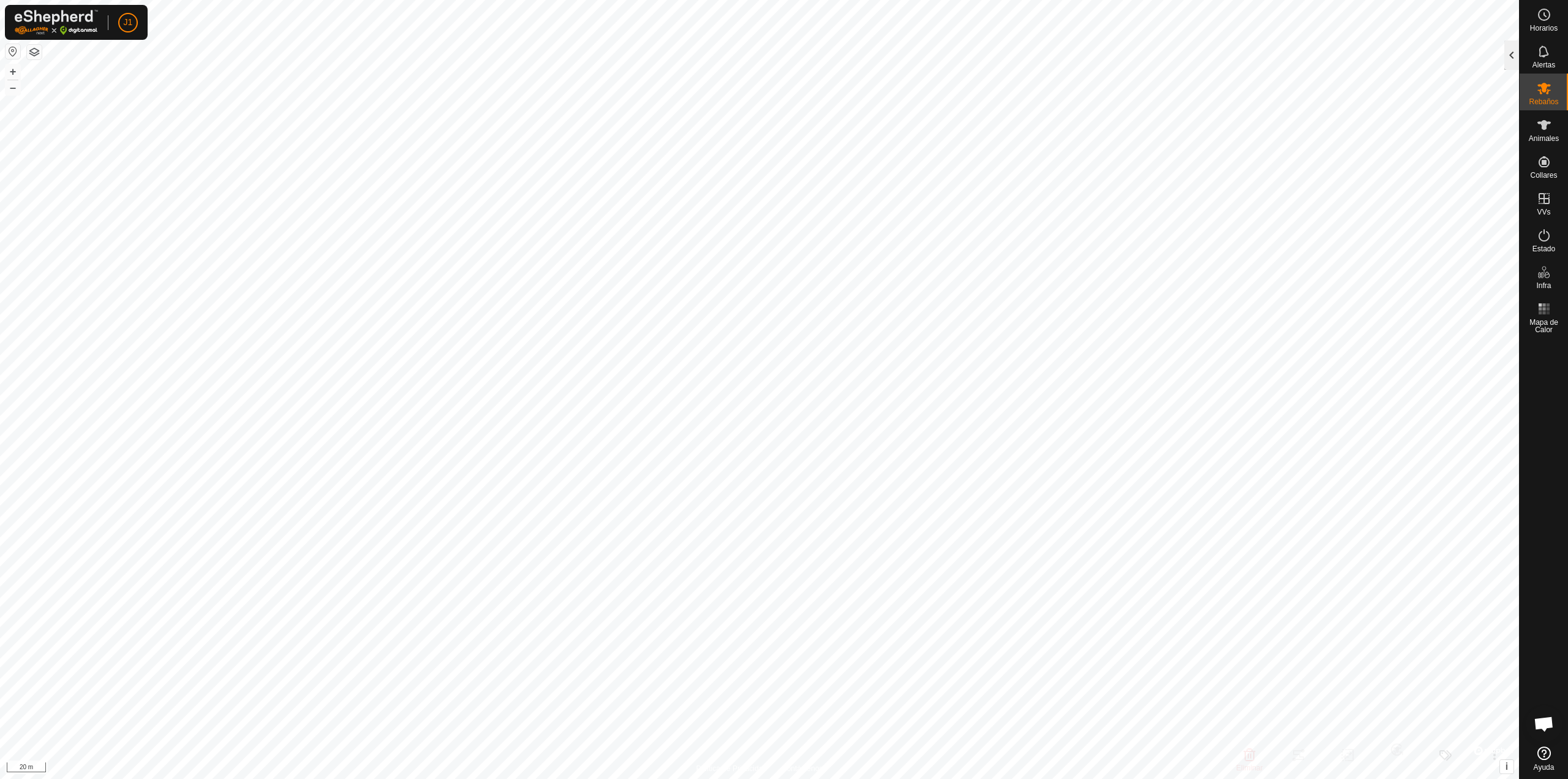
click at [1515, 59] on div at bounding box center [1511, 55] width 15 height 29
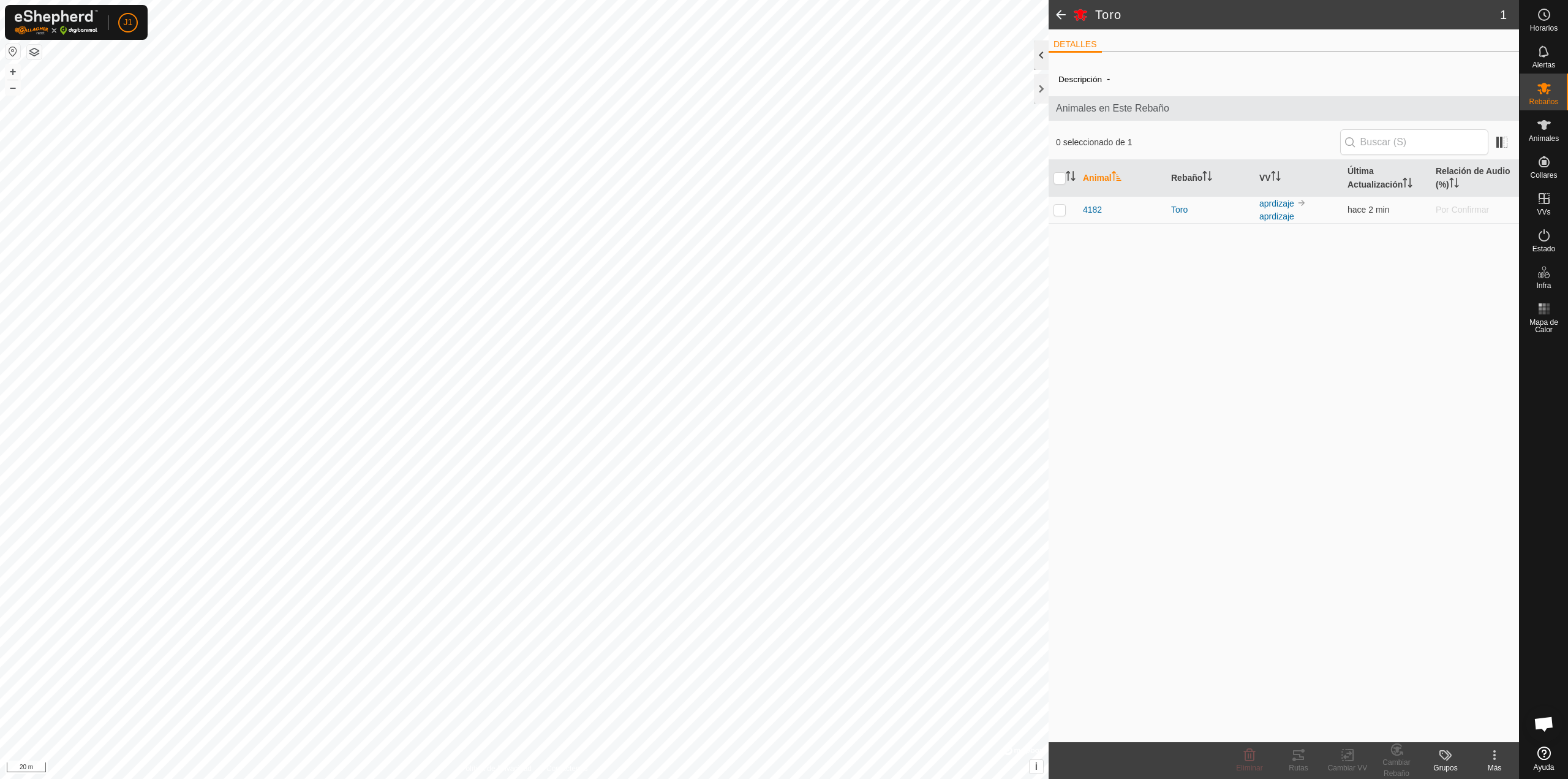
click at [1047, 53] on div at bounding box center [1041, 55] width 15 height 29
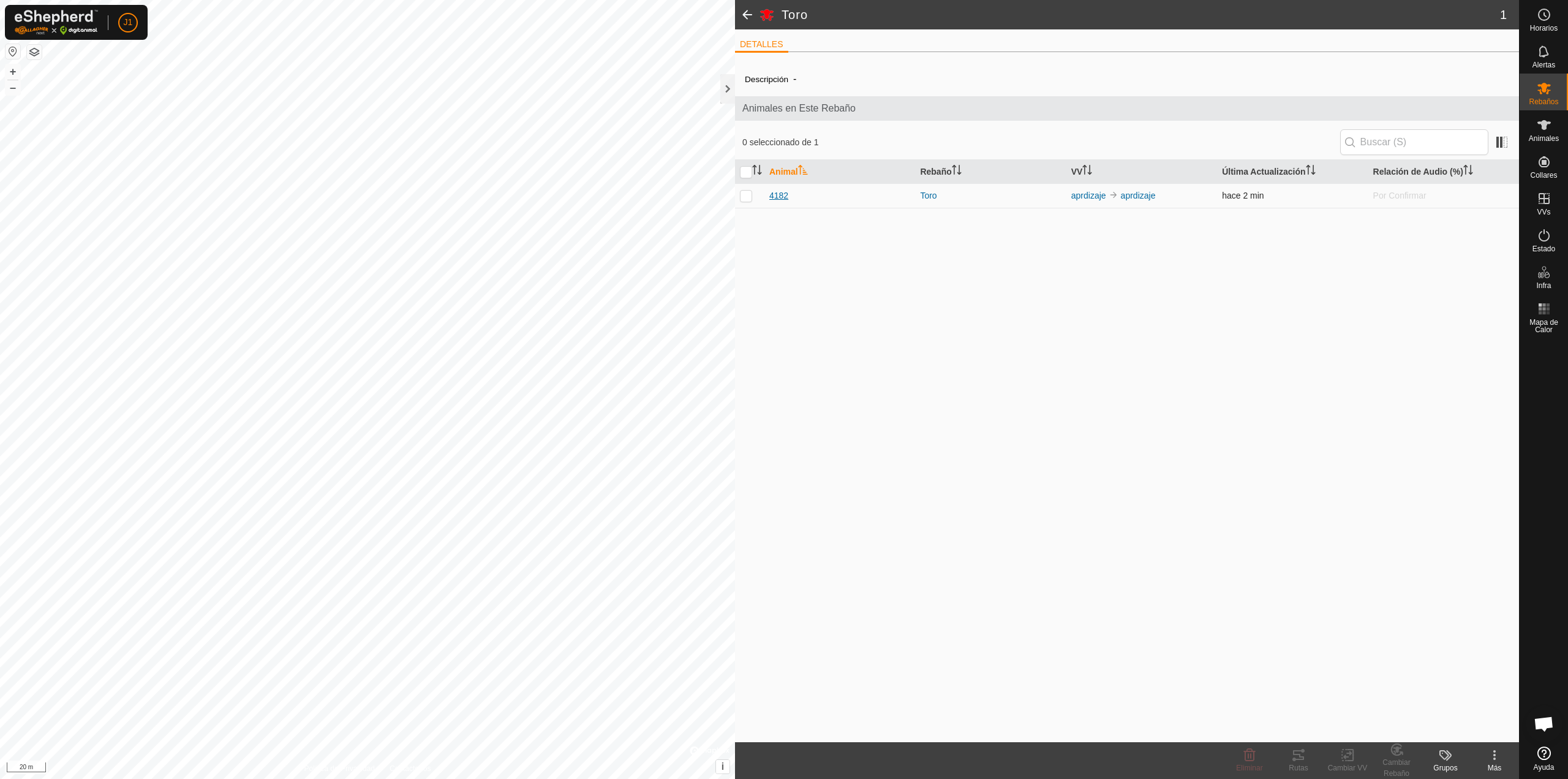
click at [773, 195] on span "4182" at bounding box center [779, 195] width 19 height 13
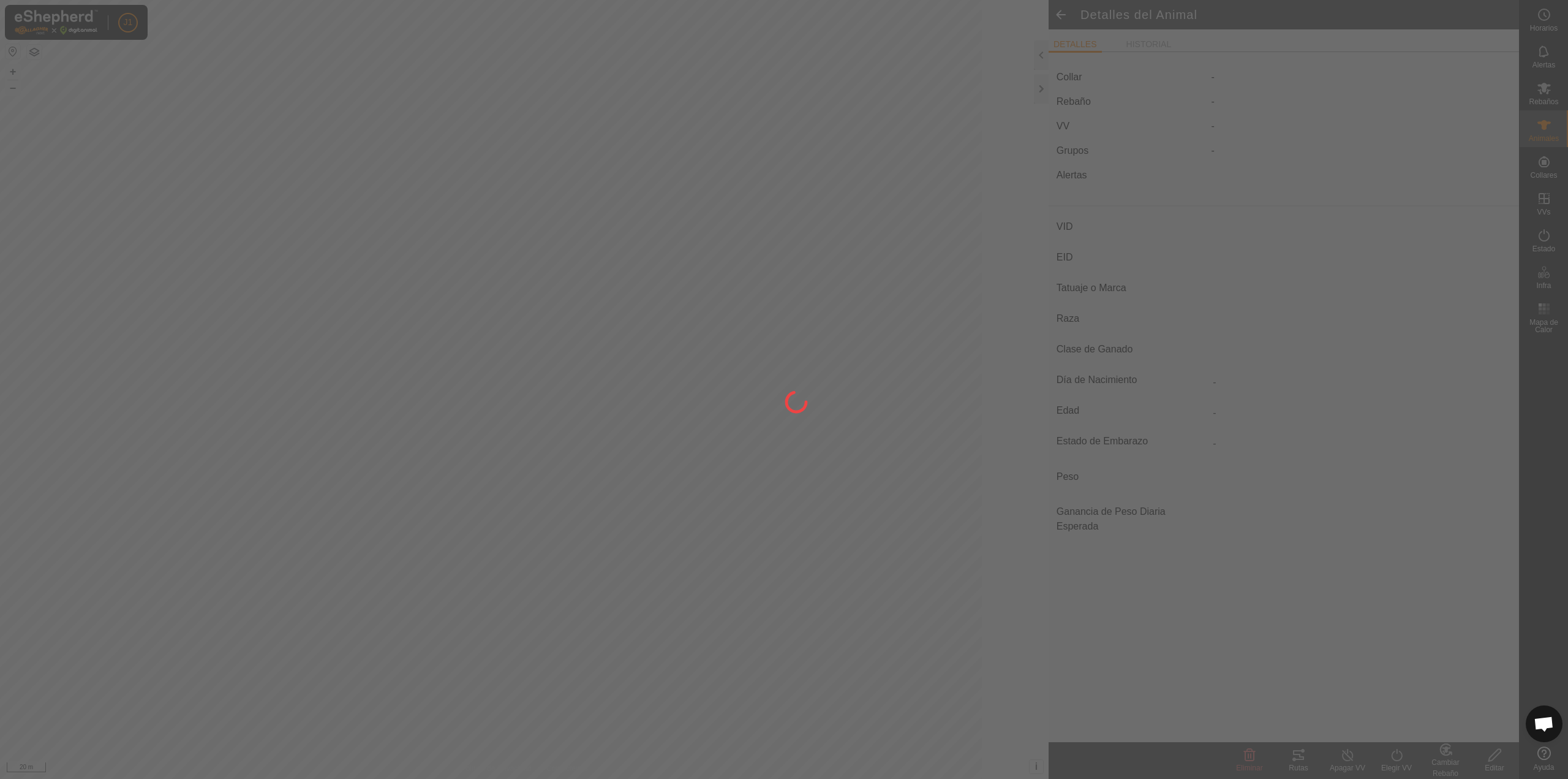
type input "4182"
type input "-"
type input "toro"
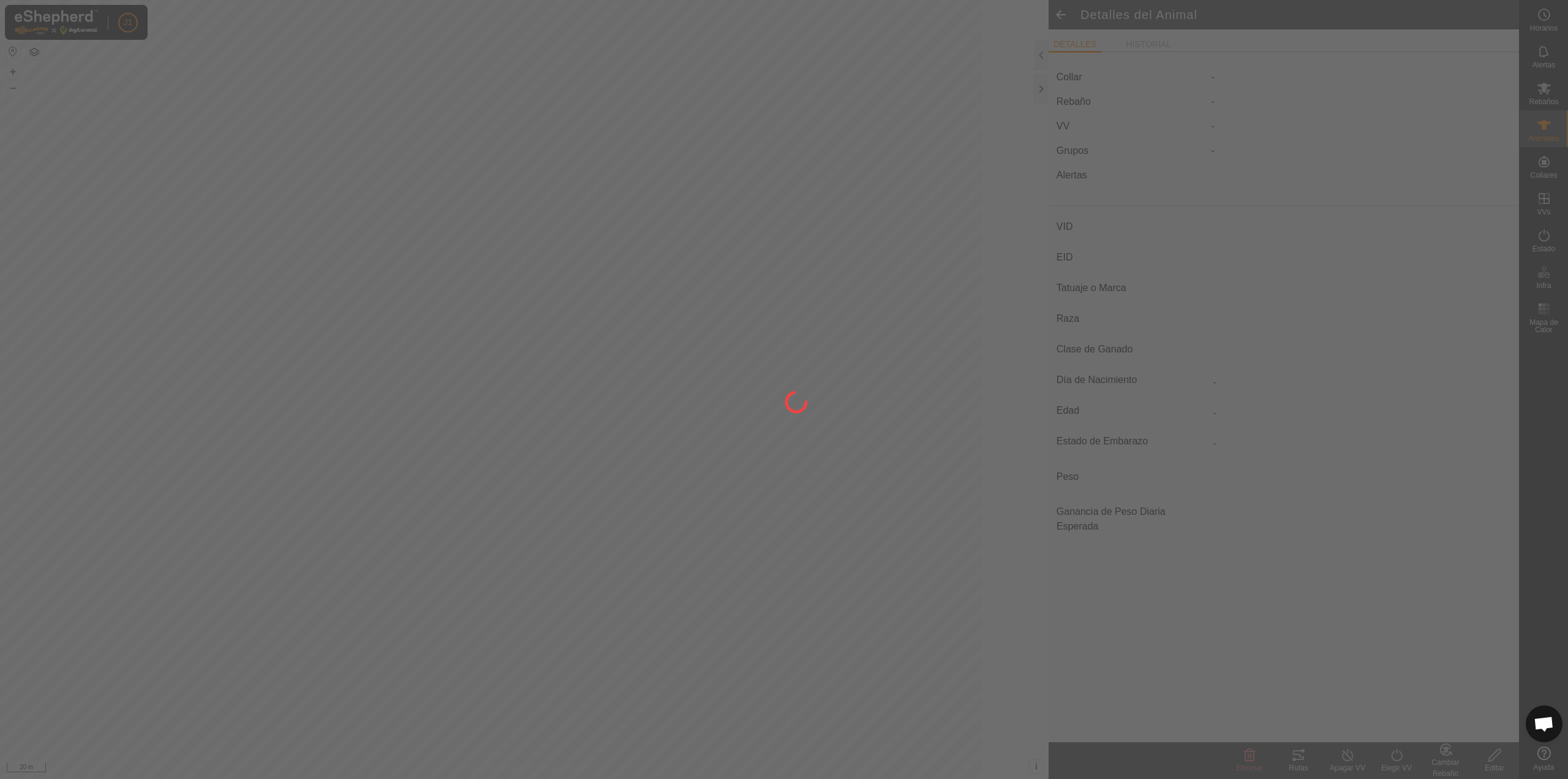
type input "0 kg"
type input "-"
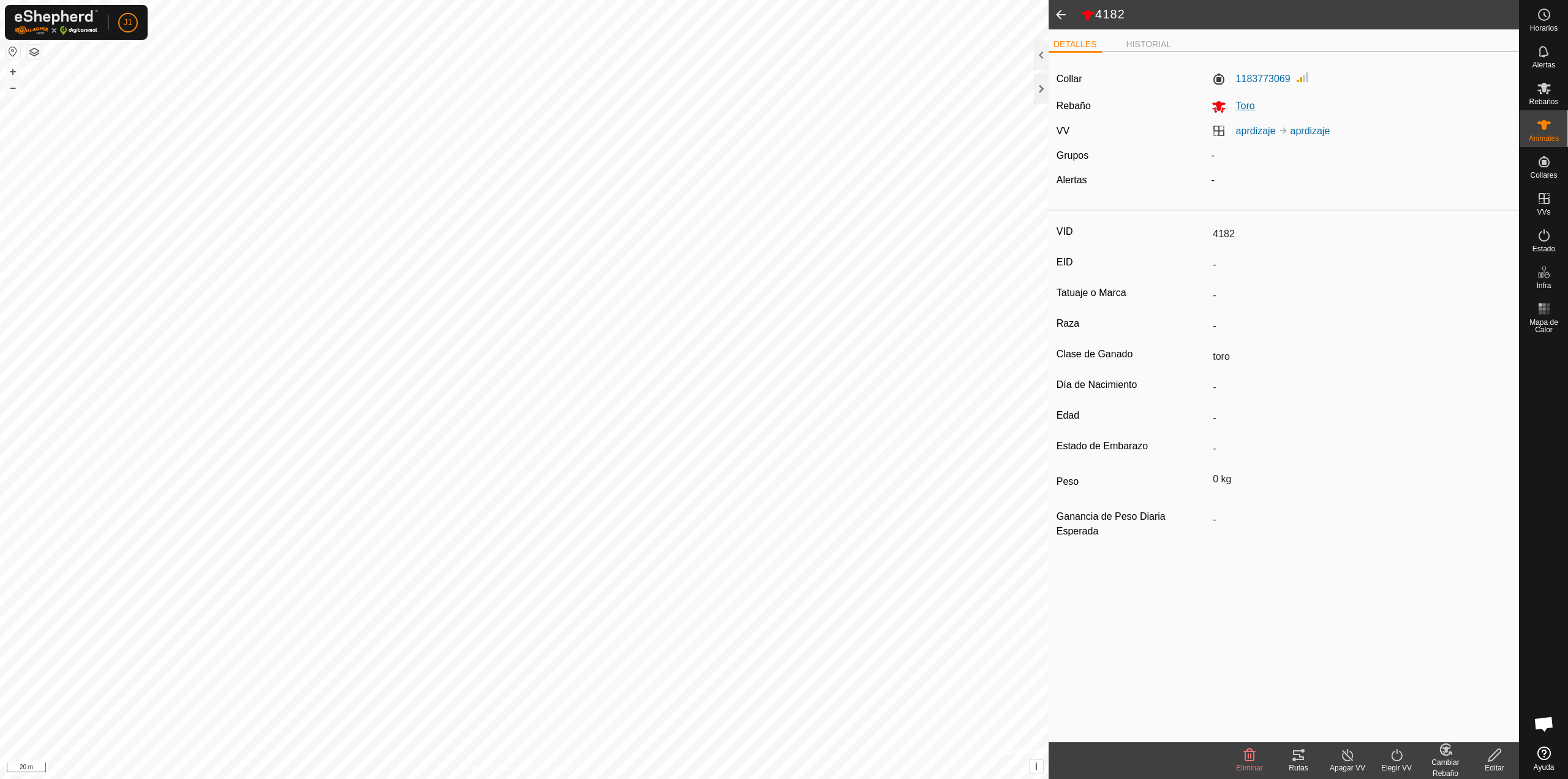
click at [1242, 106] on span "Toro" at bounding box center [1240, 106] width 29 height 11
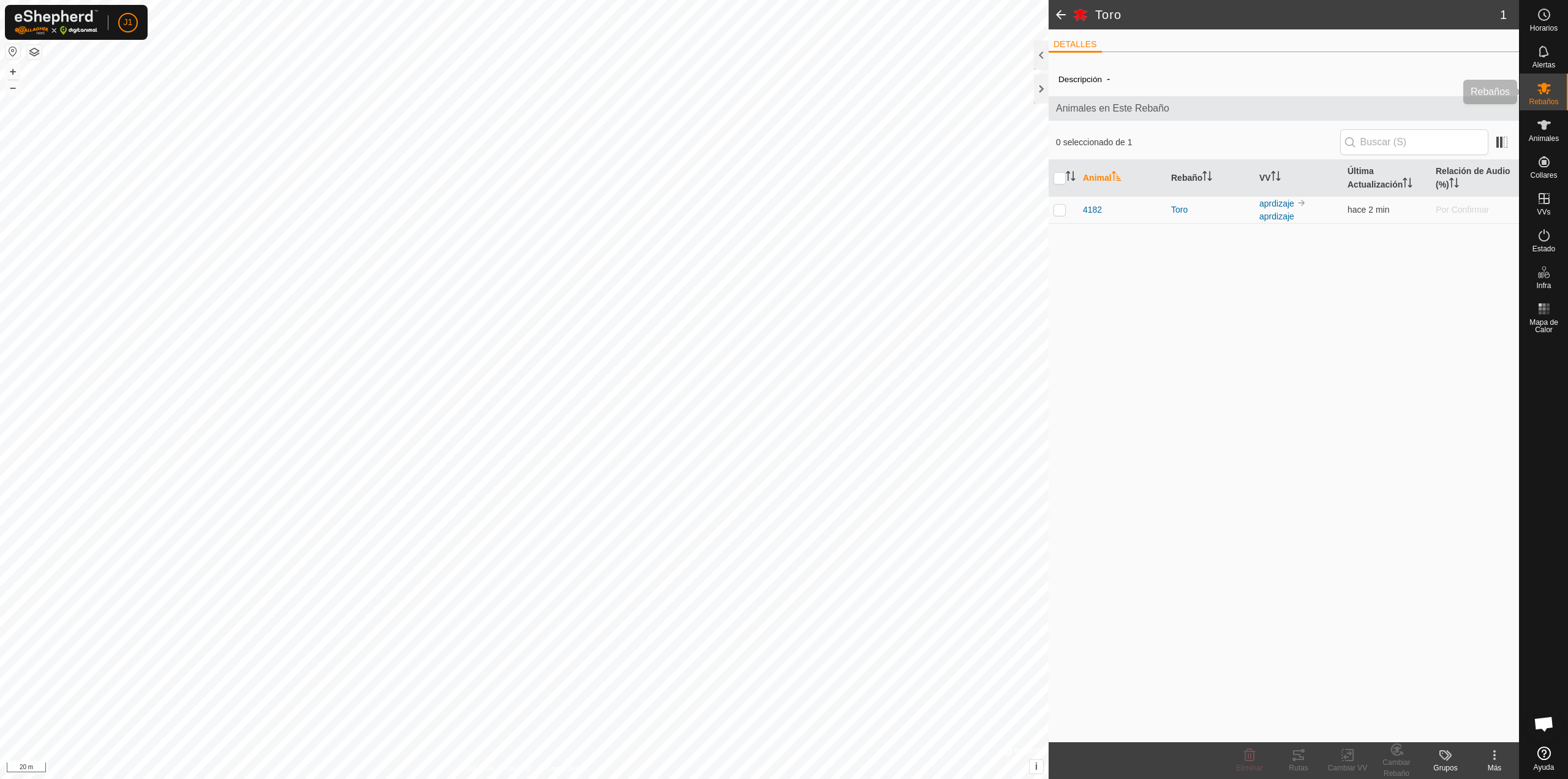
click at [1551, 87] on es-mob-svg-icon at bounding box center [1544, 88] width 22 height 19
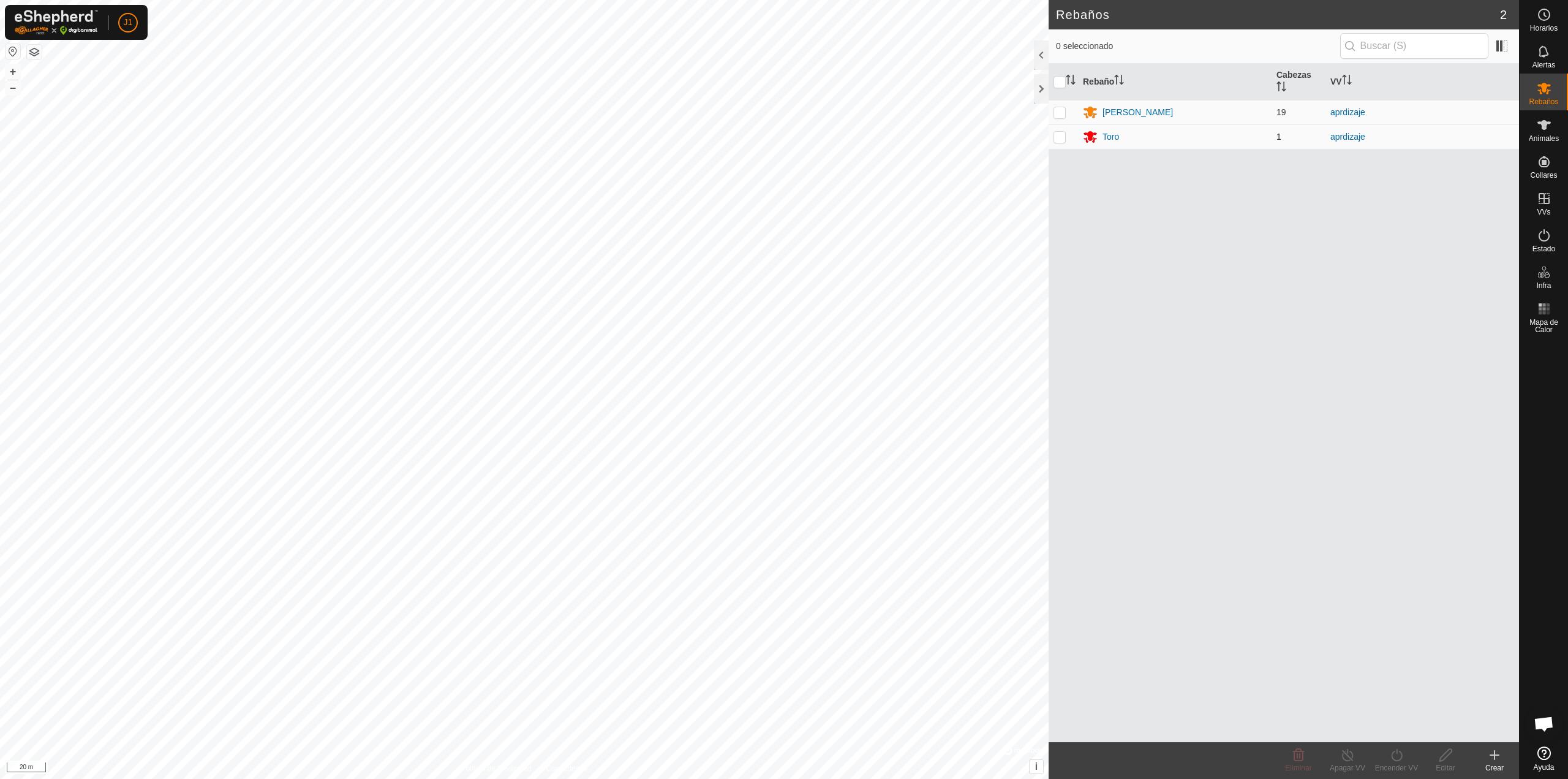
click at [1060, 135] on p-checkbox at bounding box center [1059, 136] width 12 height 10
checkbox input "true"
click at [1448, 755] on icon at bounding box center [1445, 755] width 12 height 12
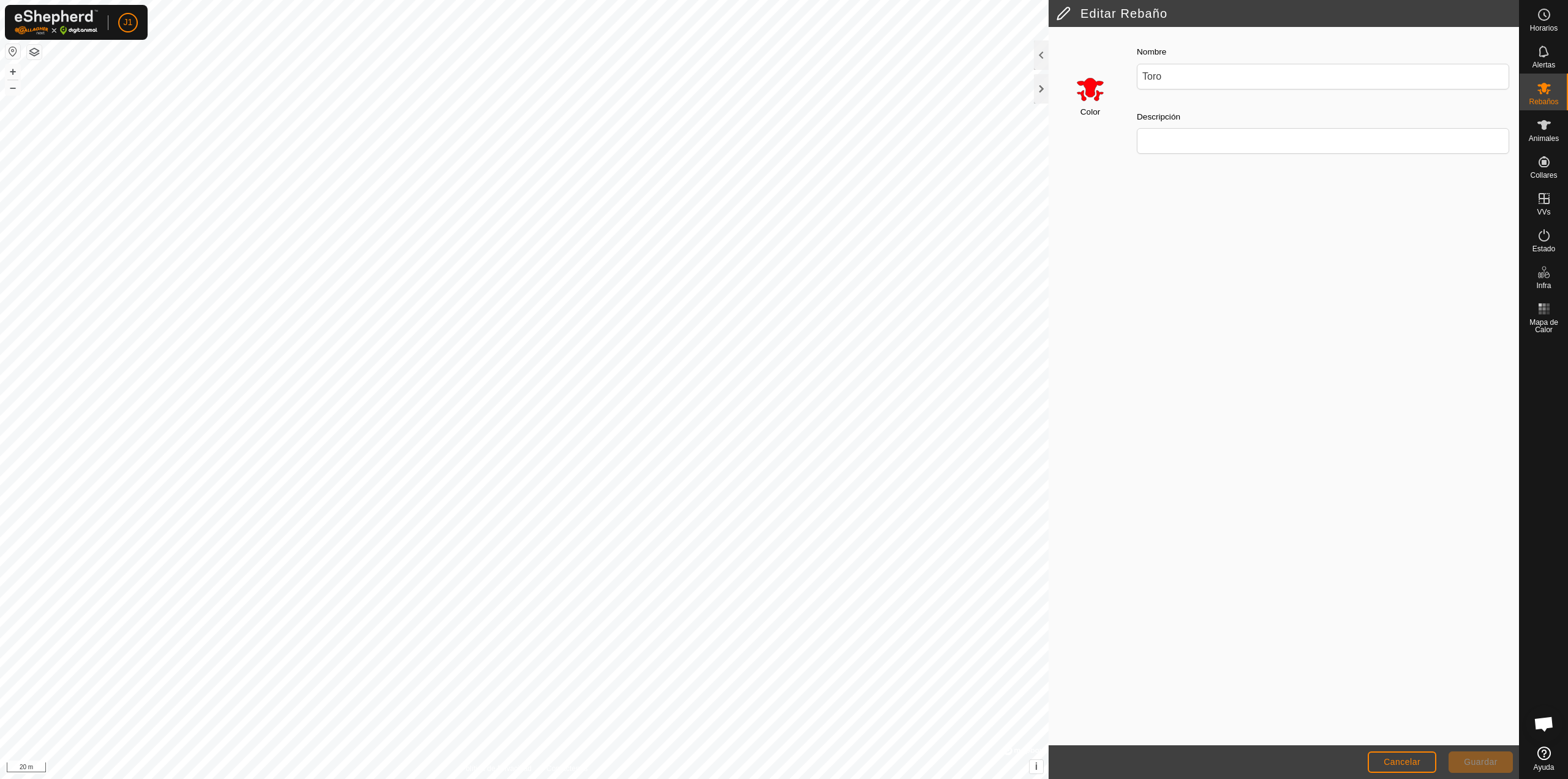
click at [1089, 97] on input "Select a color" at bounding box center [1089, 88] width 29 height 29
click at [1205, 385] on div "Color Nombre Toro Descripción" at bounding box center [1284, 386] width 471 height 718
click at [1039, 87] on div at bounding box center [1041, 88] width 15 height 29
